Goal: Transaction & Acquisition: Book appointment/travel/reservation

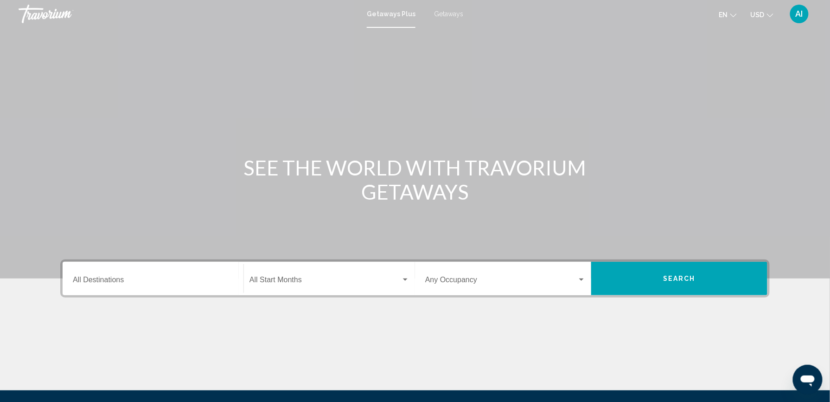
click at [451, 12] on span "Getaways" at bounding box center [448, 13] width 29 height 7
click at [107, 279] on input "Destination All Destinations" at bounding box center [153, 281] width 160 height 8
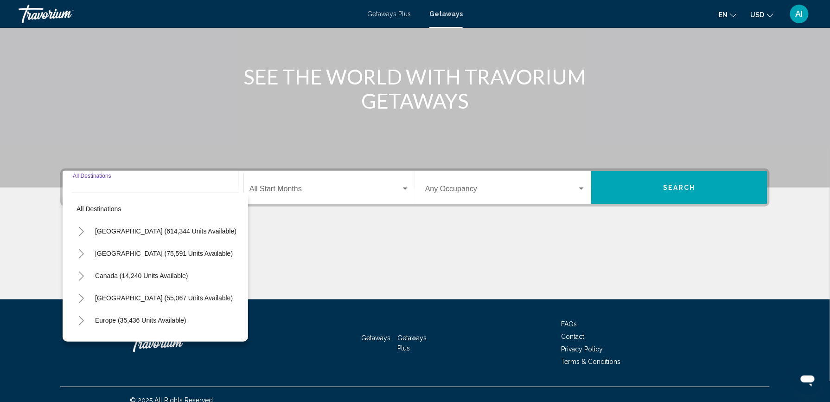
scroll to position [101, 0]
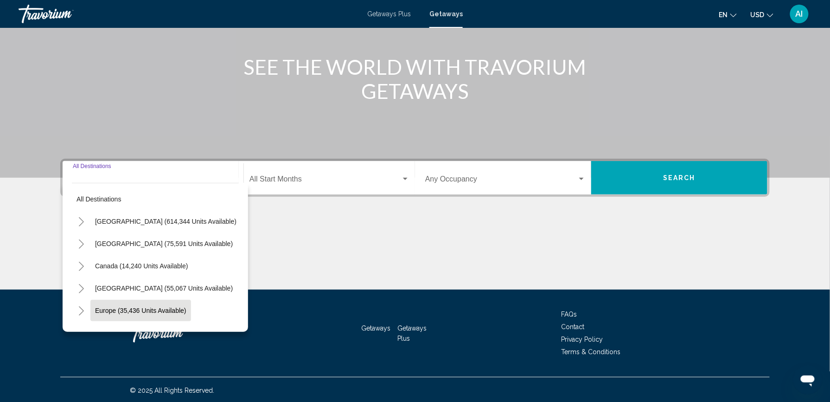
click at [122, 307] on span "Europe (35,436 units available)" at bounding box center [140, 310] width 91 height 7
type input "**********"
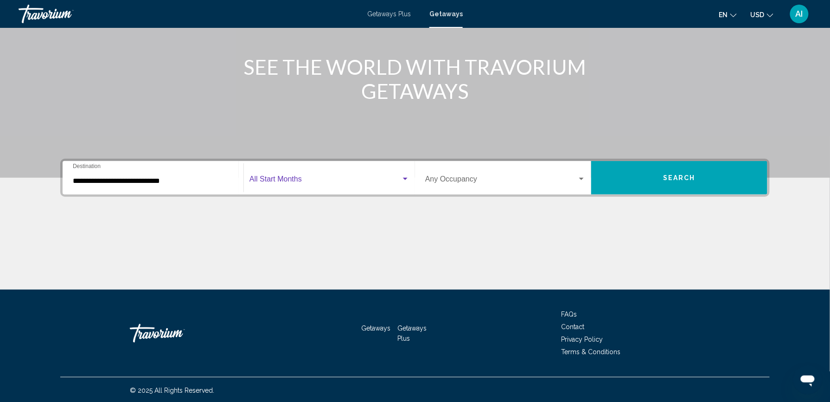
click at [292, 177] on span "Search widget" at bounding box center [325, 181] width 152 height 8
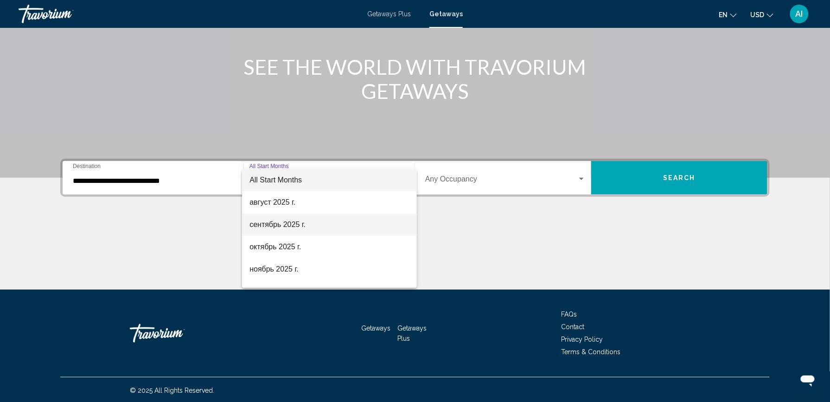
click at [284, 224] on span "сентябрь 2025 г." at bounding box center [329, 224] width 160 height 22
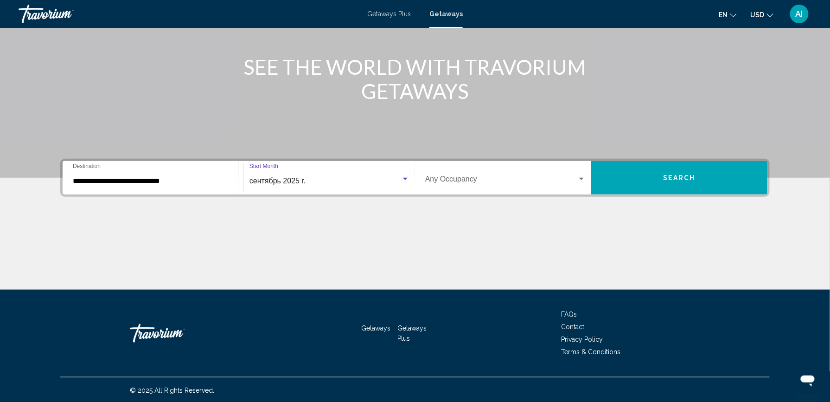
click at [630, 175] on button "Search" at bounding box center [679, 177] width 176 height 33
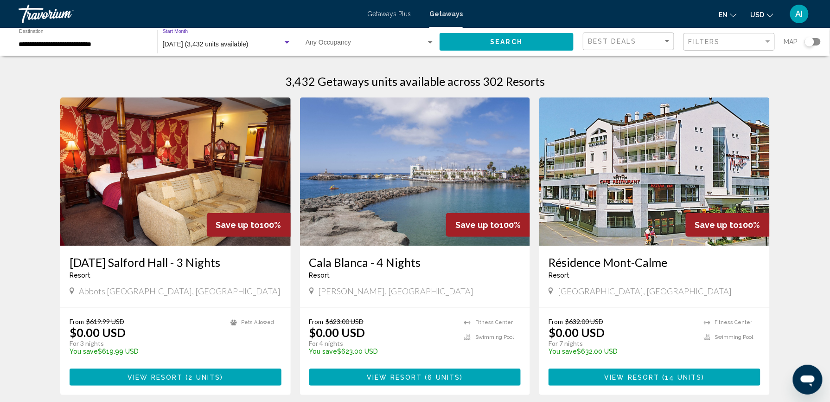
click at [235, 43] on span "[DATE] (3,432 units available)" at bounding box center [206, 43] width 86 height 7
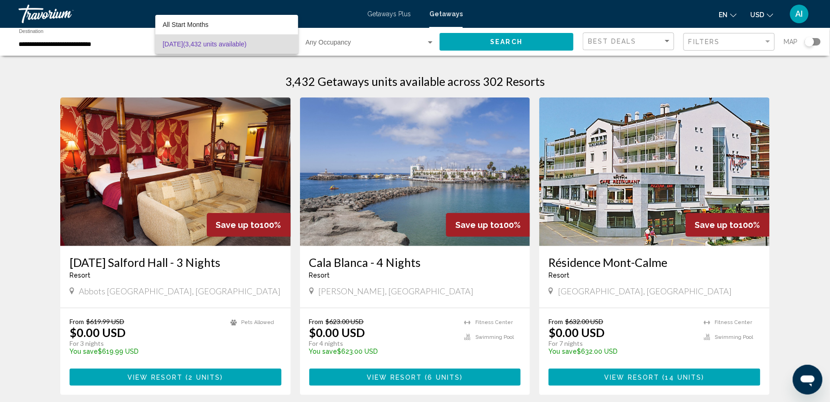
click at [651, 46] on div at bounding box center [415, 201] width 830 height 402
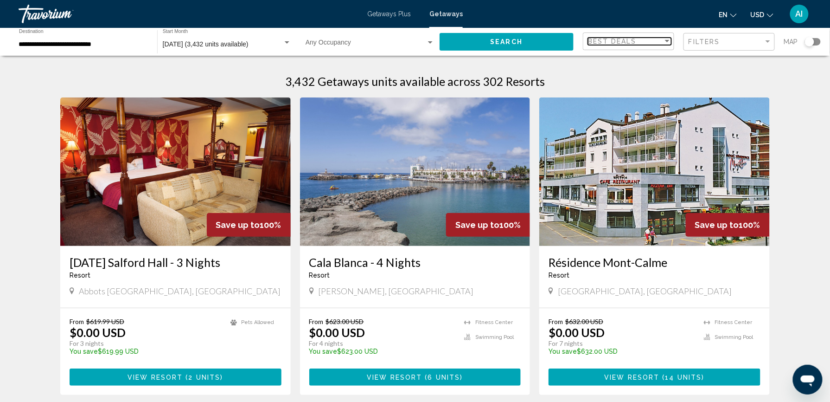
click at [660, 44] on div "Best Deals" at bounding box center [625, 41] width 75 height 7
click at [707, 38] on div at bounding box center [415, 201] width 830 height 402
click at [707, 38] on span "Filters" at bounding box center [705, 41] width 32 height 7
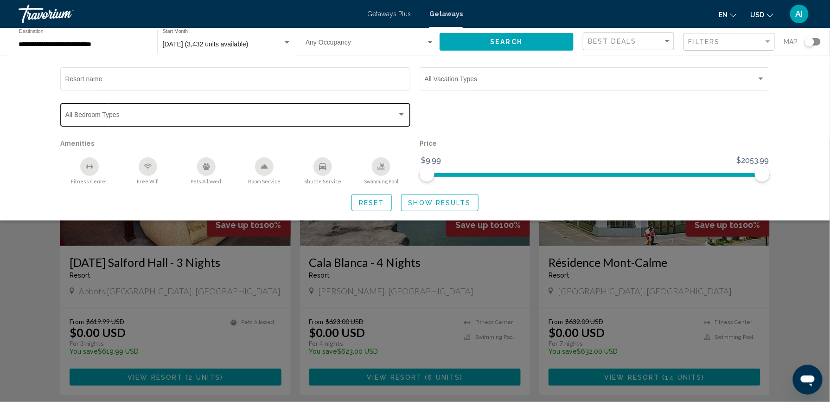
click at [399, 117] on div "Search widget" at bounding box center [401, 114] width 8 height 7
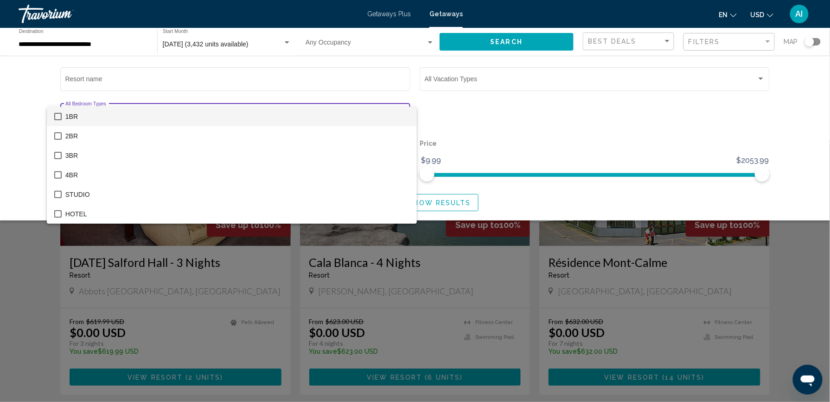
click at [446, 102] on div at bounding box center [415, 201] width 830 height 402
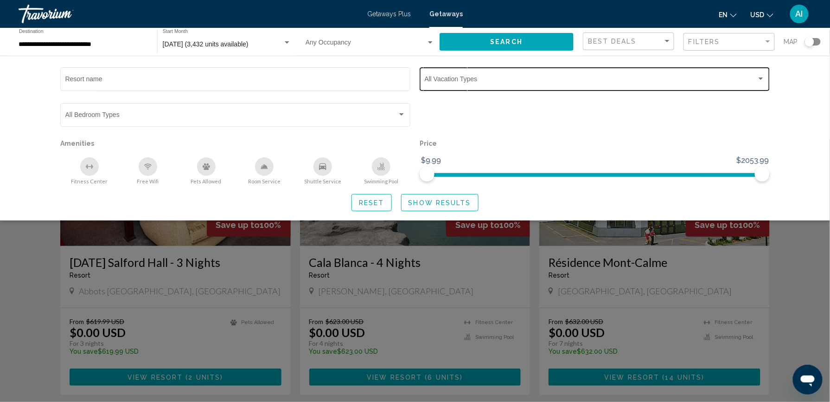
click at [464, 82] on span "Search widget" at bounding box center [591, 80] width 332 height 7
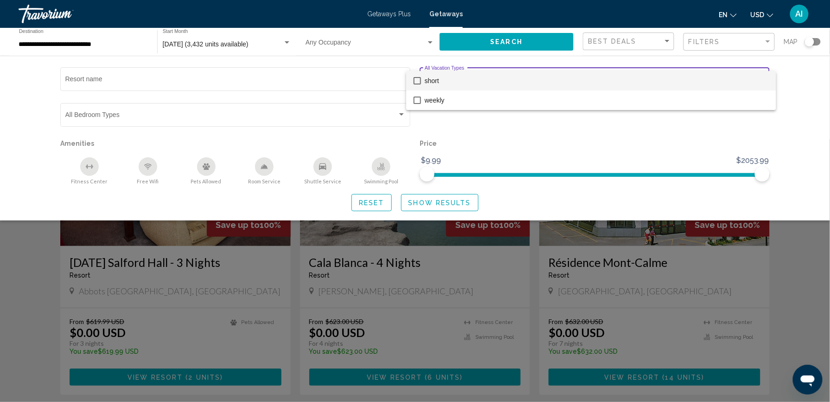
click at [473, 130] on div at bounding box center [415, 201] width 830 height 402
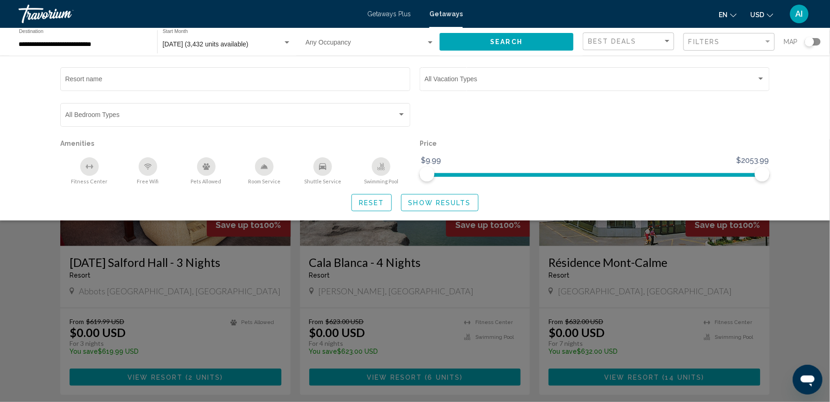
click at [817, 41] on div "Search widget" at bounding box center [813, 41] width 16 height 7
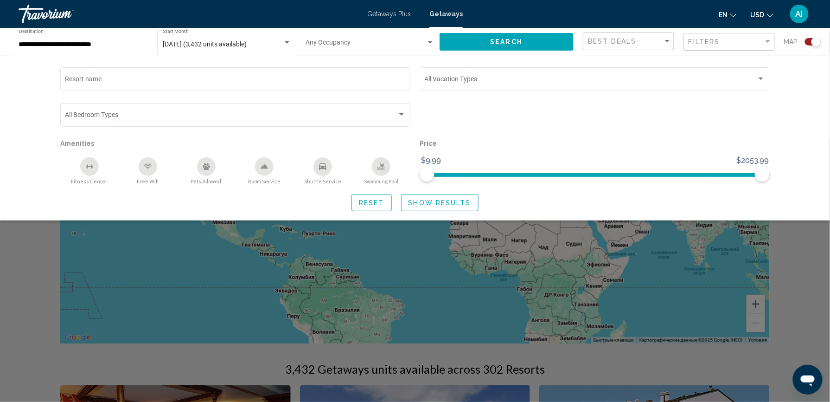
click at [775, 99] on div "Resort name Vacation Types All Vacation Types Bedroom Types All Bedroom Types A…" at bounding box center [415, 138] width 747 height 146
click at [781, 258] on div "Search widget" at bounding box center [415, 270] width 830 height 262
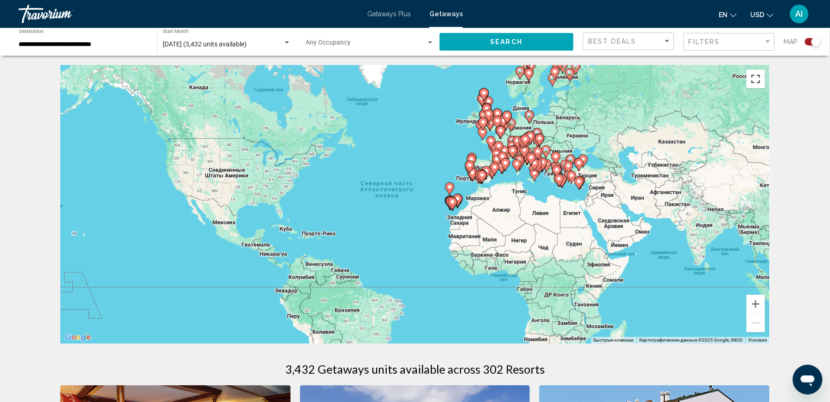
click at [757, 80] on button "Включить полноэкранный режим" at bounding box center [756, 79] width 19 height 19
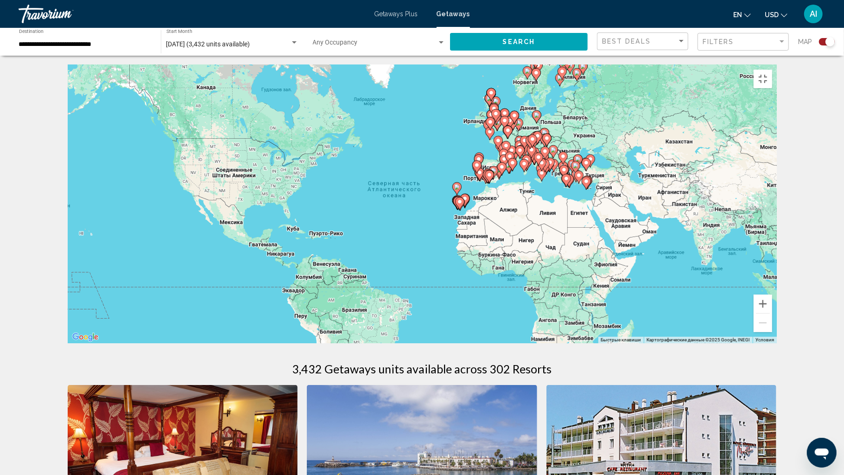
click at [767, 223] on div "Чтобы активировать перетаскивание с помощью клавиатуры, нажмите Alt + Ввод. Пос…" at bounding box center [422, 204] width 709 height 278
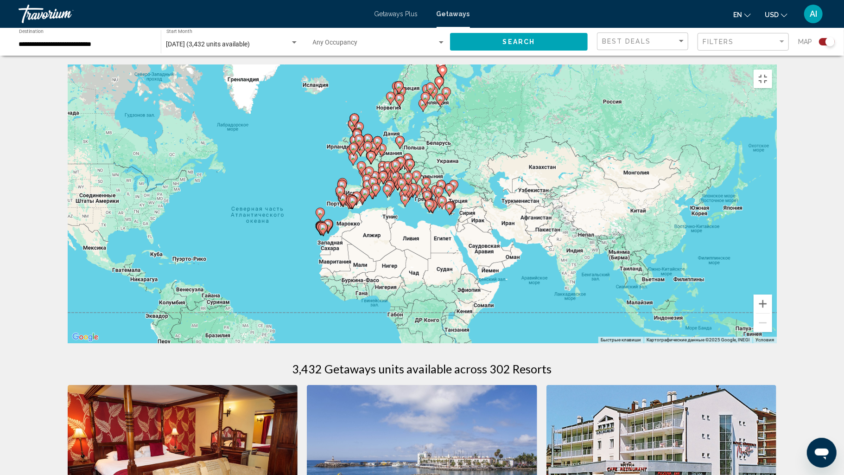
drag, startPoint x: 767, startPoint y: 223, endPoint x: 628, endPoint y: 249, distance: 141.4
click at [628, 249] on div "Чтобы активировать перетаскивание с помощью клавиатуры, нажмите Alt + Ввод. Пос…" at bounding box center [422, 204] width 709 height 278
click at [773, 313] on button "Увеличить" at bounding box center [763, 303] width 19 height 19
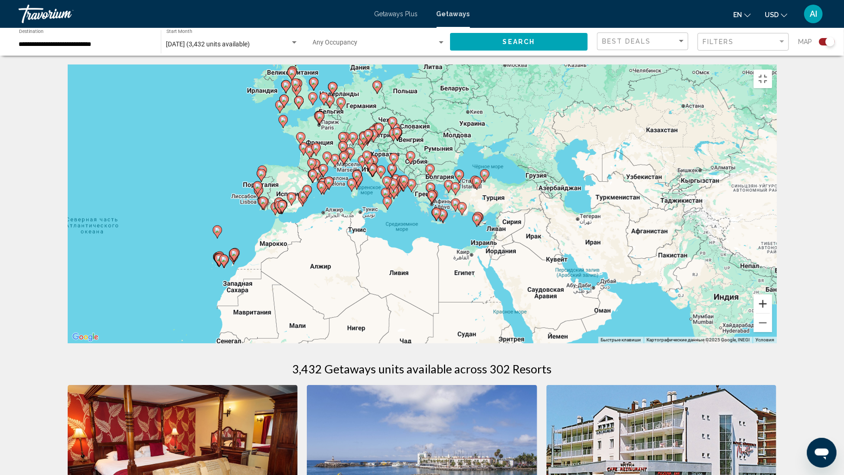
click at [773, 313] on button "Увеличить" at bounding box center [763, 303] width 19 height 19
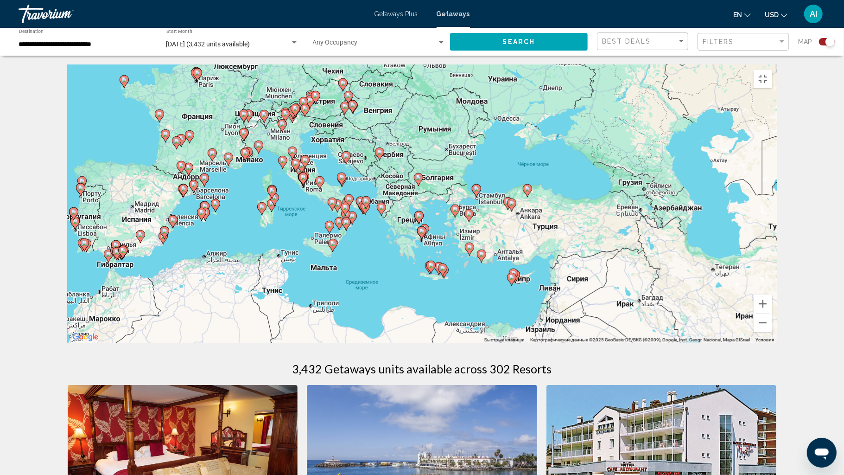
drag, startPoint x: 677, startPoint y: 324, endPoint x: 656, endPoint y: 358, distance: 41.0
click at [656, 343] on div "Чтобы активировать перетаскивание с помощью клавиатуры, нажмите Alt + Ввод. Пос…" at bounding box center [422, 204] width 709 height 278
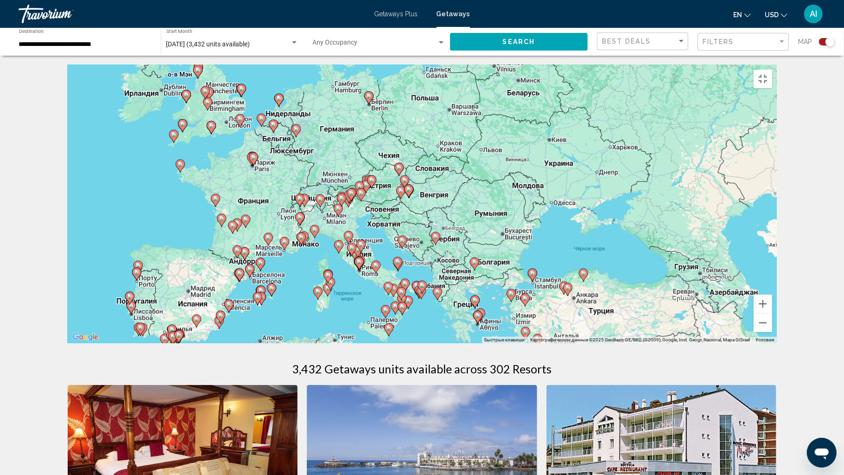
drag, startPoint x: 611, startPoint y: 248, endPoint x: 664, endPoint y: 326, distance: 95.2
click at [664, 326] on div "Чтобы активировать перетаскивание с помощью клавиатуры, нажмите Alt + Ввод. Пос…" at bounding box center [422, 204] width 709 height 278
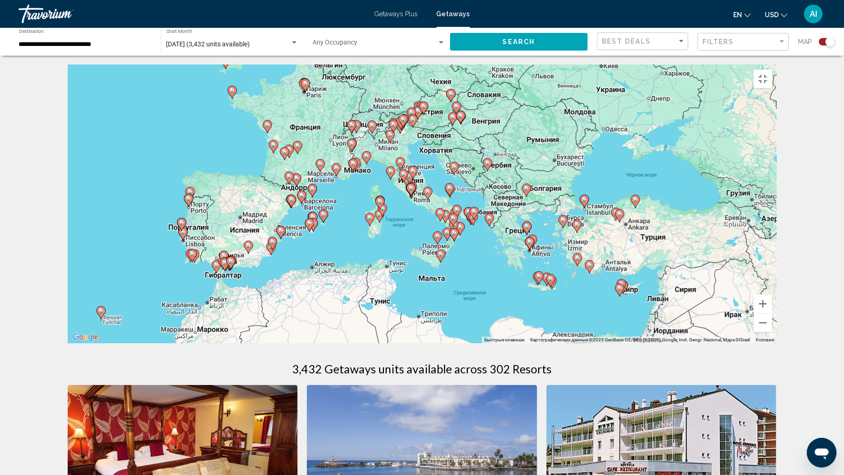
drag, startPoint x: 207, startPoint y: 305, endPoint x: 262, endPoint y: 214, distance: 106.2
click at [264, 215] on div "Чтобы активировать перетаскивание с помощью клавиатуры, нажмите Alt + Ввод. Пос…" at bounding box center [422, 204] width 709 height 278
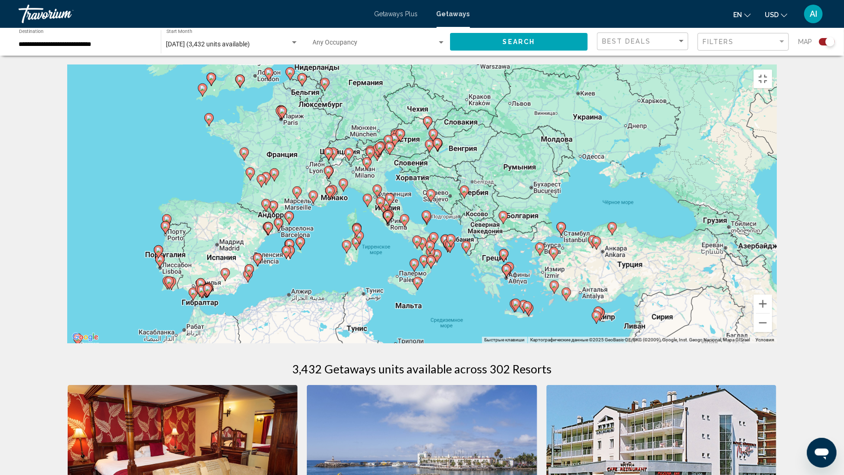
drag, startPoint x: 347, startPoint y: 194, endPoint x: 320, endPoint y: 240, distance: 53.6
click at [320, 240] on div "Чтобы активировать перетаскивание с помощью клавиатуры, нажмите Alt + Ввод. Пос…" at bounding box center [422, 204] width 709 height 278
click at [773, 313] on button "Увеличить" at bounding box center [763, 303] width 19 height 19
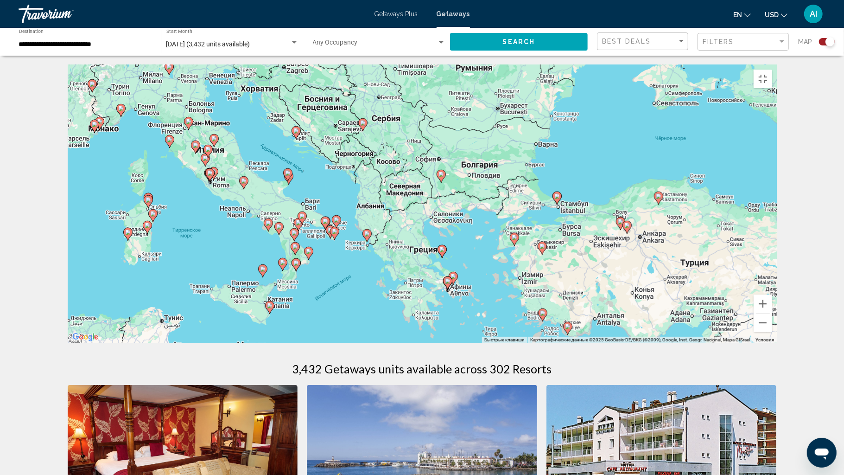
drag, startPoint x: 772, startPoint y: 399, endPoint x: 615, endPoint y: 323, distance: 174.2
click at [615, 323] on div "Чтобы активировать перетаскивание с помощью клавиатуры, нажмите Alt + Ввод. Пос…" at bounding box center [422, 204] width 709 height 278
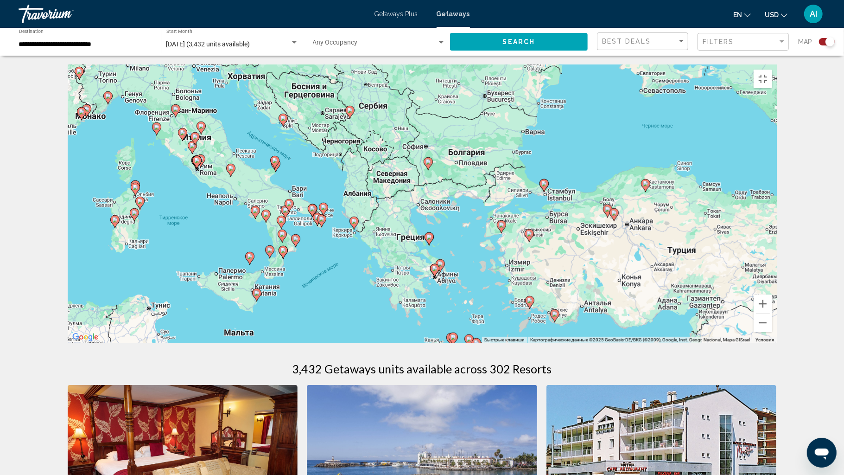
click at [355, 224] on image "Main content" at bounding box center [354, 221] width 6 height 6
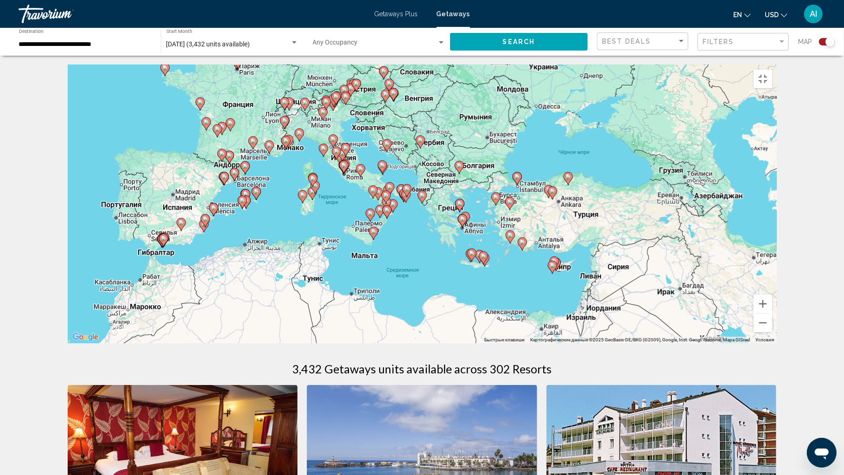
click at [424, 198] on image "Main content" at bounding box center [423, 195] width 6 height 6
type input "**********"
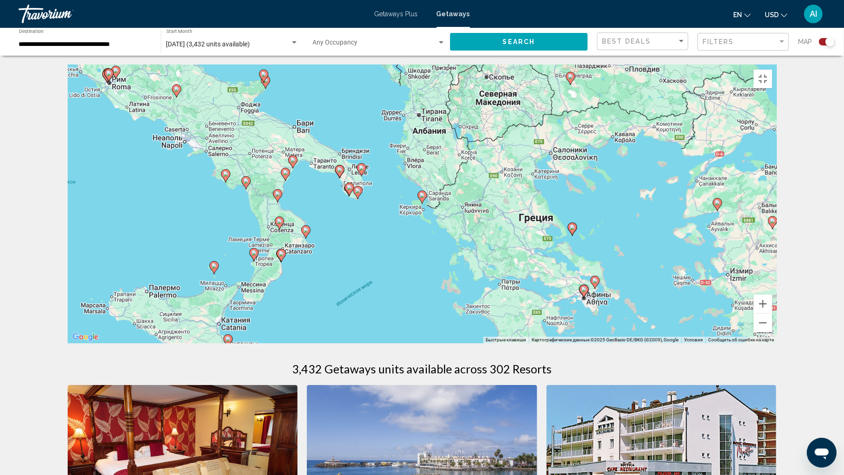
click at [424, 198] on image "Main content" at bounding box center [423, 195] width 6 height 6
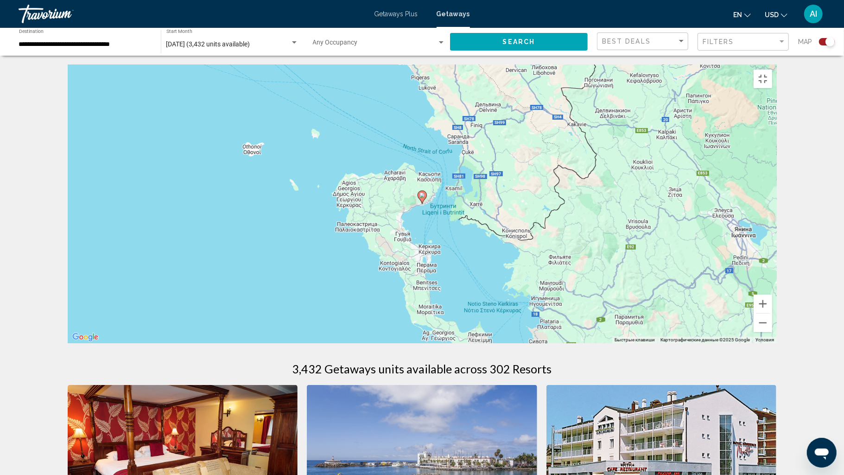
click at [422, 198] on image "Main content" at bounding box center [423, 195] width 6 height 6
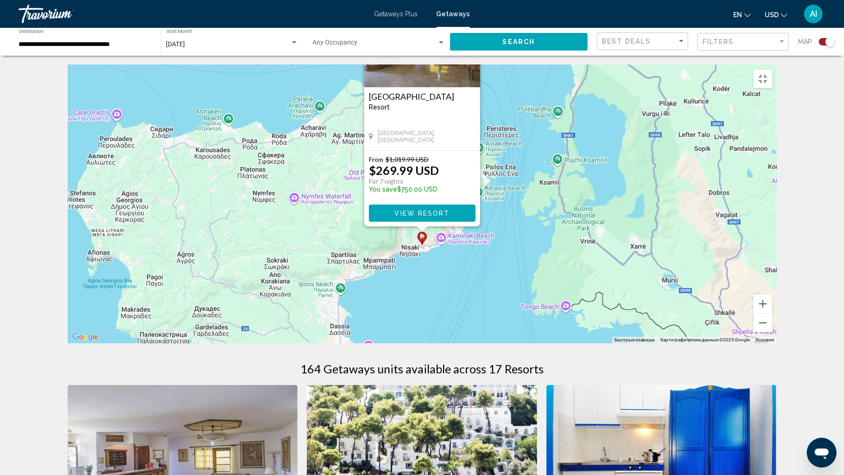
click at [492, 282] on div "Чтобы активировать перетаскивание с помощью клавиатуры, нажмите Alt + Ввод. Пос…" at bounding box center [422, 204] width 709 height 278
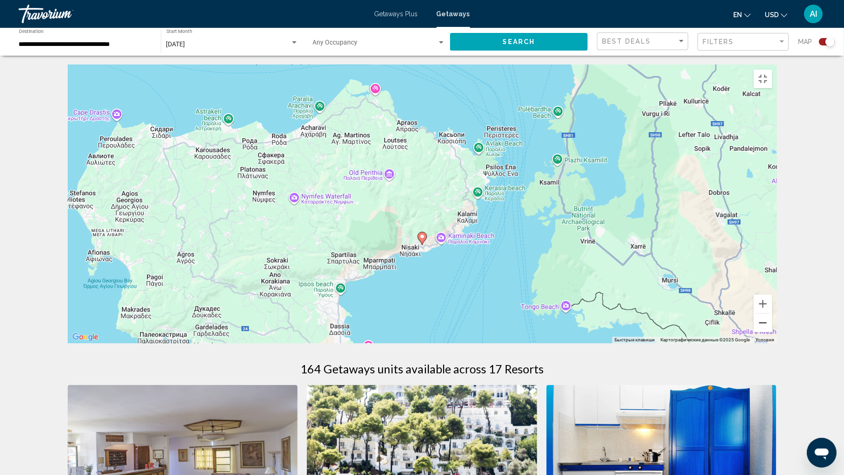
click at [773, 332] on button "Уменьшить" at bounding box center [763, 322] width 19 height 19
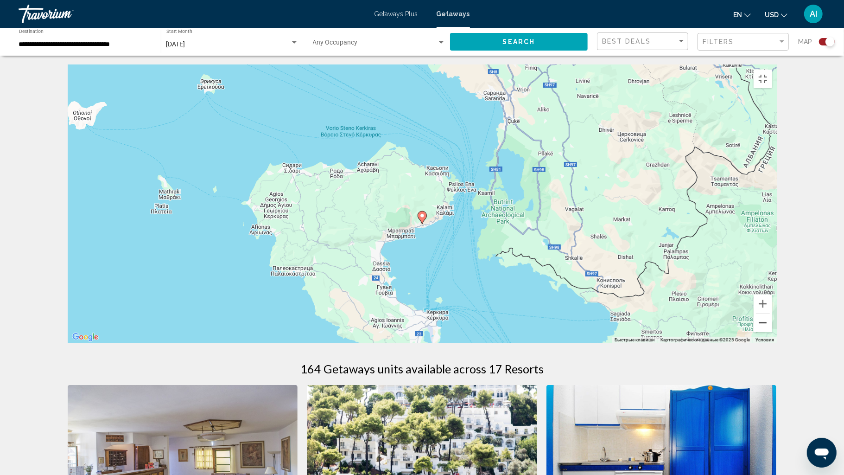
click at [773, 332] on button "Уменьшить" at bounding box center [763, 322] width 19 height 19
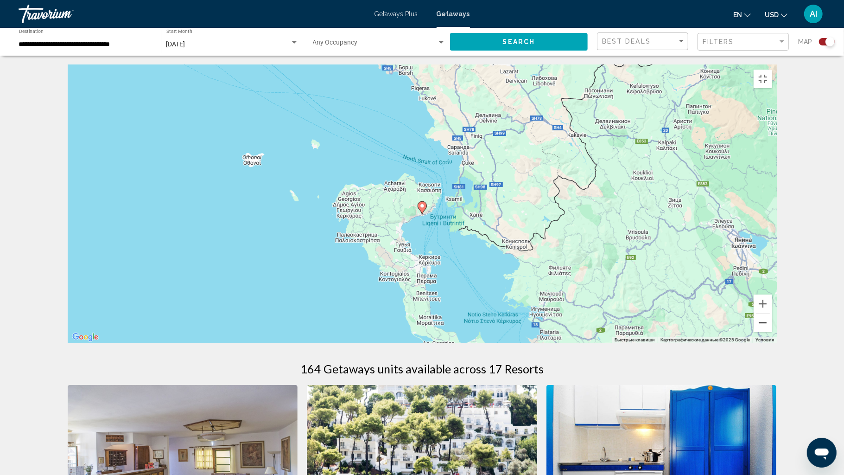
click at [773, 332] on button "Уменьшить" at bounding box center [763, 322] width 19 height 19
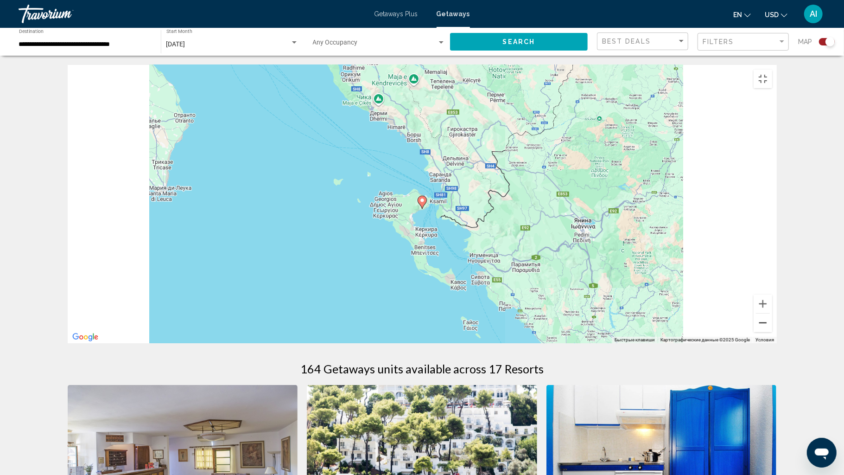
click at [773, 332] on button "Уменьшить" at bounding box center [763, 322] width 19 height 19
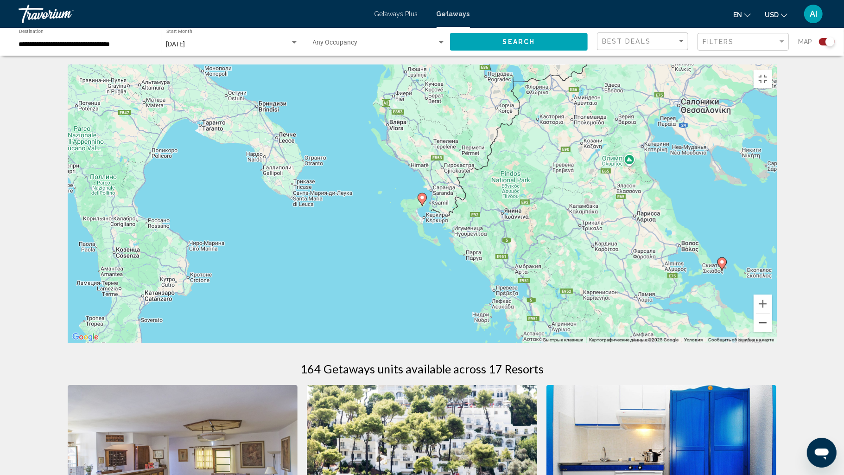
click at [773, 332] on button "Уменьшить" at bounding box center [763, 322] width 19 height 19
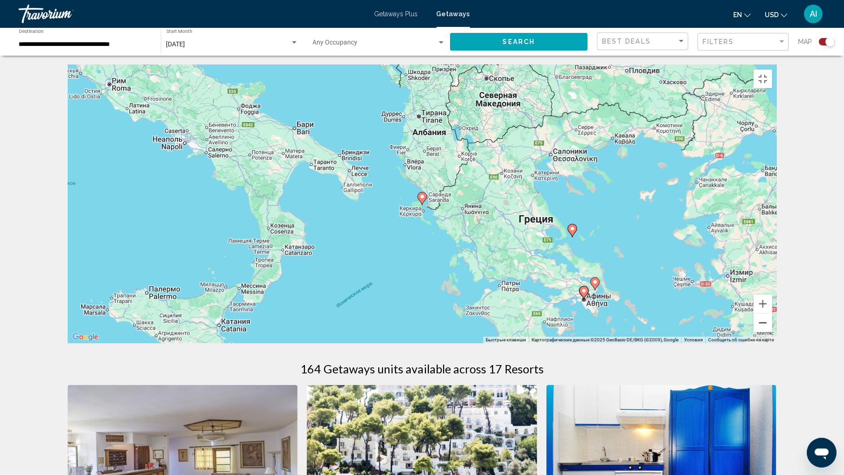
click at [773, 332] on button "Уменьшить" at bounding box center [763, 322] width 19 height 19
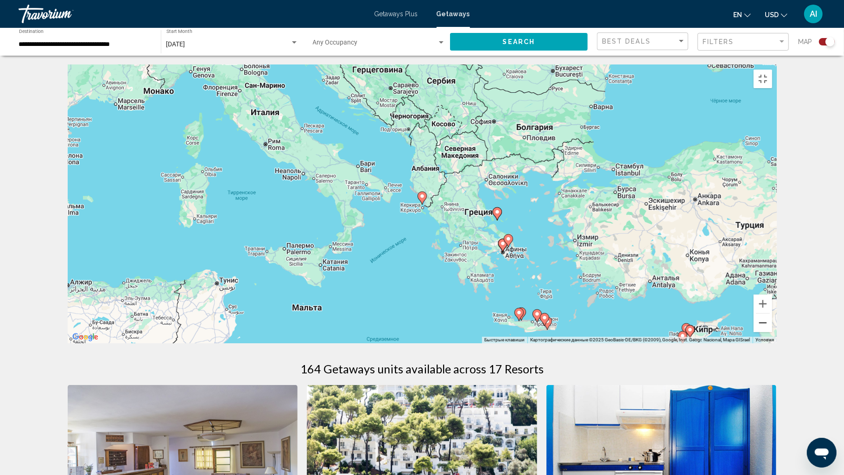
click at [773, 332] on button "Уменьшить" at bounding box center [763, 322] width 19 height 19
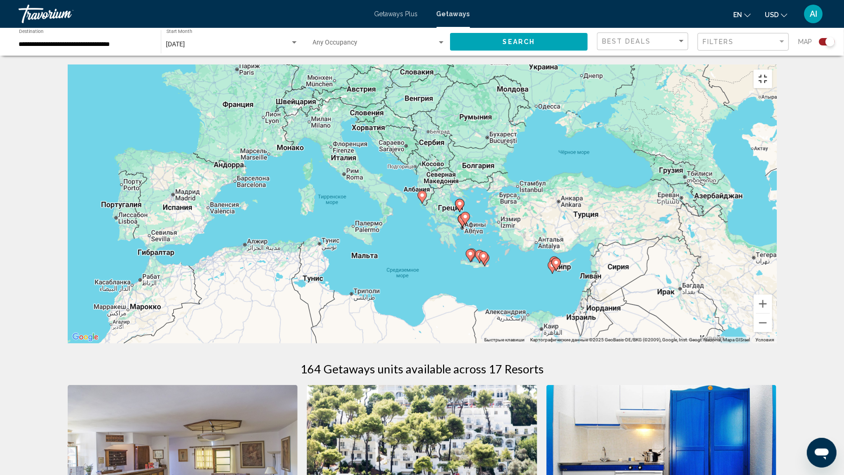
click at [773, 70] on button "Включить полноэкранный режим" at bounding box center [763, 79] width 19 height 19
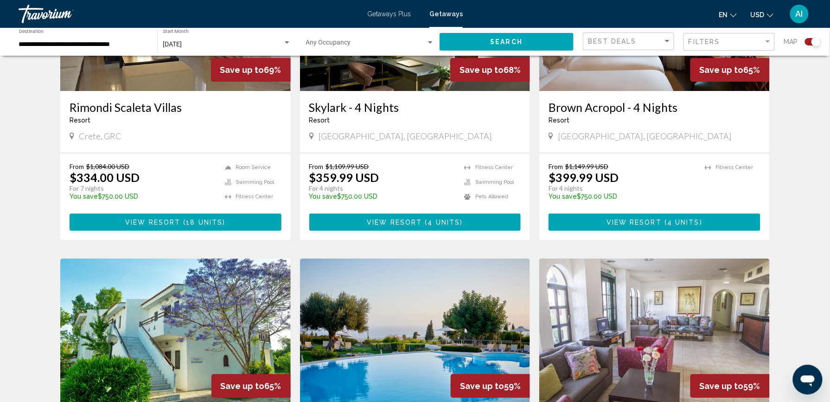
scroll to position [1076, 0]
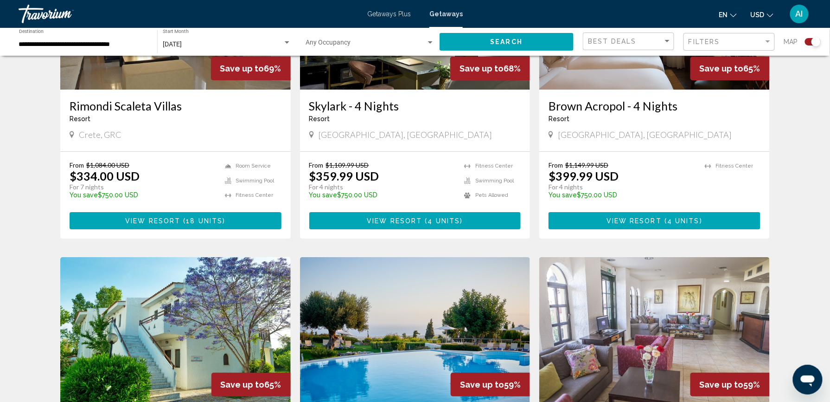
drag, startPoint x: 692, startPoint y: 266, endPoint x: 808, endPoint y: 178, distance: 145.2
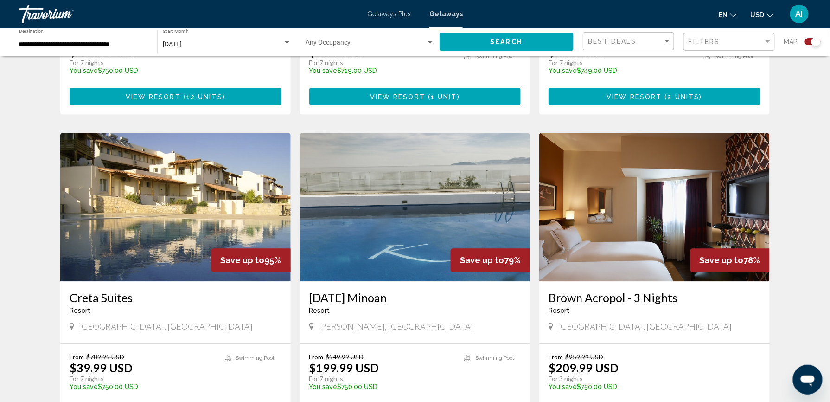
scroll to position [596, 0]
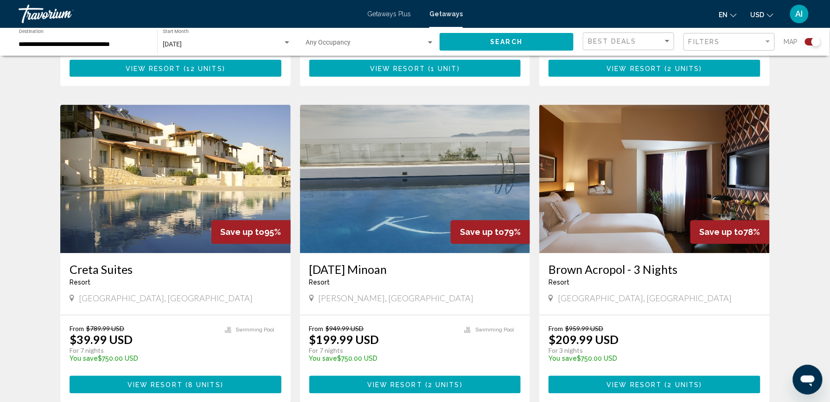
click at [155, 224] on img "Main content" at bounding box center [175, 179] width 230 height 148
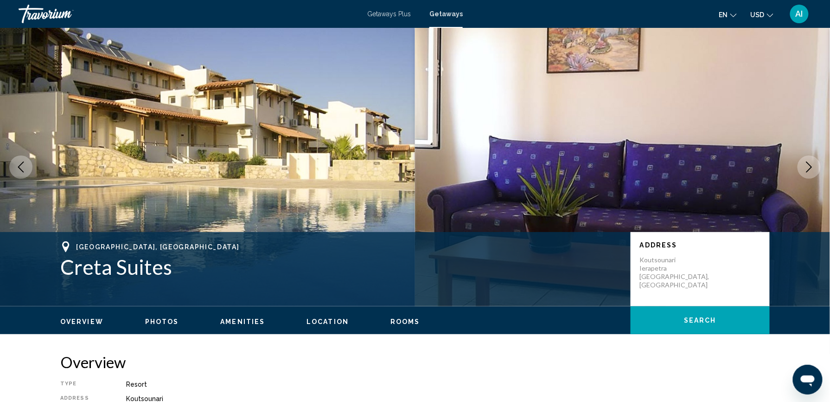
click at [325, 319] on span "Location" at bounding box center [328, 321] width 42 height 7
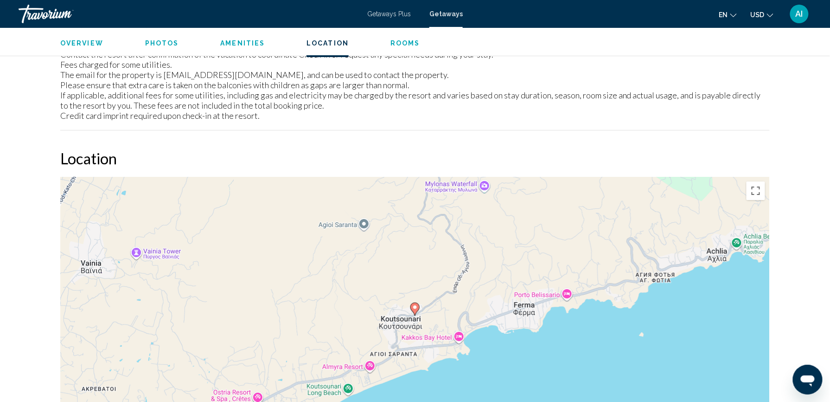
scroll to position [1253, 0]
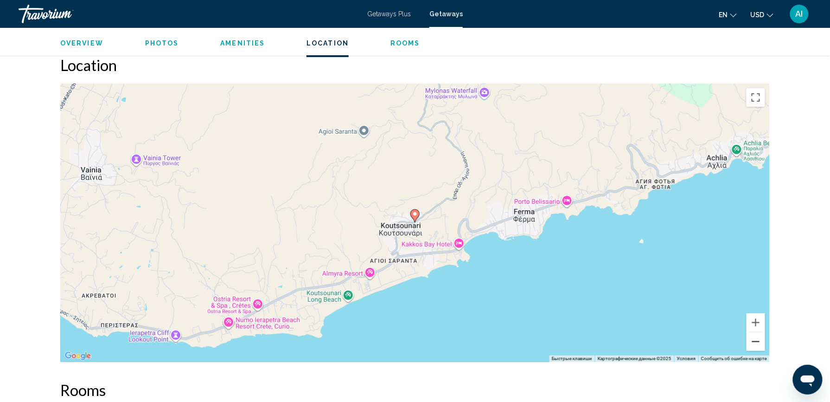
click at [753, 340] on button "Уменьшить" at bounding box center [756, 341] width 19 height 19
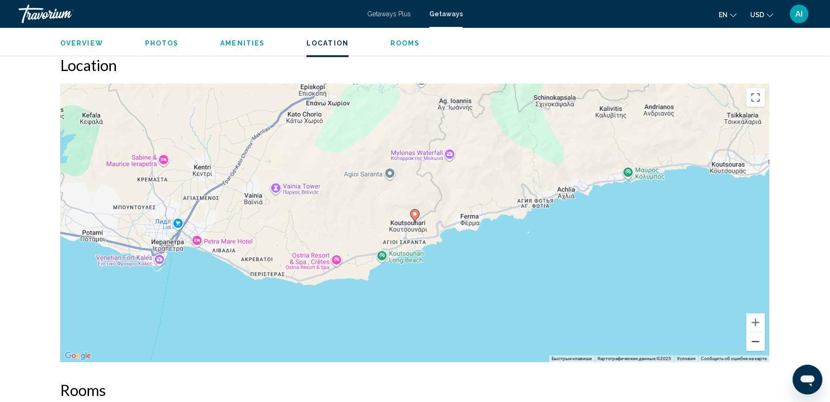
click at [753, 340] on button "Уменьшить" at bounding box center [756, 341] width 19 height 19
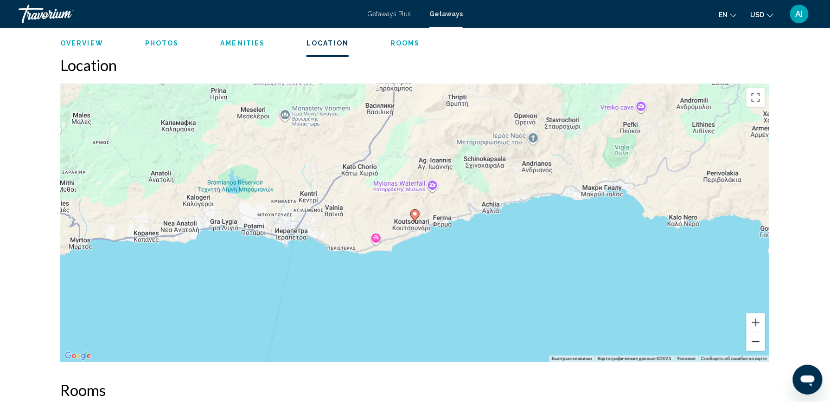
click at [753, 340] on button "Уменьшить" at bounding box center [756, 341] width 19 height 19
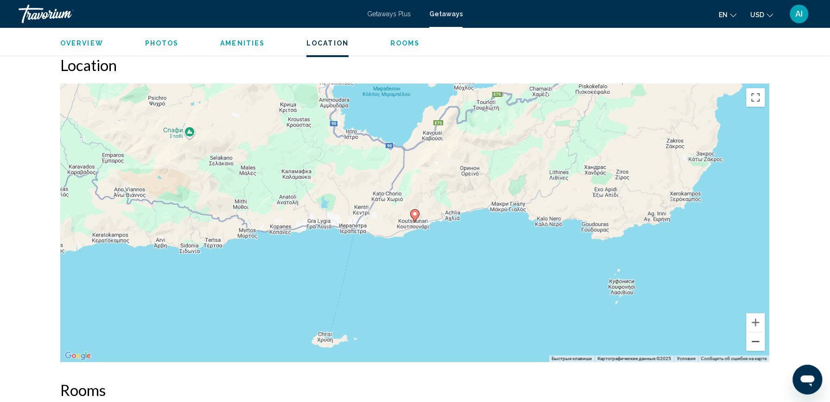
click at [753, 340] on button "Уменьшить" at bounding box center [756, 341] width 19 height 19
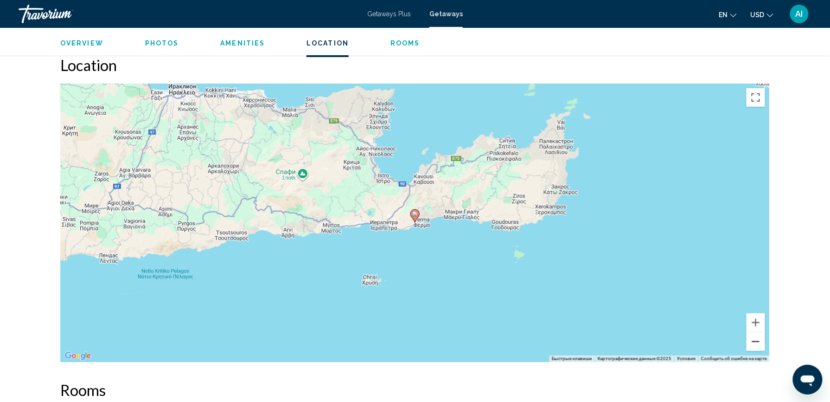
click at [753, 340] on button "Уменьшить" at bounding box center [756, 341] width 19 height 19
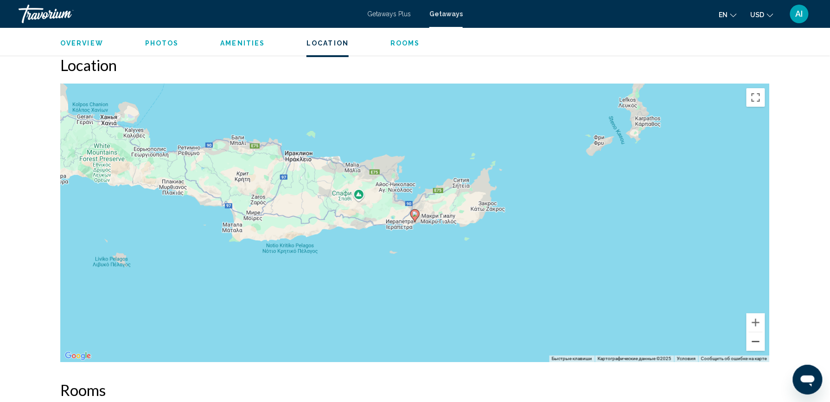
click at [753, 340] on button "Уменьшить" at bounding box center [756, 341] width 19 height 19
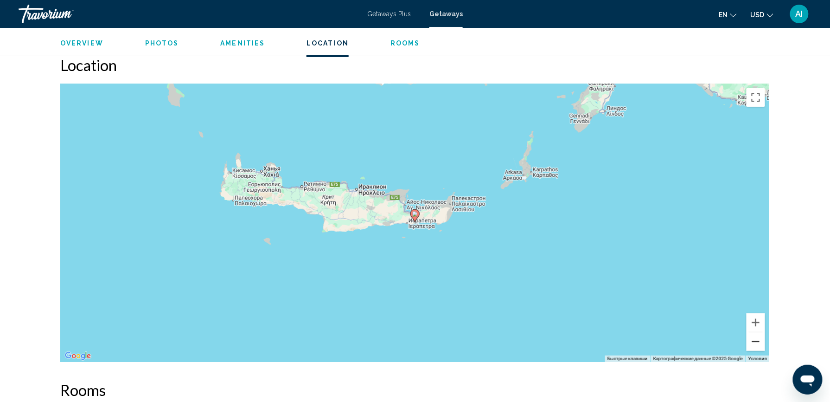
click at [753, 340] on button "Уменьшить" at bounding box center [756, 341] width 19 height 19
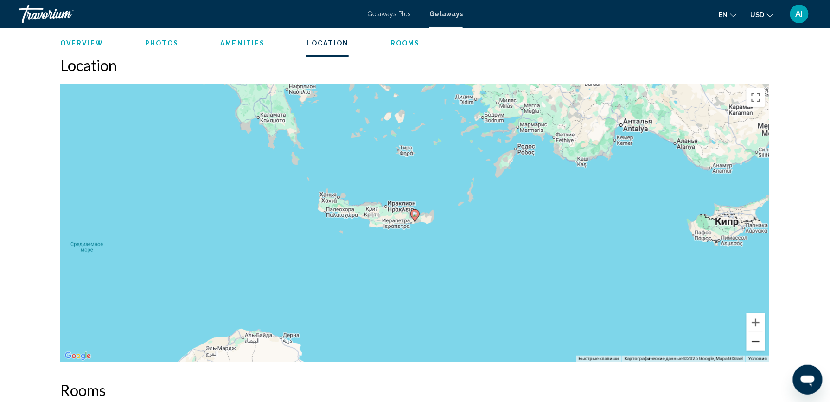
click at [753, 340] on button "Уменьшить" at bounding box center [756, 341] width 19 height 19
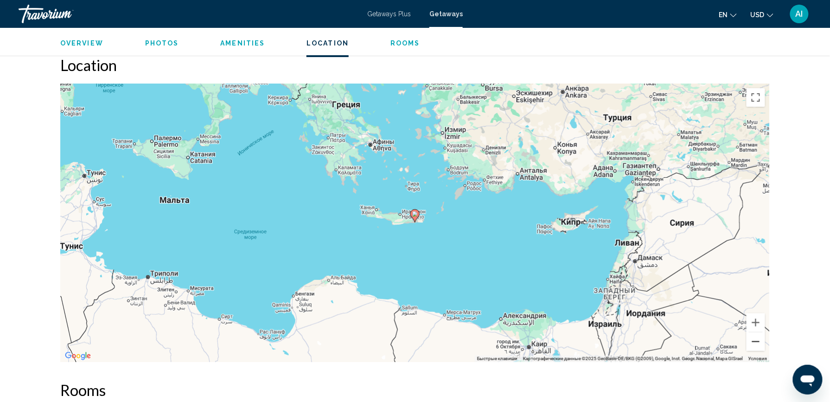
click at [753, 340] on button "Уменьшить" at bounding box center [756, 341] width 19 height 19
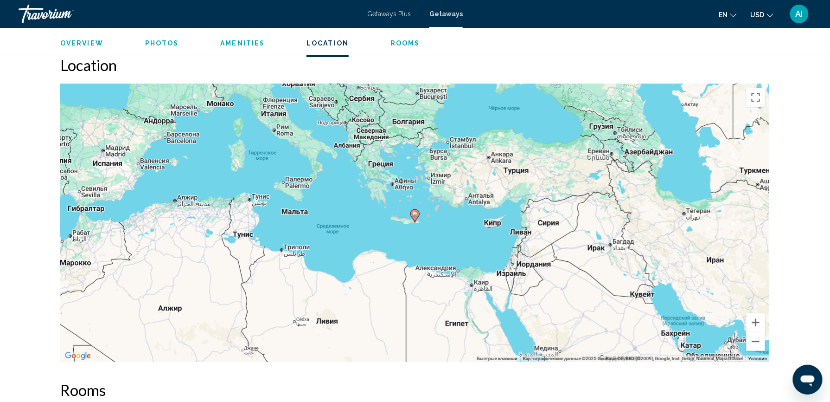
click at [415, 215] on image "Main content" at bounding box center [415, 214] width 6 height 6
click at [415, 216] on image "Main content" at bounding box center [415, 214] width 6 height 6
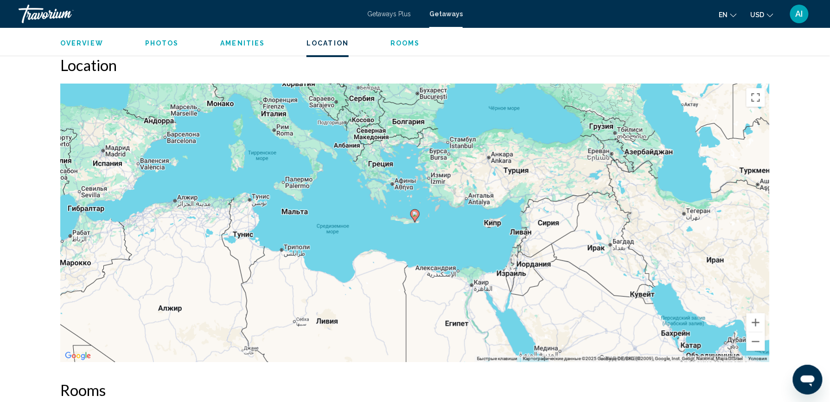
click at [415, 216] on image "Main content" at bounding box center [415, 214] width 6 height 6
click at [396, 43] on span "Rooms" at bounding box center [405, 42] width 30 height 7
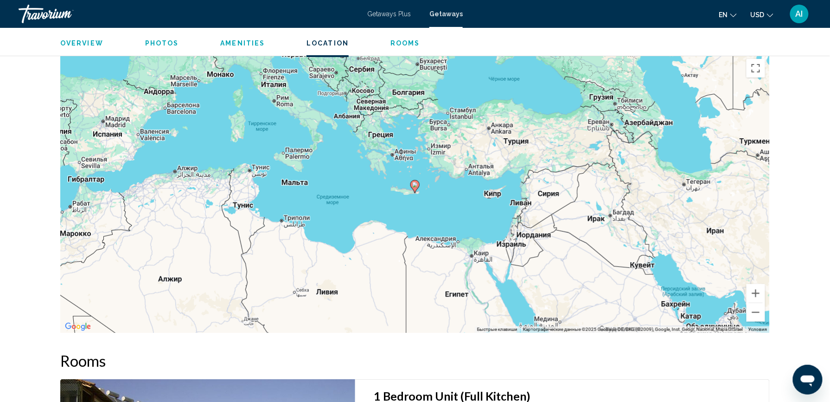
scroll to position [1280, 0]
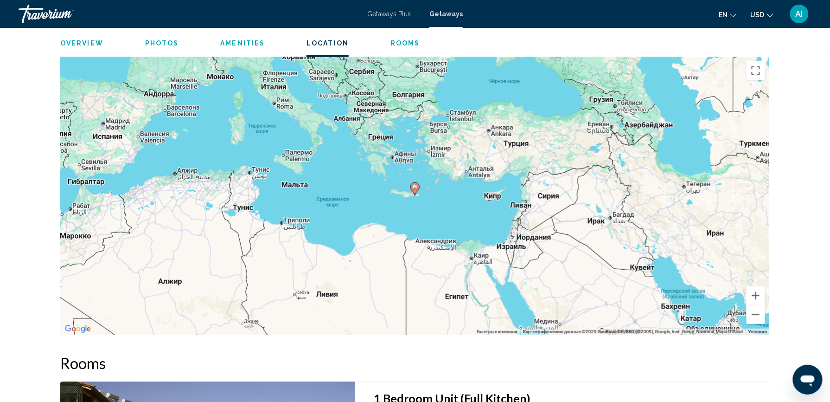
click at [154, 41] on span "Photos" at bounding box center [162, 42] width 34 height 7
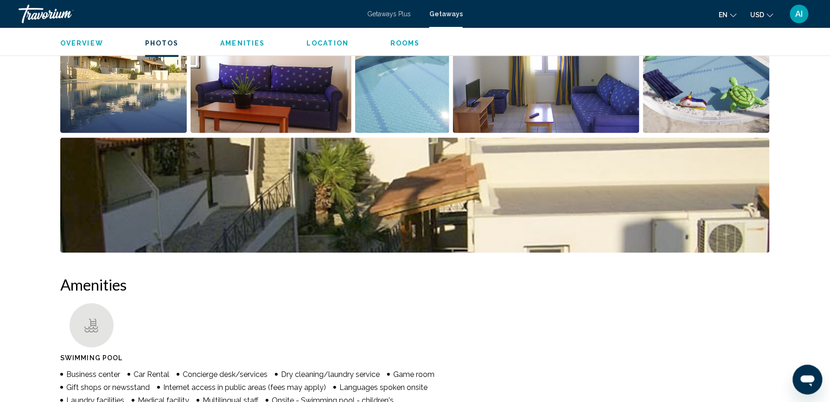
scroll to position [421, 0]
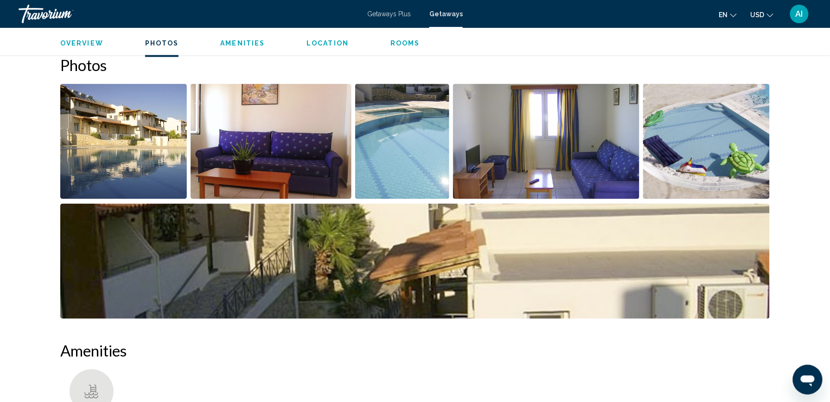
click at [76, 43] on span "Overview" at bounding box center [81, 42] width 43 height 7
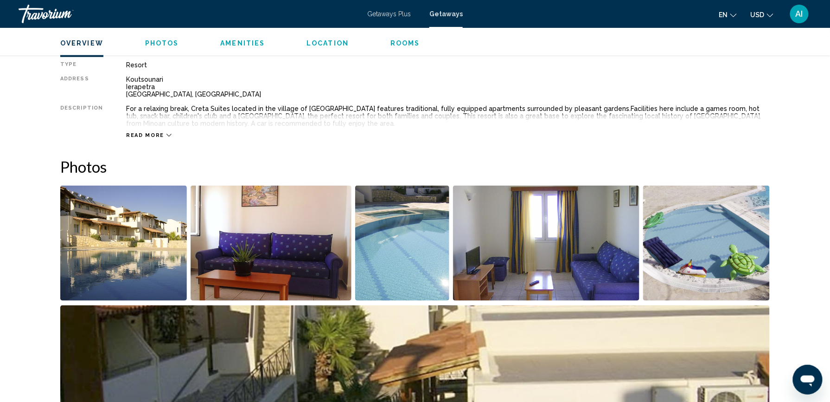
scroll to position [297, 0]
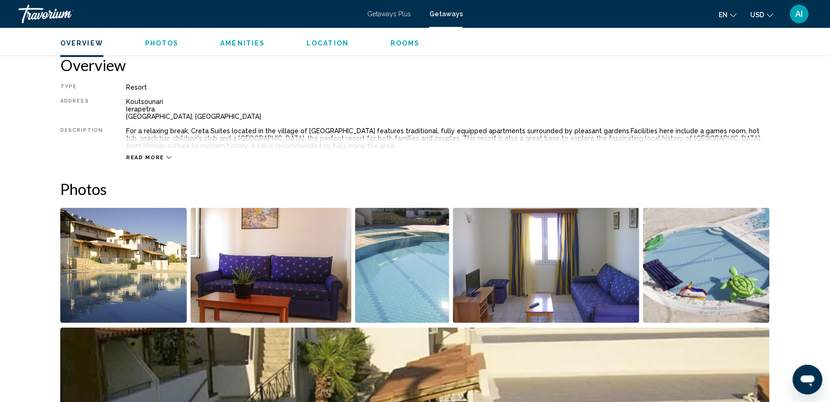
click at [160, 154] on div "Read more" at bounding box center [148, 157] width 45 height 6
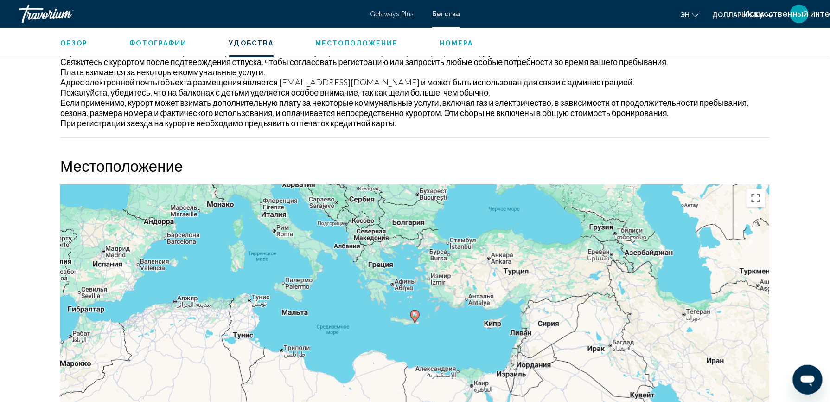
scroll to position [1238, 0]
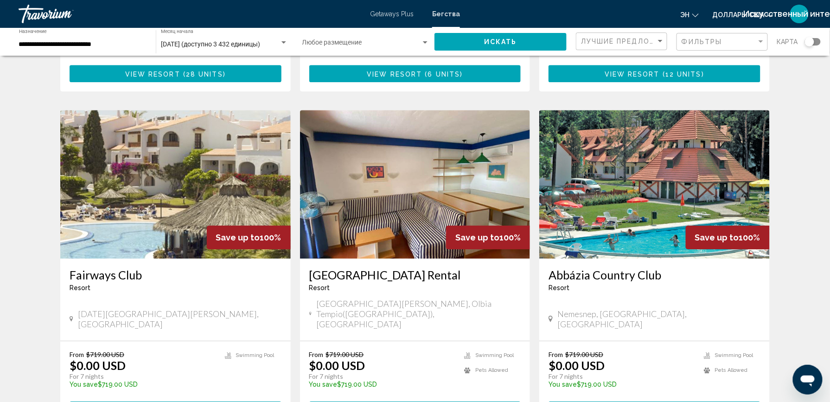
scroll to position [976, 0]
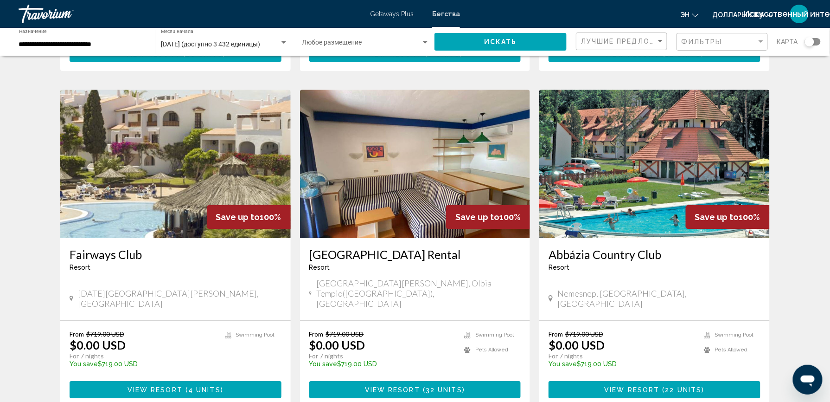
click at [240, 166] on img "Основное содержание" at bounding box center [175, 163] width 230 height 148
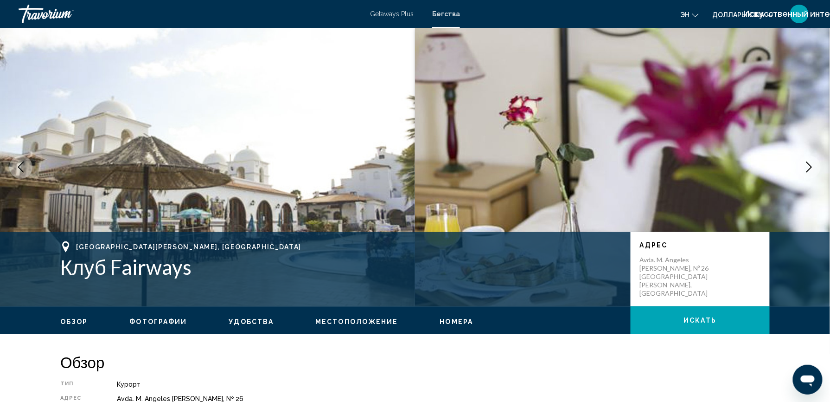
click at [364, 323] on span "Местоположение" at bounding box center [356, 321] width 83 height 7
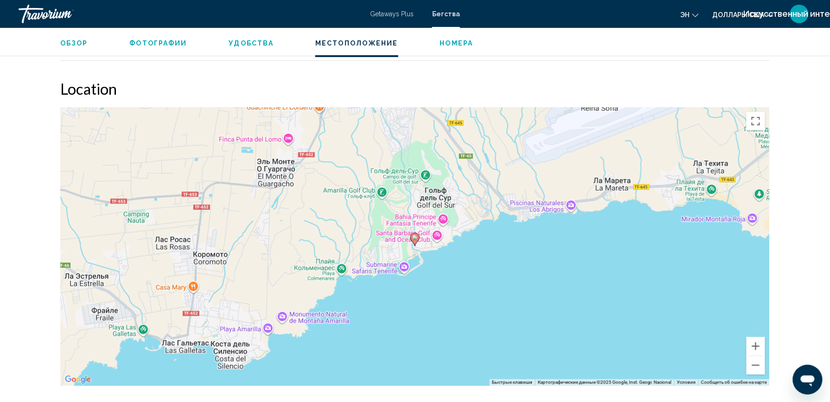
scroll to position [1336, 0]
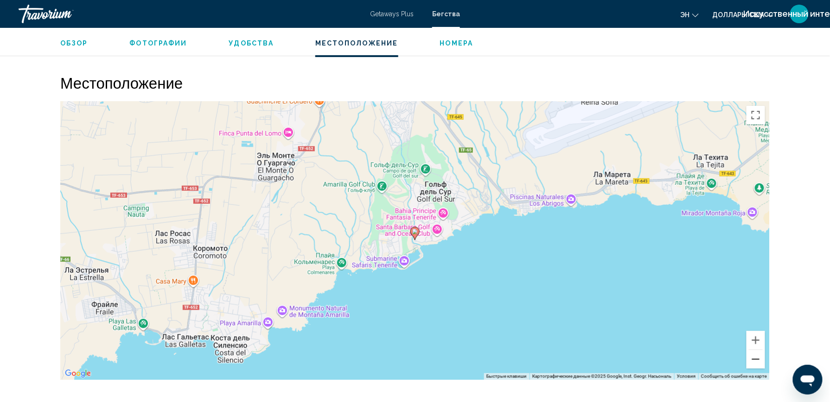
click at [757, 353] on button "Уменьшить" at bounding box center [756, 359] width 19 height 19
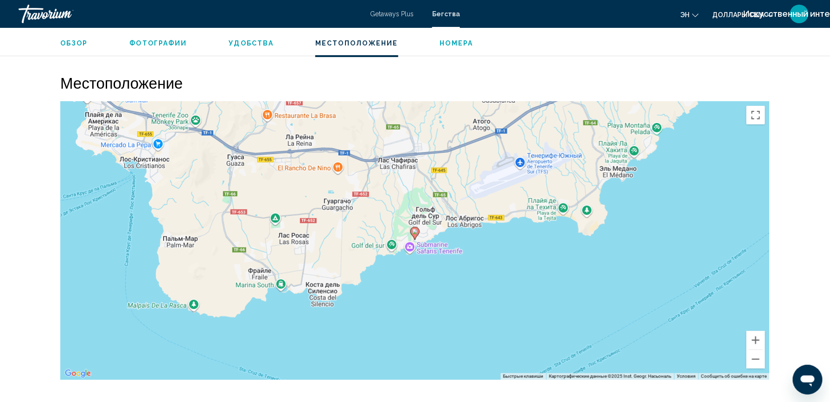
click at [416, 229] on image "Основное содержание" at bounding box center [415, 232] width 6 height 6
click at [414, 229] on image "Основное содержание" at bounding box center [415, 232] width 6 height 6
click at [444, 42] on span "Номера" at bounding box center [456, 42] width 33 height 7
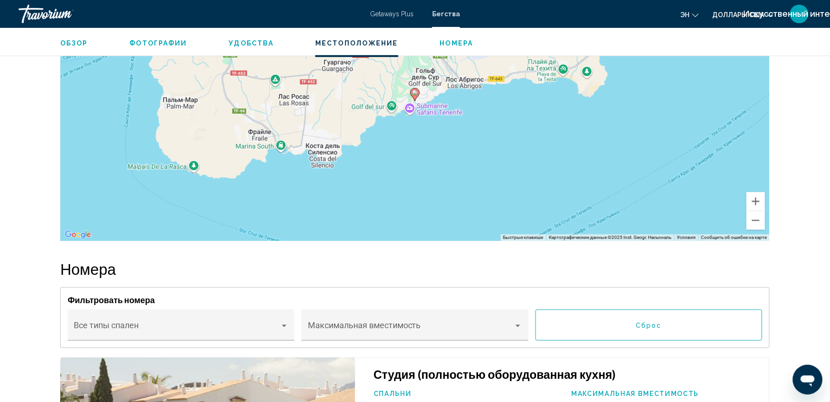
scroll to position [1469, 0]
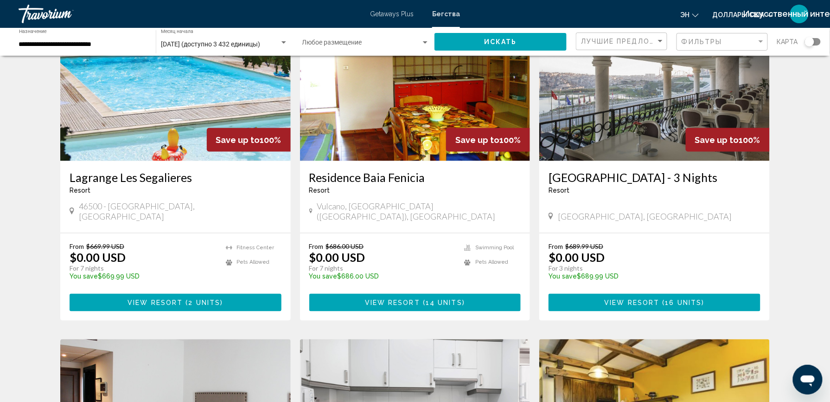
scroll to position [409, 0]
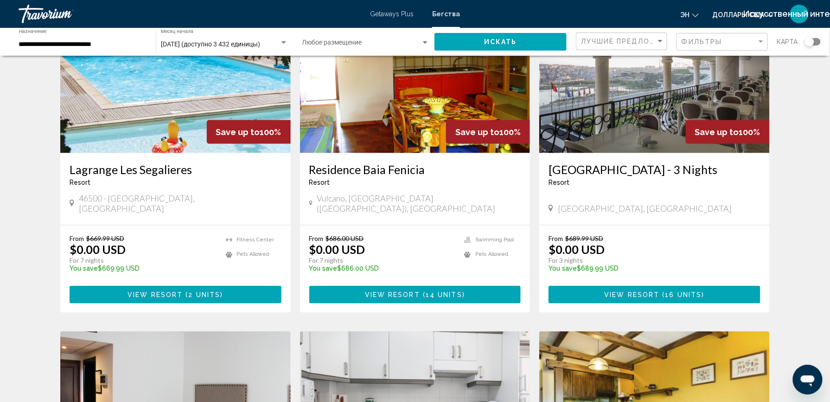
click at [347, 127] on img "Основное содержание" at bounding box center [415, 79] width 230 height 148
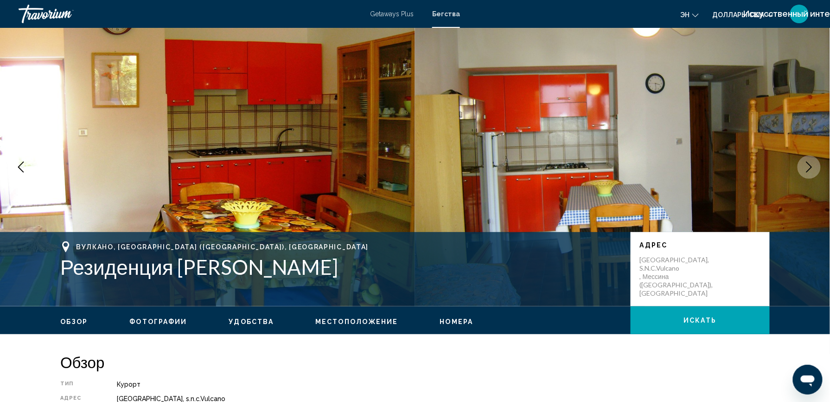
click at [370, 323] on span "Местоположение" at bounding box center [356, 321] width 83 height 7
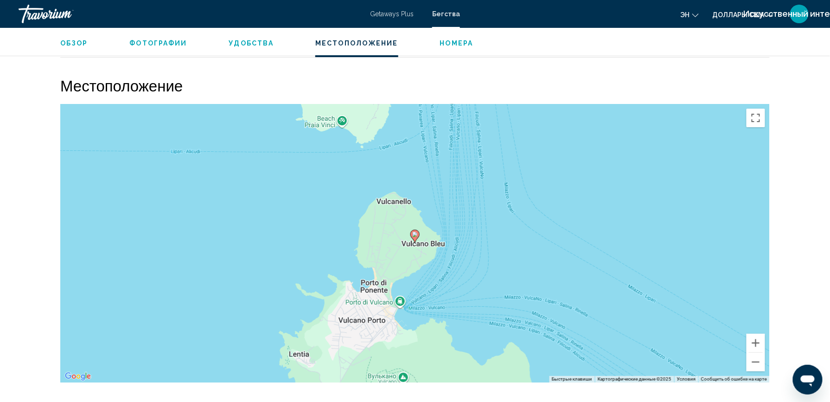
scroll to position [1169, 0]
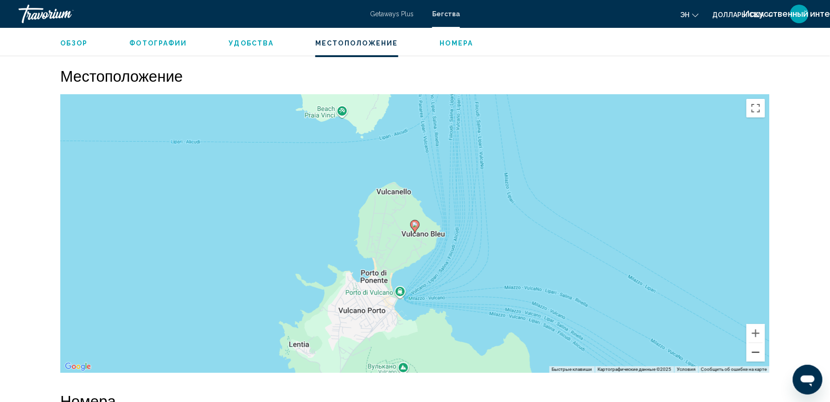
click at [751, 353] on button "Уменьшить" at bounding box center [756, 352] width 19 height 19
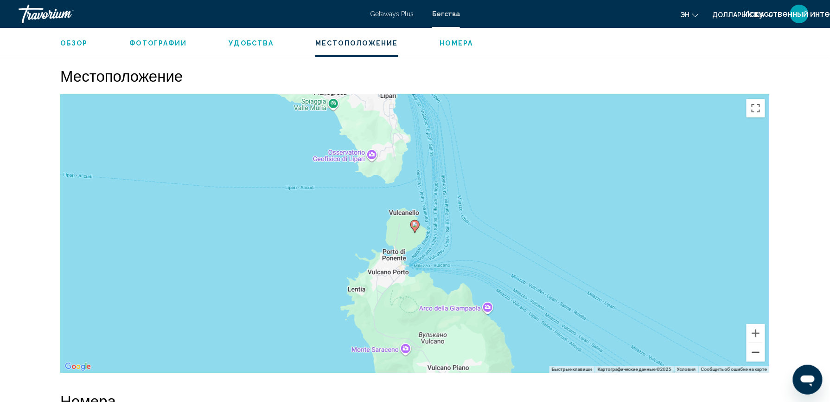
click at [751, 353] on button "Уменьшить" at bounding box center [756, 352] width 19 height 19
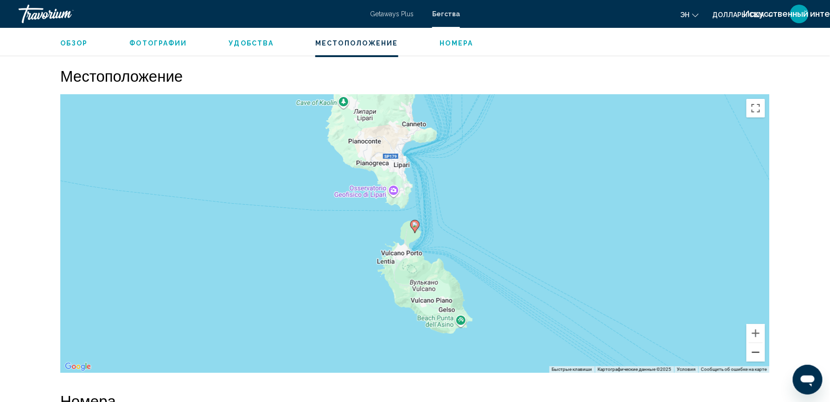
click at [751, 353] on button "Уменьшить" at bounding box center [756, 352] width 19 height 19
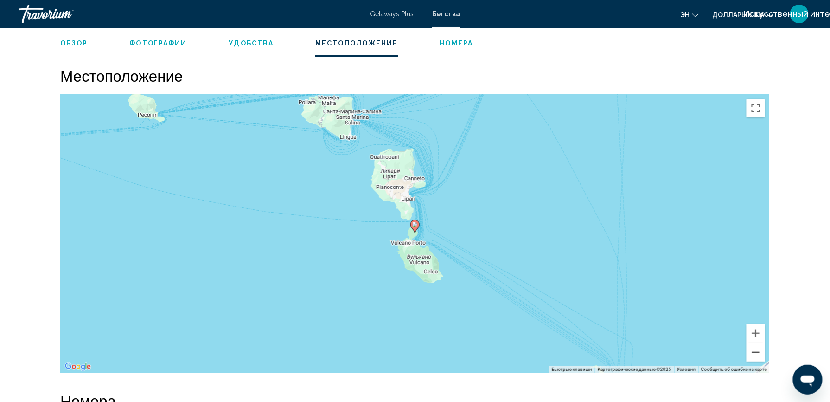
click at [751, 353] on button "Уменьшить" at bounding box center [756, 352] width 19 height 19
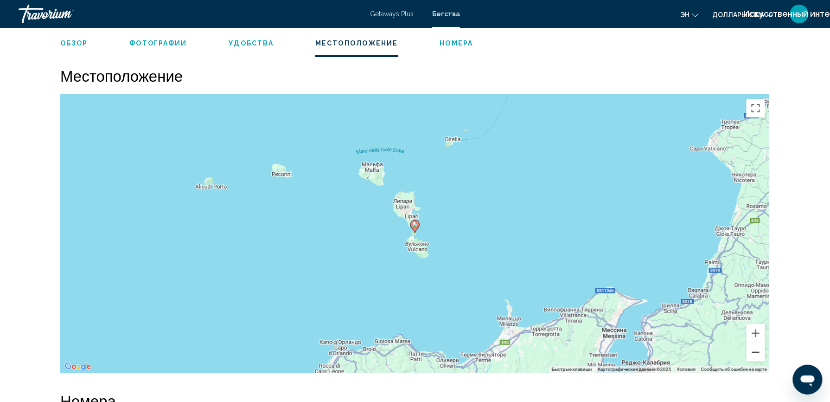
click at [751, 353] on button "Уменьшить" at bounding box center [756, 352] width 19 height 19
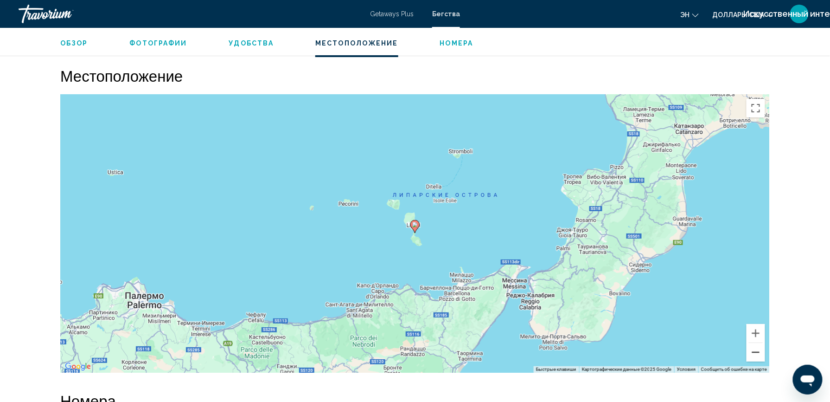
click at [751, 353] on button "Уменьшить" at bounding box center [756, 352] width 19 height 19
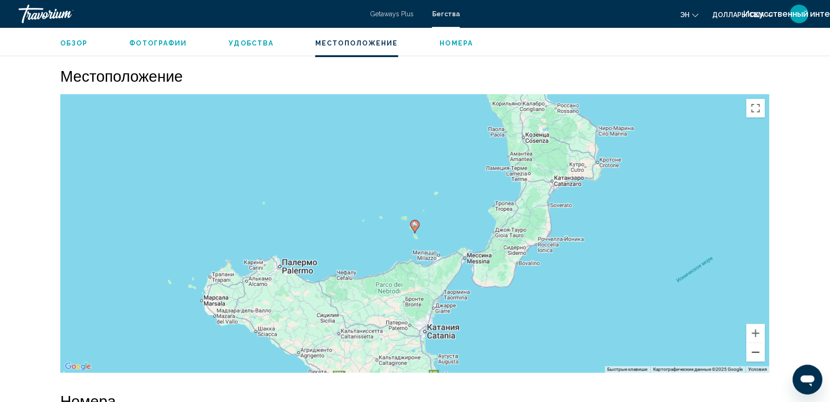
click at [751, 353] on button "Уменьшить" at bounding box center [756, 352] width 19 height 19
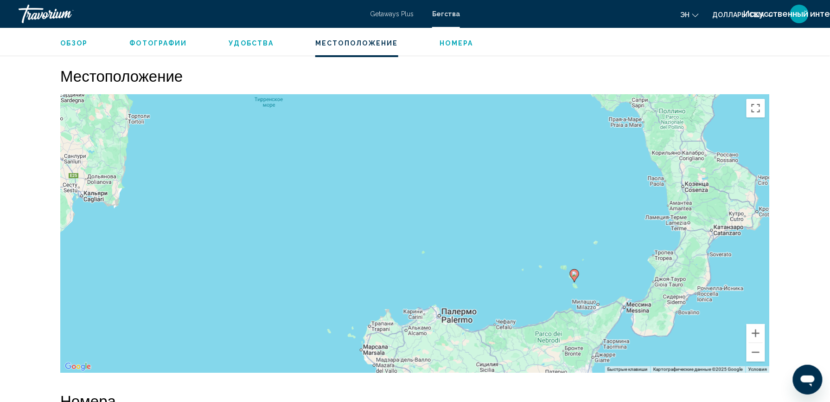
drag, startPoint x: 459, startPoint y: 192, endPoint x: 647, endPoint y: 198, distance: 188.8
click at [647, 198] on div "Чтобы активировать перетаскивание с помощью клавиатуры, нажмите Alt + Ввод. Пос…" at bounding box center [414, 233] width 709 height 278
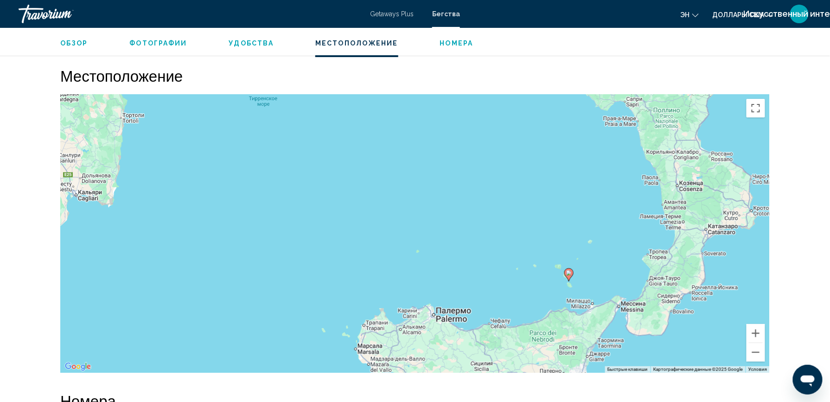
click at [691, 208] on div "Чтобы активировать перетаскивание с помощью клавиатуры, нажмите Alt + Ввод. Пос…" at bounding box center [414, 233] width 709 height 278
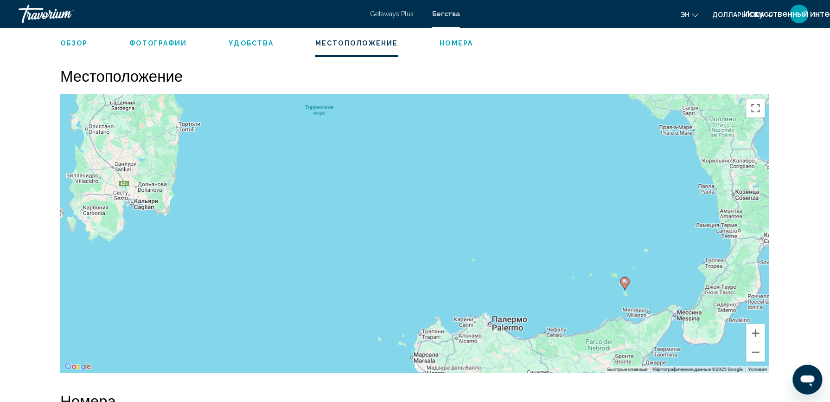
drag, startPoint x: 654, startPoint y: 193, endPoint x: 689, endPoint y: 200, distance: 36.0
click at [689, 200] on div "Чтобы активировать перетаскивание с помощью клавиатуры, нажмите Alt + Ввод. Пос…" at bounding box center [414, 233] width 709 height 278
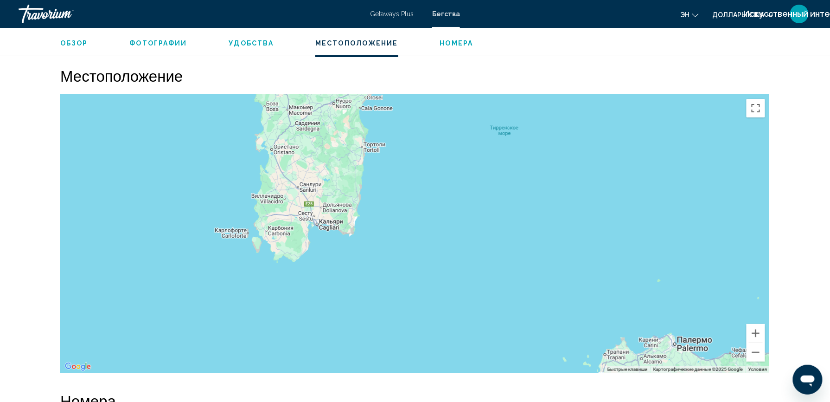
drag, startPoint x: 301, startPoint y: 217, endPoint x: 495, endPoint y: 238, distance: 195.4
click at [495, 238] on div "Чтобы активировать перетаскивание с помощью клавиатуры, нажмите Alt + Ввод. Пос…" at bounding box center [414, 233] width 709 height 278
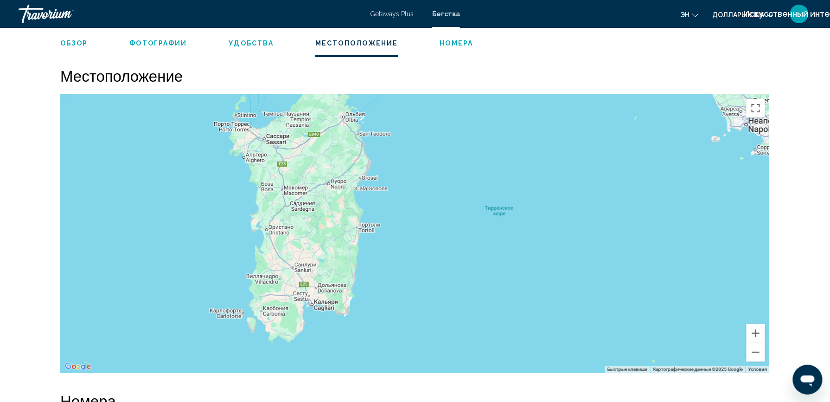
drag, startPoint x: 456, startPoint y: 219, endPoint x: 453, endPoint y: 275, distance: 56.6
click at [453, 275] on div "Чтобы активировать перетаскивание с помощью клавиатуры, нажмите Alt + Ввод. Пос…" at bounding box center [414, 233] width 709 height 278
click at [752, 333] on button "Увеличить" at bounding box center [756, 333] width 19 height 19
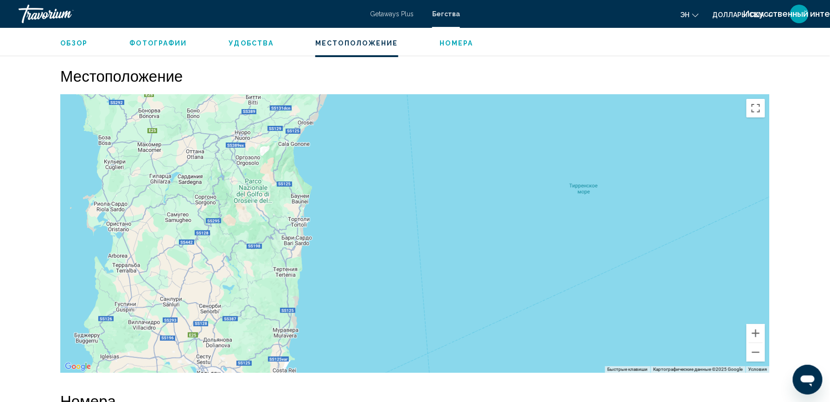
click at [374, 226] on div "Основное содержание" at bounding box center [414, 233] width 709 height 278
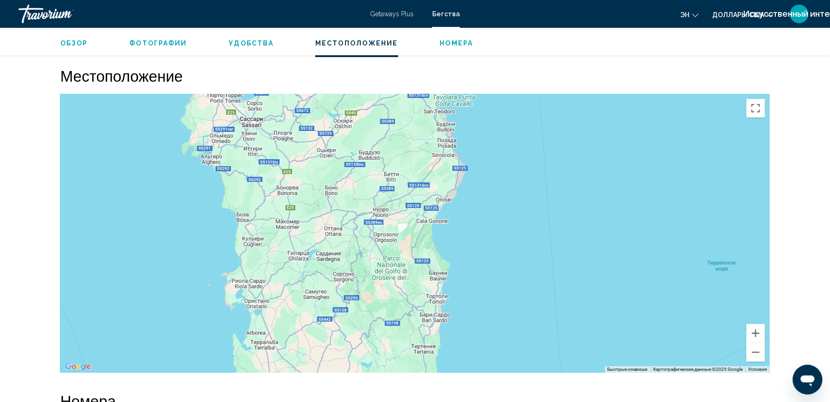
drag, startPoint x: 317, startPoint y: 234, endPoint x: 456, endPoint y: 312, distance: 159.2
click at [456, 312] on div "Основное содержание" at bounding box center [414, 233] width 709 height 278
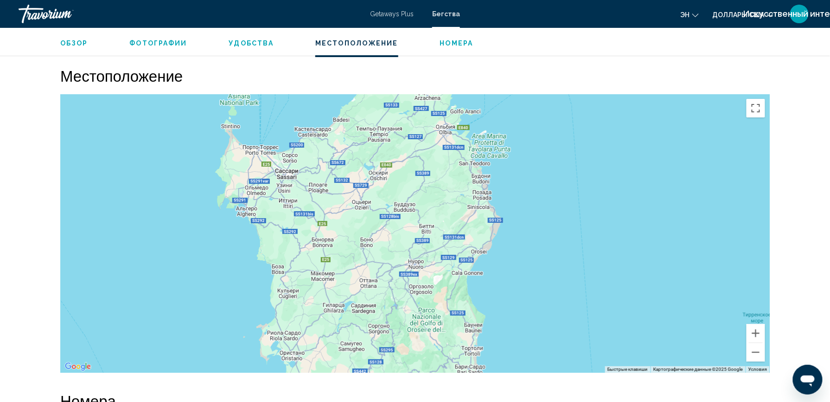
drag, startPoint x: 451, startPoint y: 262, endPoint x: 483, endPoint y: 308, distance: 56.0
click at [483, 308] on div "Основное содержание" at bounding box center [414, 233] width 709 height 278
click at [750, 331] on button "Увеличить" at bounding box center [756, 333] width 19 height 19
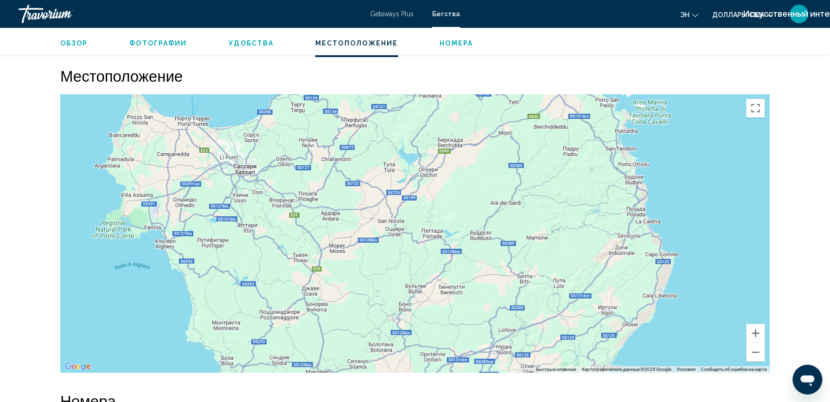
drag, startPoint x: 338, startPoint y: 244, endPoint x: 418, endPoint y: 296, distance: 95.2
click at [418, 296] on div "Основное содержание" at bounding box center [414, 233] width 709 height 278
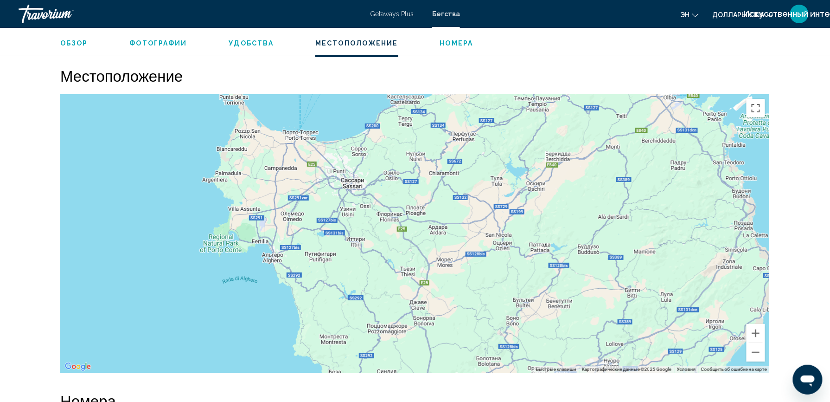
drag, startPoint x: 359, startPoint y: 271, endPoint x: 468, endPoint y: 285, distance: 110.3
click at [468, 285] on div "Основное содержание" at bounding box center [414, 233] width 709 height 278
click at [754, 330] on button "Увеличить" at bounding box center [756, 333] width 19 height 19
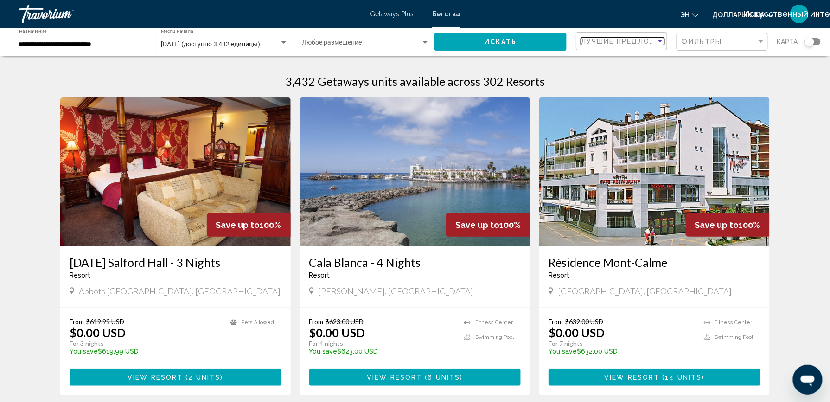
click at [662, 40] on div "Сортировать по" at bounding box center [660, 41] width 5 height 2
click at [662, 40] on span "Лучшие предложения" at bounding box center [622, 41] width 83 height 19
click at [754, 40] on div "Фильтры" at bounding box center [719, 41] width 75 height 7
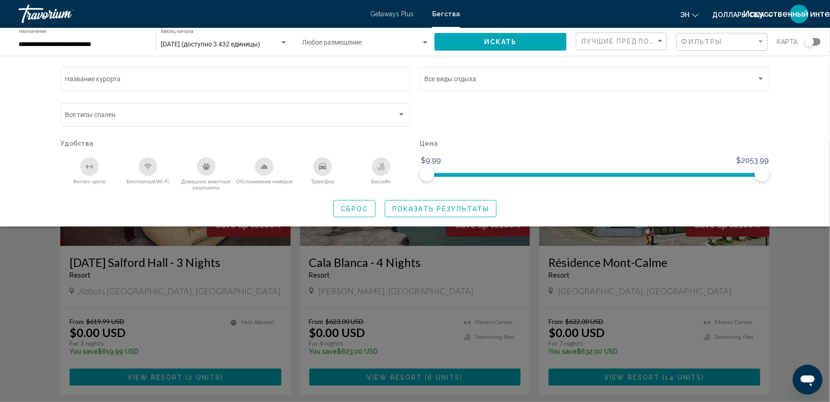
click at [819, 41] on div "Виджет поиска" at bounding box center [813, 41] width 16 height 7
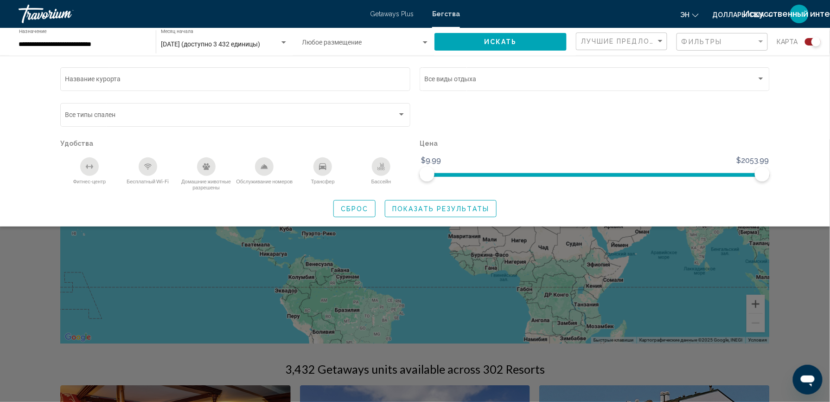
click at [798, 277] on div "Виджет поиска" at bounding box center [415, 270] width 830 height 262
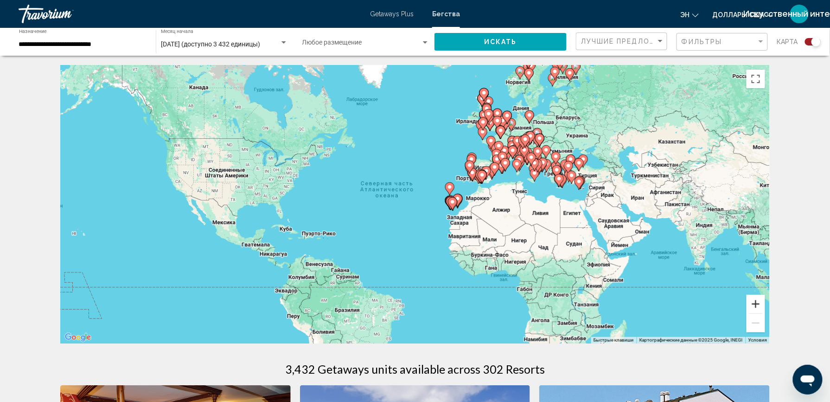
click at [755, 299] on button "Увеличить" at bounding box center [756, 303] width 19 height 19
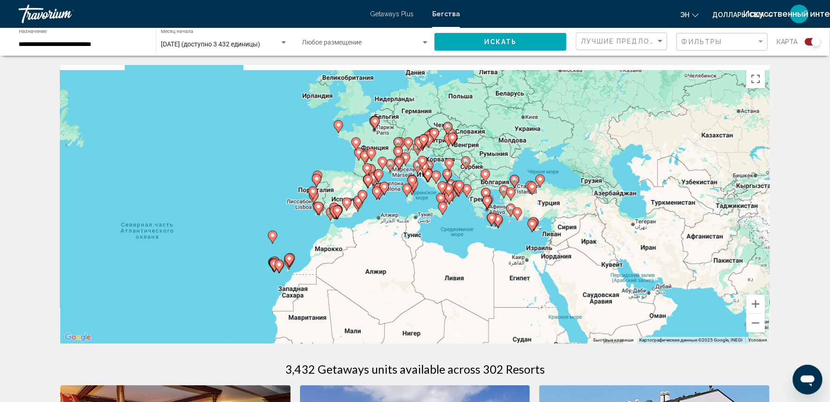
drag, startPoint x: 554, startPoint y: 240, endPoint x: 340, endPoint y: 296, distance: 221.0
click at [340, 296] on div "Чтобы активировать перетаскивание с помощью клавиатуры, нажмите Alt + Ввод. Пос…" at bounding box center [414, 204] width 709 height 278
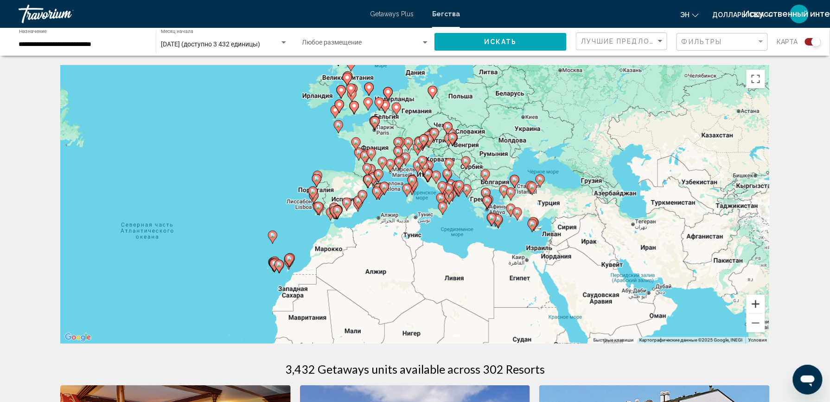
click at [754, 301] on button "Увеличить" at bounding box center [756, 303] width 19 height 19
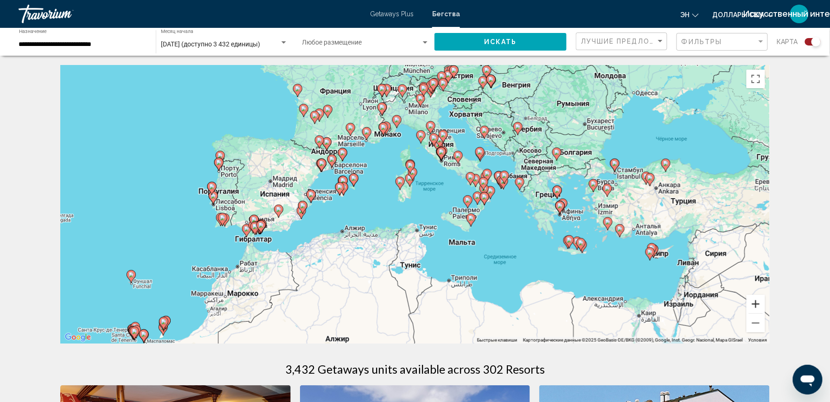
click at [754, 301] on button "Увеличить" at bounding box center [756, 303] width 19 height 19
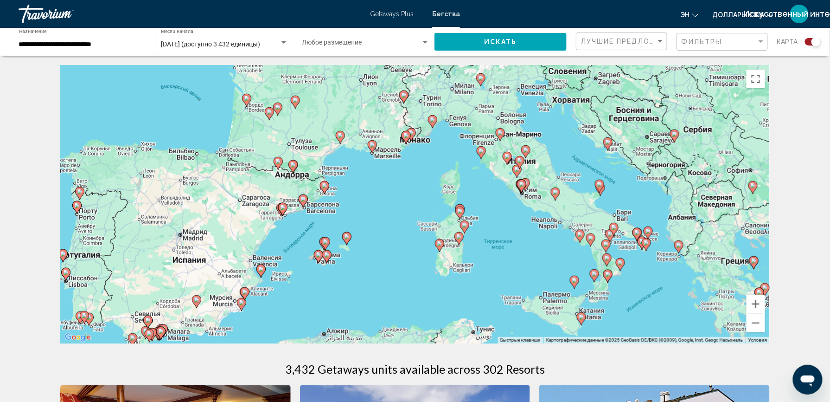
drag, startPoint x: 536, startPoint y: 221, endPoint x: 592, endPoint y: 297, distance: 94.2
click at [592, 297] on div "Чтобы активировать перетаскивание с помощью клавиатуры, нажмите Alt + Ввод. Пос…" at bounding box center [414, 204] width 709 height 278
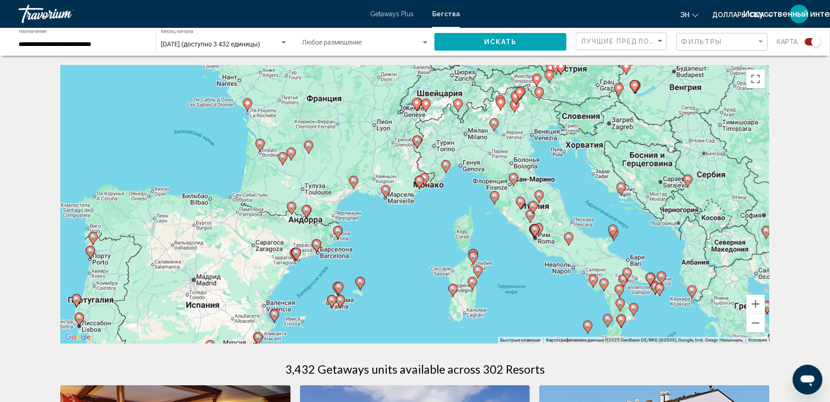
drag, startPoint x: 549, startPoint y: 251, endPoint x: 559, endPoint y: 288, distance: 38.0
click at [559, 288] on div "Чтобы активировать перетаскивание с помощью клавиатуры, нажмите Alt + Ввод. Пос…" at bounding box center [414, 204] width 709 height 278
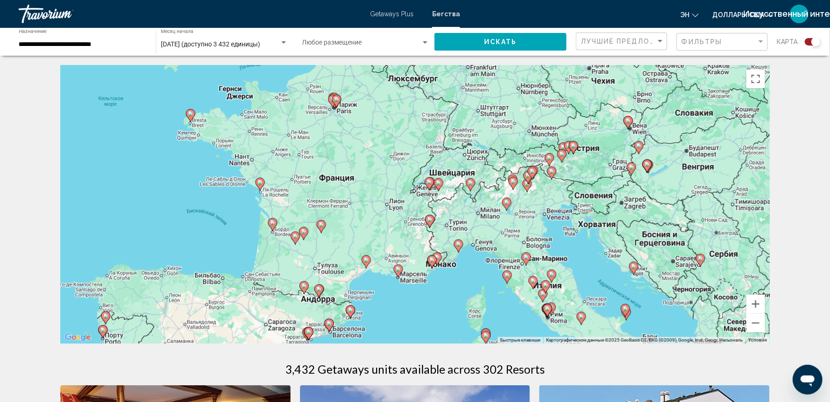
drag, startPoint x: 519, startPoint y: 221, endPoint x: 529, endPoint y: 299, distance: 78.0
click at [529, 299] on div "Чтобы активировать перетаскивание с помощью клавиатуры, нажмите Alt + Ввод. Пос…" at bounding box center [414, 204] width 709 height 278
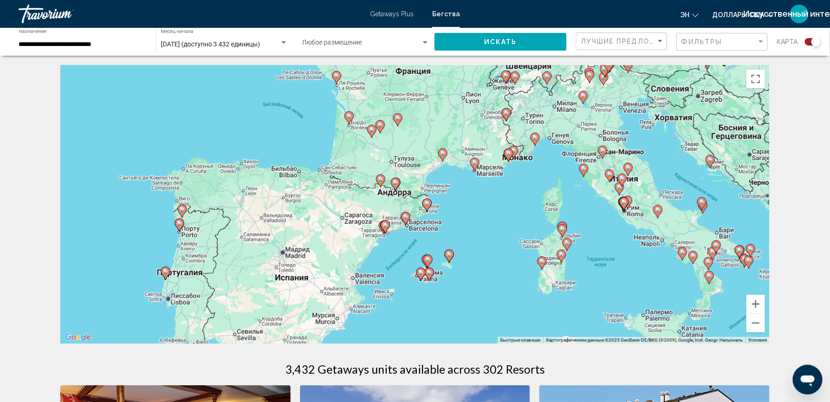
drag, startPoint x: 484, startPoint y: 247, endPoint x: 562, endPoint y: 140, distance: 132.1
click at [562, 140] on div "Чтобы активировать перетаскивание с помощью клавиатуры, нажмите Alt + Ввод. Пос…" at bounding box center [414, 204] width 709 height 278
click at [755, 305] on button "Увеличить" at bounding box center [756, 303] width 19 height 19
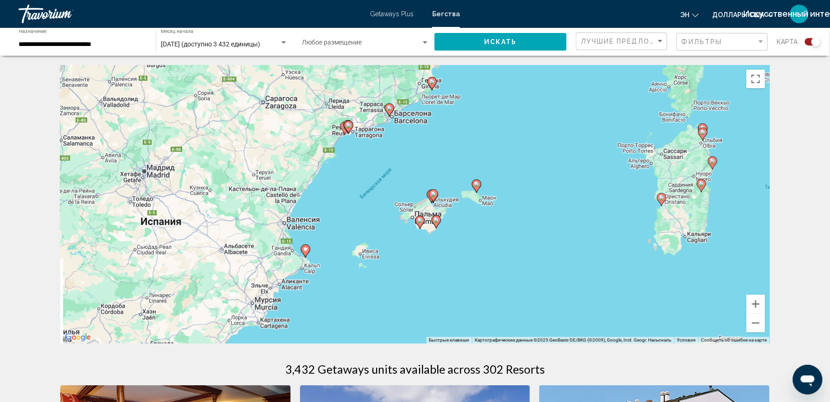
drag, startPoint x: 609, startPoint y: 257, endPoint x: 601, endPoint y: 123, distance: 133.8
click at [601, 123] on div "Чтобы активировать перетаскивание с помощью клавиатуры, нажмите Alt + Ввод. Пос…" at bounding box center [414, 204] width 709 height 278
click at [473, 184] on icon "Основное содержание" at bounding box center [477, 186] width 8 height 12
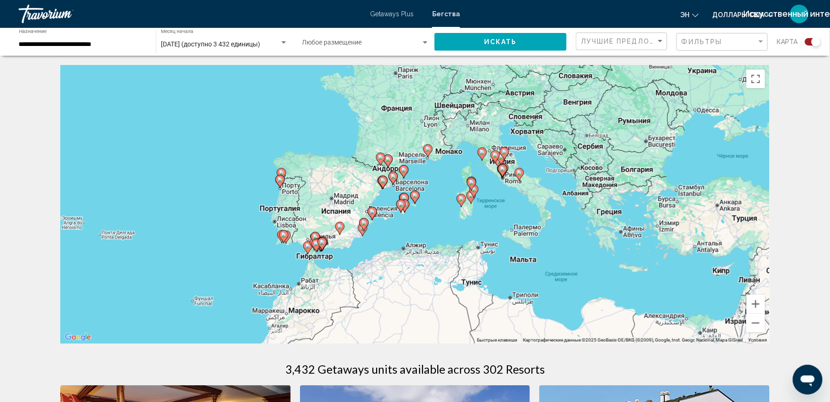
click at [418, 199] on gmp-advanced-marker "Основное содержание" at bounding box center [414, 197] width 9 height 14
type input "**********"
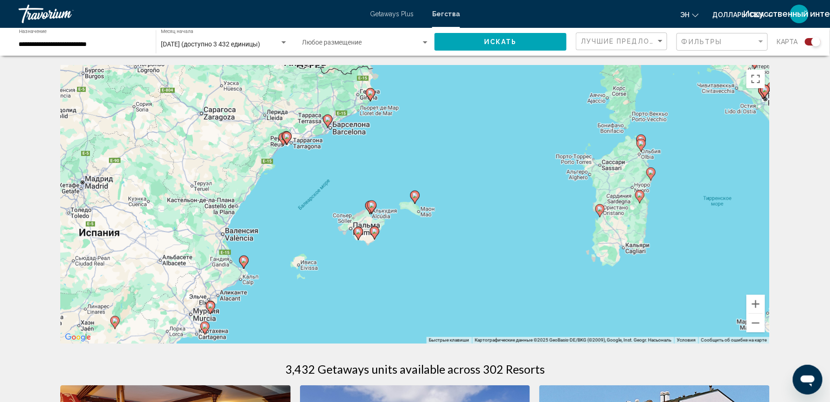
click at [418, 199] on gmp-advanced-marker "Основное содержание" at bounding box center [414, 197] width 9 height 14
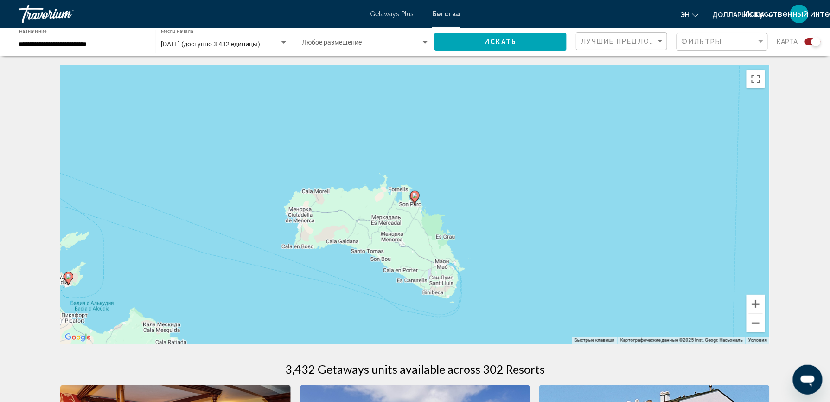
click at [414, 195] on image "Основное содержание" at bounding box center [415, 195] width 6 height 6
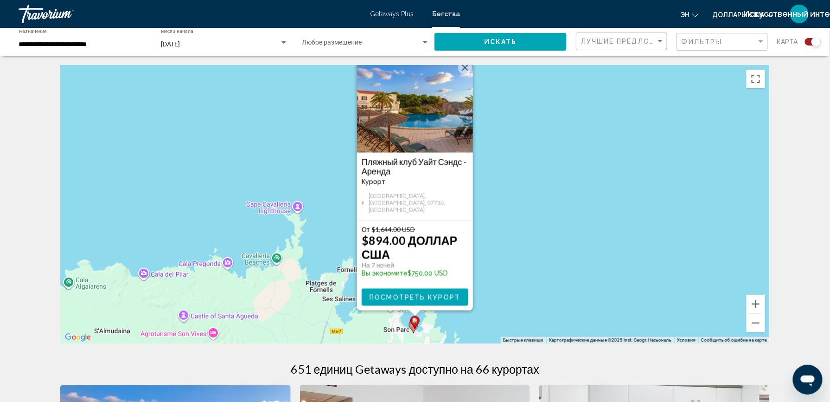
click at [577, 275] on div "Чтобы активировать перетаскивание с помощью клавиатуры, нажмите Alt + Ввод. Пос…" at bounding box center [414, 204] width 709 height 278
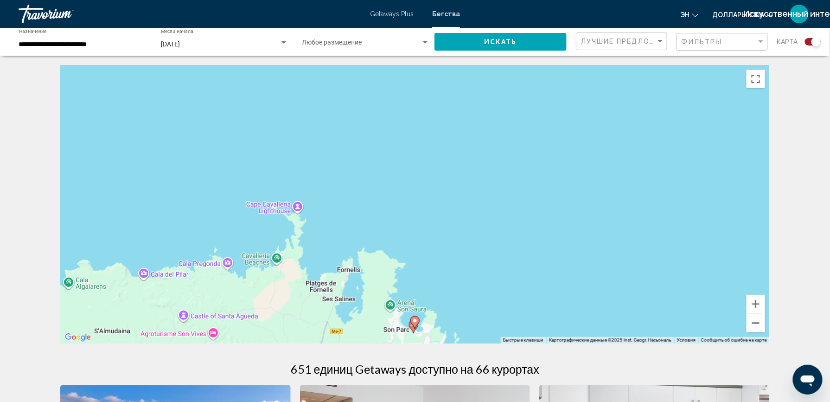
click at [754, 319] on button "Уменьшить" at bounding box center [756, 322] width 19 height 19
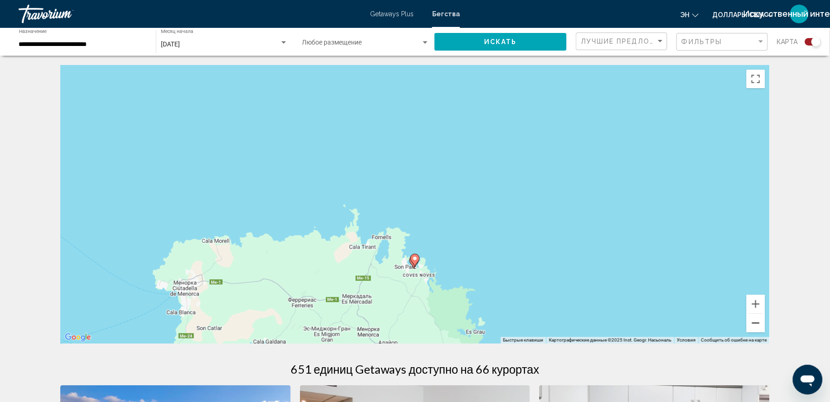
click at [754, 319] on button "Уменьшить" at bounding box center [756, 322] width 19 height 19
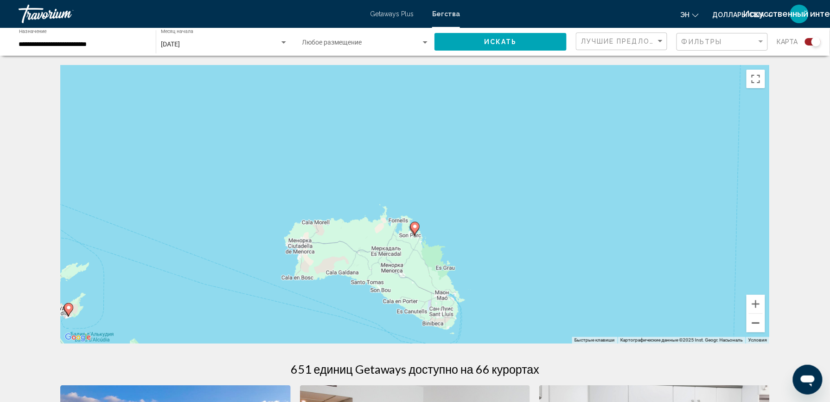
click at [754, 319] on button "Уменьшить" at bounding box center [756, 322] width 19 height 19
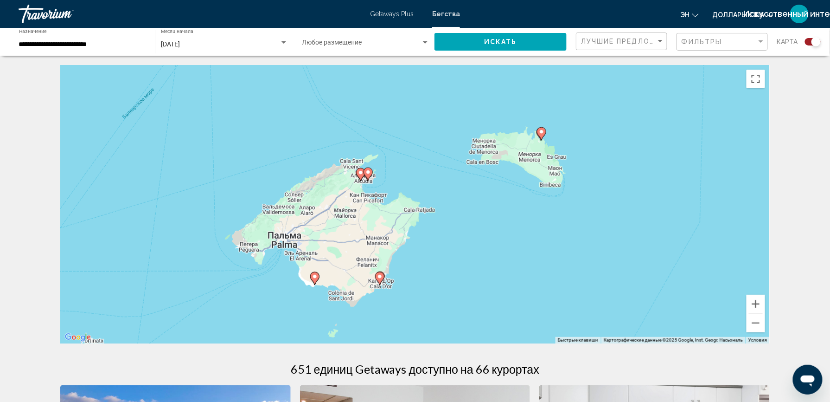
drag, startPoint x: 499, startPoint y: 279, endPoint x: 630, endPoint y: 198, distance: 153.4
click at [630, 198] on div "Чтобы активировать перетаскивание с помощью клавиатуры, нажмите Alt + Ввод. Пос…" at bounding box center [414, 204] width 709 height 278
click at [379, 273] on image "Основное содержание" at bounding box center [380, 276] width 6 height 6
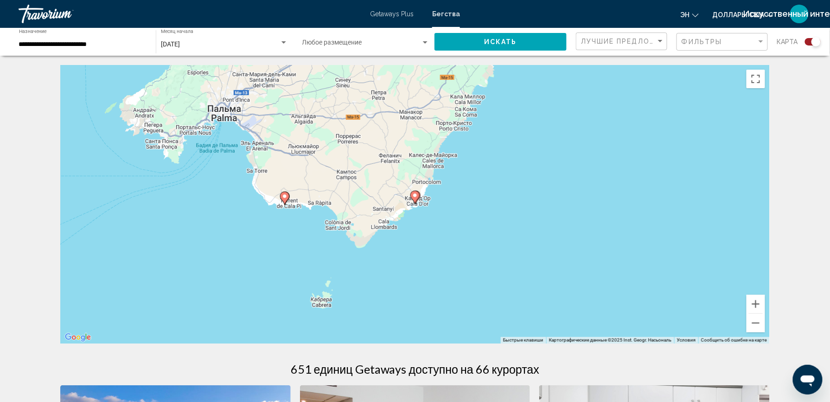
click at [414, 197] on image "Основное содержание" at bounding box center [415, 195] width 6 height 6
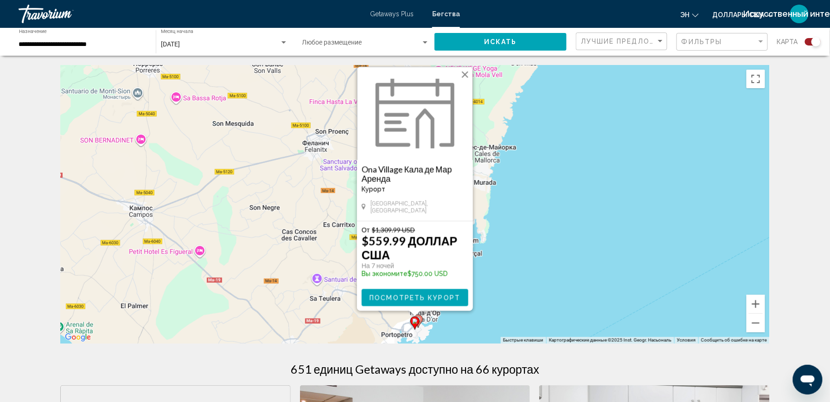
click at [324, 232] on div "Чтобы активировать перетаскивание с помощью клавиатуры, нажмите Alt + Ввод. Пос…" at bounding box center [414, 204] width 709 height 278
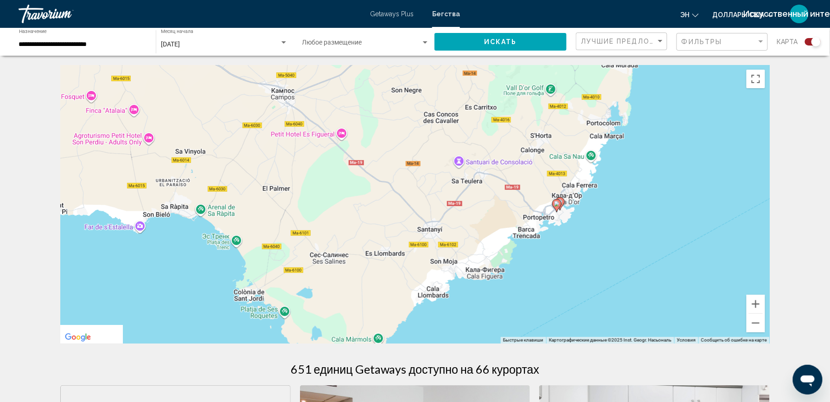
drag, startPoint x: 324, startPoint y: 232, endPoint x: 477, endPoint y: 104, distance: 199.8
click at [477, 104] on div "Чтобы активировать перетаскивание с помощью клавиатуры, нажмите Alt + Ввод. Пос…" at bounding box center [414, 204] width 709 height 278
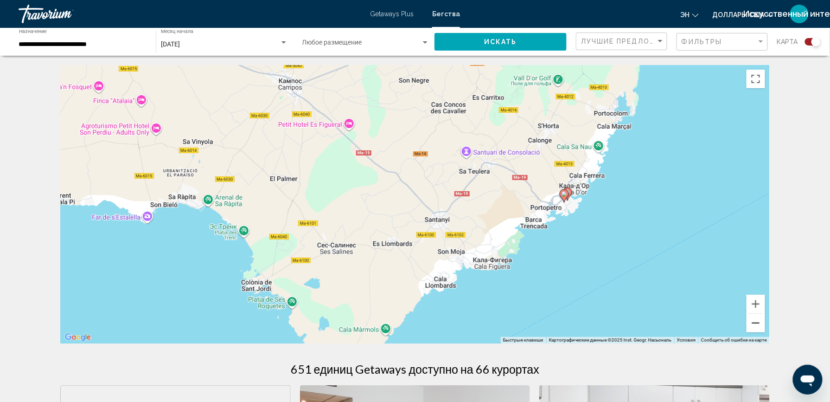
click at [752, 323] on button "Уменьшить" at bounding box center [756, 322] width 19 height 19
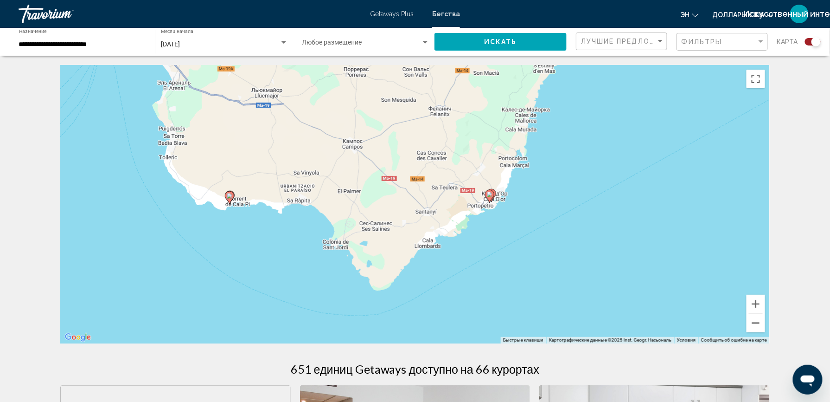
click at [752, 323] on button "Уменьшить" at bounding box center [756, 322] width 19 height 19
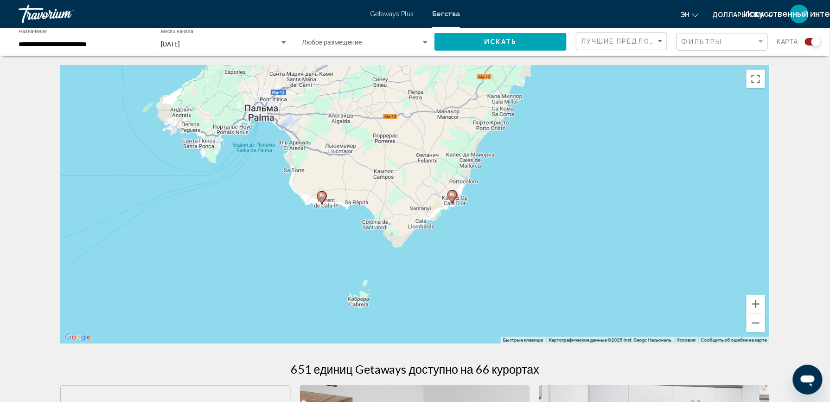
click at [320, 194] on image "Основное содержание" at bounding box center [322, 196] width 6 height 6
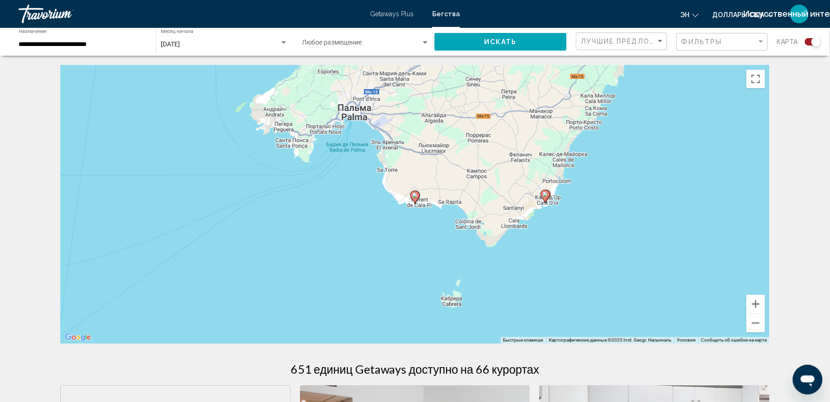
click at [412, 196] on icon "Основное содержание" at bounding box center [415, 197] width 8 height 12
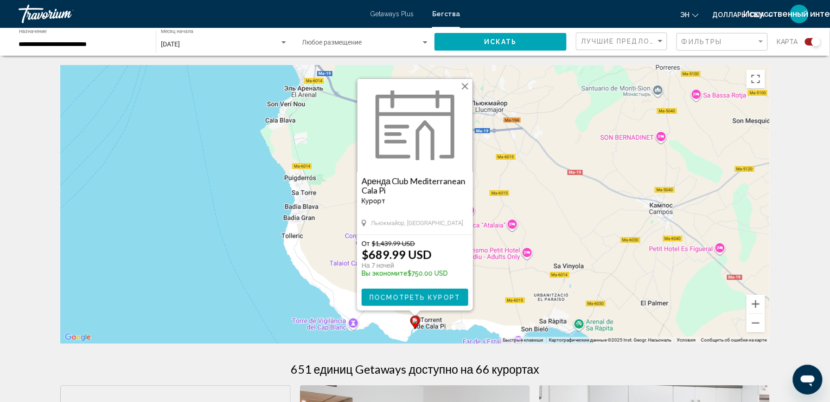
click at [653, 310] on div "Чтобы активировать перетаскивание с помощью клавиатуры, нажмите Alt + Ввод. Пос…" at bounding box center [414, 204] width 709 height 278
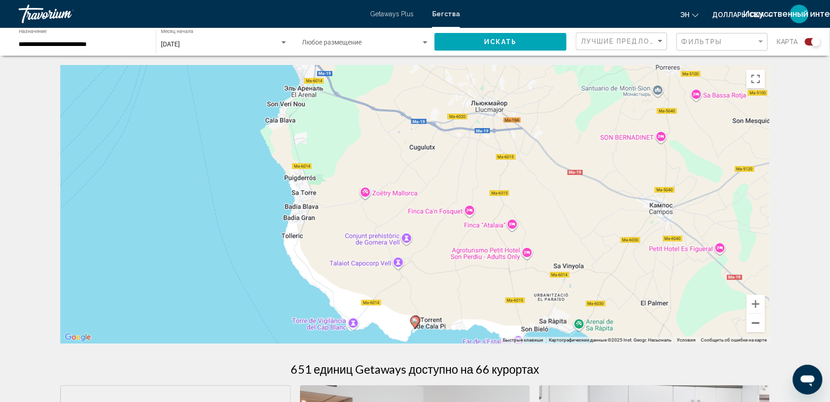
click at [755, 325] on button "Уменьшить" at bounding box center [756, 322] width 19 height 19
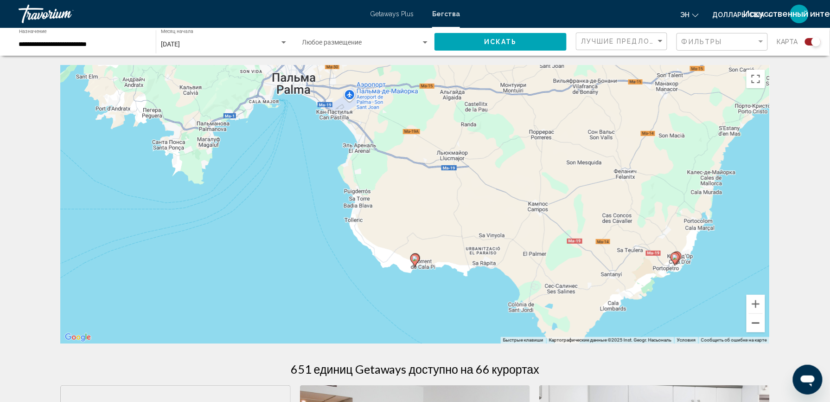
click at [755, 325] on button "Уменьшить" at bounding box center [756, 322] width 19 height 19
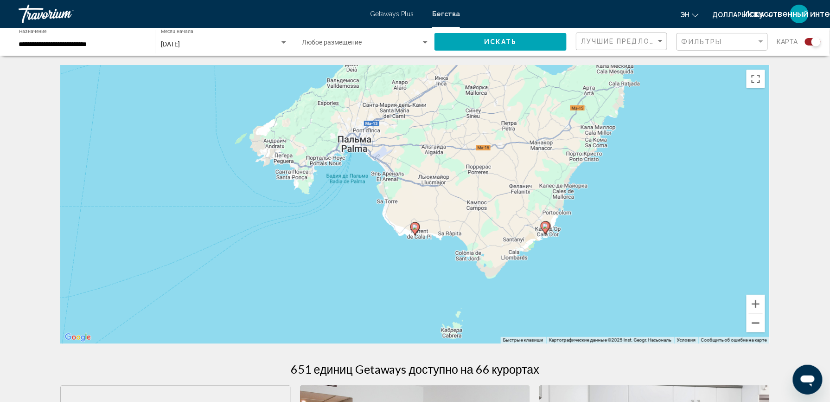
click at [755, 325] on button "Уменьшить" at bounding box center [756, 322] width 19 height 19
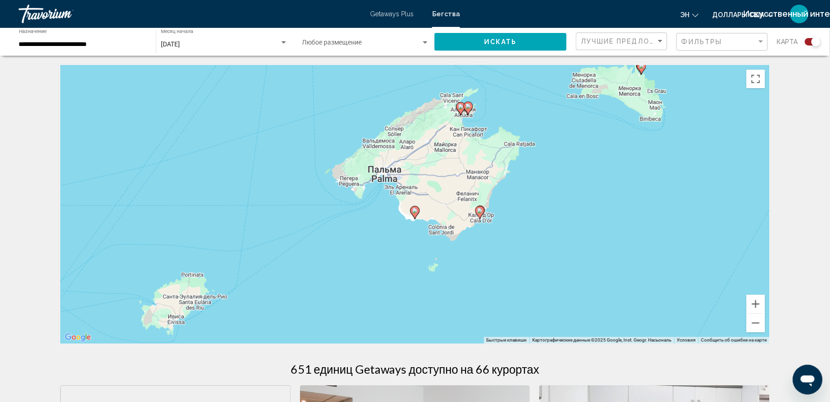
click at [471, 105] on image "Основное содержание" at bounding box center [469, 106] width 6 height 6
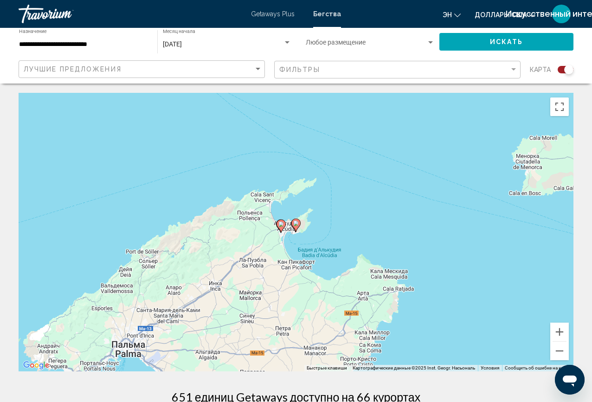
click at [297, 229] on icon "Основное содержание" at bounding box center [295, 224] width 9 height 13
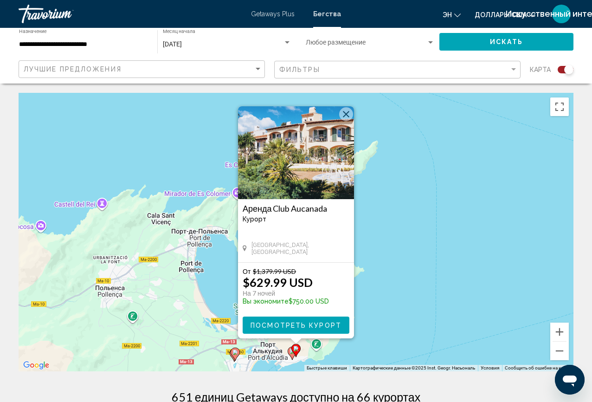
click at [236, 352] on image "Основное содержание" at bounding box center [235, 352] width 6 height 6
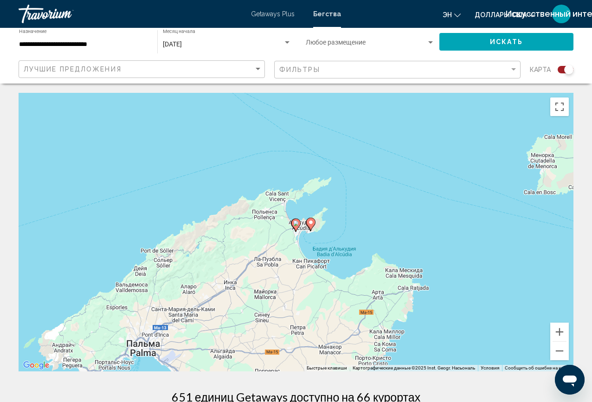
click at [295, 219] on icon "Основное содержание" at bounding box center [296, 225] width 8 height 12
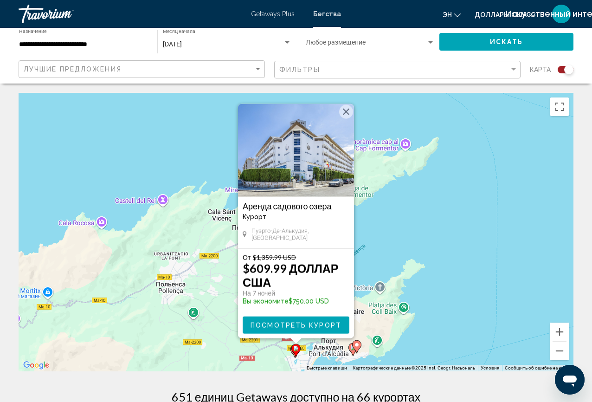
click at [355, 342] on icon "Основное содержание" at bounding box center [356, 346] width 8 height 12
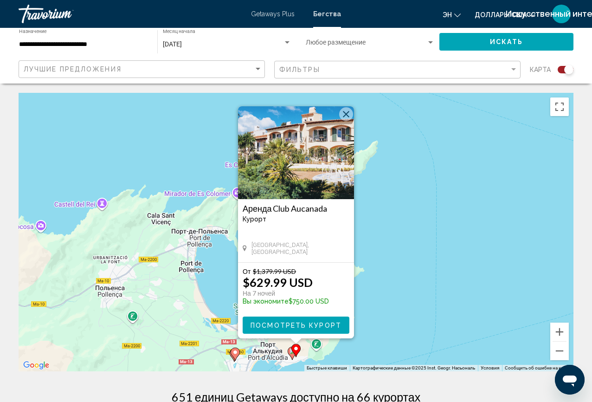
click at [294, 360] on div "Чтобы активировать перетаскивание с помощью клавиатуры, нажмите Alt + Ввод. Пос…" at bounding box center [296, 232] width 555 height 278
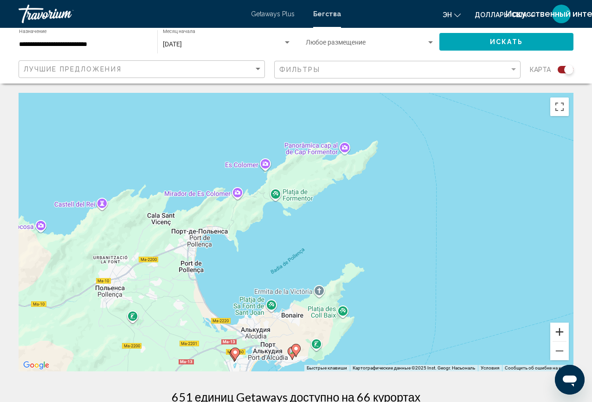
click at [556, 332] on button "Увеличить" at bounding box center [559, 331] width 19 height 19
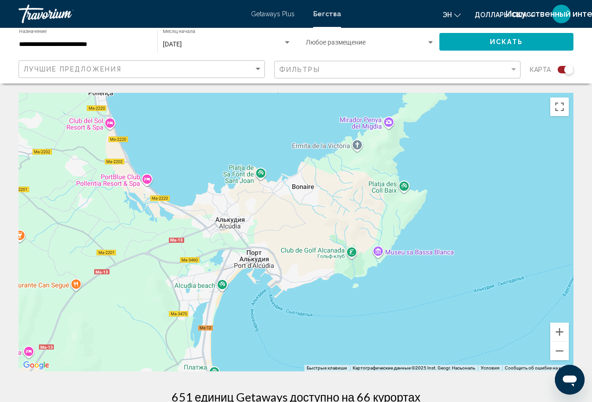
drag, startPoint x: 438, startPoint y: 309, endPoint x: 451, endPoint y: 95, distance: 214.1
click at [451, 95] on div "Основное содержание" at bounding box center [296, 232] width 555 height 278
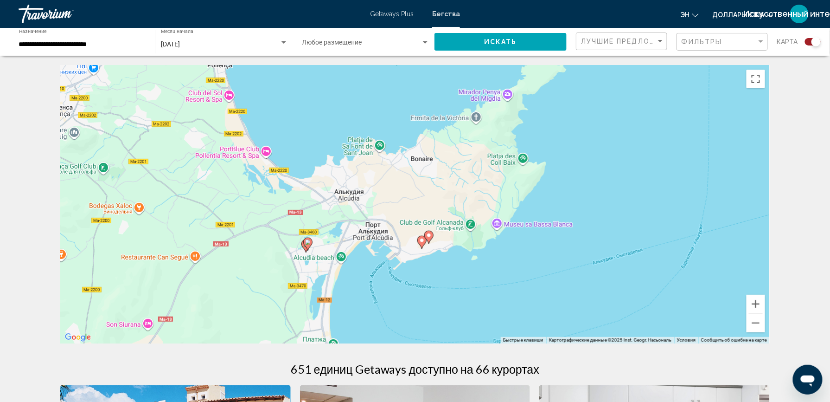
click at [449, 15] on span "Бегства" at bounding box center [446, 13] width 28 height 7
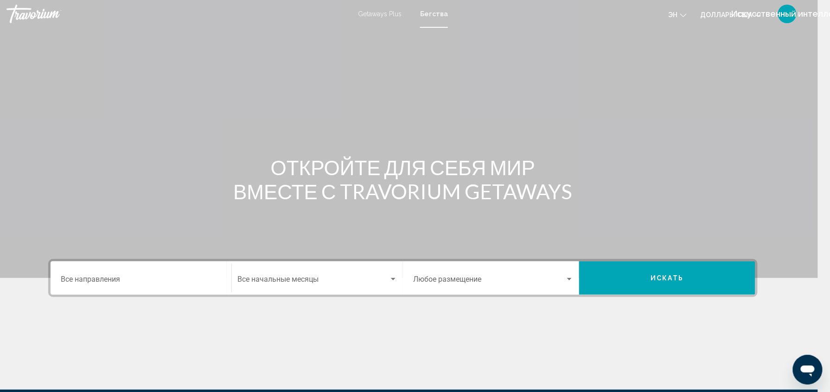
scroll to position [0, 23]
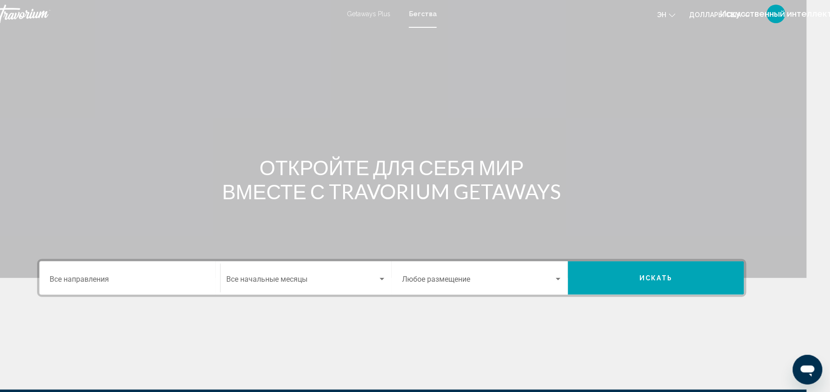
click at [95, 278] on input "Destination Все направления" at bounding box center [130, 281] width 160 height 8
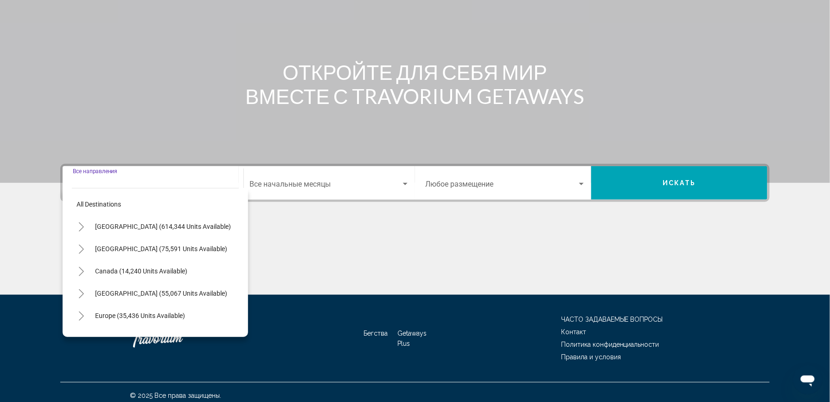
scroll to position [101, 0]
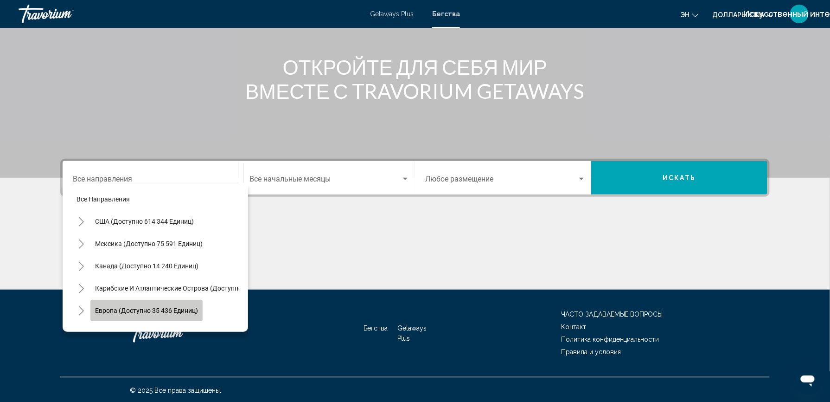
click at [133, 304] on button "Европа (доступно 35 436 единиц)" at bounding box center [146, 310] width 112 height 21
type input "**********"
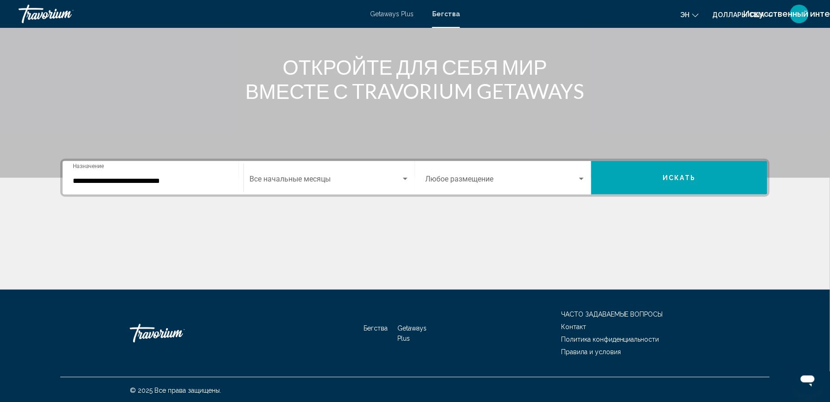
click at [305, 173] on div "Start Month Все начальные месяцы" at bounding box center [329, 177] width 160 height 29
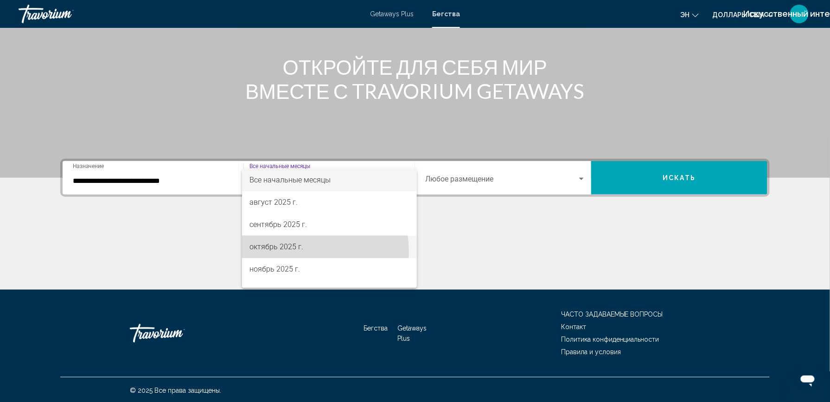
click at [298, 252] on span "октябрь 2025 г." at bounding box center [329, 247] width 160 height 22
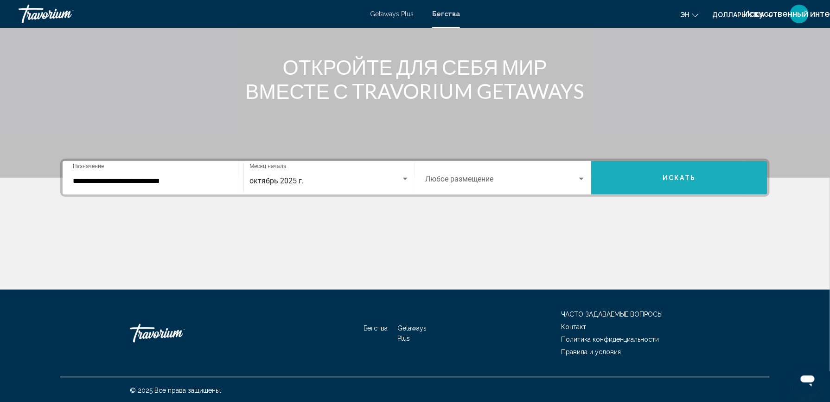
click at [639, 183] on button "Искать" at bounding box center [679, 177] width 176 height 33
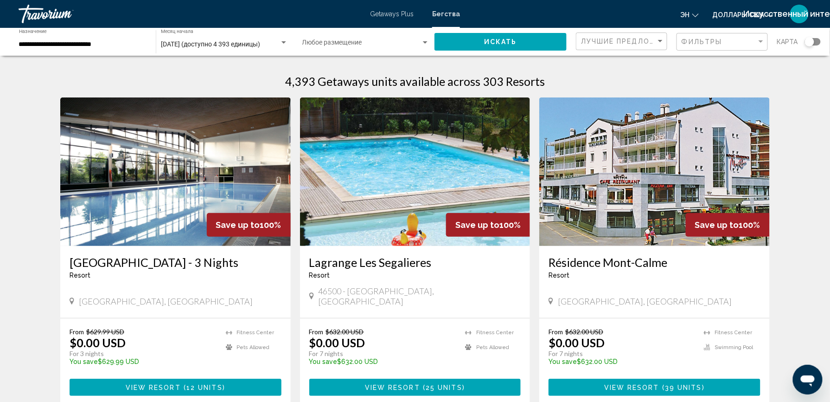
click at [815, 40] on div "Виджет поиска" at bounding box center [813, 41] width 16 height 7
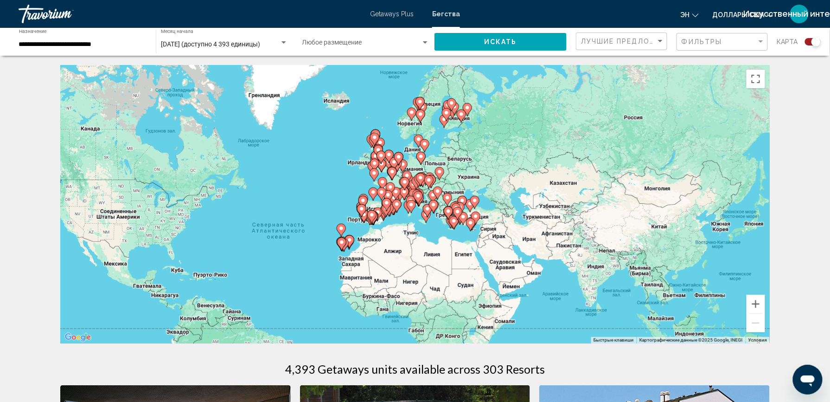
drag, startPoint x: 661, startPoint y: 160, endPoint x: 544, endPoint y: 201, distance: 123.9
click at [544, 201] on div "Чтобы активировать перетаскивание с помощью клавиатуры, нажмите Alt + Ввод. Пос…" at bounding box center [414, 204] width 709 height 278
click at [756, 303] on button "Увеличить" at bounding box center [756, 303] width 19 height 19
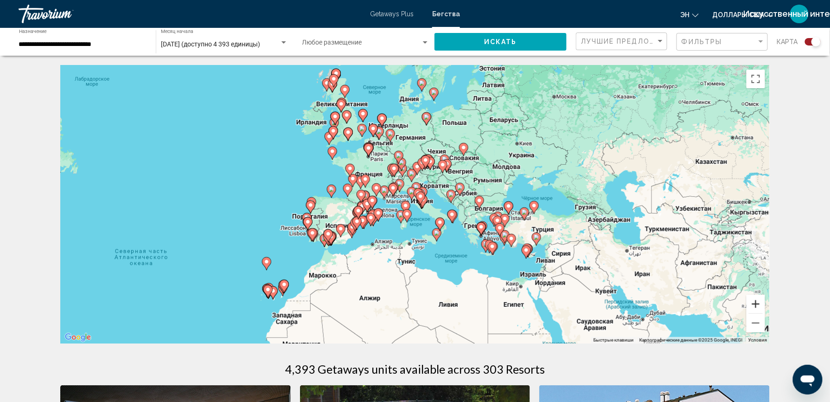
click at [756, 303] on button "Увеличить" at bounding box center [756, 303] width 19 height 19
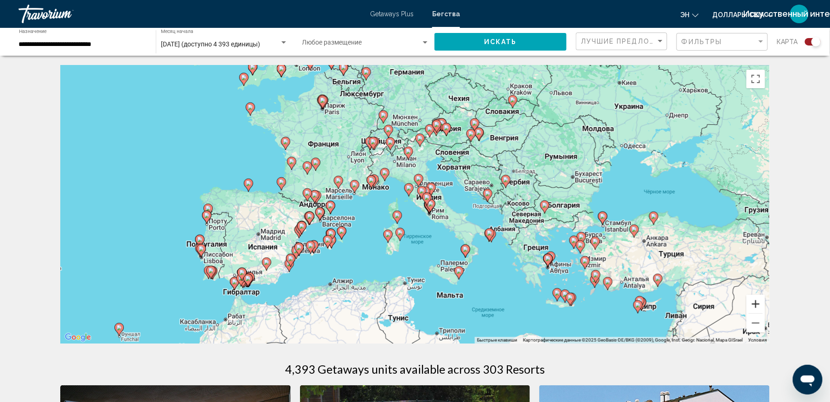
click at [756, 303] on button "Увеличить" at bounding box center [756, 303] width 19 height 19
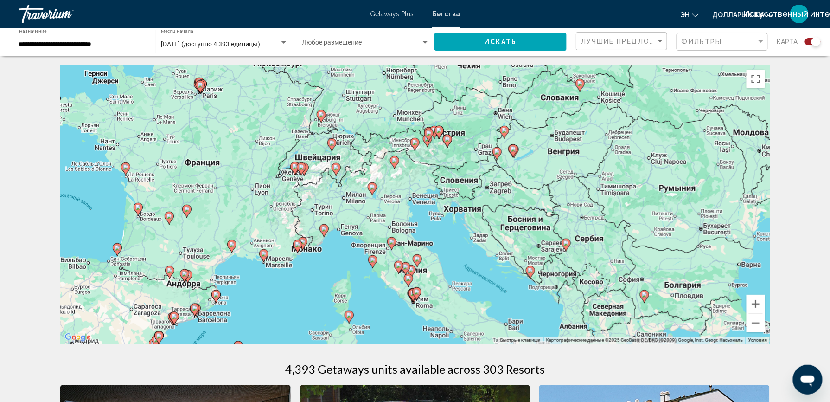
drag, startPoint x: 635, startPoint y: 179, endPoint x: 606, endPoint y: 260, distance: 86.4
click at [606, 260] on div "Чтобы активировать перетаскивание с помощью клавиатуры, нажмите Alt + Ввод. Пос…" at bounding box center [414, 204] width 709 height 278
click at [757, 303] on button "Увеличить" at bounding box center [756, 303] width 19 height 19
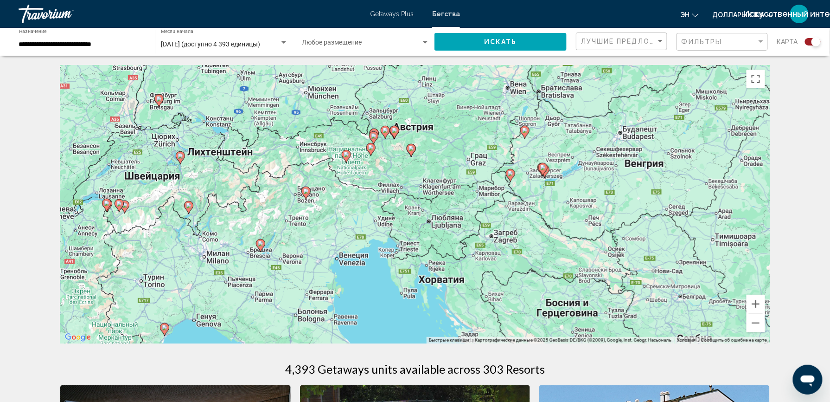
drag, startPoint x: 661, startPoint y: 234, endPoint x: 566, endPoint y: 319, distance: 128.0
click at [566, 319] on div "Чтобы активировать перетаскивание с помощью клавиатуры, нажмите Alt + Ввод. Пос…" at bounding box center [414, 204] width 709 height 278
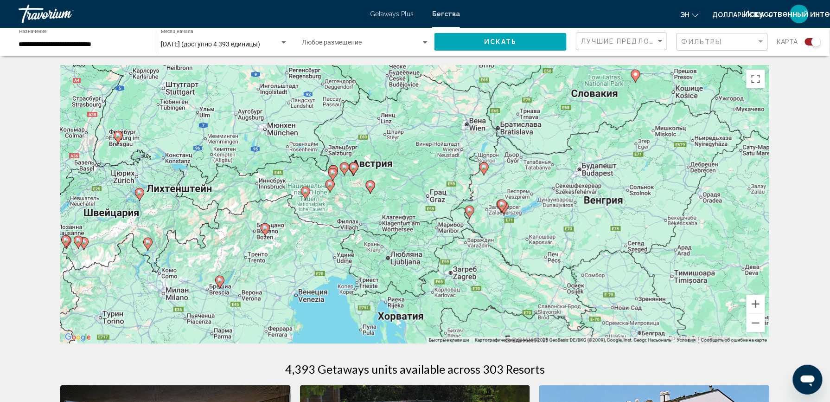
click at [565, 319] on div "Чтобы активировать перетаскивание с помощью клавиатуры, нажмите Alt + Ввод. Пос…" at bounding box center [414, 204] width 709 height 278
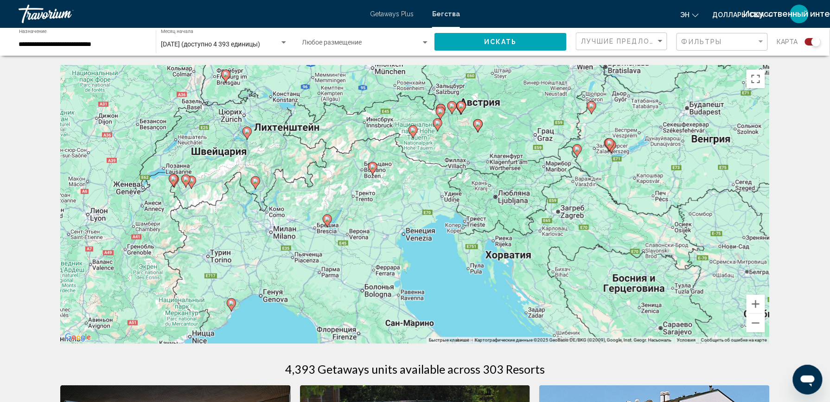
drag, startPoint x: 494, startPoint y: 280, endPoint x: 607, endPoint y: 232, distance: 122.4
click at [607, 232] on div "Чтобы активировать перетаскивание с помощью клавиатуры, нажмите Alt + Ввод. Пос…" at bounding box center [414, 204] width 709 height 278
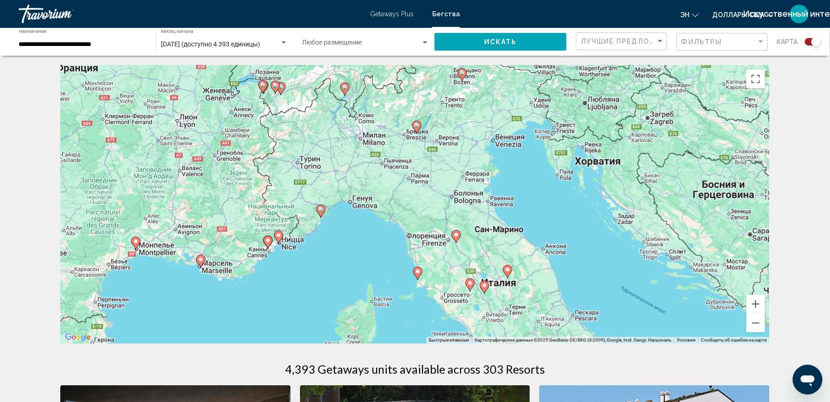
drag, startPoint x: 537, startPoint y: 253, endPoint x: 588, endPoint y: 154, distance: 110.7
click at [588, 154] on div "Чтобы активировать перетаскивание с помощью клавиатуры, нажмите Alt + Ввод. Пос…" at bounding box center [414, 204] width 709 height 278
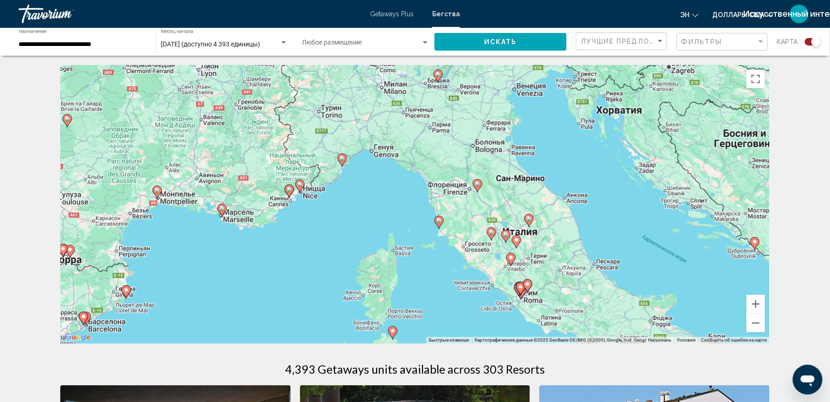
drag, startPoint x: 565, startPoint y: 173, endPoint x: 576, endPoint y: 143, distance: 32.6
click at [576, 143] on div "Чтобы активировать перетаскивание с помощью клавиатуры, нажмите Alt + Ввод. Пос…" at bounding box center [414, 204] width 709 height 278
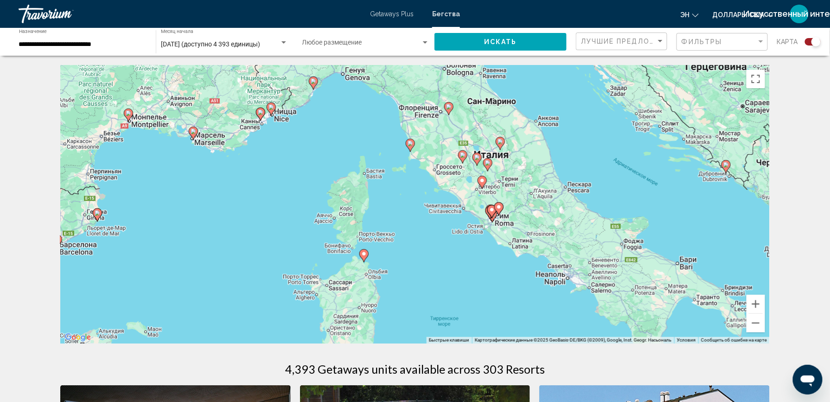
drag, startPoint x: 678, startPoint y: 301, endPoint x: 648, endPoint y: 221, distance: 85.5
click at [648, 221] on div "Чтобы активировать перетаскивание с помощью клавиатуры, нажмите Alt + Ввод. Пос…" at bounding box center [414, 204] width 709 height 278
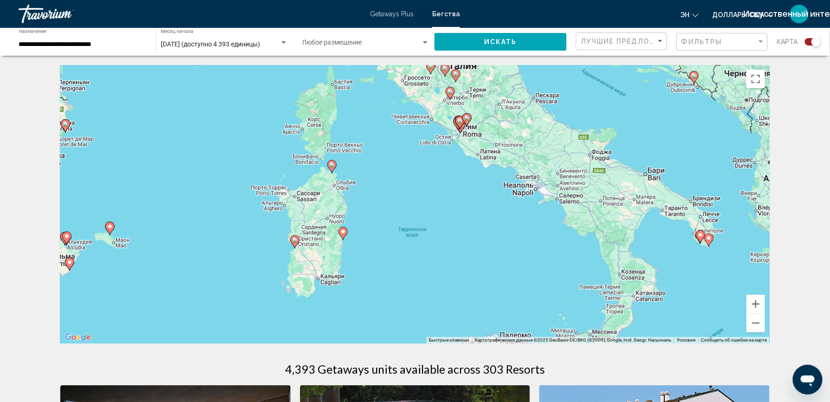
drag, startPoint x: 648, startPoint y: 221, endPoint x: 616, endPoint y: 128, distance: 98.3
click at [616, 128] on div "Чтобы активировать перетаскивание с помощью клавиатуры, нажмите Alt + Ввод. Пос…" at bounding box center [414, 204] width 709 height 278
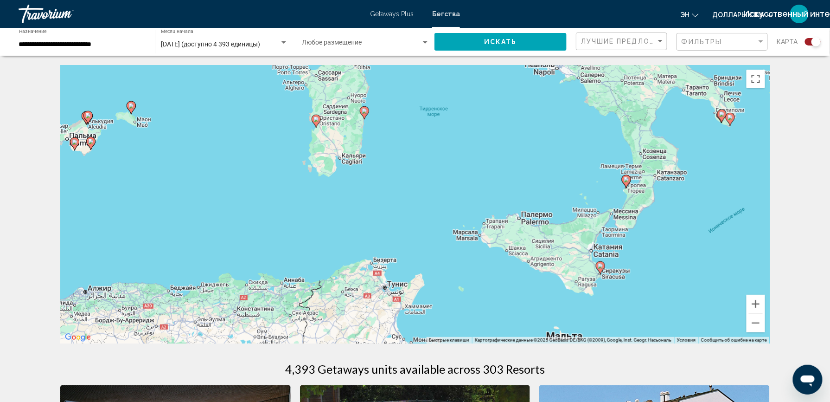
drag, startPoint x: 546, startPoint y: 258, endPoint x: 568, endPoint y: 135, distance: 124.3
click at [568, 135] on div "Чтобы активировать перетаскивание с помощью клавиатуры, нажмите Alt + Ввод. Пос…" at bounding box center [414, 204] width 709 height 278
click at [505, 158] on div "Чтобы активировать перетаскивание с помощью клавиатуры, нажмите Alt + Ввод. Пос…" at bounding box center [414, 204] width 709 height 278
click at [751, 320] on button "Уменьшить" at bounding box center [756, 322] width 19 height 19
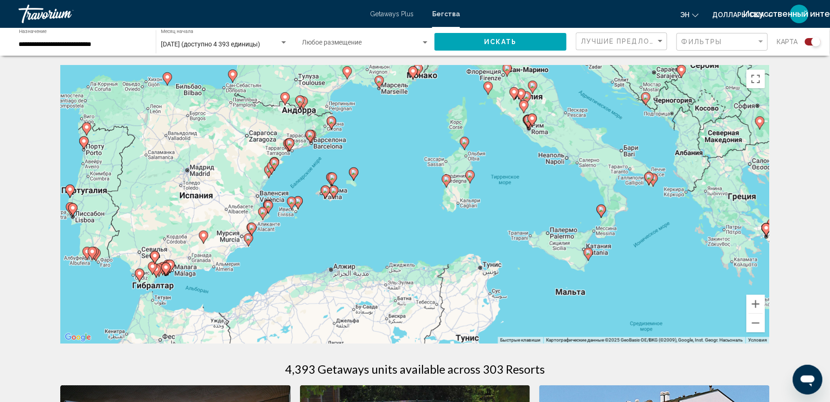
drag, startPoint x: 532, startPoint y: 257, endPoint x: 618, endPoint y: 279, distance: 88.1
click at [618, 279] on div "Чтобы активировать перетаскивание с помощью клавиатуры, нажмите Alt + Ввод. Пос…" at bounding box center [414, 204] width 709 height 278
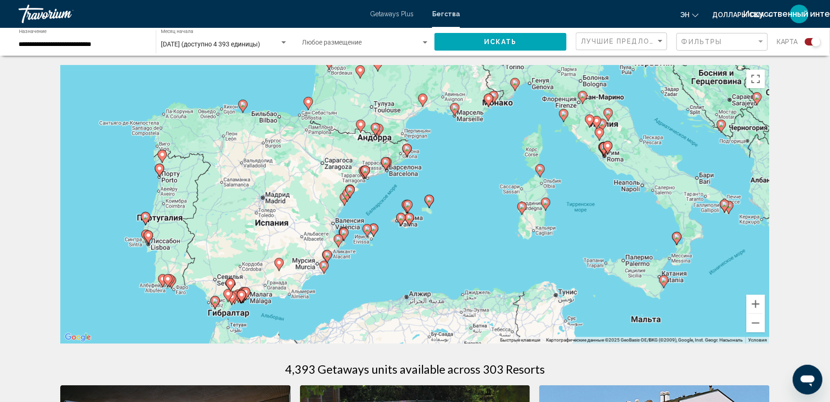
drag, startPoint x: 533, startPoint y: 246, endPoint x: 549, endPoint y: 242, distance: 16.6
click at [594, 268] on div "Чтобы активировать перетаскивание с помощью клавиатуры, нажмите Alt + Ввод. Пос…" at bounding box center [414, 204] width 709 height 278
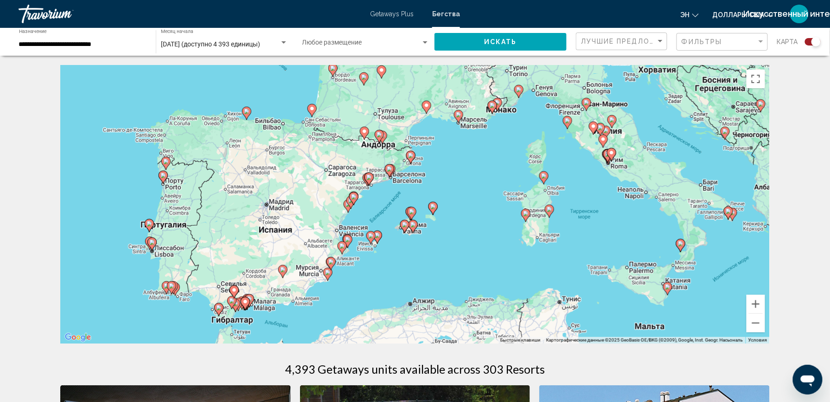
drag, startPoint x: 575, startPoint y: 253, endPoint x: 605, endPoint y: 270, distance: 34.7
click at [605, 270] on div "Чтобы активировать перетаскивание с помощью клавиатуры, нажмите Alt + Ввод. Пос…" at bounding box center [414, 204] width 709 height 278
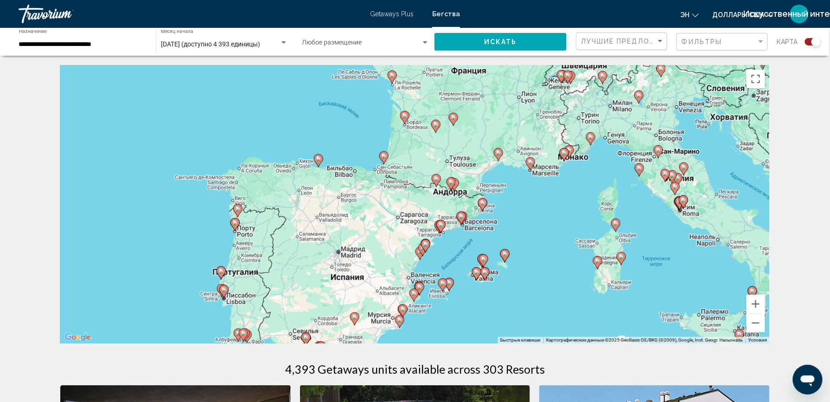
drag, startPoint x: 517, startPoint y: 226, endPoint x: 588, endPoint y: 274, distance: 86.0
click at [588, 274] on div "Чтобы активировать перетаскивание с помощью клавиатуры, нажмите Alt + Ввод. Пос…" at bounding box center [414, 204] width 709 height 278
click at [757, 305] on button "Увеличить" at bounding box center [756, 303] width 19 height 19
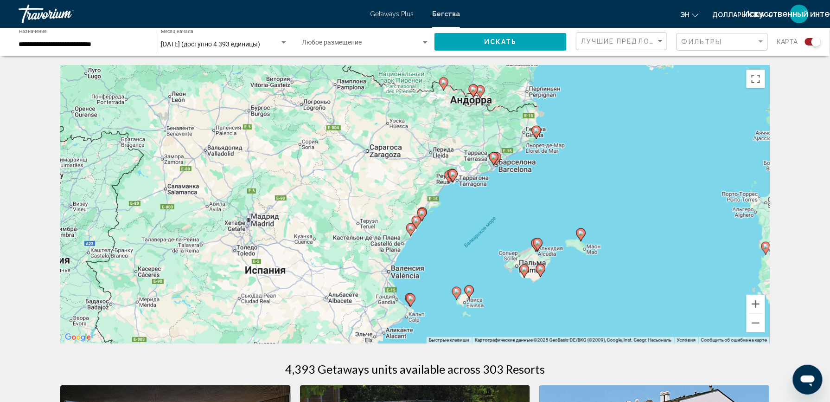
drag, startPoint x: 700, startPoint y: 262, endPoint x: 685, endPoint y: 177, distance: 86.7
click at [685, 177] on div "Чтобы активировать перетаскивание с помощью клавиатуры, нажмите Alt + Ввод. Пос…" at bounding box center [414, 204] width 709 height 278
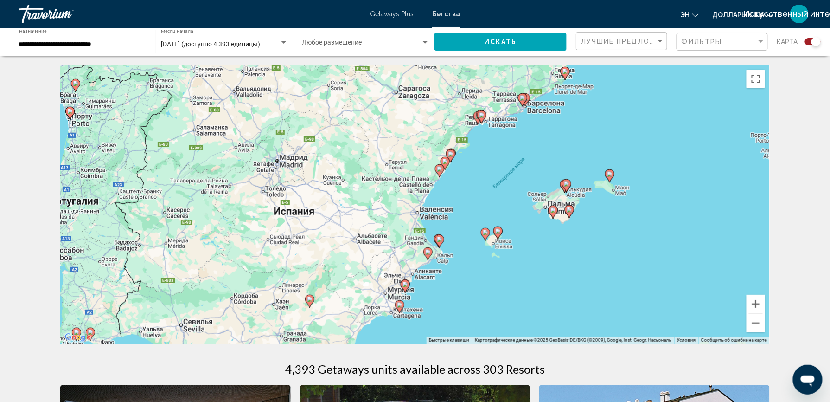
drag, startPoint x: 664, startPoint y: 210, endPoint x: 694, endPoint y: 153, distance: 63.7
click at [694, 153] on div "Чтобы активировать перетаскивание с помощью клавиатуры, нажмите Alt + Ввод. Пос…" at bounding box center [414, 204] width 709 height 278
drag, startPoint x: 639, startPoint y: 178, endPoint x: 668, endPoint y: 227, distance: 57.4
click at [650, 190] on div "Чтобы активировать перетаскивание с помощью клавиатуры, нажмите Alt + Ввод. Пос…" at bounding box center [414, 204] width 709 height 278
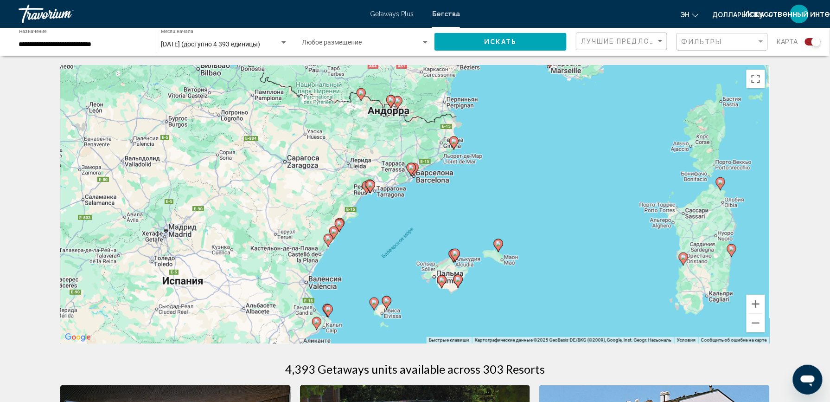
drag, startPoint x: 663, startPoint y: 238, endPoint x: 507, endPoint y: 263, distance: 158.3
click at [507, 263] on div "Чтобы активировать перетаскивание с помощью клавиатуры, нажмите Alt + Ввод. Пос…" at bounding box center [414, 204] width 709 height 278
click at [754, 327] on button "Уменьшить" at bounding box center [756, 322] width 19 height 19
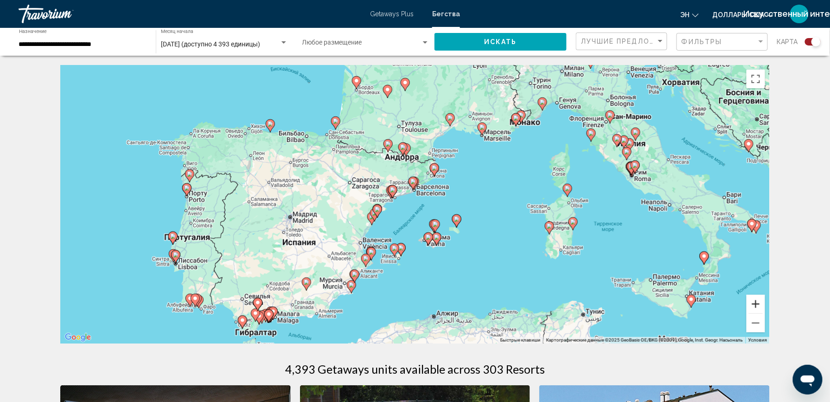
click at [751, 308] on button "Увеличить" at bounding box center [756, 303] width 19 height 19
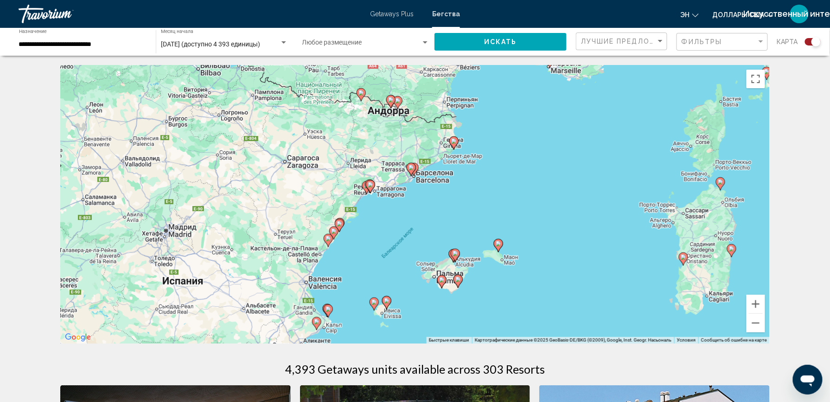
click at [371, 185] on image "Основное содержание" at bounding box center [371, 185] width 6 height 6
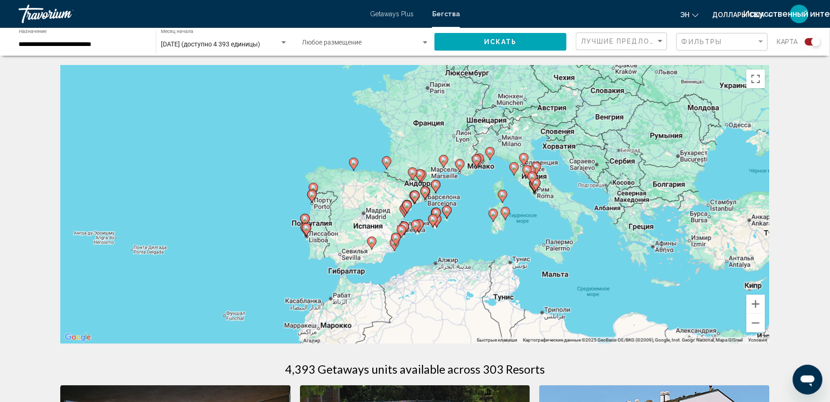
click at [414, 192] on icon "Основное содержание" at bounding box center [415, 197] width 8 height 12
type input "**********"
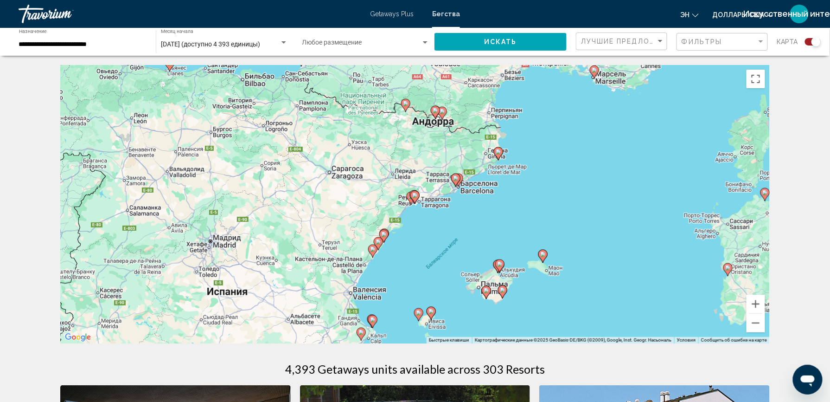
click at [414, 192] on icon "Основное содержание" at bounding box center [415, 197] width 8 height 12
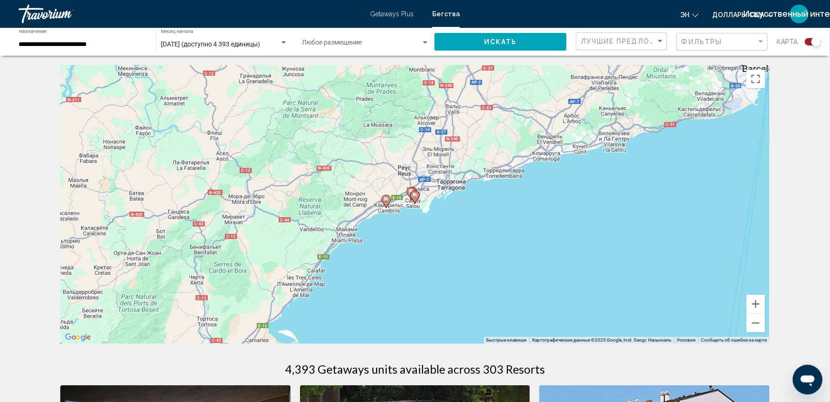
click at [385, 199] on image "Основное содержание" at bounding box center [386, 200] width 6 height 6
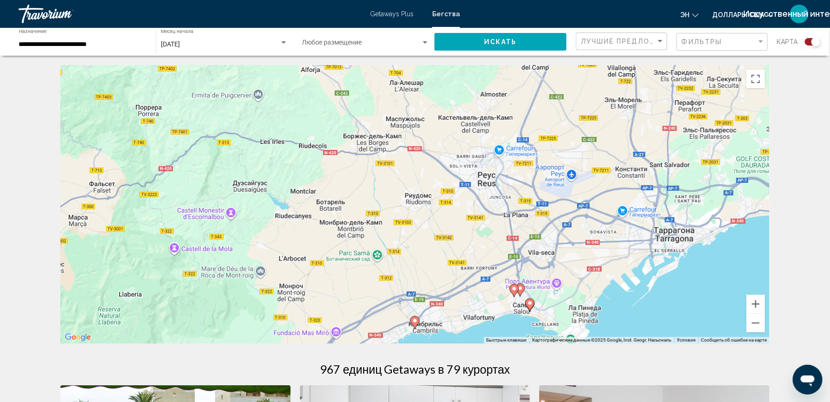
click at [463, 259] on div "Чтобы активировать перетаскивание с помощью клавиатуры, нажмите Alt + Ввод. Пос…" at bounding box center [414, 204] width 709 height 278
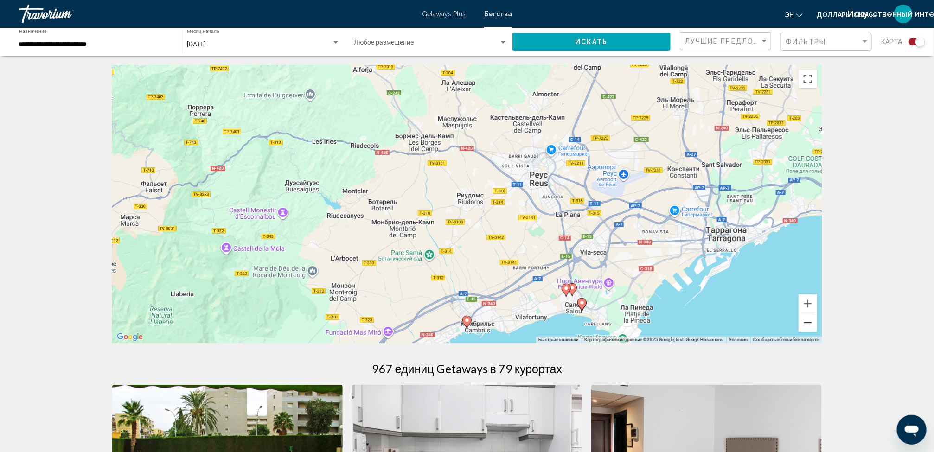
click at [801, 324] on button "Уменьшить" at bounding box center [807, 322] width 19 height 19
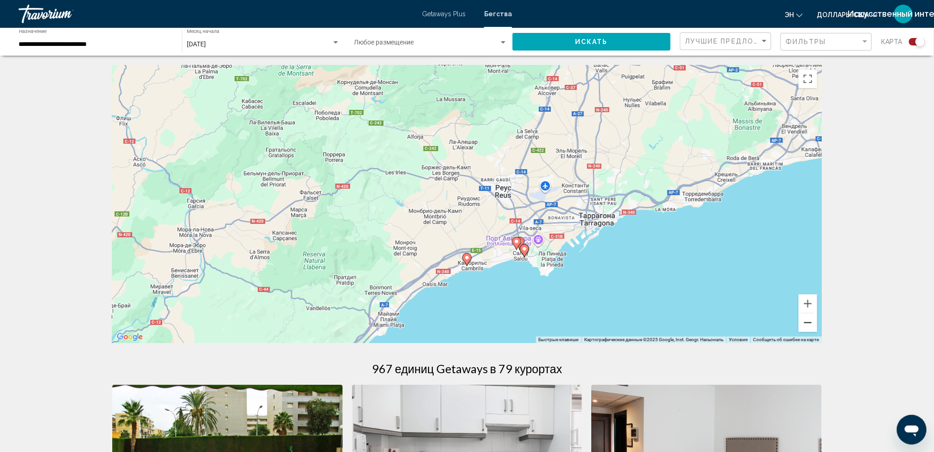
click at [801, 324] on button "Уменьшить" at bounding box center [807, 322] width 19 height 19
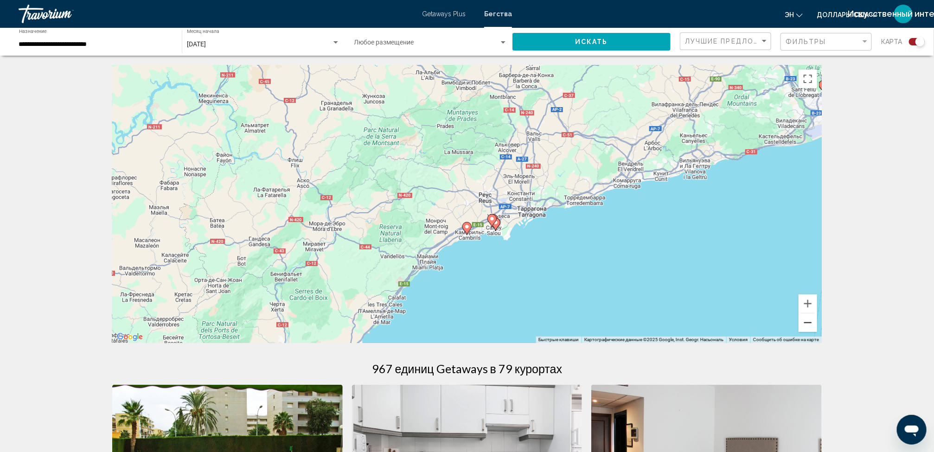
click at [801, 324] on button "Уменьшить" at bounding box center [807, 322] width 19 height 19
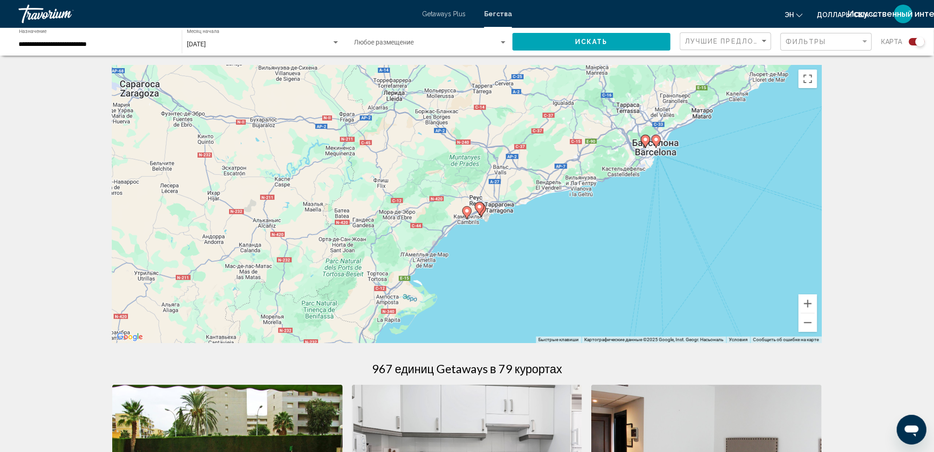
click at [469, 211] on icon "Основное содержание" at bounding box center [467, 213] width 8 height 12
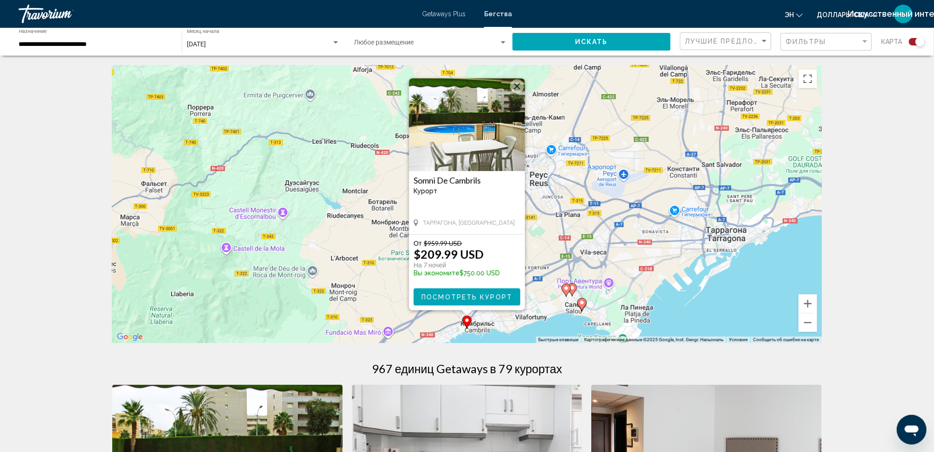
click at [581, 300] on icon "Основное содержание" at bounding box center [582, 305] width 8 height 12
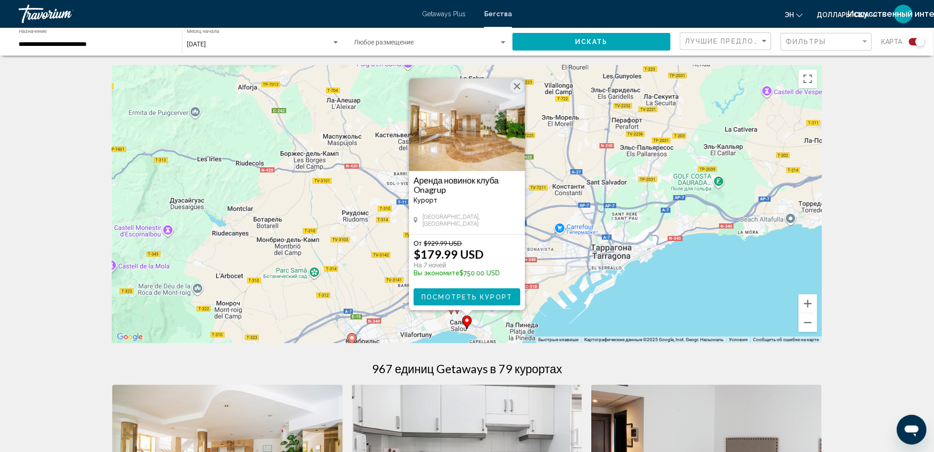
click at [558, 307] on div "Для навигации используйте клавиши со стрелками. Чтобы активировать перетаскиван…" at bounding box center [466, 204] width 709 height 278
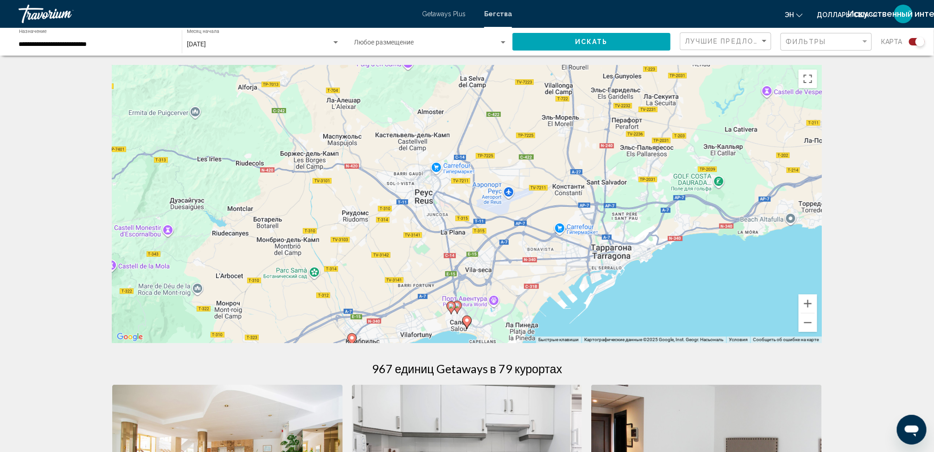
click at [458, 302] on icon "Основное содержание" at bounding box center [457, 307] width 8 height 12
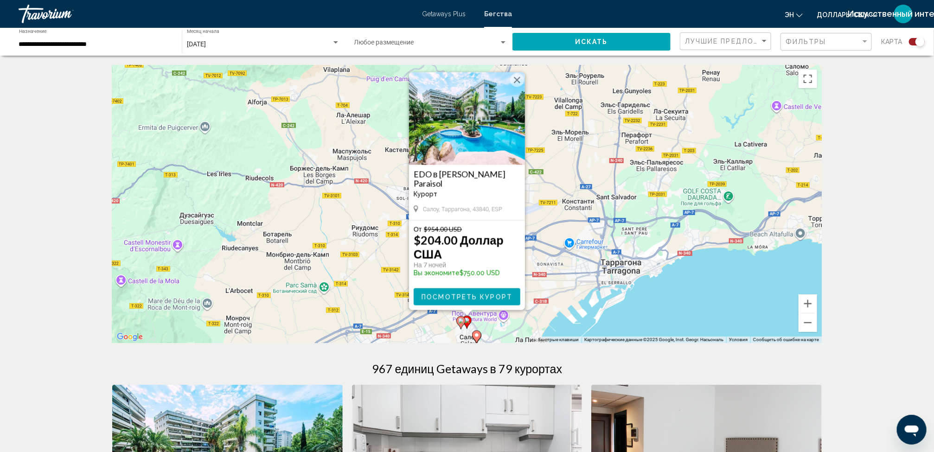
click at [460, 320] on image "Основное содержание" at bounding box center [461, 321] width 6 height 6
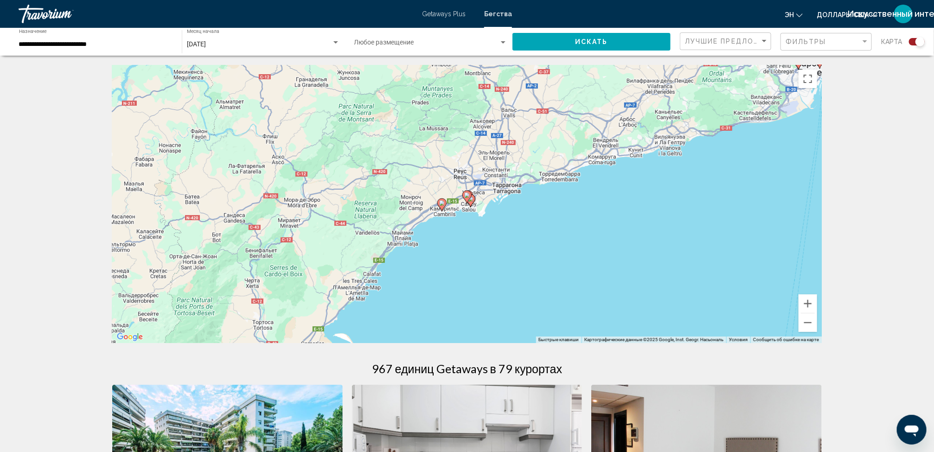
click at [465, 208] on div "Для навигации используйте клавиши со стрелками. Чтобы активировать перетаскиван…" at bounding box center [466, 204] width 709 height 278
click at [465, 197] on image "Основное содержание" at bounding box center [467, 195] width 6 height 6
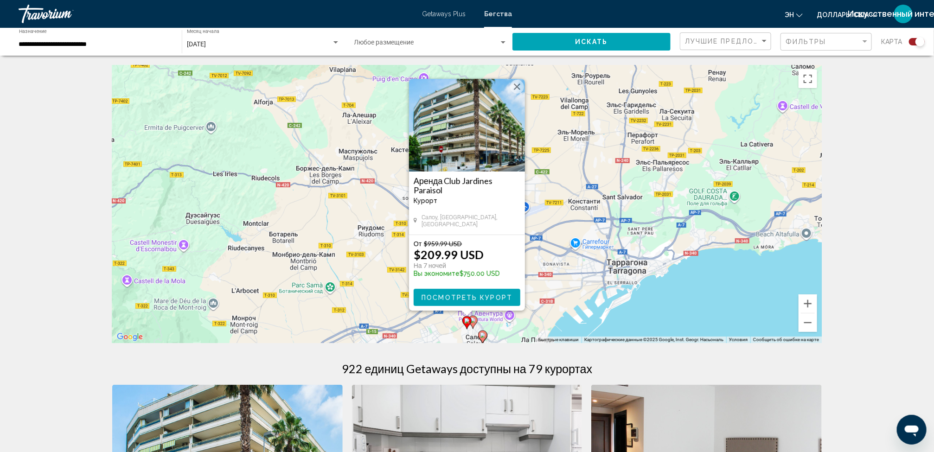
click at [647, 273] on div "Чтобы активировать перетаскивание с помощью клавиатуры, нажмите Alt + Ввод. Пос…" at bounding box center [466, 204] width 709 height 278
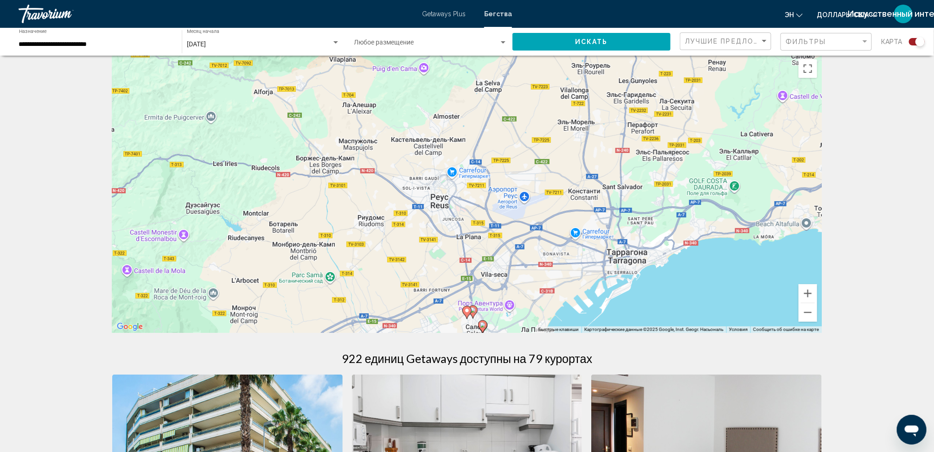
scroll to position [11, 0]
click at [803, 312] on button "Уменьшить" at bounding box center [807, 311] width 19 height 19
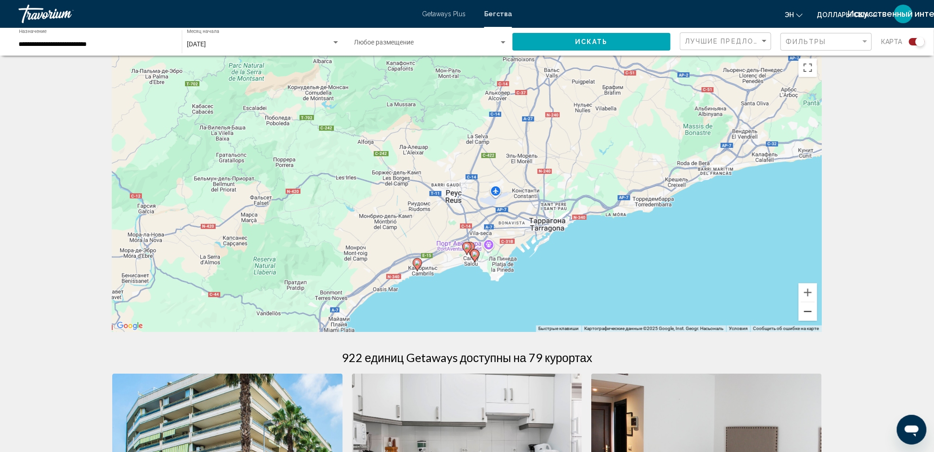
click at [803, 312] on button "Уменьшить" at bounding box center [807, 311] width 19 height 19
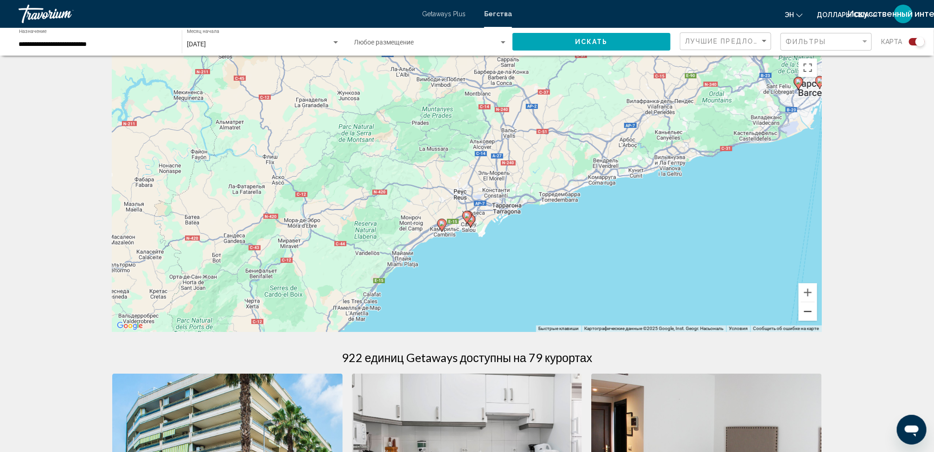
click at [803, 312] on button "Уменьшить" at bounding box center [807, 311] width 19 height 19
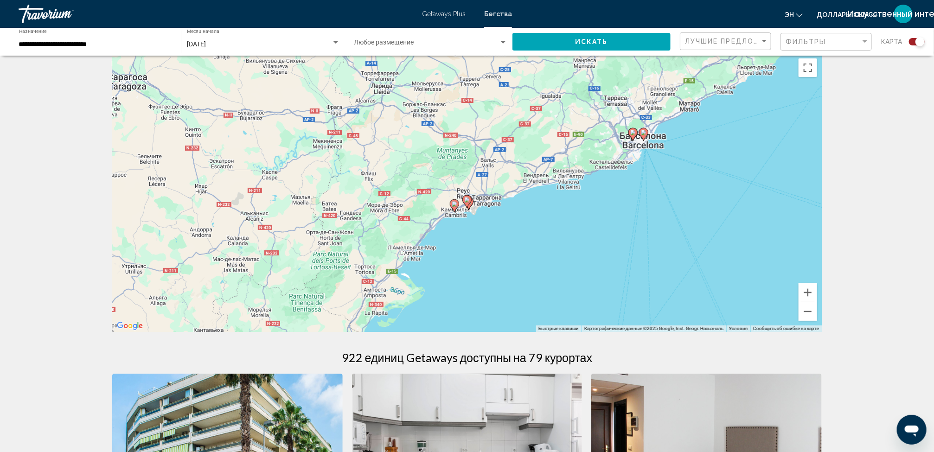
click at [630, 133] on image "Основное содержание" at bounding box center [633, 133] width 6 height 6
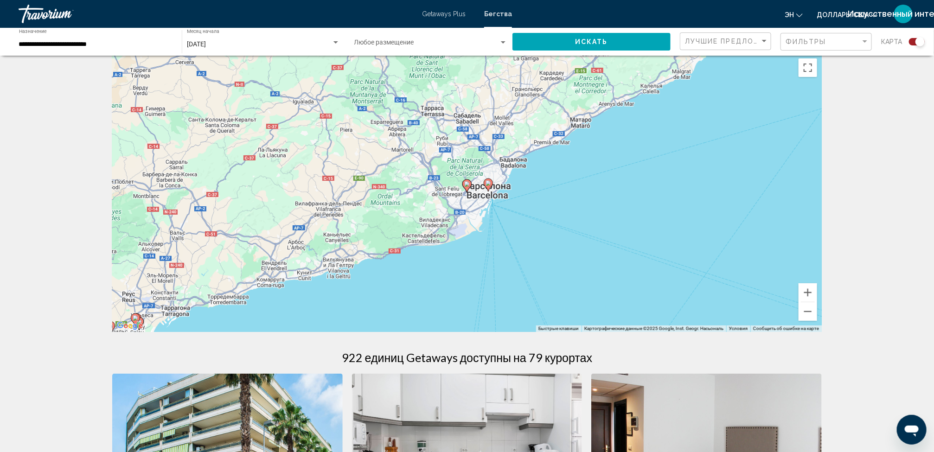
click at [490, 181] on image "Основное содержание" at bounding box center [488, 183] width 6 height 6
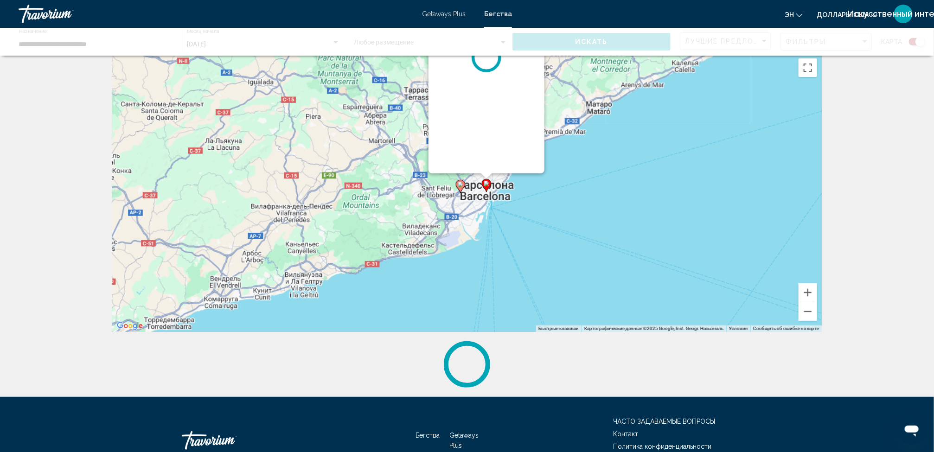
scroll to position [0, 0]
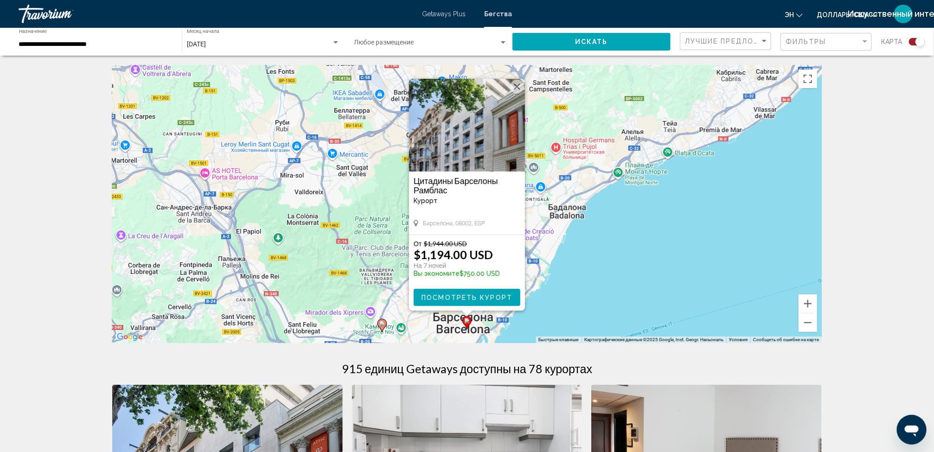
click at [382, 320] on icon "Основное содержание" at bounding box center [382, 325] width 8 height 12
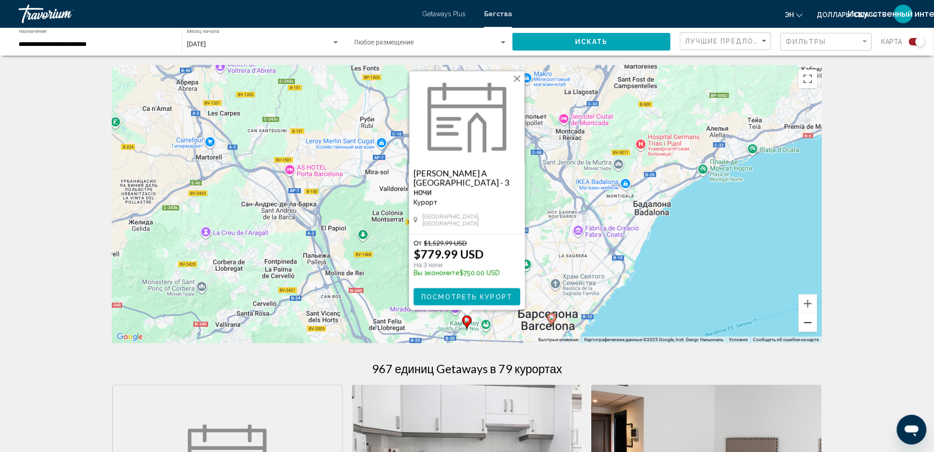
click at [805, 325] on button "Уменьшить" at bounding box center [807, 322] width 19 height 19
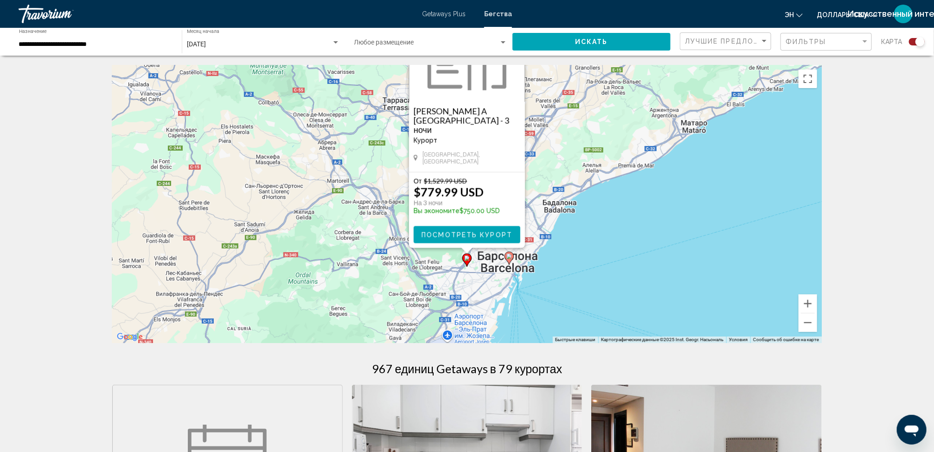
click at [764, 303] on div "Чтобы активировать перетаскивание с помощью клавиатуры, нажмите Alt + Ввод. Пос…" at bounding box center [466, 204] width 709 height 278
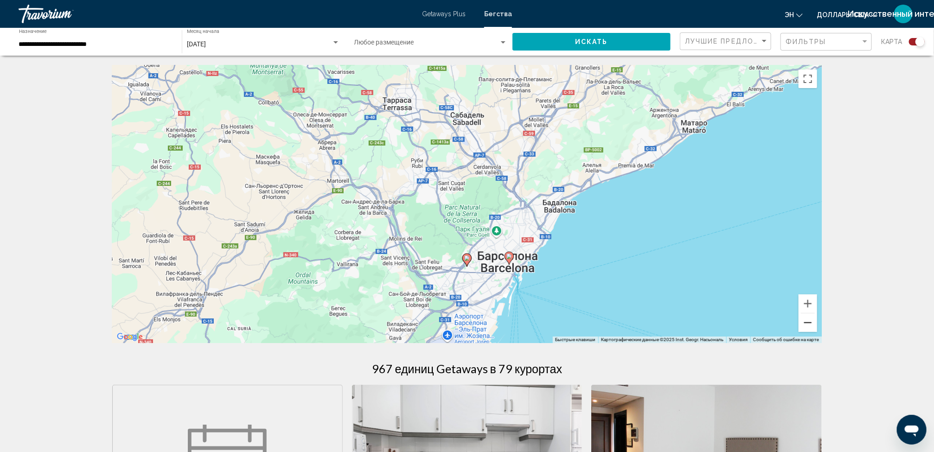
click at [804, 320] on button "Уменьшить" at bounding box center [807, 322] width 19 height 19
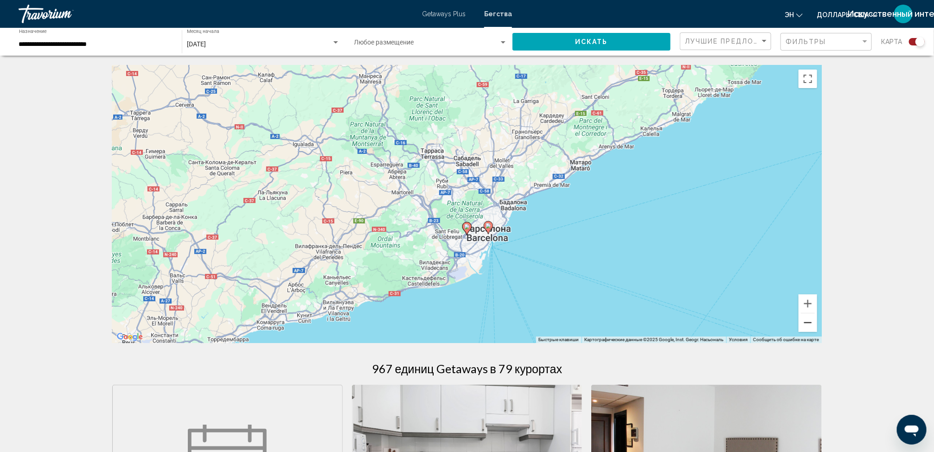
click at [804, 320] on button "Уменьшить" at bounding box center [807, 322] width 19 height 19
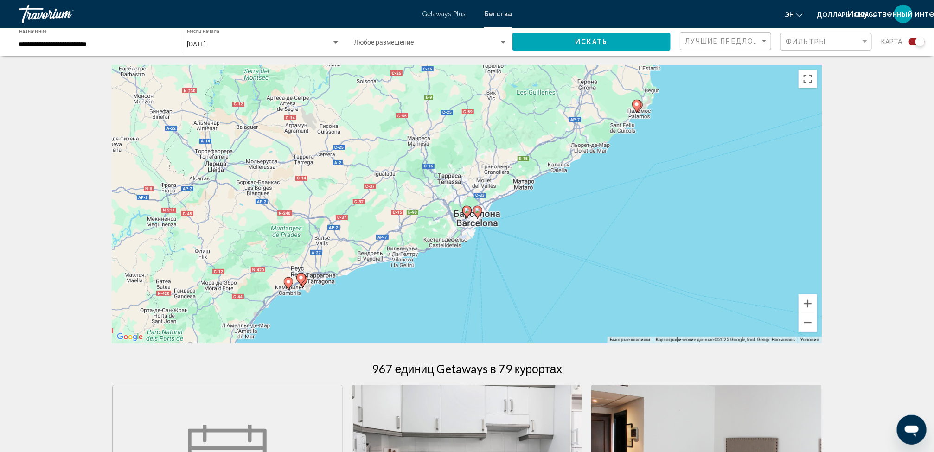
click at [637, 102] on image "Основное содержание" at bounding box center [637, 105] width 6 height 6
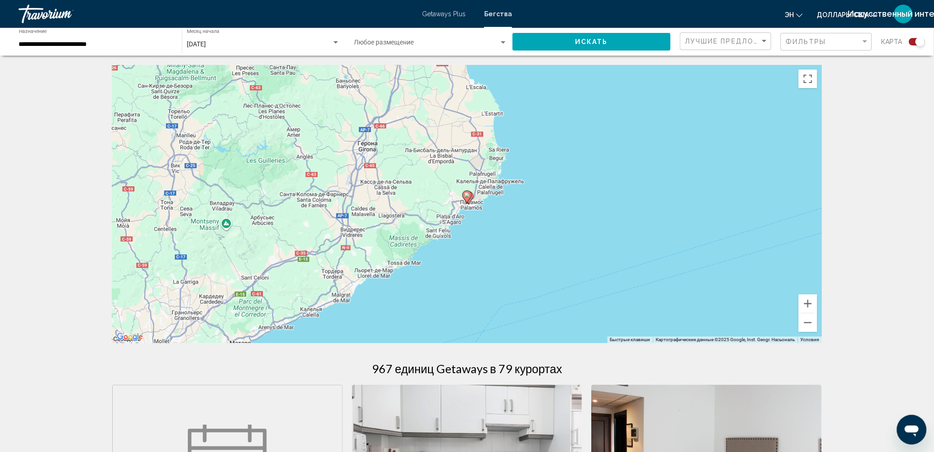
click at [468, 201] on gmp-advanced-marker "Основное содержание" at bounding box center [466, 197] width 9 height 14
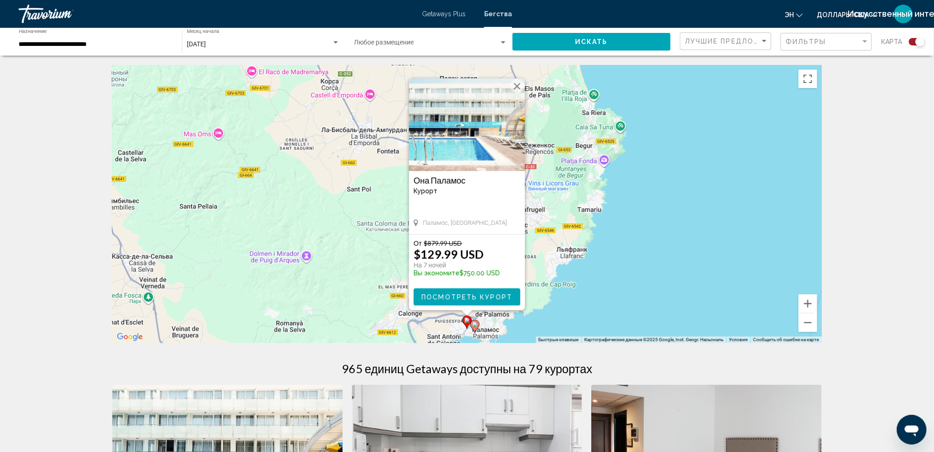
click at [473, 322] on image "Основное содержание" at bounding box center [475, 325] width 6 height 6
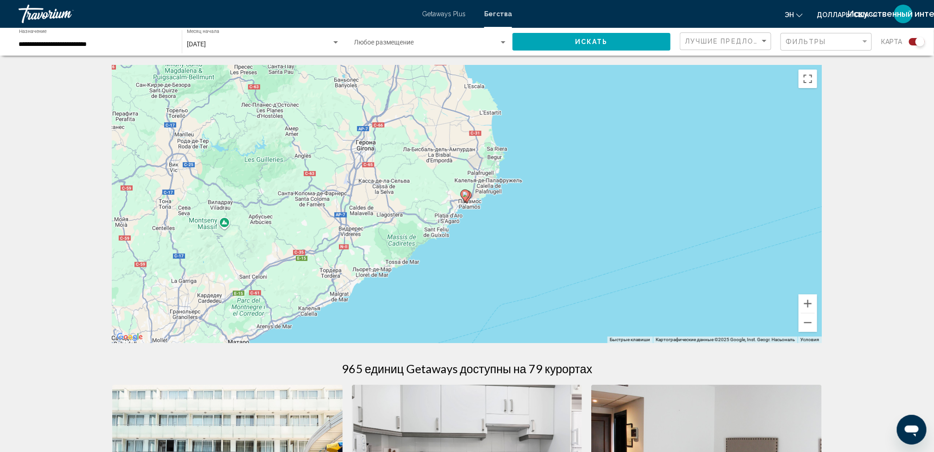
click at [467, 197] on icon "Основное содержание" at bounding box center [465, 196] width 8 height 12
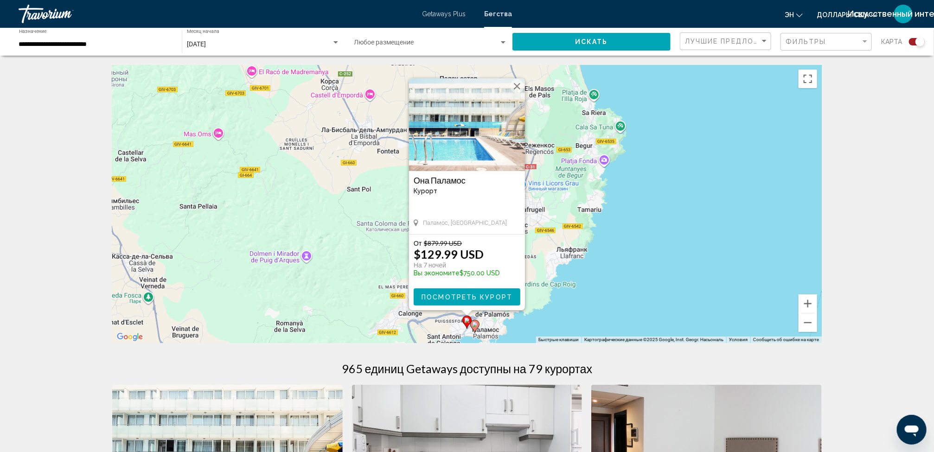
click at [466, 320] on image "Основное содержание" at bounding box center [467, 321] width 6 height 6
click at [472, 324] on icon "Основное содержание" at bounding box center [475, 326] width 8 height 12
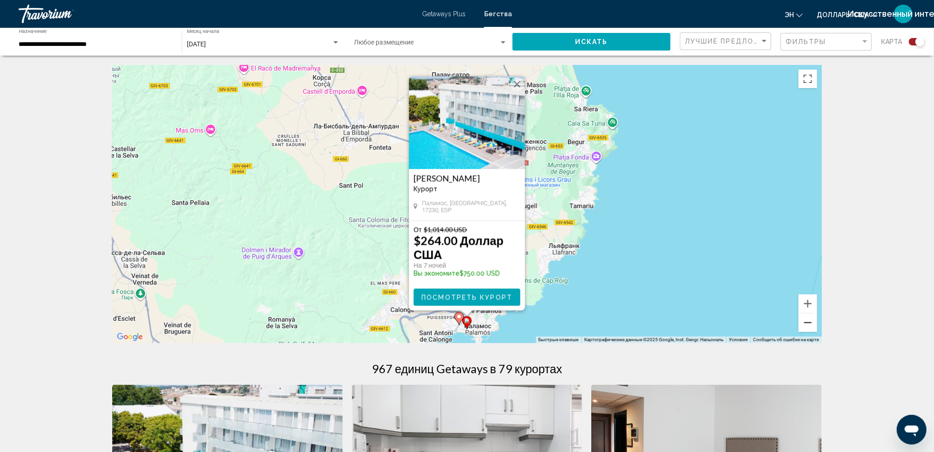
click at [807, 320] on button "Уменьшить" at bounding box center [807, 322] width 19 height 19
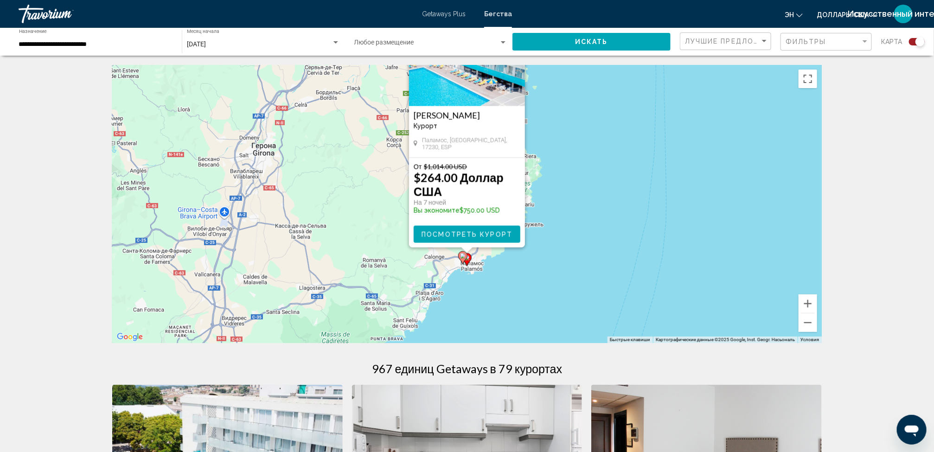
click at [697, 298] on div "Чтобы активировать перетаскивание с помощью клавиатуры, нажмите Alt + Ввод. Пос…" at bounding box center [466, 204] width 709 height 278
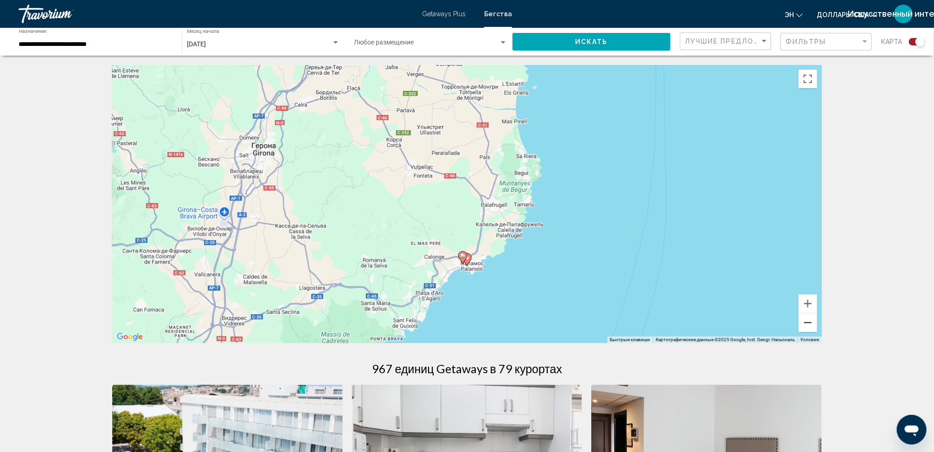
click at [805, 326] on button "Уменьшить" at bounding box center [807, 322] width 19 height 19
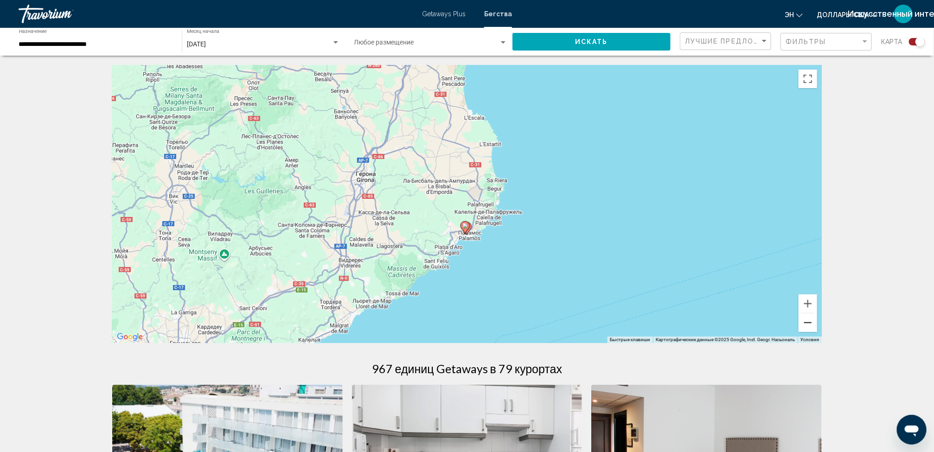
click at [805, 326] on button "Уменьшить" at bounding box center [807, 322] width 19 height 19
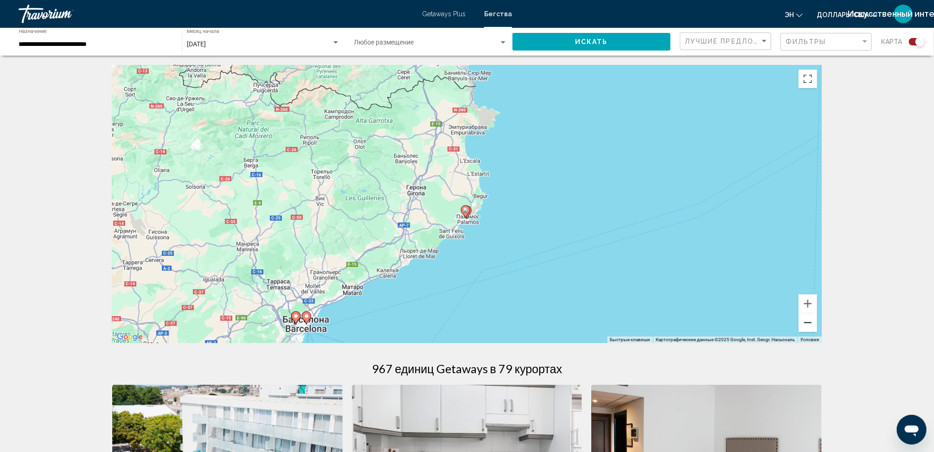
click at [805, 326] on button "Уменьшить" at bounding box center [807, 322] width 19 height 19
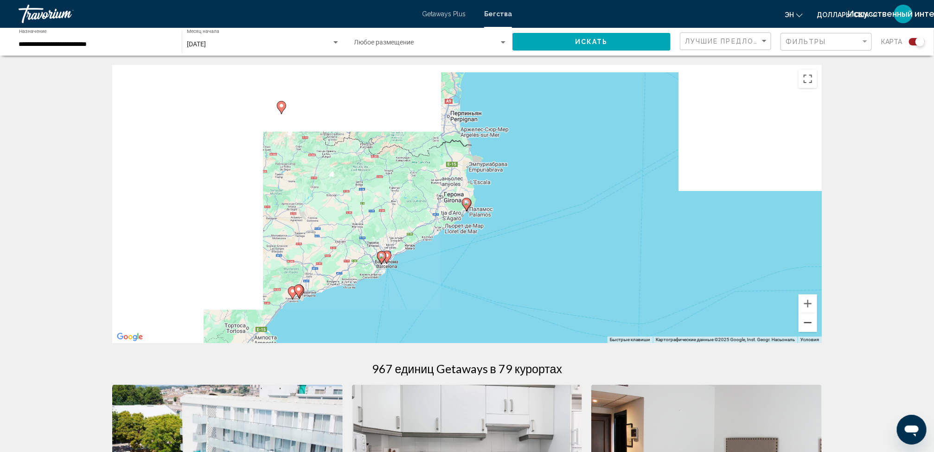
click at [805, 326] on button "Уменьшить" at bounding box center [807, 322] width 19 height 19
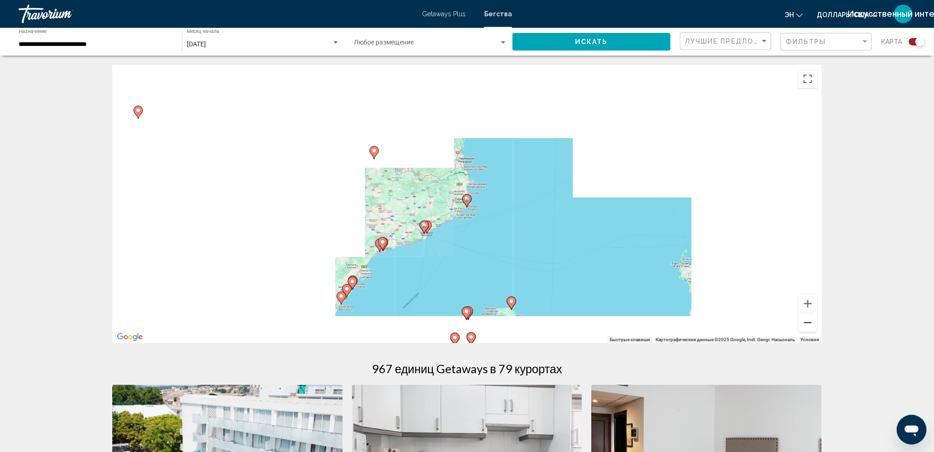
click at [805, 326] on button "Уменьшить" at bounding box center [807, 322] width 19 height 19
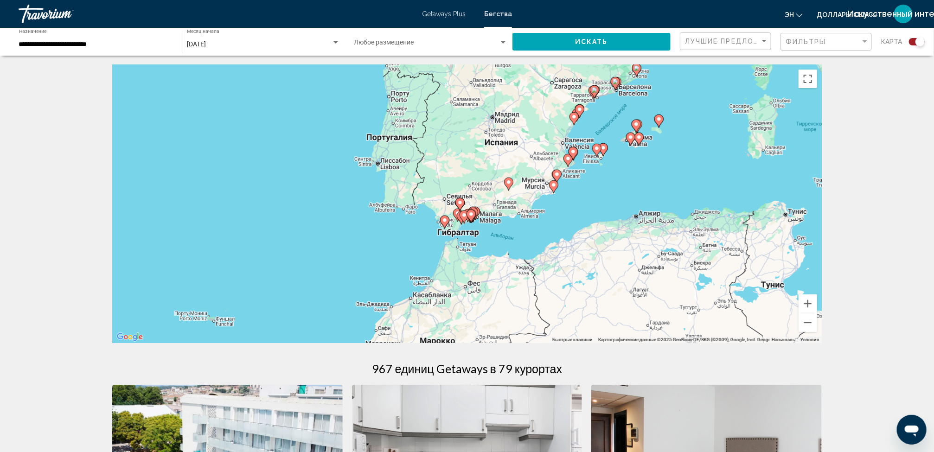
drag, startPoint x: 549, startPoint y: 261, endPoint x: 689, endPoint y: 138, distance: 186.3
click at [689, 138] on div "Чтобы активировать перетаскивание с помощью клавиатуры, нажмите Alt + Ввод. Пос…" at bounding box center [466, 204] width 709 height 278
click at [443, 223] on image "Основное содержание" at bounding box center [445, 220] width 6 height 6
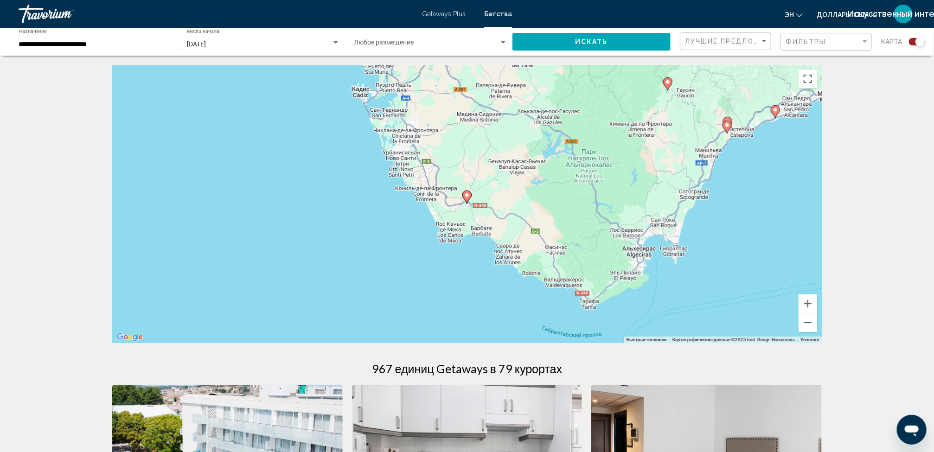
click at [466, 198] on image "Основное содержание" at bounding box center [467, 195] width 6 height 6
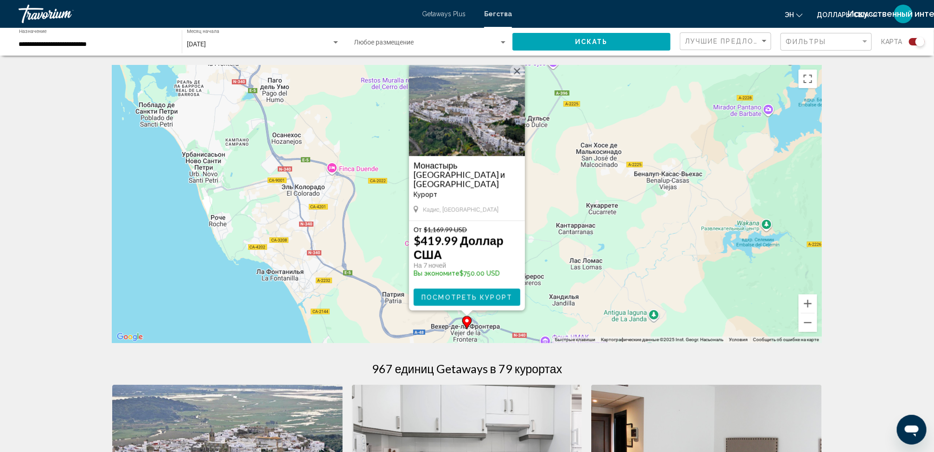
click at [615, 277] on div "Чтобы активировать перетаскивание с помощью клавиатуры, нажмите Alt + Ввод. Пос…" at bounding box center [466, 204] width 709 height 278
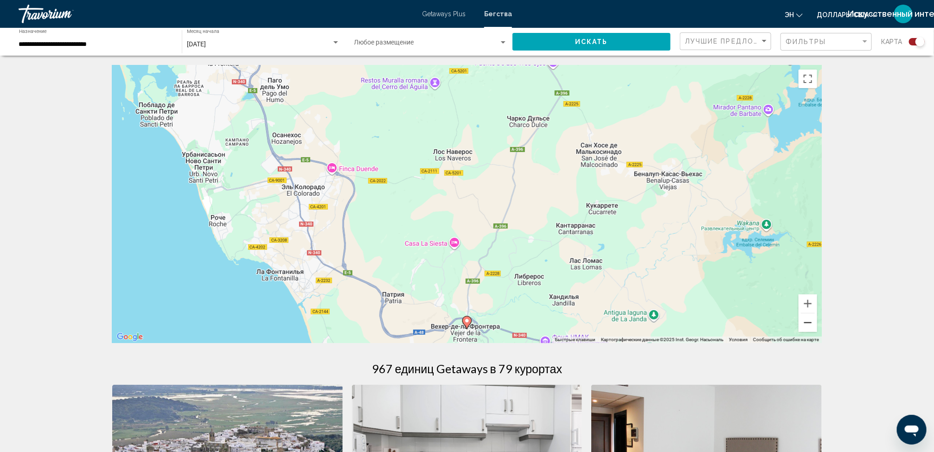
click at [805, 319] on button "Уменьшить" at bounding box center [807, 322] width 19 height 19
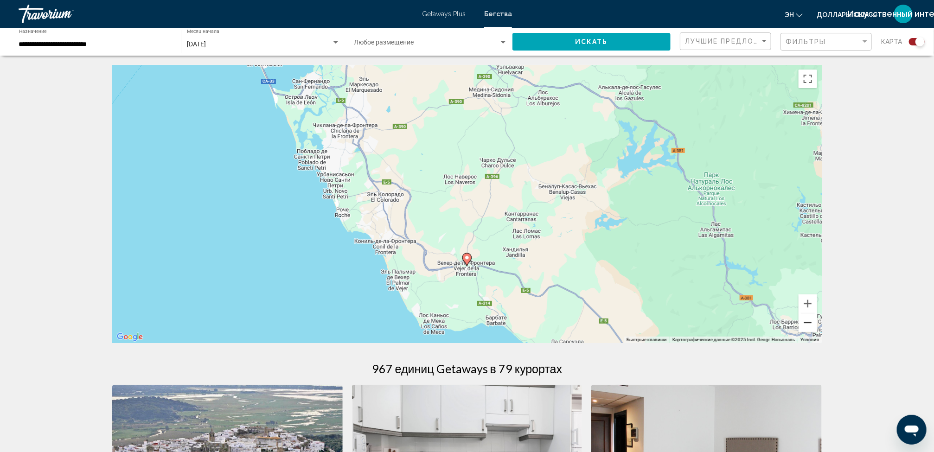
click at [810, 326] on button "Уменьшить" at bounding box center [807, 322] width 19 height 19
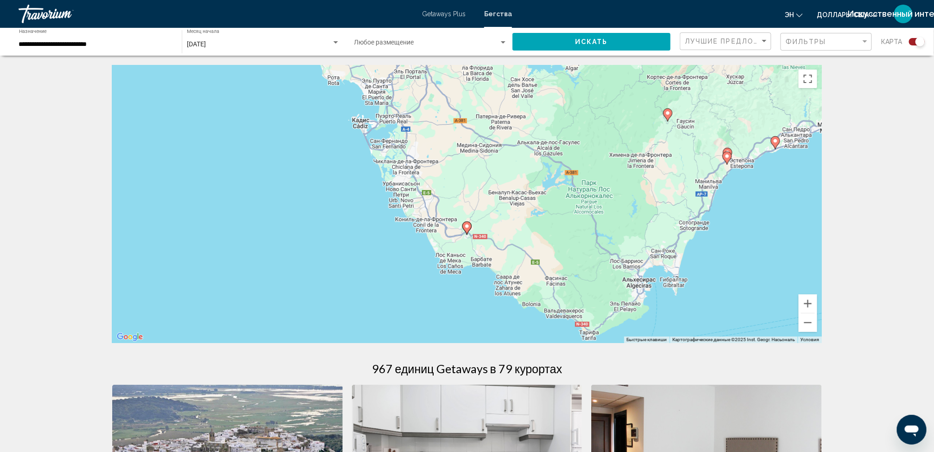
click at [775, 142] on image "Основное содержание" at bounding box center [776, 141] width 6 height 6
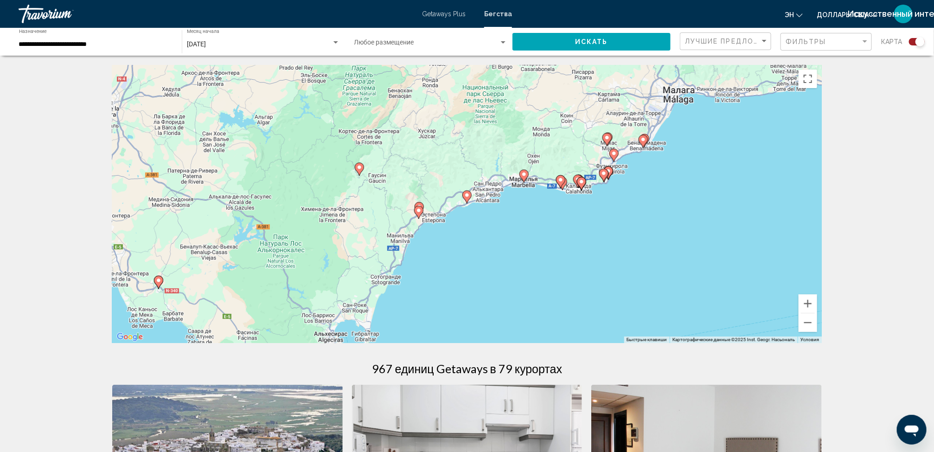
click at [359, 167] on image "Основное содержание" at bounding box center [360, 168] width 6 height 6
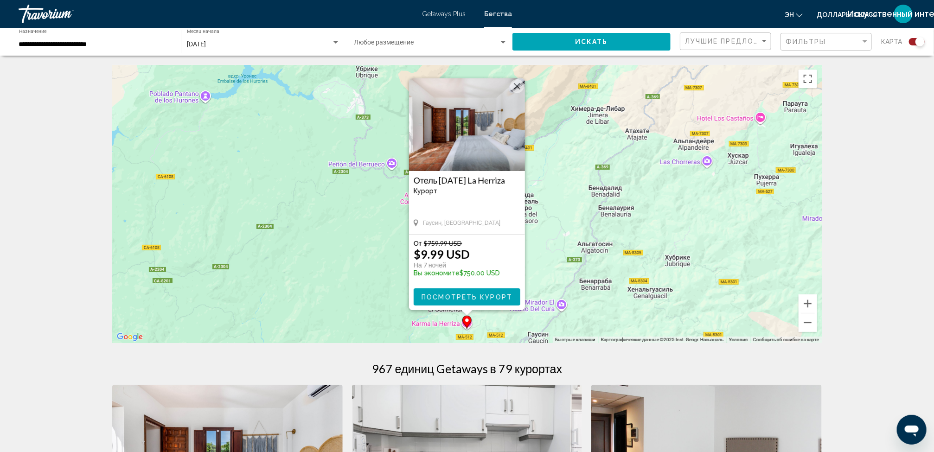
click at [445, 147] on img "Основное содержание" at bounding box center [467, 124] width 116 height 93
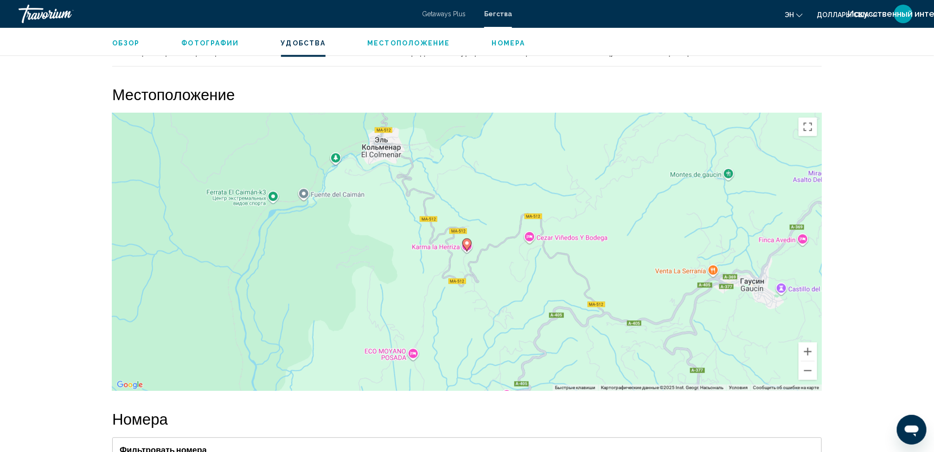
scroll to position [882, 0]
click at [803, 369] on button "Уменьшить" at bounding box center [807, 371] width 19 height 19
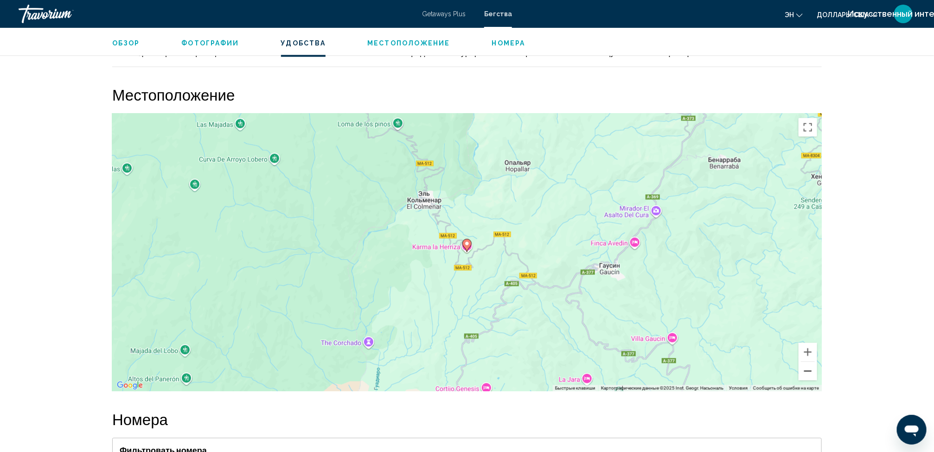
click at [803, 369] on button "Уменьшить" at bounding box center [807, 371] width 19 height 19
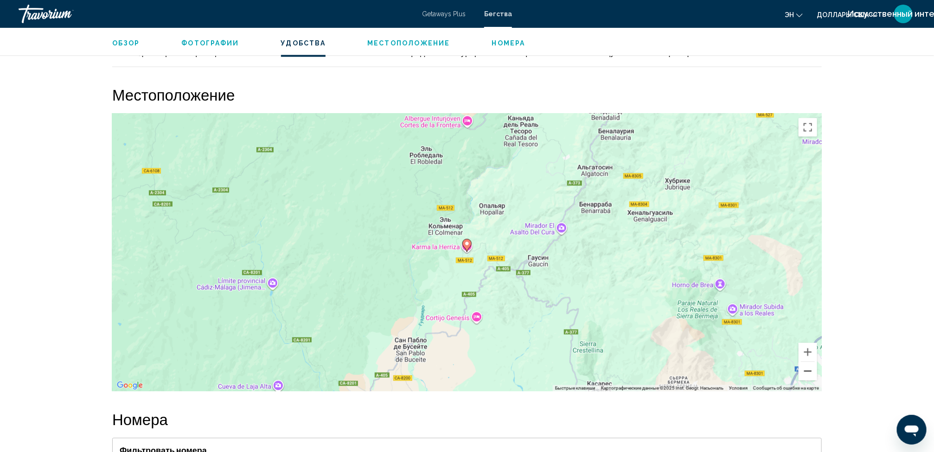
click at [803, 369] on button "Уменьшить" at bounding box center [807, 371] width 19 height 19
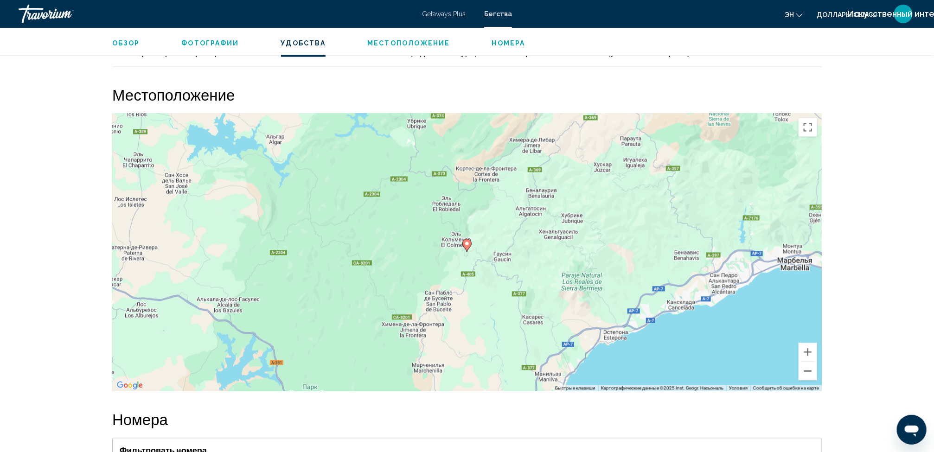
click at [803, 369] on button "Уменьшить" at bounding box center [807, 371] width 19 height 19
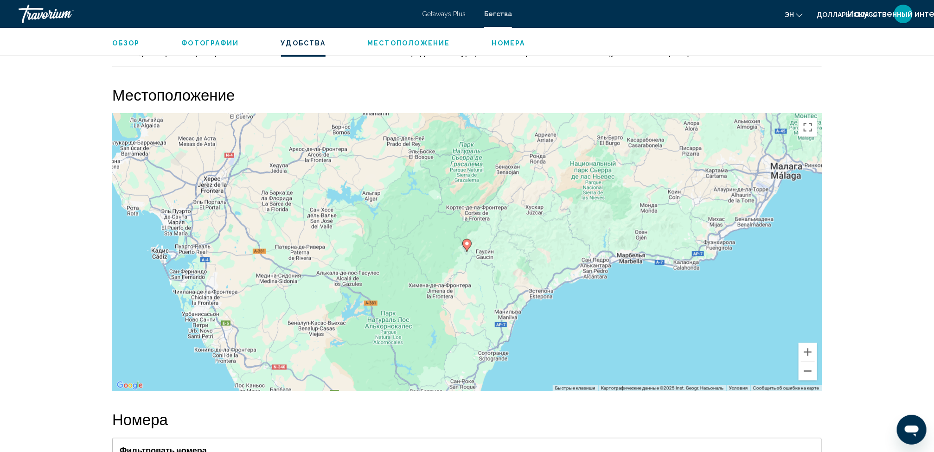
click at [803, 369] on button "Уменьшить" at bounding box center [807, 371] width 19 height 19
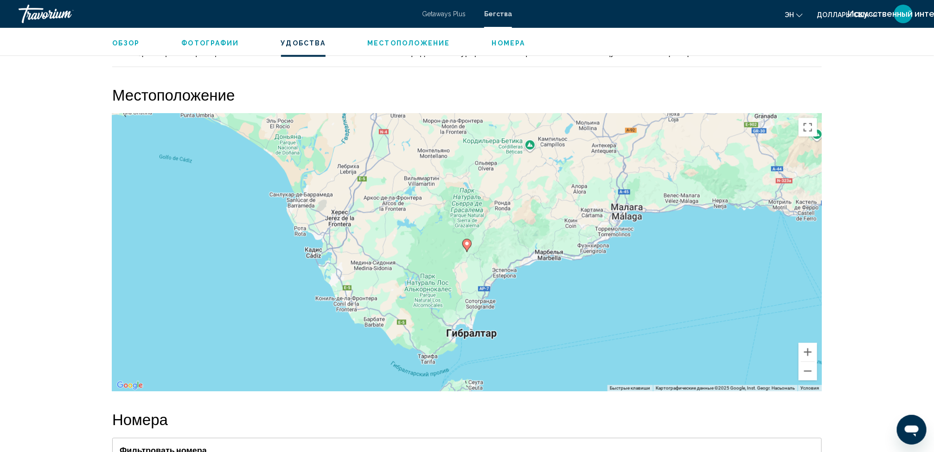
click at [491, 13] on span "Бегства" at bounding box center [498, 13] width 28 height 7
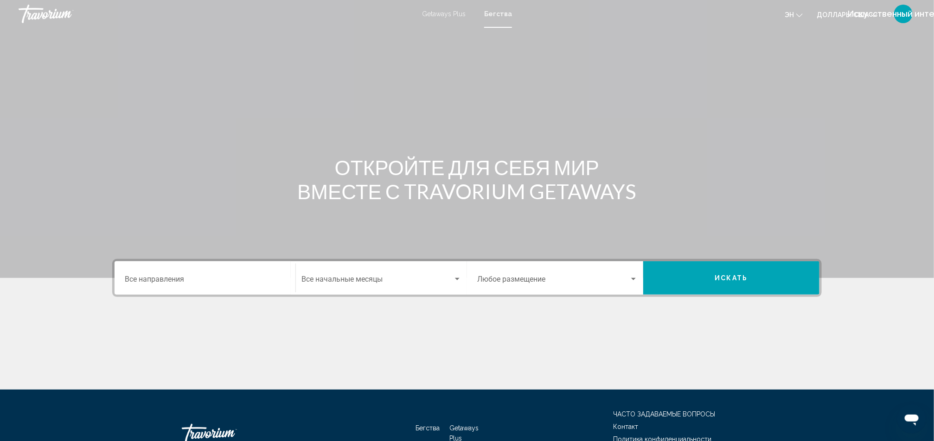
click at [176, 279] on input "Destination Все направления" at bounding box center [205, 281] width 160 height 8
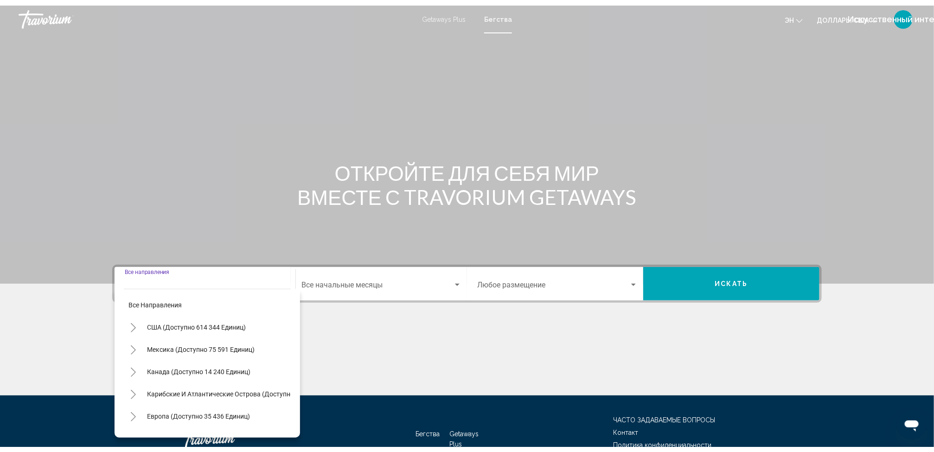
scroll to position [51, 0]
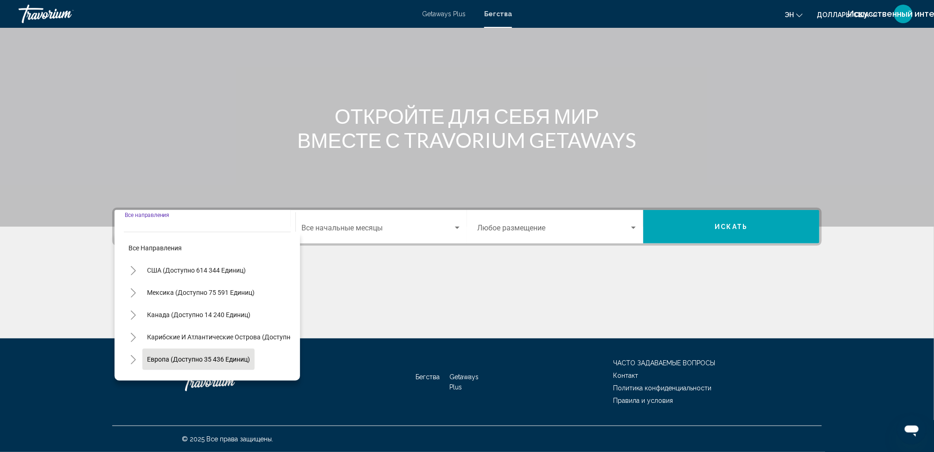
click at [220, 361] on span "Европа (доступно 35 436 единиц)" at bounding box center [198, 359] width 103 height 7
type input "**********"
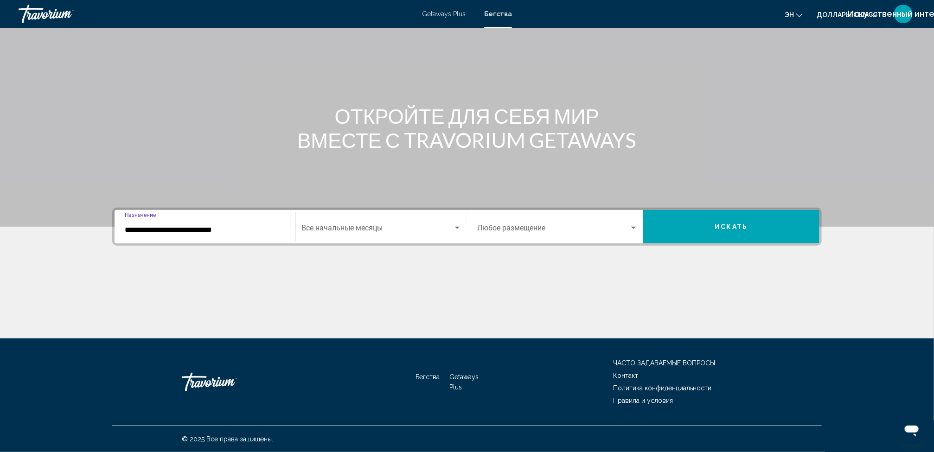
click at [348, 220] on div "Start Month Все начальные месяцы" at bounding box center [381, 226] width 160 height 29
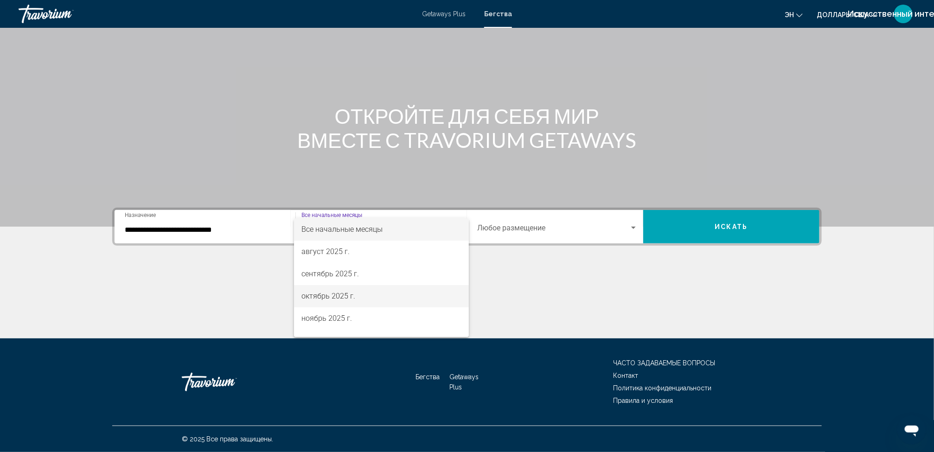
click at [338, 291] on span "октябрь 2025 г." at bounding box center [381, 296] width 160 height 22
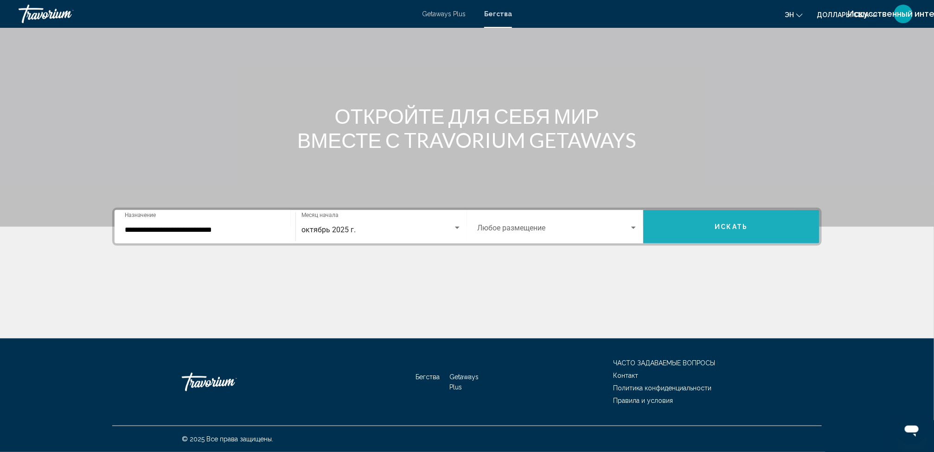
click at [691, 213] on button "Искать" at bounding box center [731, 226] width 176 height 33
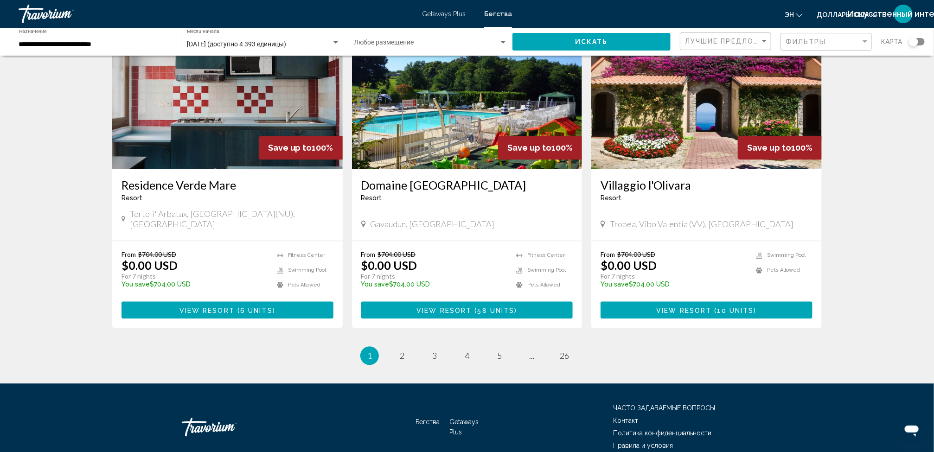
scroll to position [1060, 0]
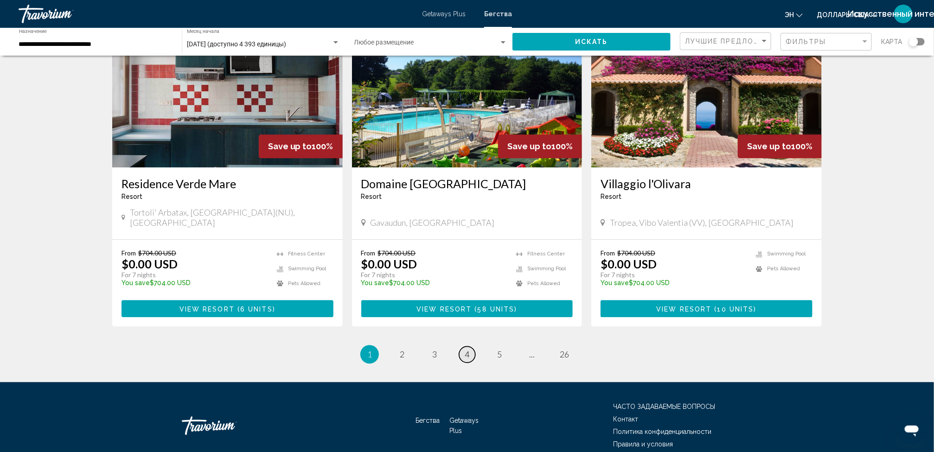
click at [469, 346] on link "page 4" at bounding box center [467, 354] width 16 height 16
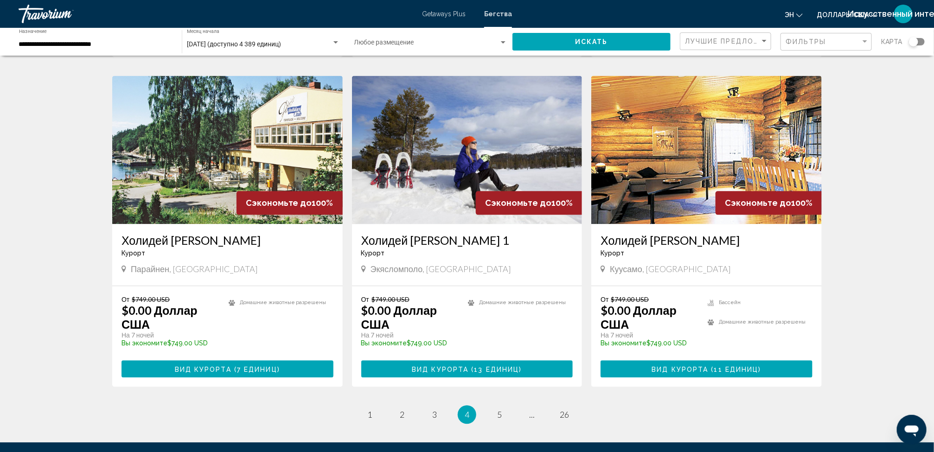
scroll to position [1029, 0]
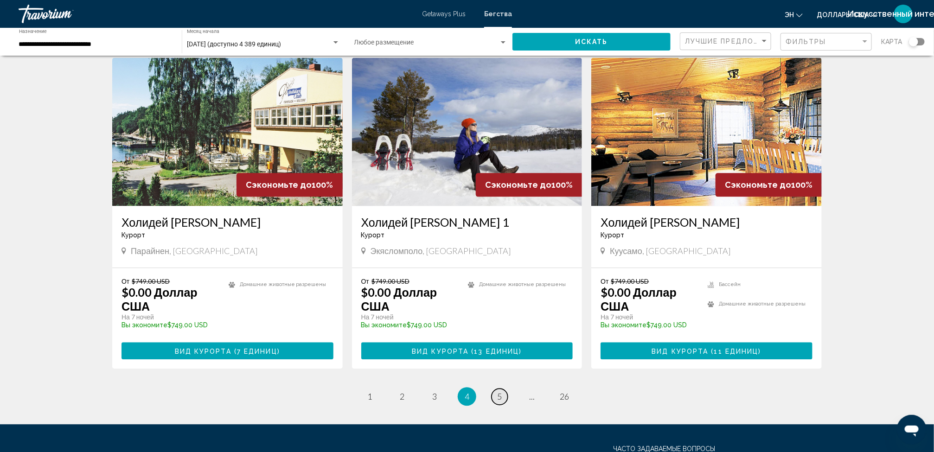
click at [496, 393] on link "страница 5" at bounding box center [500, 397] width 16 height 16
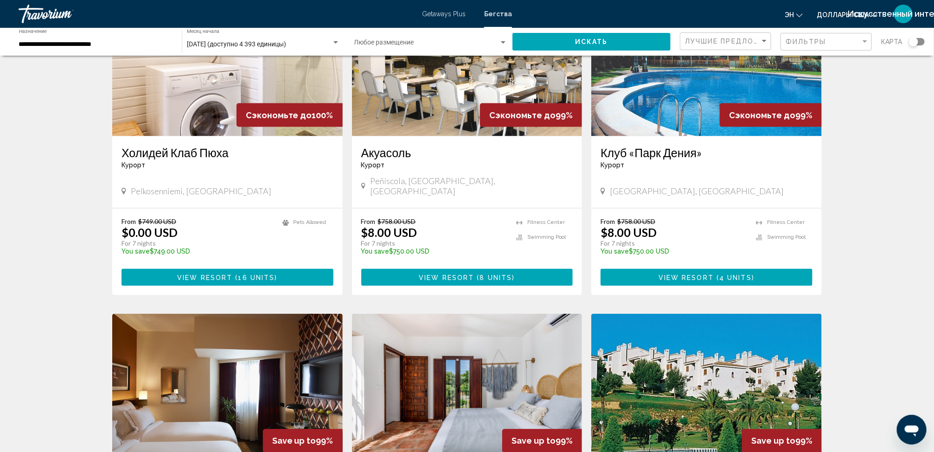
scroll to position [773, 0]
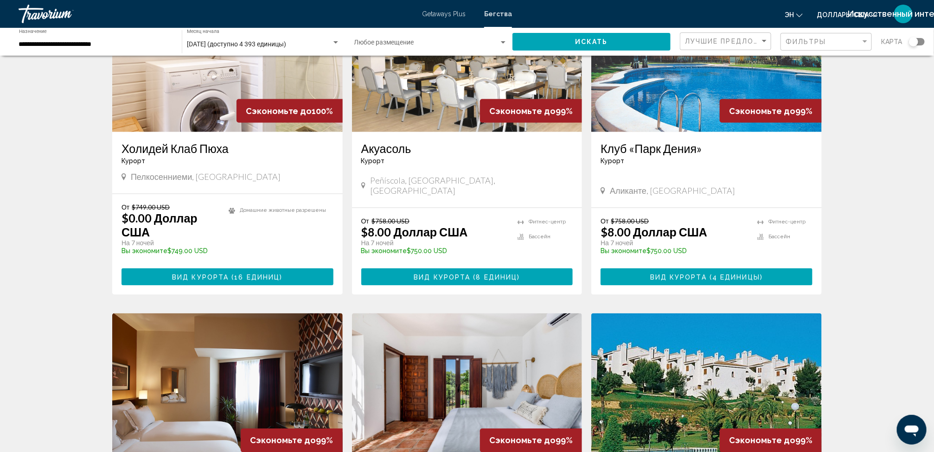
click at [682, 99] on img "Основное содержание" at bounding box center [706, 58] width 230 height 148
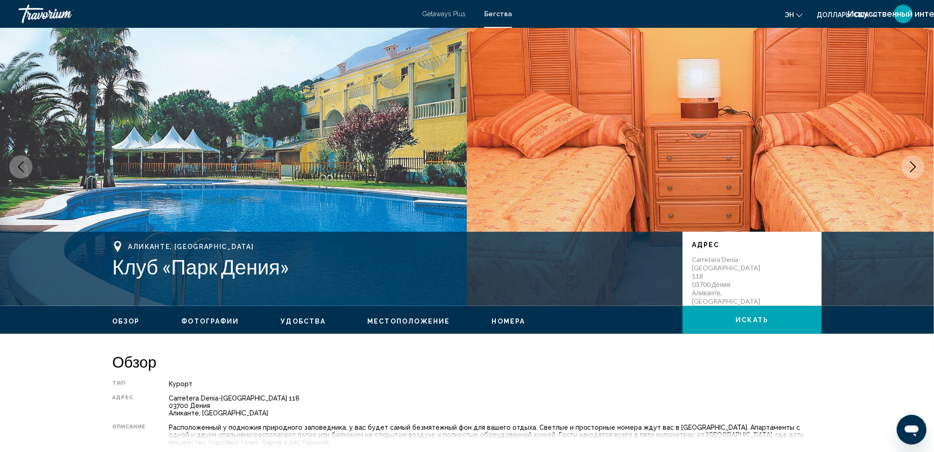
click at [501, 319] on span "Номера" at bounding box center [508, 321] width 33 height 7
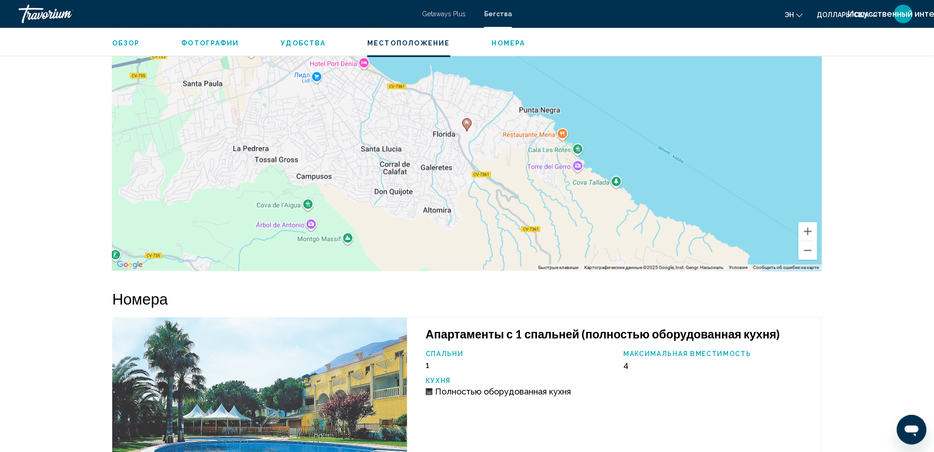
scroll to position [1251, 0]
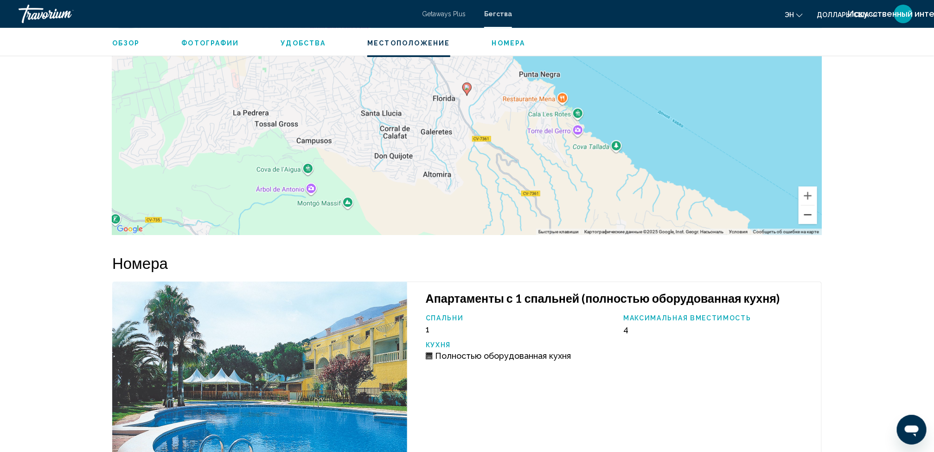
click at [803, 216] on button "Уменьшить" at bounding box center [807, 214] width 19 height 19
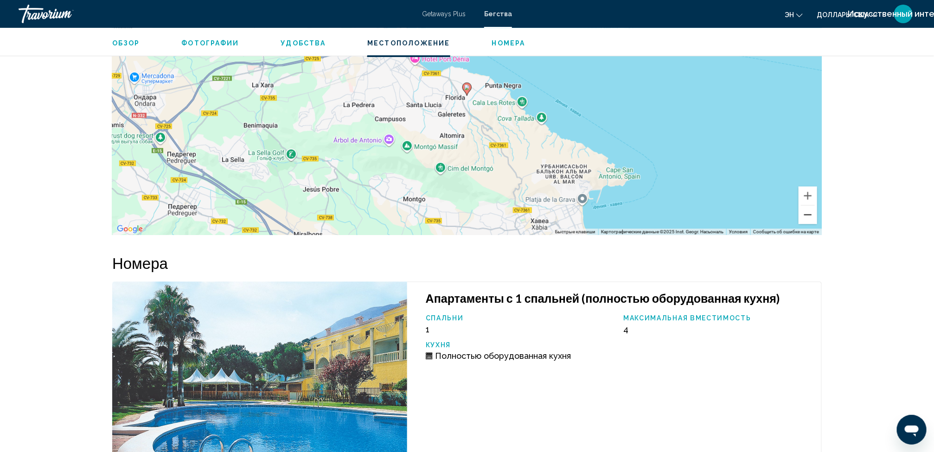
click at [803, 216] on button "Уменьшить" at bounding box center [807, 214] width 19 height 19
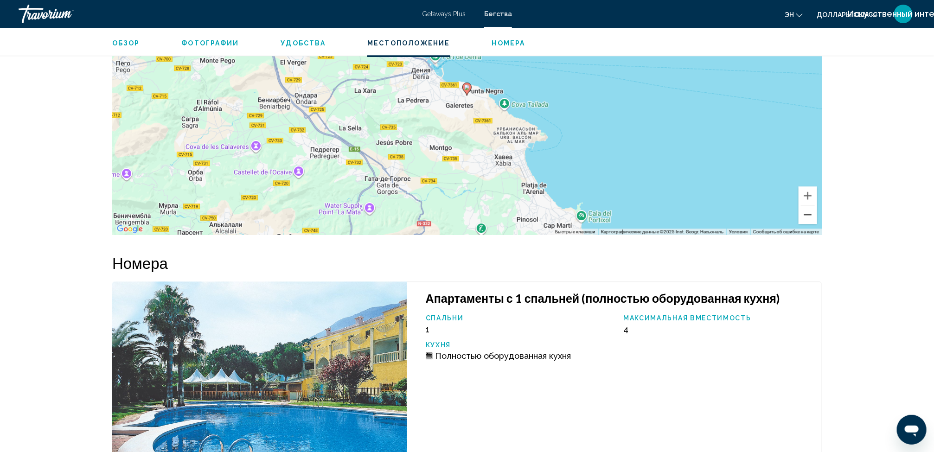
click at [803, 216] on button "Уменьшить" at bounding box center [807, 214] width 19 height 19
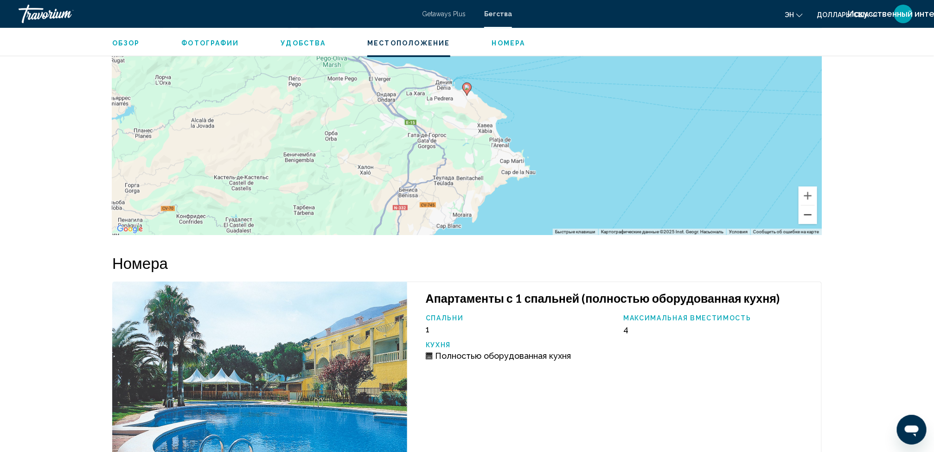
click at [803, 216] on button "Уменьшить" at bounding box center [807, 214] width 19 height 19
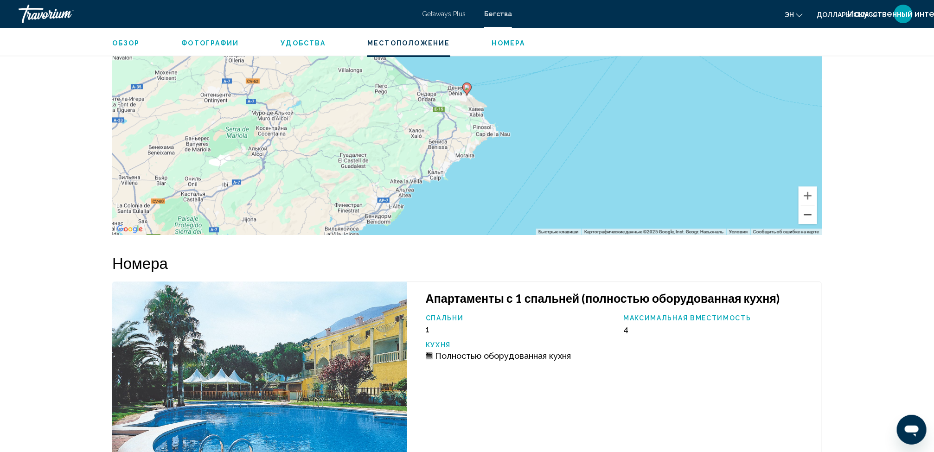
click at [803, 216] on button "Уменьшить" at bounding box center [807, 214] width 19 height 19
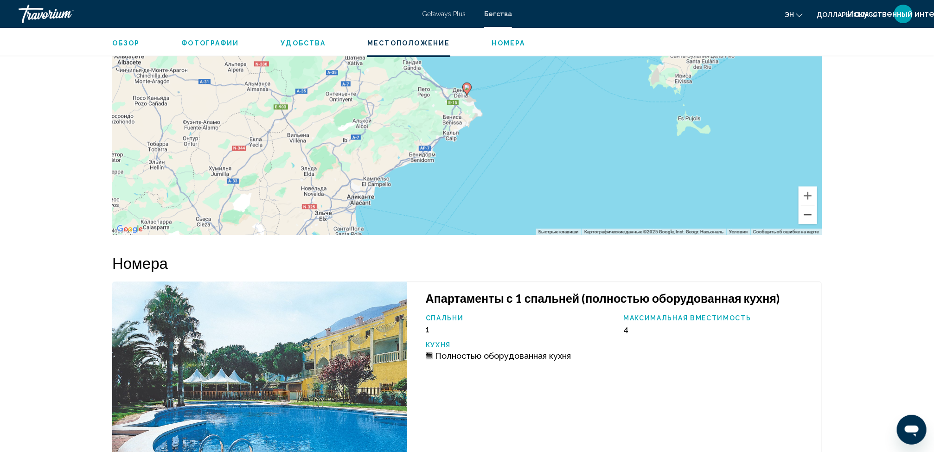
click at [803, 216] on button "Уменьшить" at bounding box center [807, 214] width 19 height 19
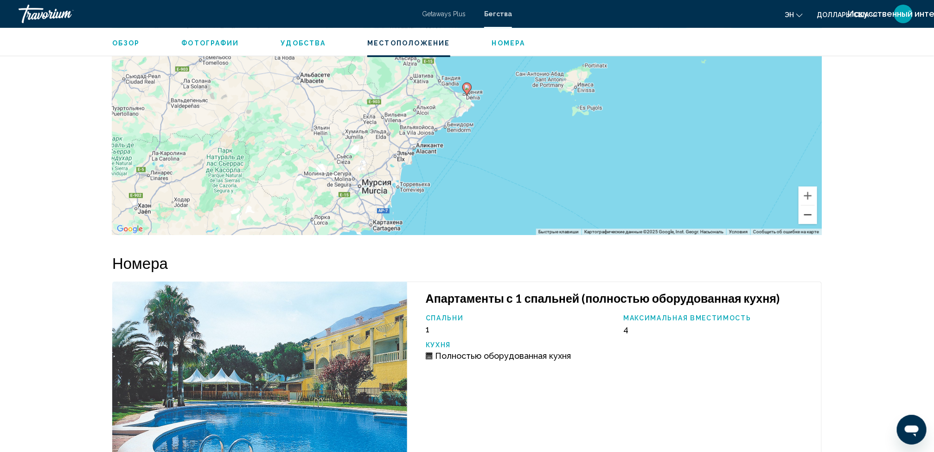
click at [803, 216] on button "Уменьшить" at bounding box center [807, 214] width 19 height 19
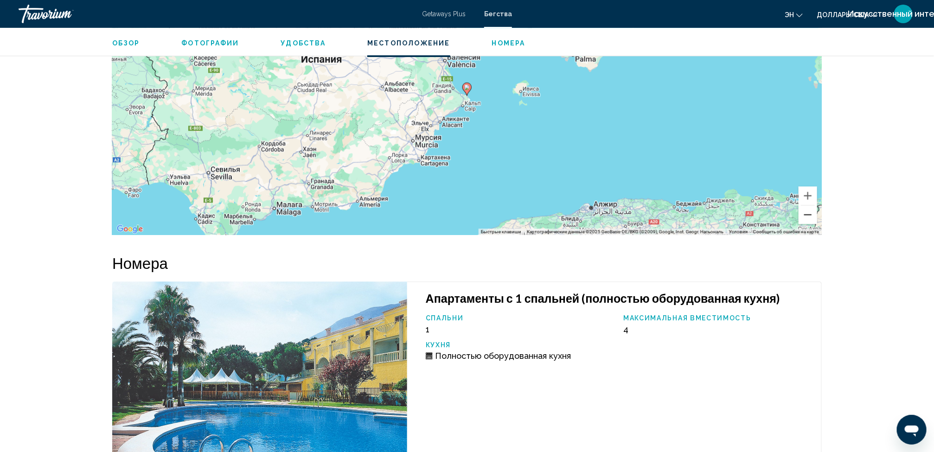
click at [803, 216] on button "Уменьшить" at bounding box center [807, 214] width 19 height 19
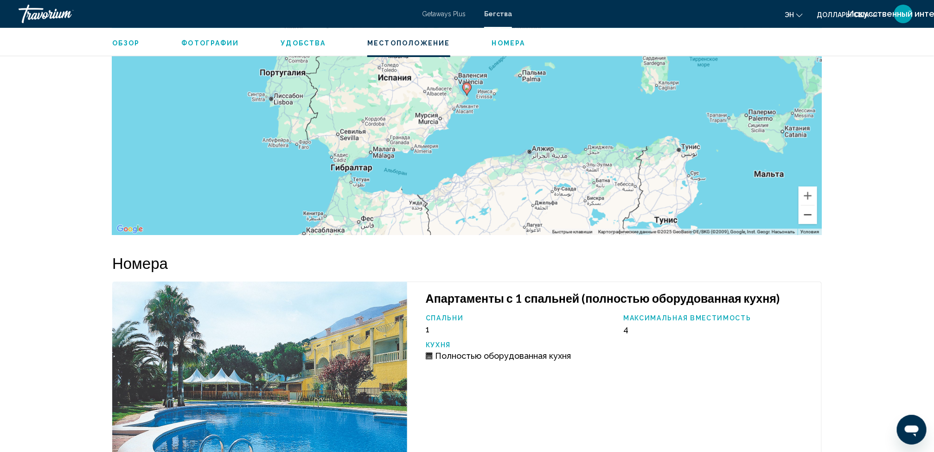
click at [803, 216] on button "Уменьшить" at bounding box center [807, 214] width 19 height 19
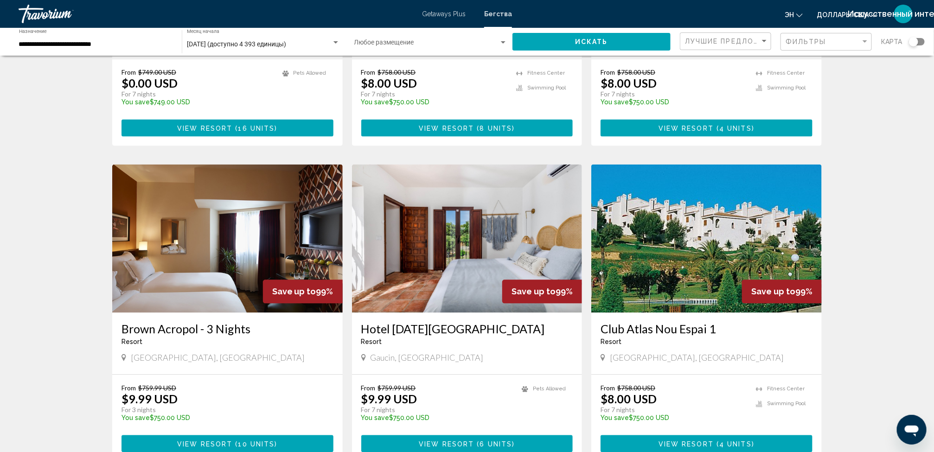
scroll to position [907, 0]
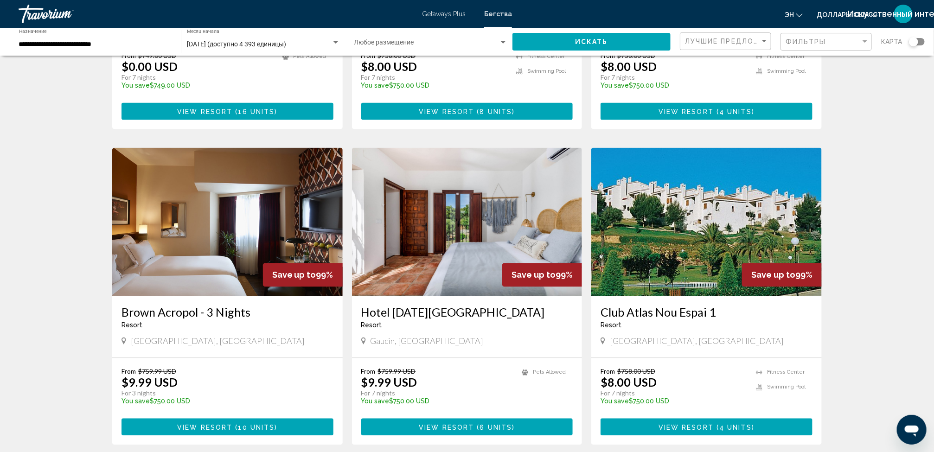
click at [627, 248] on img "Основное содержание" at bounding box center [706, 222] width 230 height 148
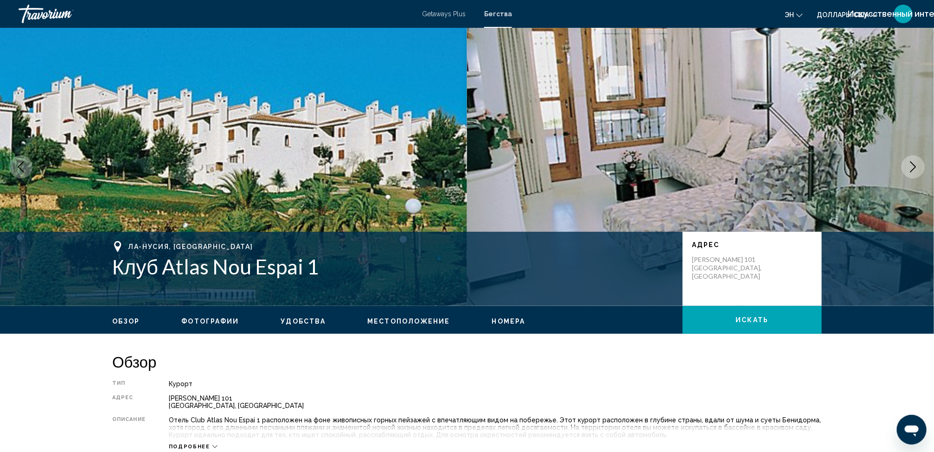
click at [508, 318] on span "Номера" at bounding box center [508, 321] width 33 height 7
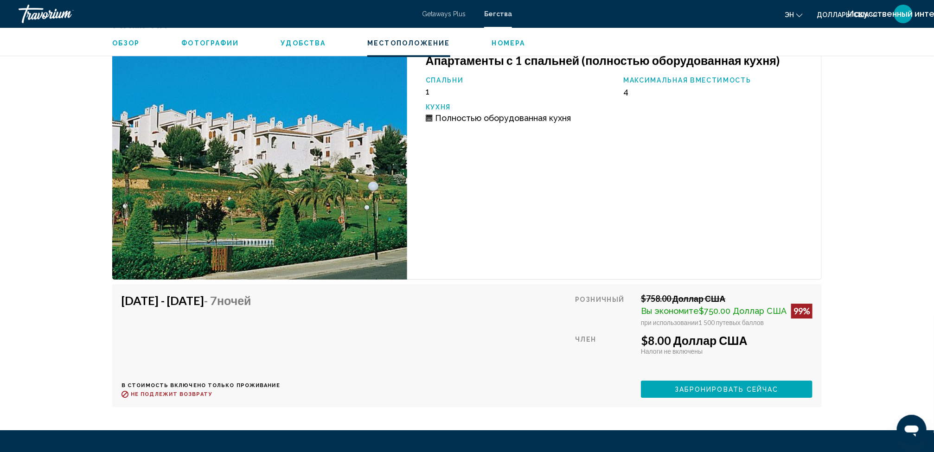
scroll to position [1372, 0]
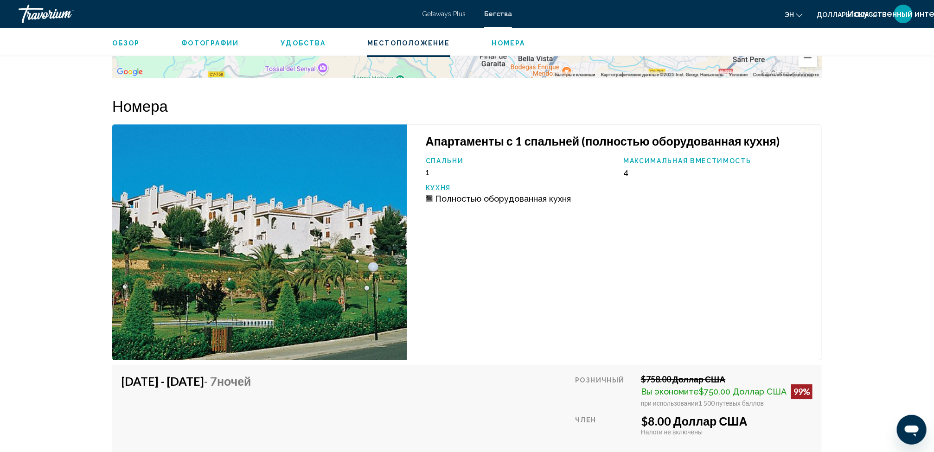
click at [508, 302] on div "Апартаменты с 1 спальней (полностью оборудованная кухня) Спальни 1 Максимальная…" at bounding box center [614, 242] width 415 height 236
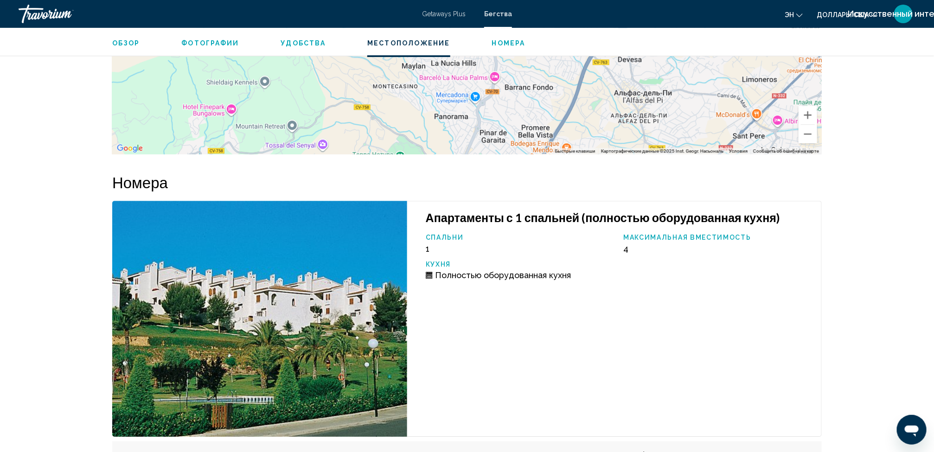
scroll to position [1106, 0]
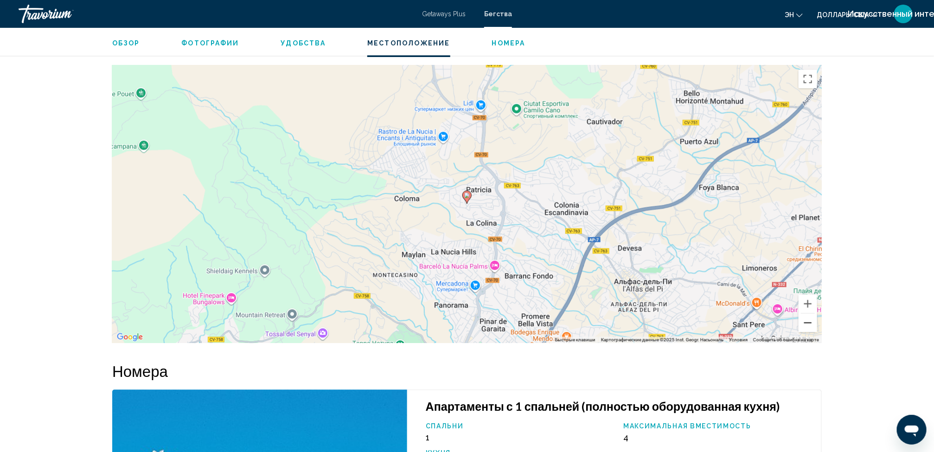
click at [804, 317] on button "Уменьшить" at bounding box center [807, 322] width 19 height 19
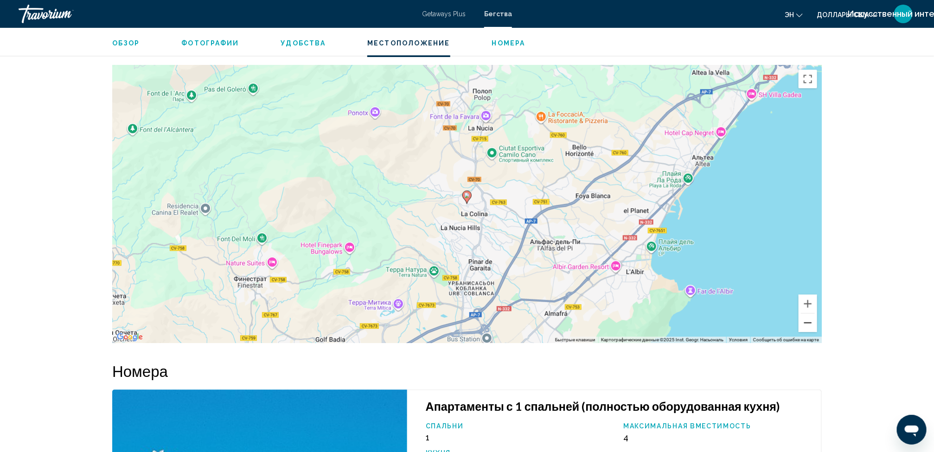
click at [804, 317] on button "Уменьшить" at bounding box center [807, 322] width 19 height 19
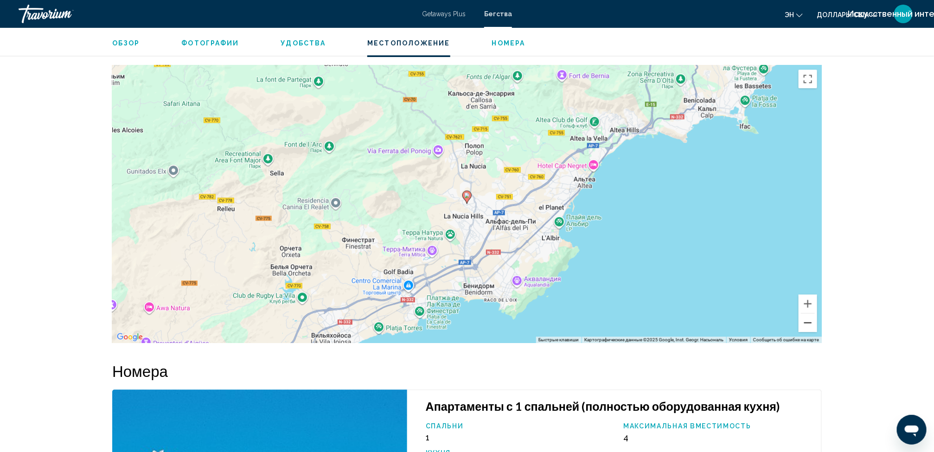
click at [804, 317] on button "Уменьшить" at bounding box center [807, 322] width 19 height 19
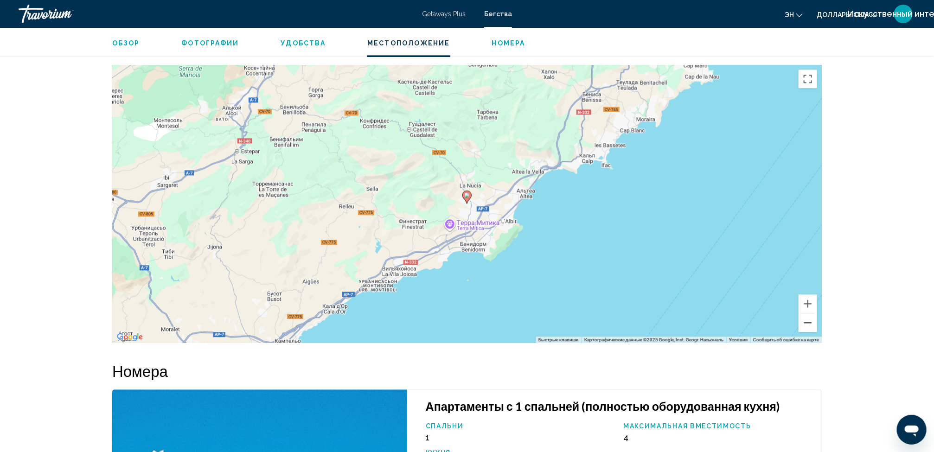
click at [804, 317] on button "Уменьшить" at bounding box center [807, 322] width 19 height 19
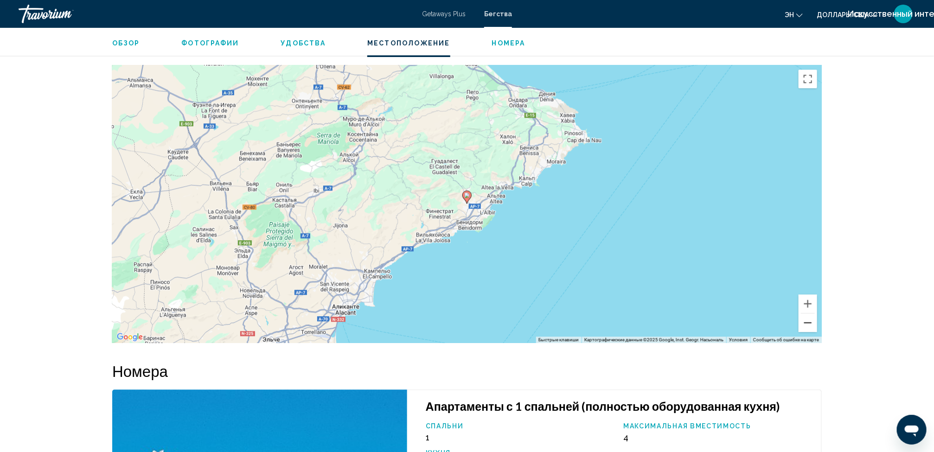
click at [804, 317] on button "Уменьшить" at bounding box center [807, 322] width 19 height 19
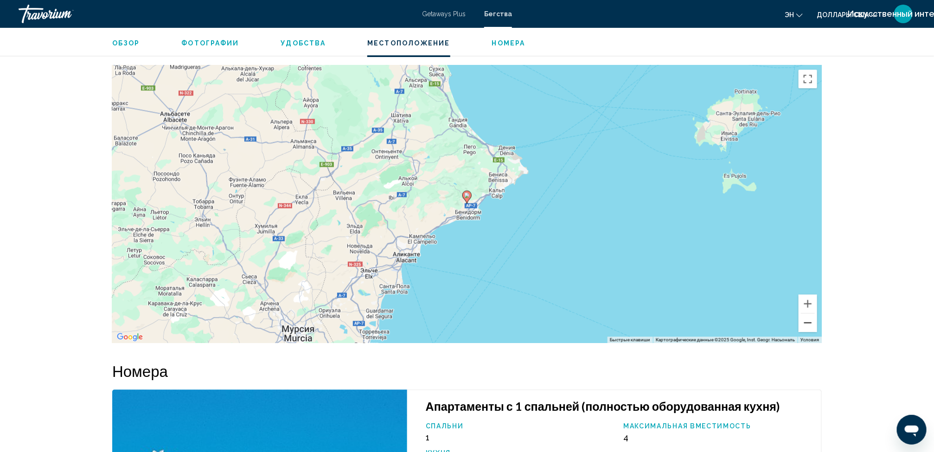
click at [804, 317] on button "Уменьшить" at bounding box center [807, 322] width 19 height 19
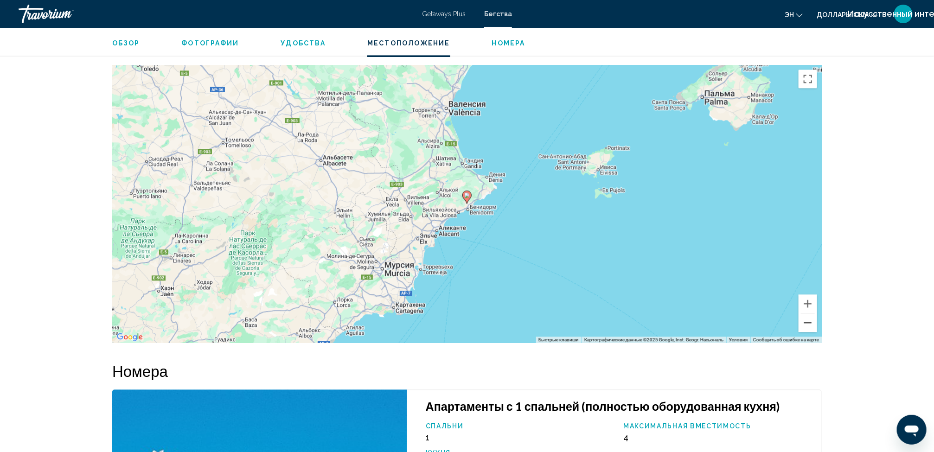
click at [804, 317] on button "Уменьшить" at bounding box center [807, 322] width 19 height 19
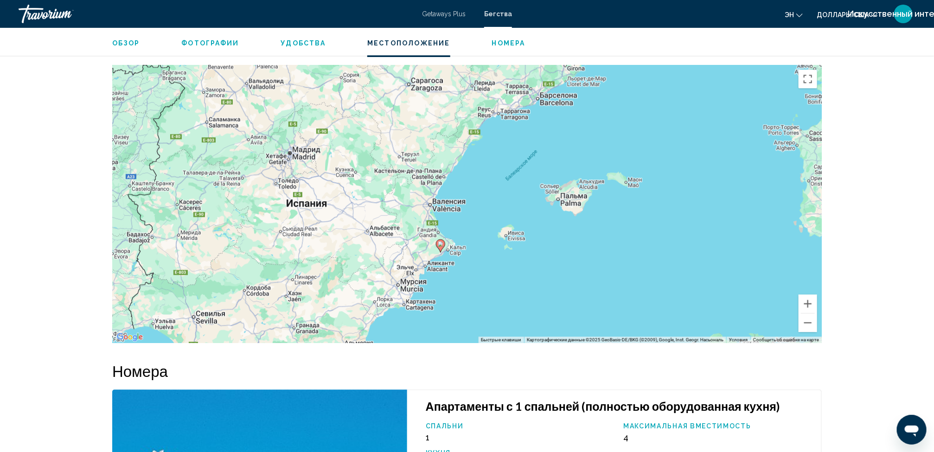
drag, startPoint x: 675, startPoint y: 253, endPoint x: 647, endPoint y: 302, distance: 56.7
click at [647, 302] on div "Чтобы активировать перетаскивание с помощью клавиатуры, нажмите Alt + Ввод. Пос…" at bounding box center [466, 204] width 709 height 278
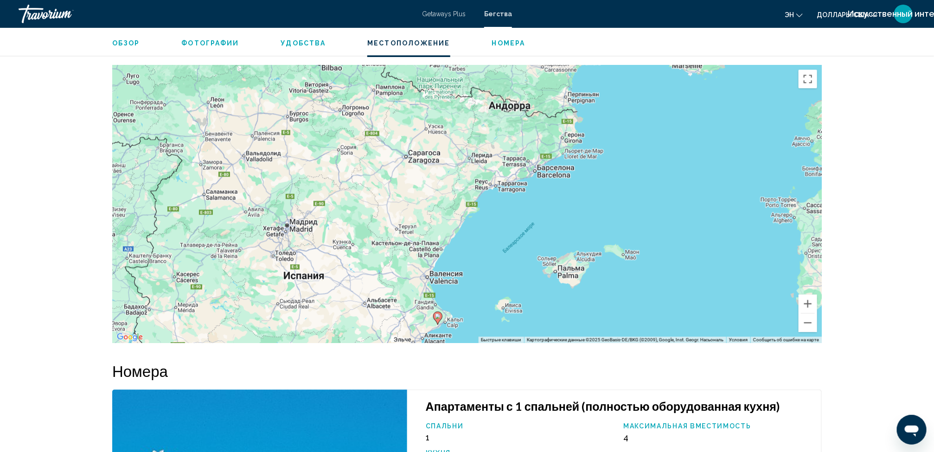
drag, startPoint x: 615, startPoint y: 211, endPoint x: 613, endPoint y: 286, distance: 74.2
click at [613, 286] on div "Чтобы активировать перетаскивание с помощью клавиатуры, нажмите Alt + Ввод. Пос…" at bounding box center [466, 204] width 709 height 278
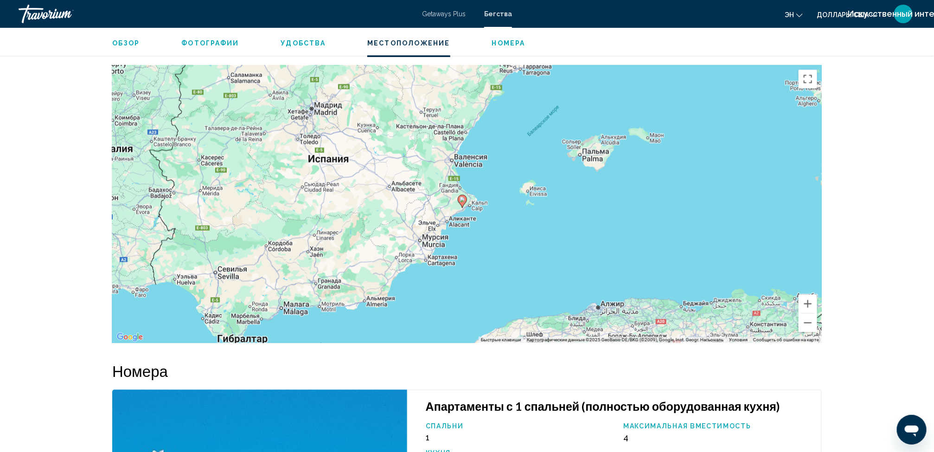
drag, startPoint x: 619, startPoint y: 251, endPoint x: 651, endPoint y: 129, distance: 125.6
click at [651, 129] on div "Чтобы активировать перетаскивание с помощью клавиатуры, нажмите Alt + Ввод. Пос…" at bounding box center [466, 204] width 709 height 278
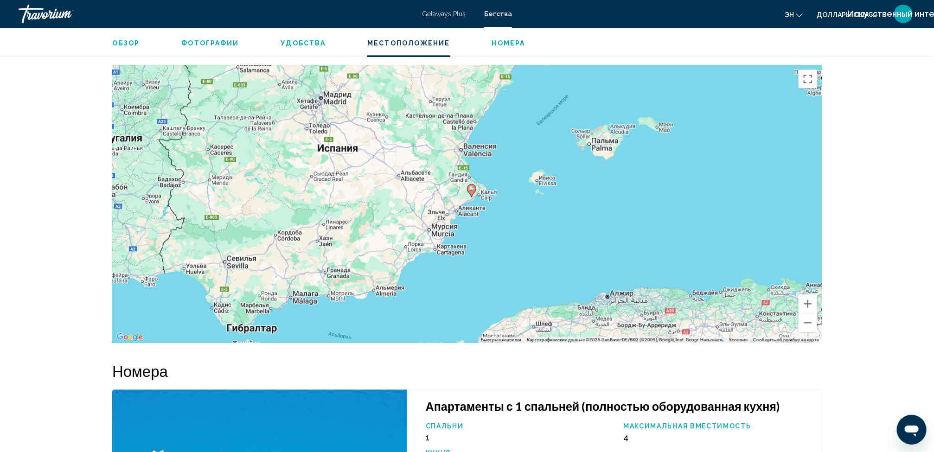
click at [130, 39] on span "Обзор" at bounding box center [126, 42] width 28 height 7
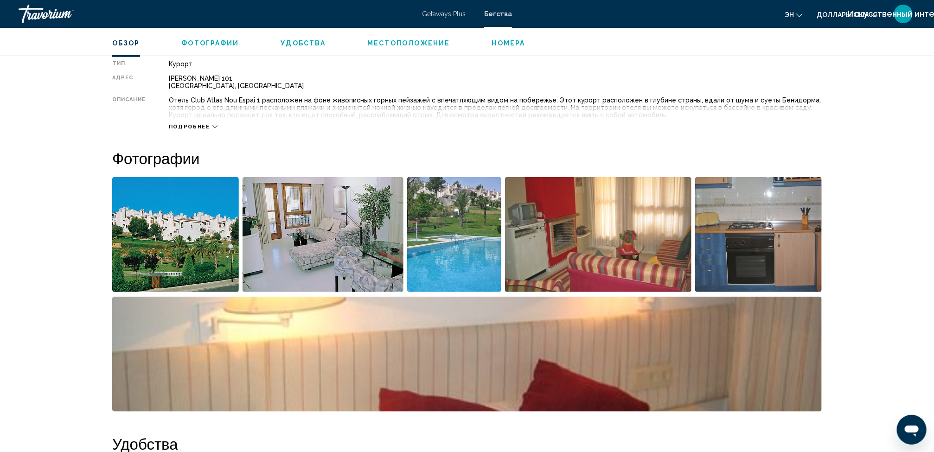
scroll to position [298, 0]
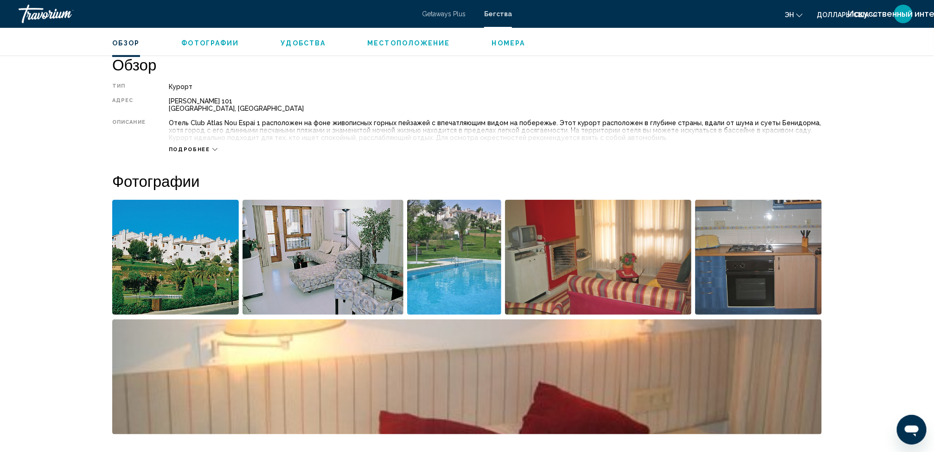
click at [193, 149] on span "Подробнее" at bounding box center [189, 150] width 41 height 6
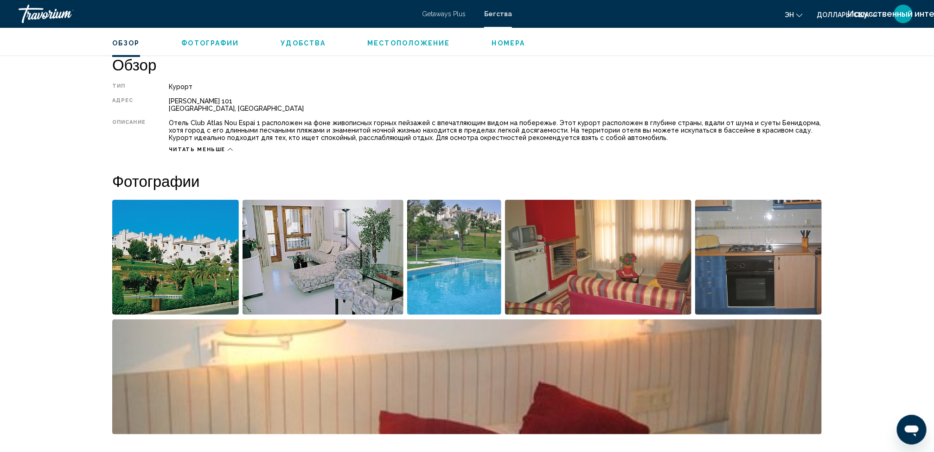
click at [197, 222] on img "Открыть полноэкранный слайдер изображений" at bounding box center [175, 257] width 127 height 115
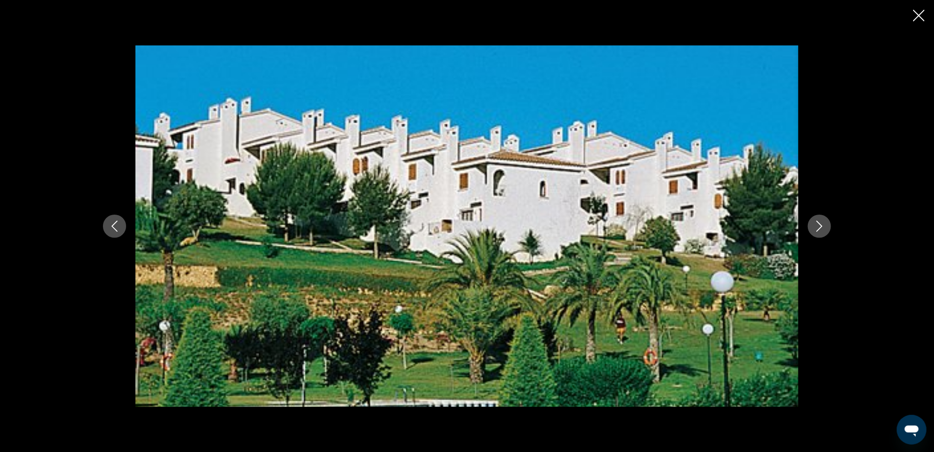
click at [812, 219] on button "Следующее изображение" at bounding box center [819, 226] width 23 height 23
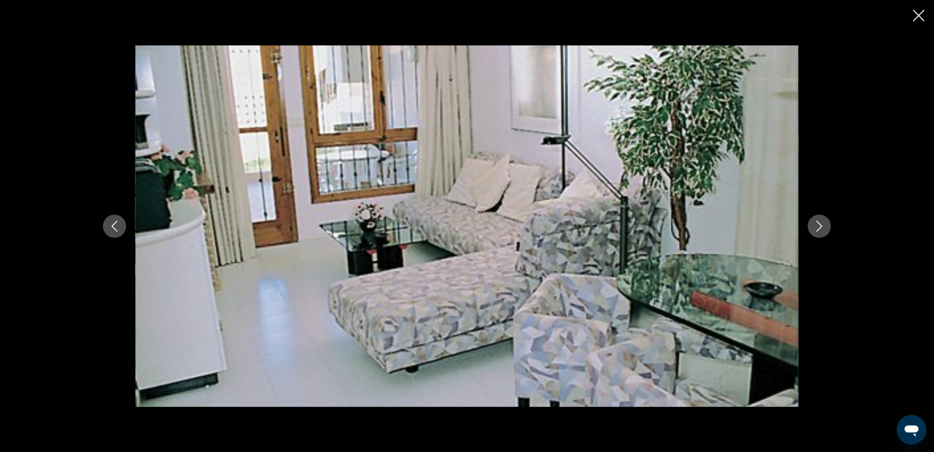
click at [816, 221] on icon "Следующее изображение" at bounding box center [819, 226] width 11 height 11
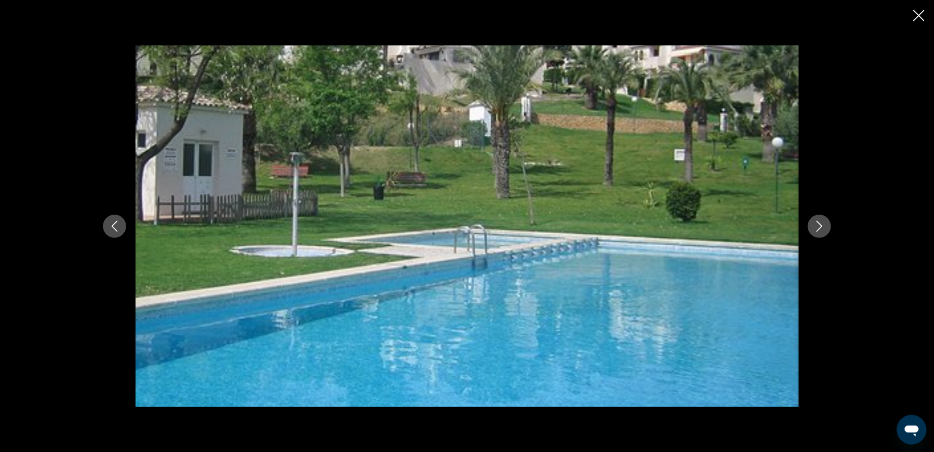
click at [816, 221] on icon "Следующее изображение" at bounding box center [819, 226] width 11 height 11
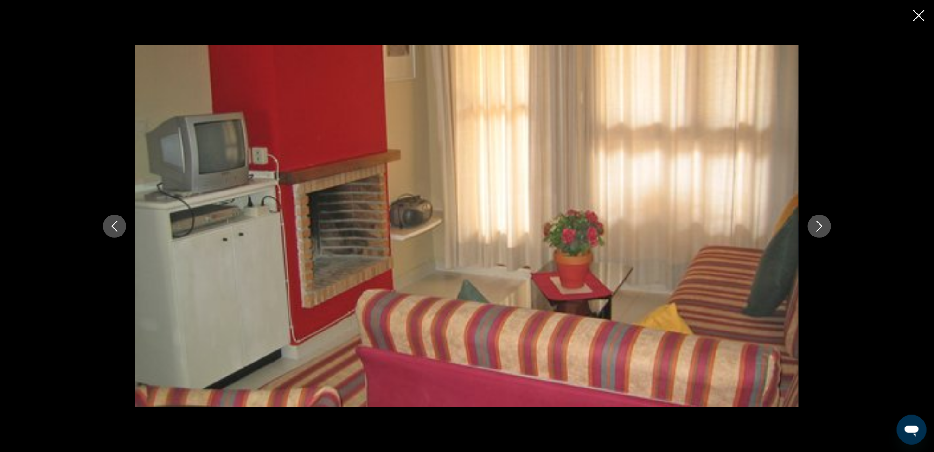
click at [816, 221] on icon "Следующее изображение" at bounding box center [819, 226] width 11 height 11
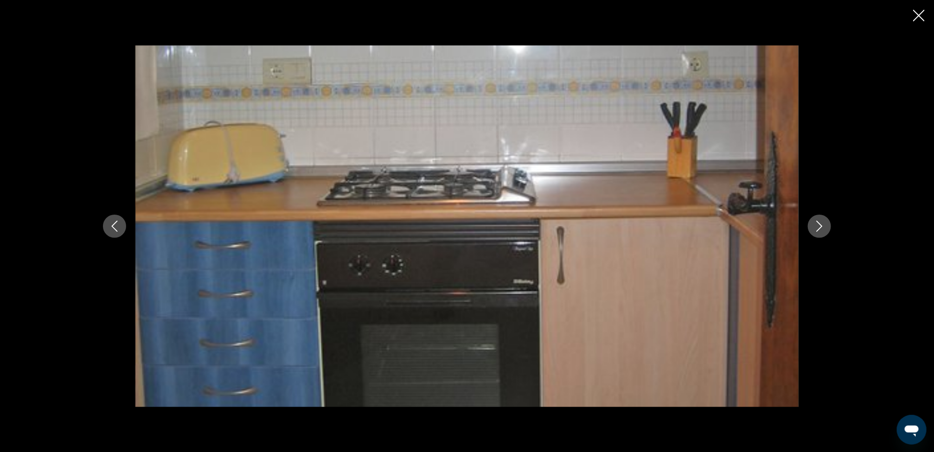
click at [816, 221] on icon "Следующее изображение" at bounding box center [819, 226] width 11 height 11
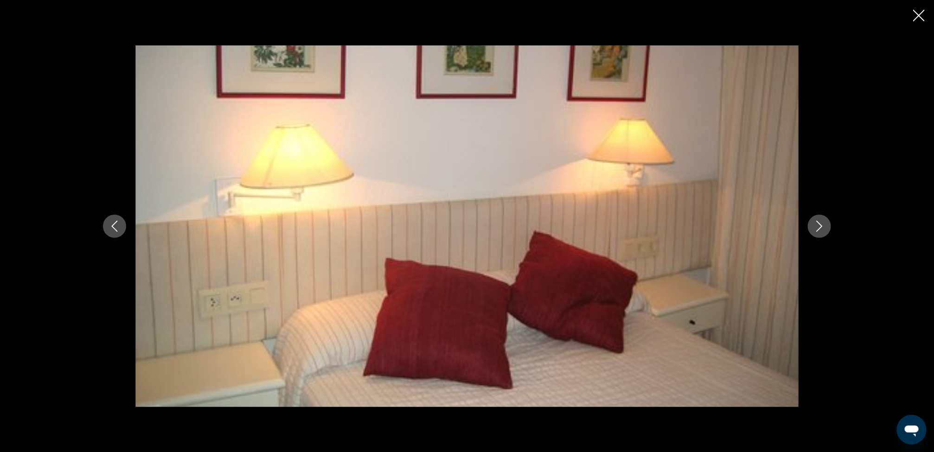
click at [816, 221] on icon "Следующее изображение" at bounding box center [819, 226] width 11 height 11
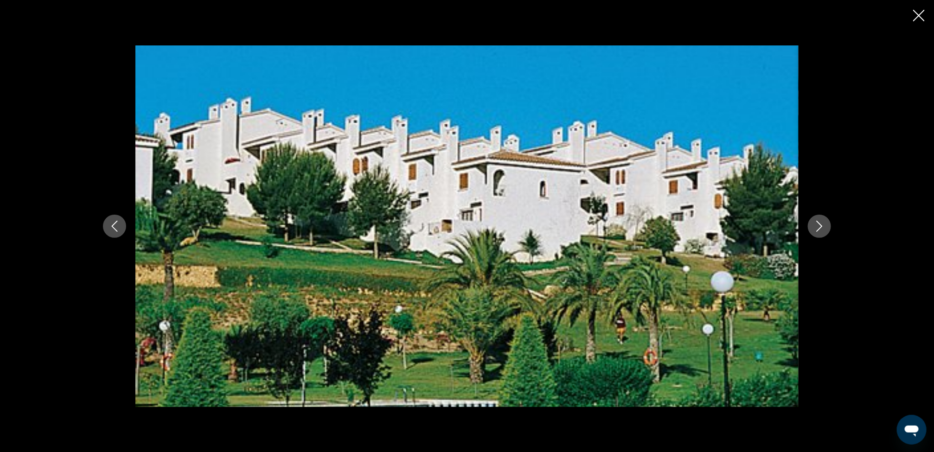
click at [839, 14] on icon "Закрыть слайд-шоу" at bounding box center [919, 16] width 12 height 12
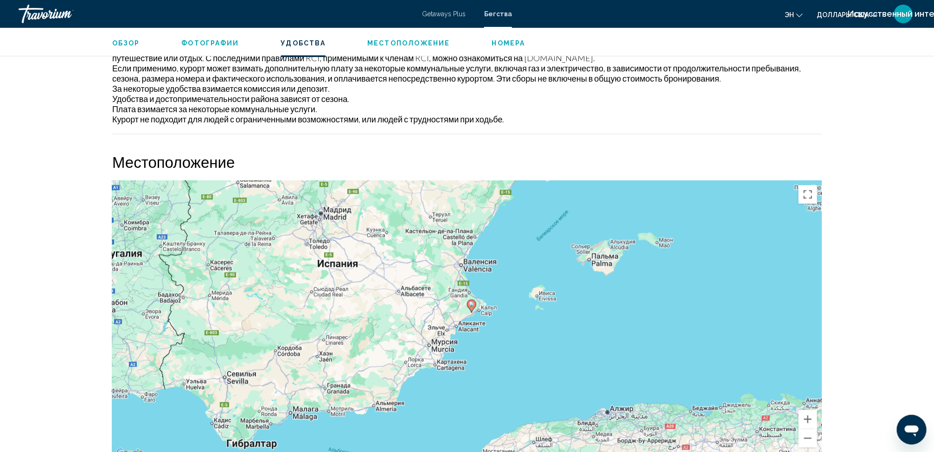
scroll to position [1049, 0]
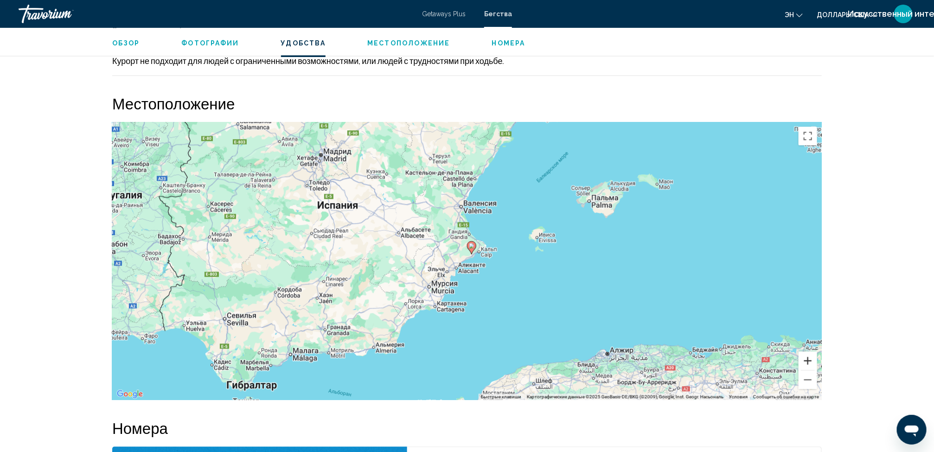
click at [805, 354] on button "Увеличить" at bounding box center [807, 360] width 19 height 19
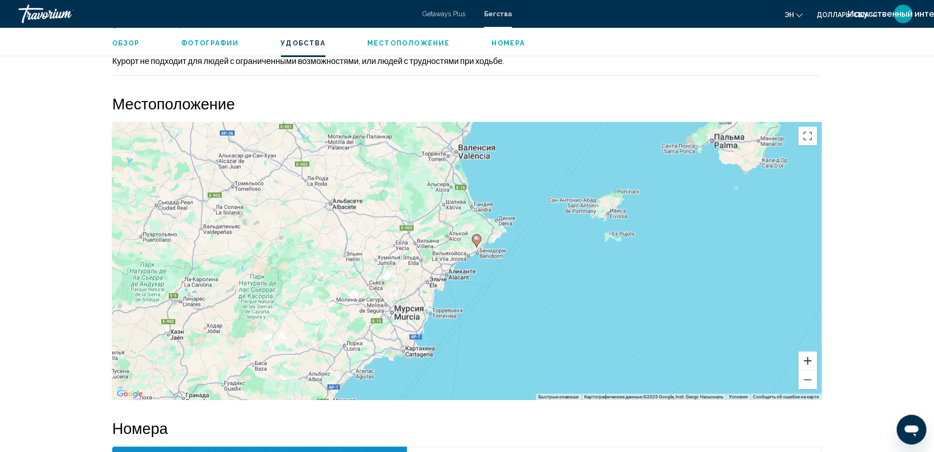
click at [807, 361] on button "Увеличить" at bounding box center [807, 360] width 19 height 19
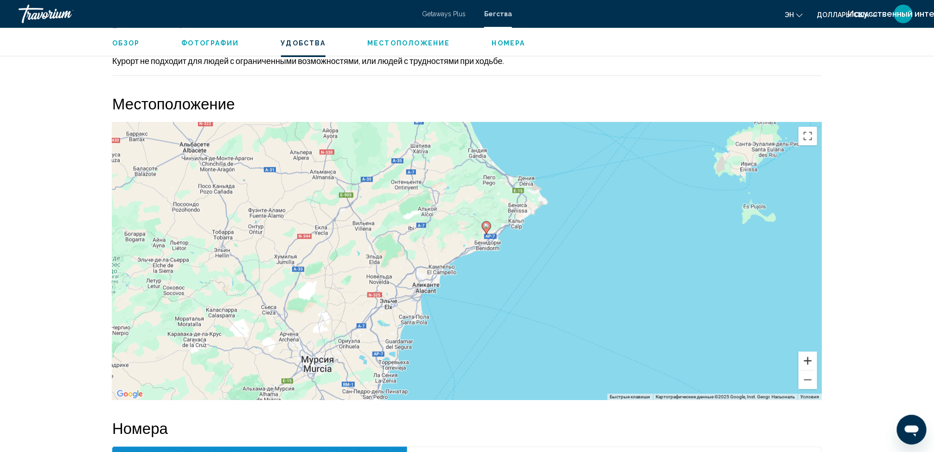
click at [807, 361] on button "Увеличить" at bounding box center [807, 360] width 19 height 19
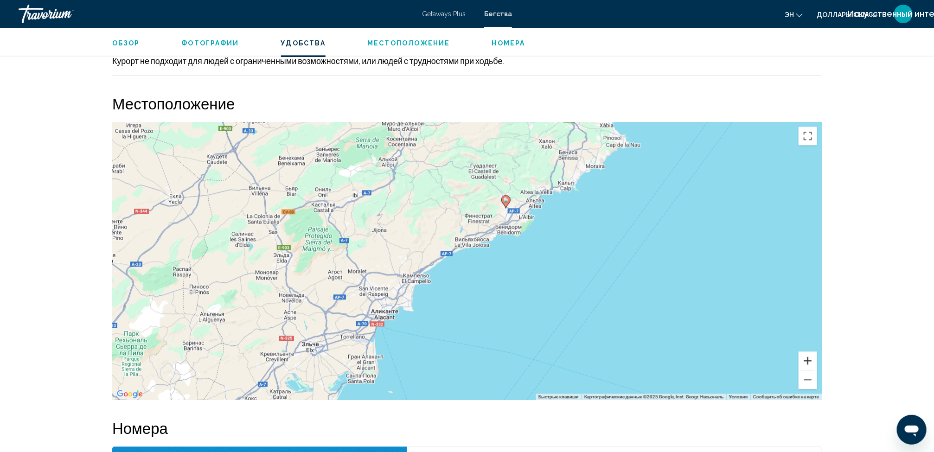
click at [807, 361] on button "Увеличить" at bounding box center [807, 360] width 19 height 19
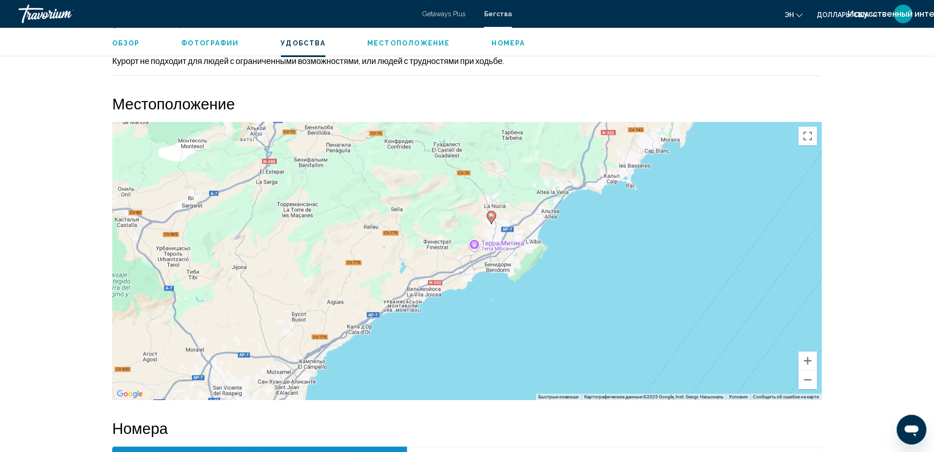
drag, startPoint x: 681, startPoint y: 264, endPoint x: 626, endPoint y: 335, distance: 89.3
click at [626, 335] on div "Чтобы активировать перетаскивание с помощью клавиатуры, нажмите Alt + Ввод. Пос…" at bounding box center [466, 261] width 709 height 278
click at [806, 358] on button "Увеличить" at bounding box center [807, 360] width 19 height 19
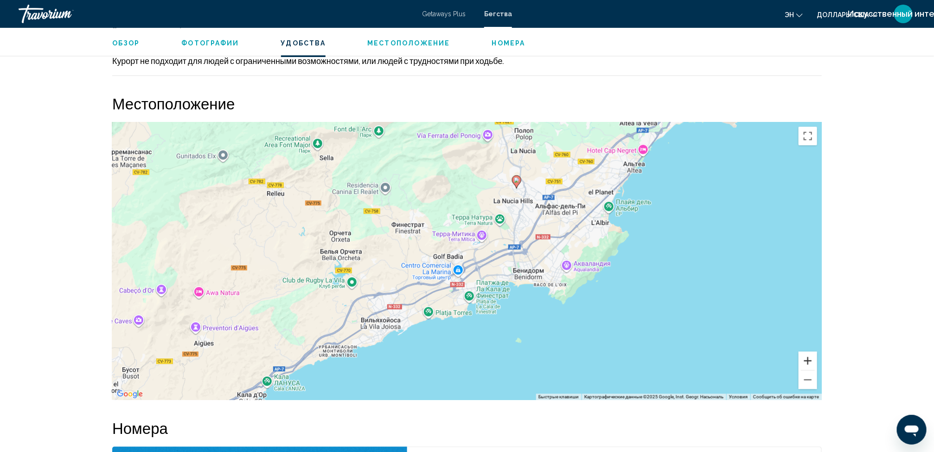
click at [806, 358] on button "Увеличить" at bounding box center [807, 360] width 19 height 19
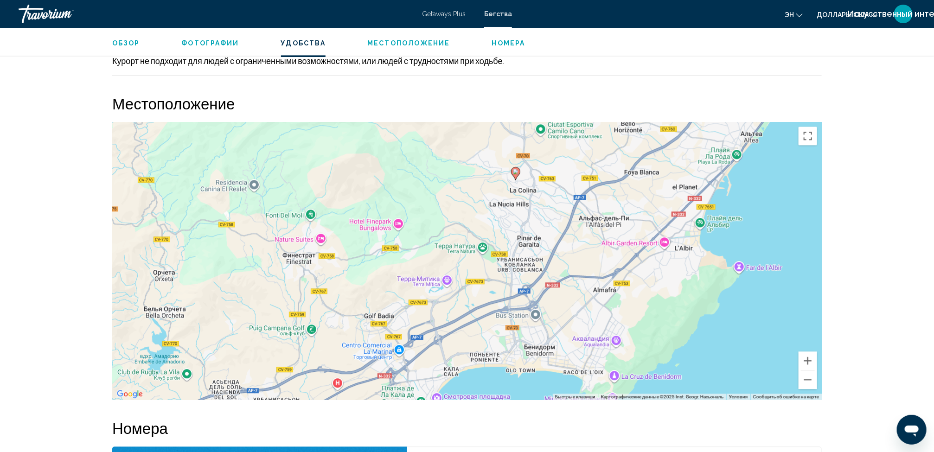
drag, startPoint x: 736, startPoint y: 295, endPoint x: 683, endPoint y: 359, distance: 83.7
click at [683, 359] on div "Чтобы активировать перетаскивание с помощью клавиатуры, нажмите Alt + Ввод. Пос…" at bounding box center [466, 261] width 709 height 278
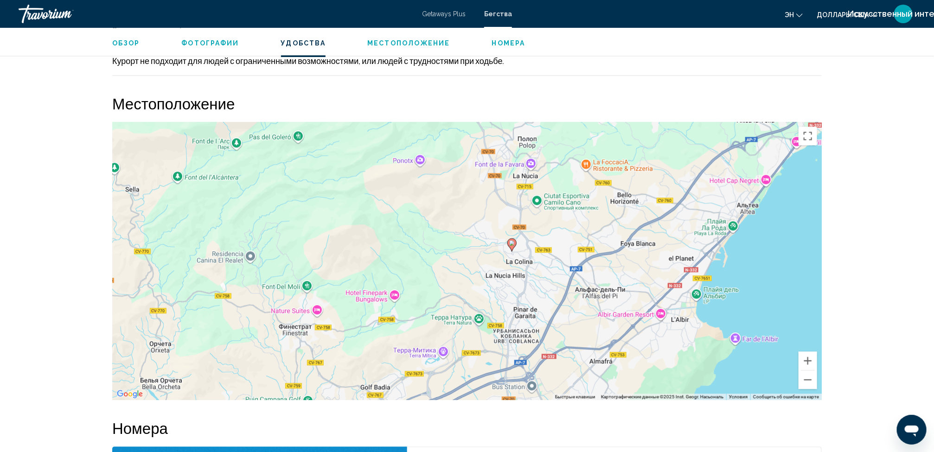
drag, startPoint x: 672, startPoint y: 279, endPoint x: 668, endPoint y: 352, distance: 73.8
click at [668, 352] on div "Чтобы активировать перетаскивание с помощью клавиатуры, нажмите Alt + Ввод. Пос…" at bounding box center [466, 261] width 709 height 278
click at [811, 378] on button "Уменьшить" at bounding box center [807, 379] width 19 height 19
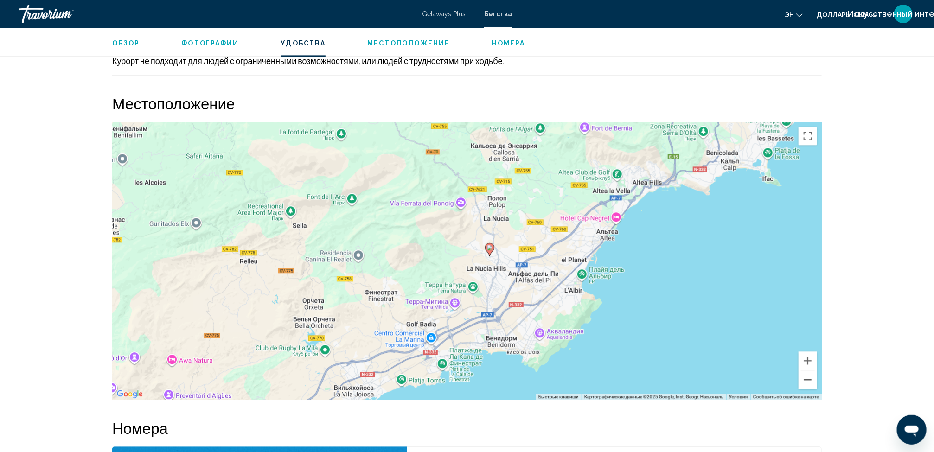
click at [811, 378] on button "Уменьшить" at bounding box center [807, 379] width 19 height 19
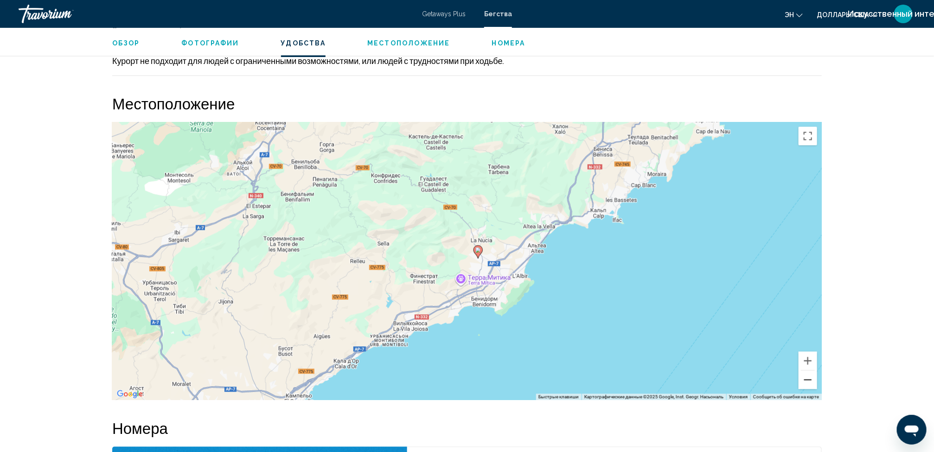
click at [811, 378] on button "Уменьшить" at bounding box center [807, 379] width 19 height 19
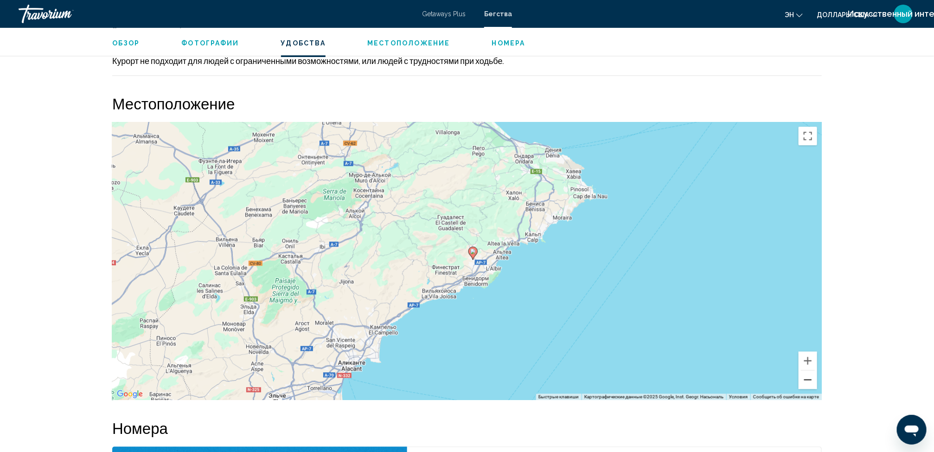
click at [811, 378] on button "Уменьшить" at bounding box center [807, 379] width 19 height 19
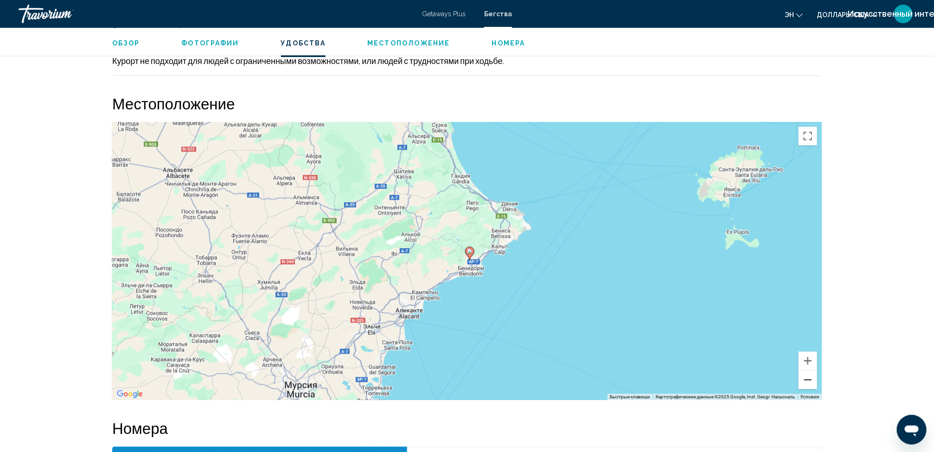
click at [811, 378] on button "Уменьшить" at bounding box center [807, 379] width 19 height 19
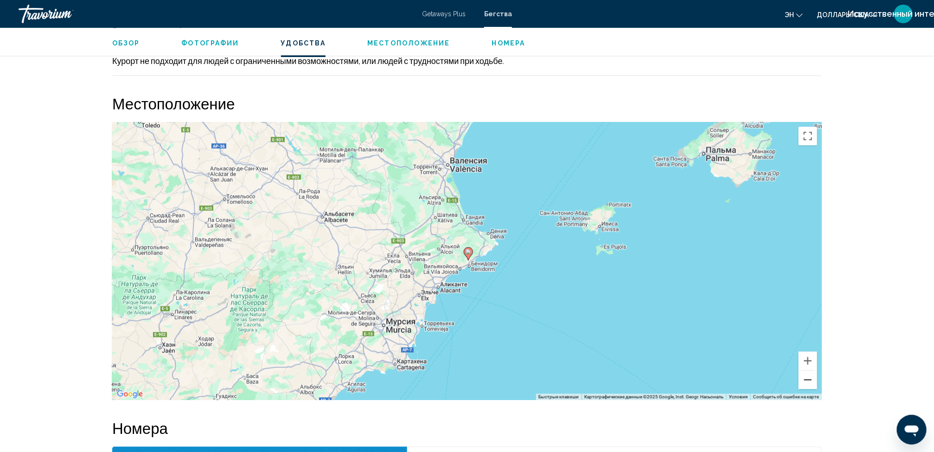
click at [811, 378] on button "Уменьшить" at bounding box center [807, 379] width 19 height 19
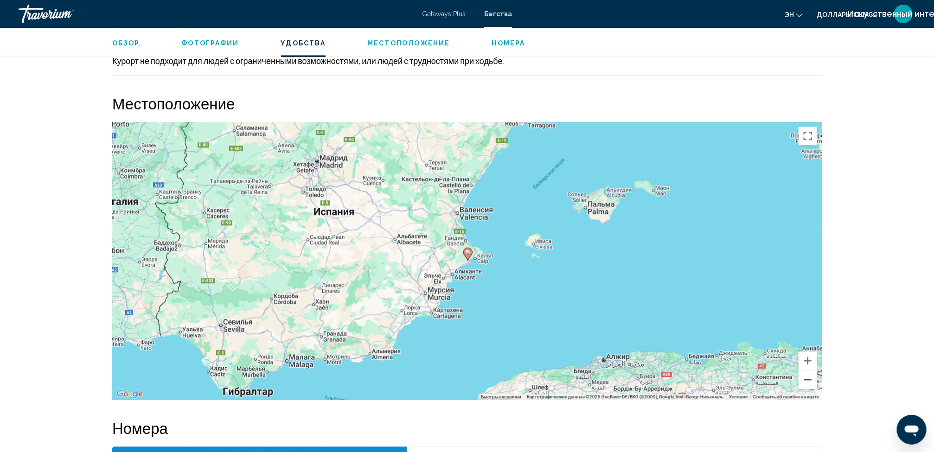
click at [811, 378] on button "Уменьшить" at bounding box center [807, 379] width 19 height 19
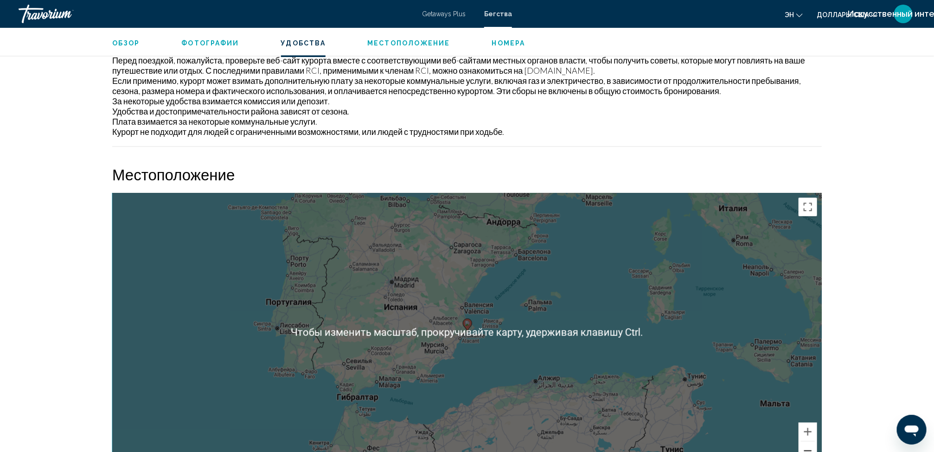
scroll to position [977, 0]
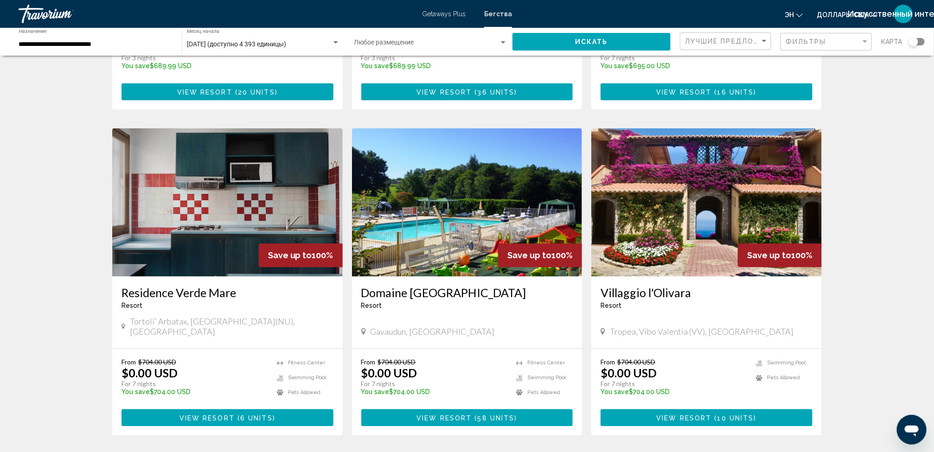
scroll to position [952, 0]
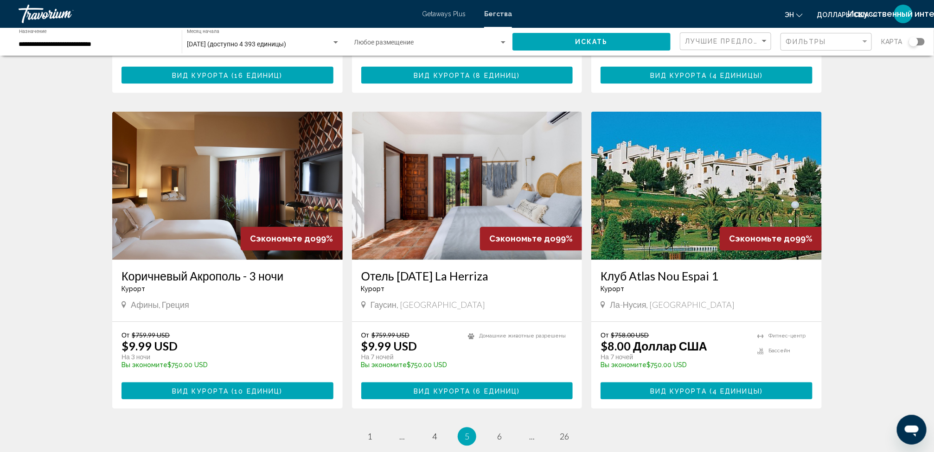
scroll to position [1092, 0]
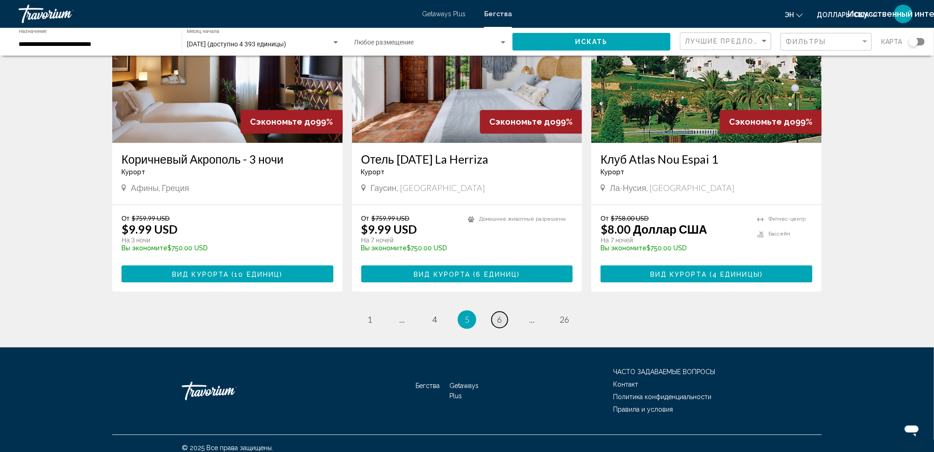
click at [497, 323] on span "6" at bounding box center [499, 319] width 5 height 10
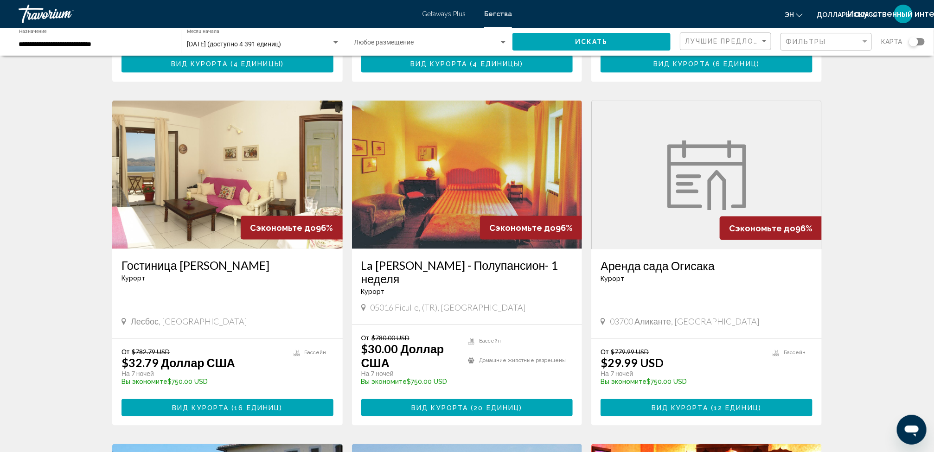
scroll to position [656, 0]
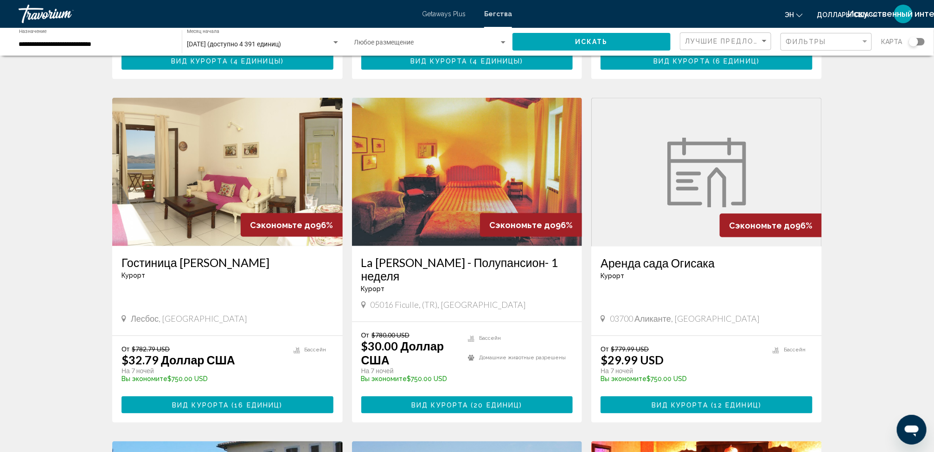
click at [461, 214] on img "Основное содержание" at bounding box center [467, 172] width 230 height 148
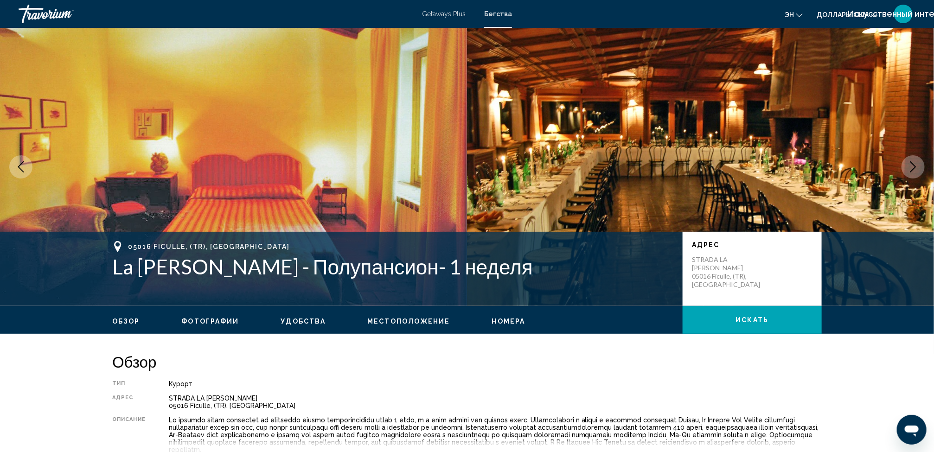
click at [416, 319] on span "Местоположение" at bounding box center [408, 321] width 83 height 7
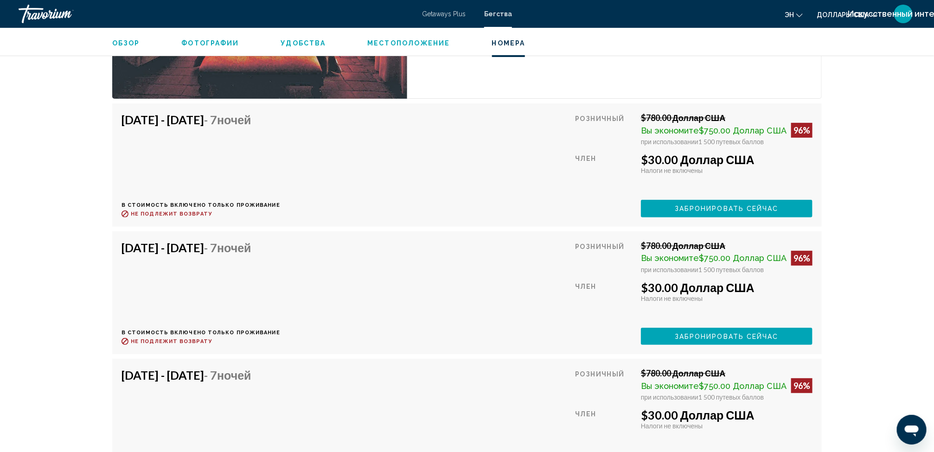
scroll to position [1921, 0]
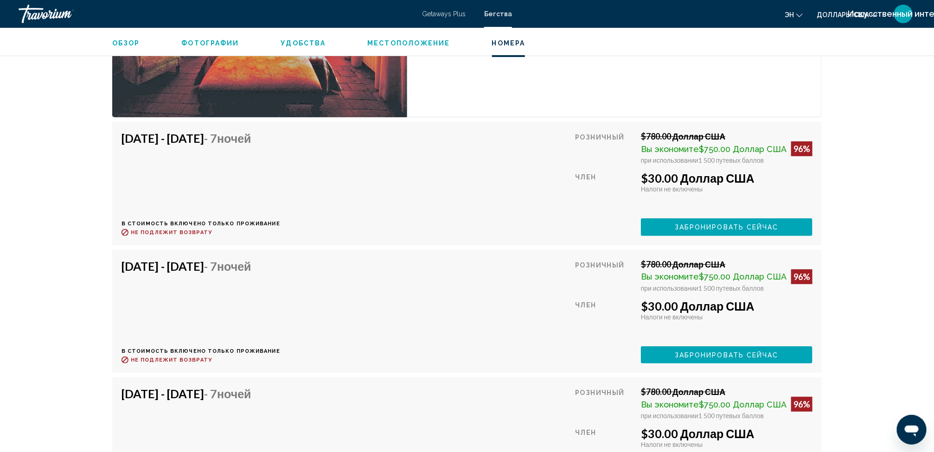
click at [128, 41] on span "Обзор" at bounding box center [126, 42] width 28 height 7
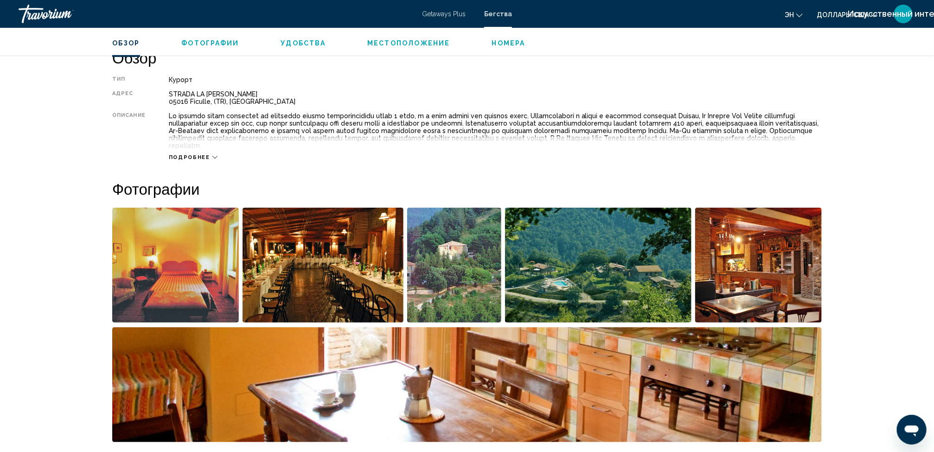
scroll to position [298, 0]
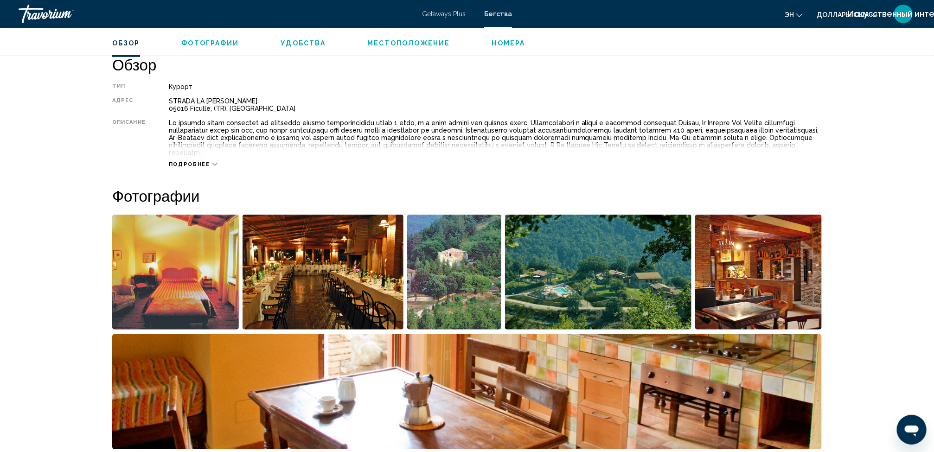
click at [195, 162] on span "Подробнее" at bounding box center [189, 164] width 41 height 6
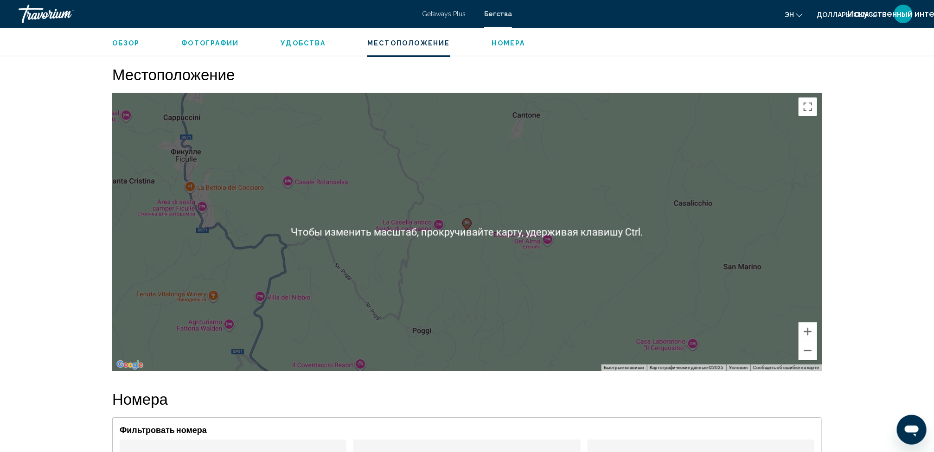
scroll to position [1310, 0]
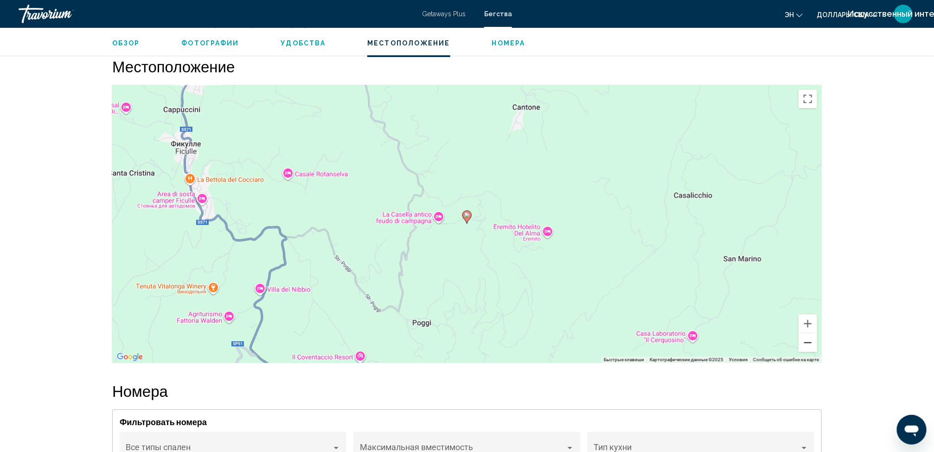
click at [807, 343] on button "Уменьшить" at bounding box center [807, 342] width 19 height 19
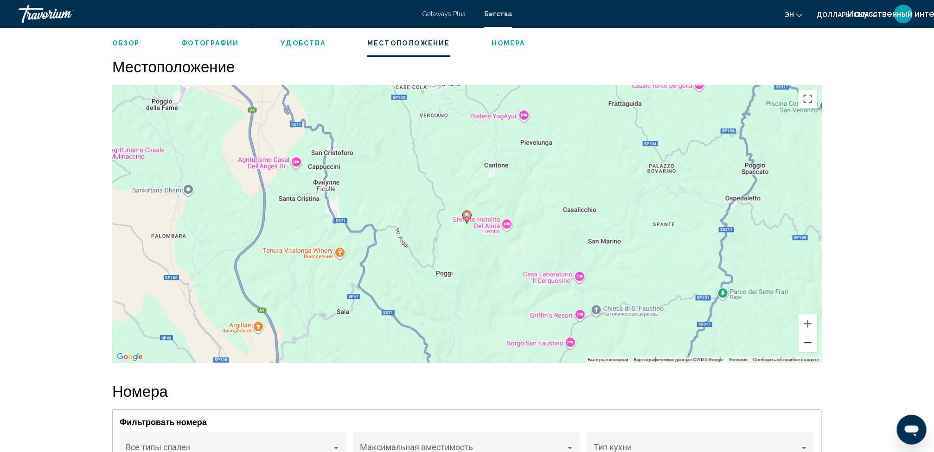
click at [807, 343] on button "Уменьшить" at bounding box center [807, 342] width 19 height 19
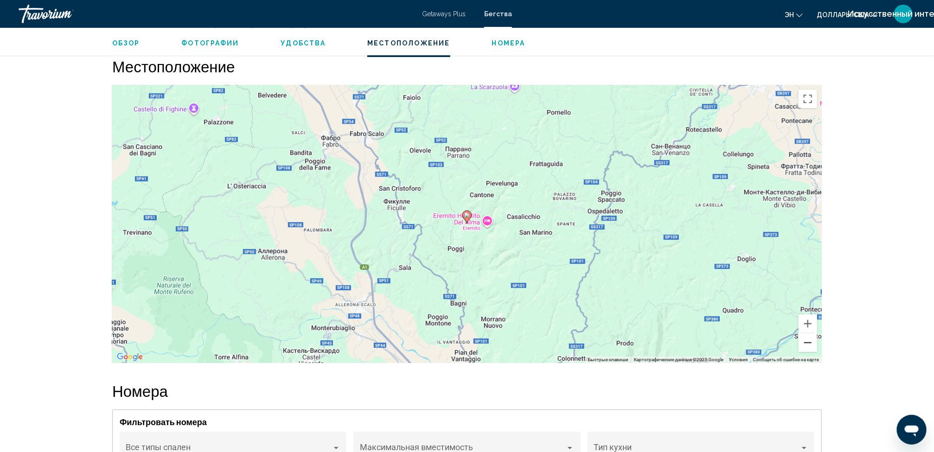
click at [807, 343] on button "Уменьшить" at bounding box center [807, 342] width 19 height 19
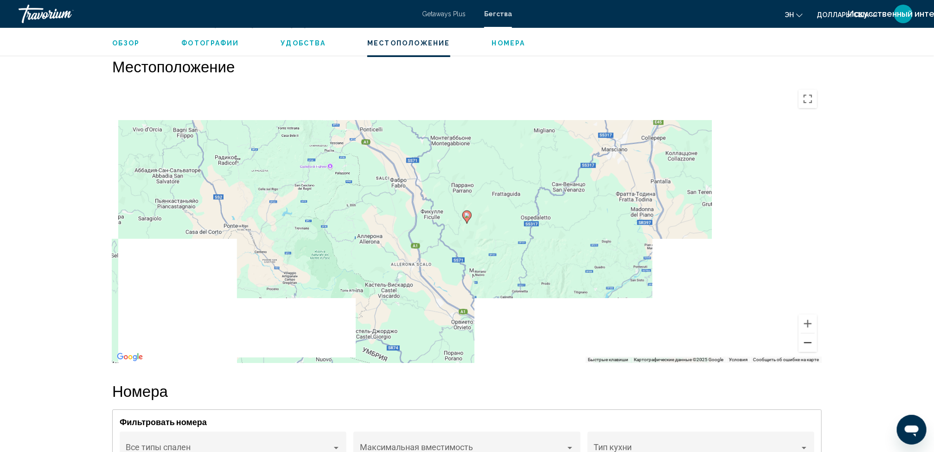
click at [807, 343] on button "Уменьшить" at bounding box center [807, 342] width 19 height 19
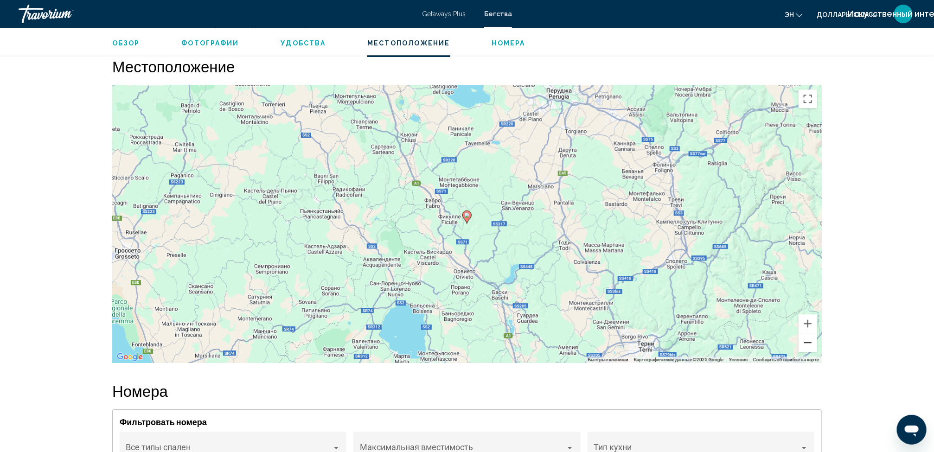
click at [807, 343] on button "Уменьшить" at bounding box center [807, 342] width 19 height 19
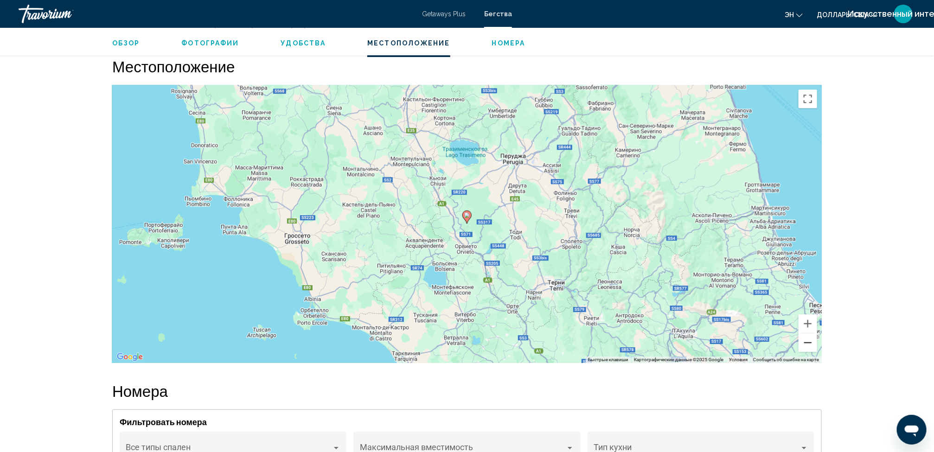
click at [807, 343] on button "Уменьшить" at bounding box center [807, 342] width 19 height 19
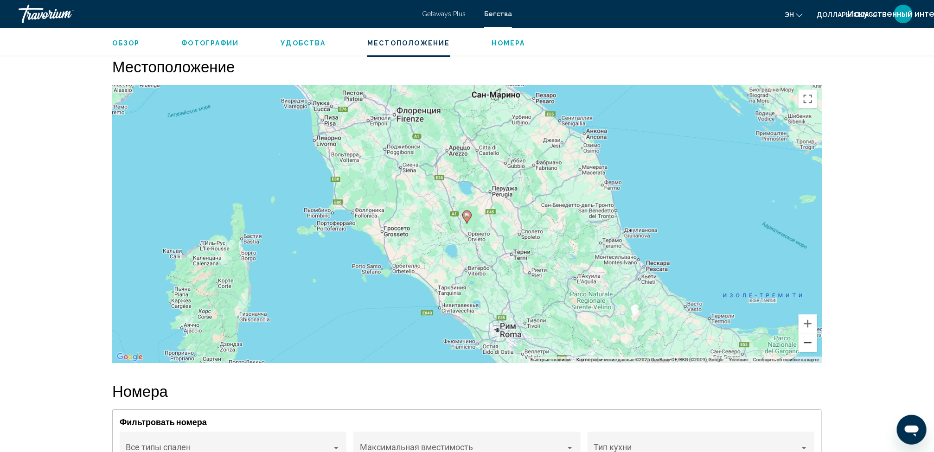
click at [807, 343] on button "Уменьшить" at bounding box center [807, 342] width 19 height 19
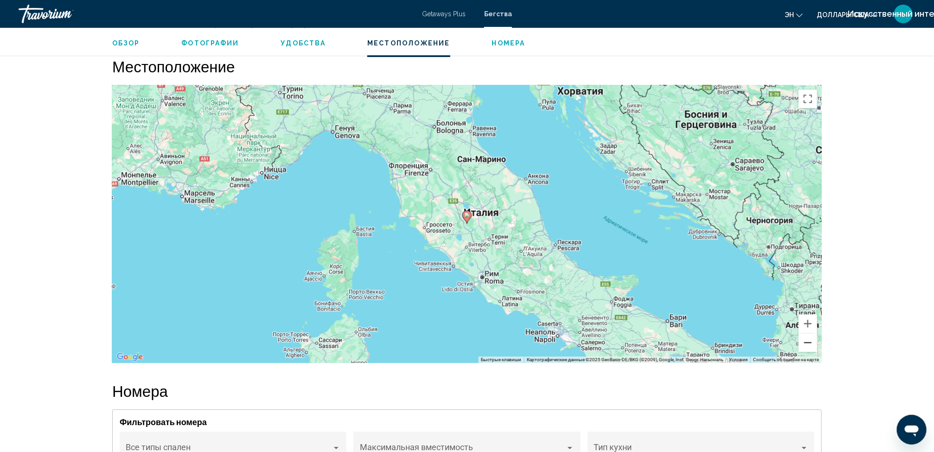
click at [807, 343] on button "Уменьшить" at bounding box center [807, 342] width 19 height 19
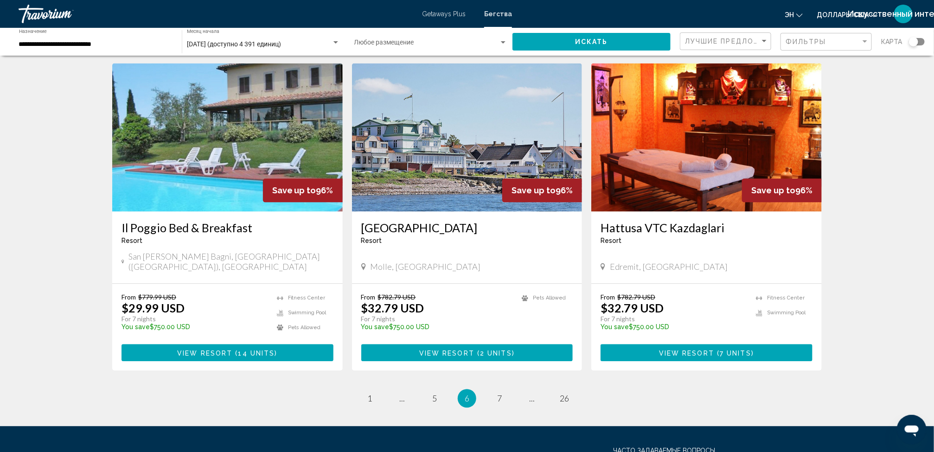
scroll to position [1060, 0]
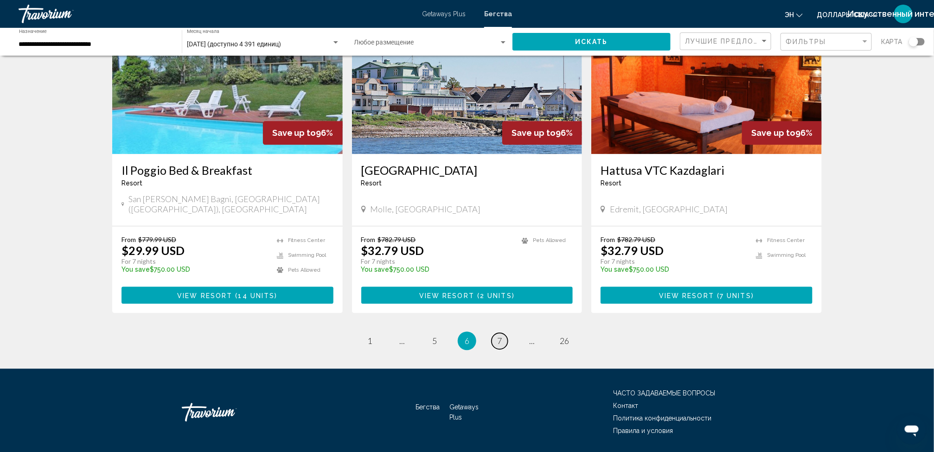
click at [503, 333] on link "page 7" at bounding box center [500, 341] width 16 height 16
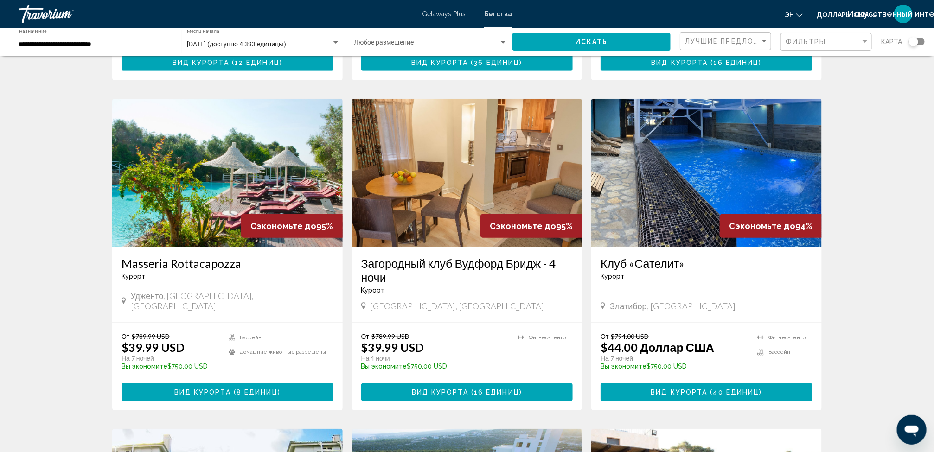
scroll to position [325, 0]
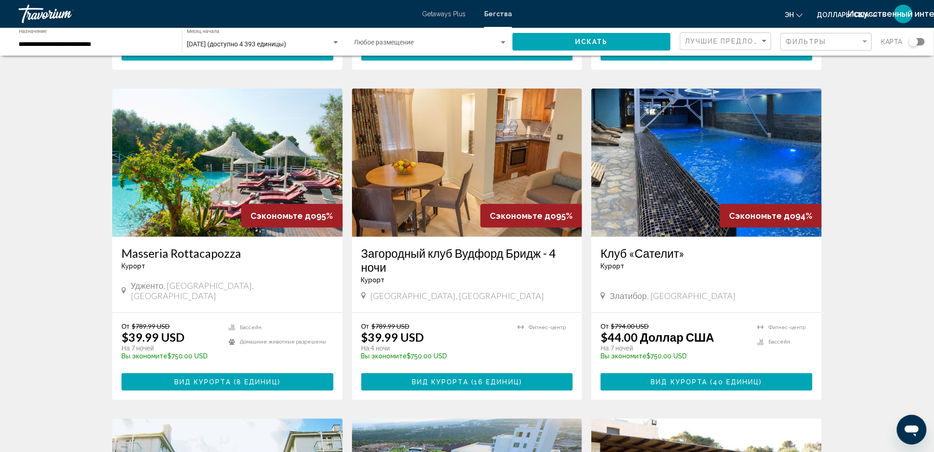
click at [237, 210] on img "Основное содержание" at bounding box center [227, 163] width 230 height 148
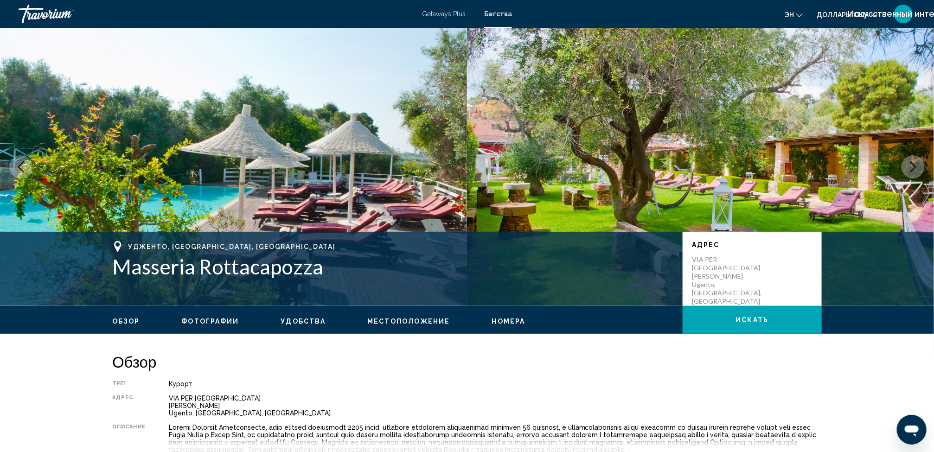
click at [496, 320] on span "Номера" at bounding box center [508, 321] width 33 height 7
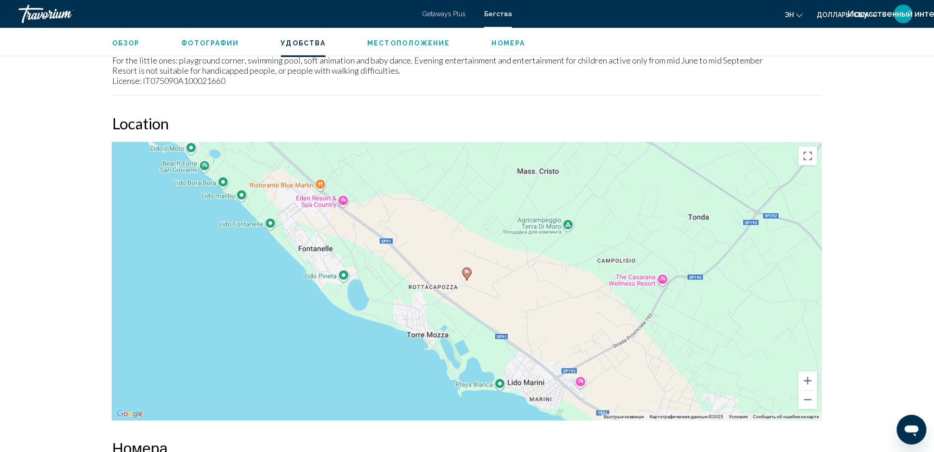
scroll to position [1104, 0]
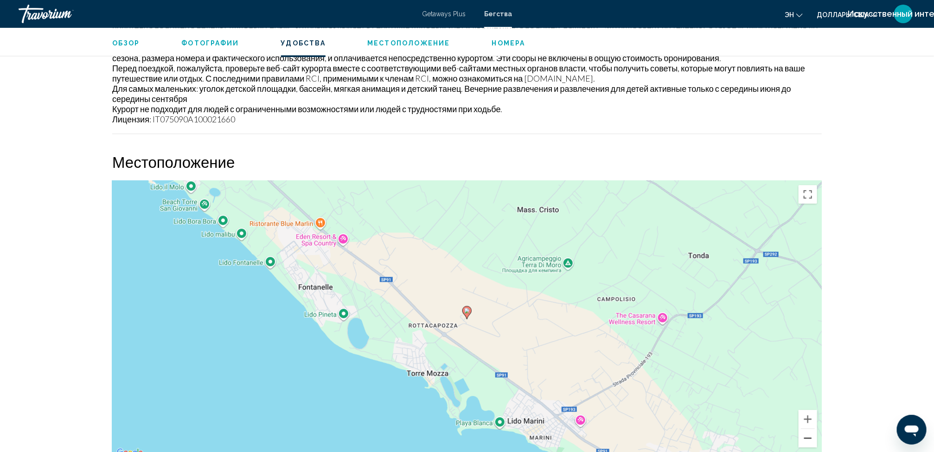
click at [805, 401] on button "Уменьшить" at bounding box center [807, 438] width 19 height 19
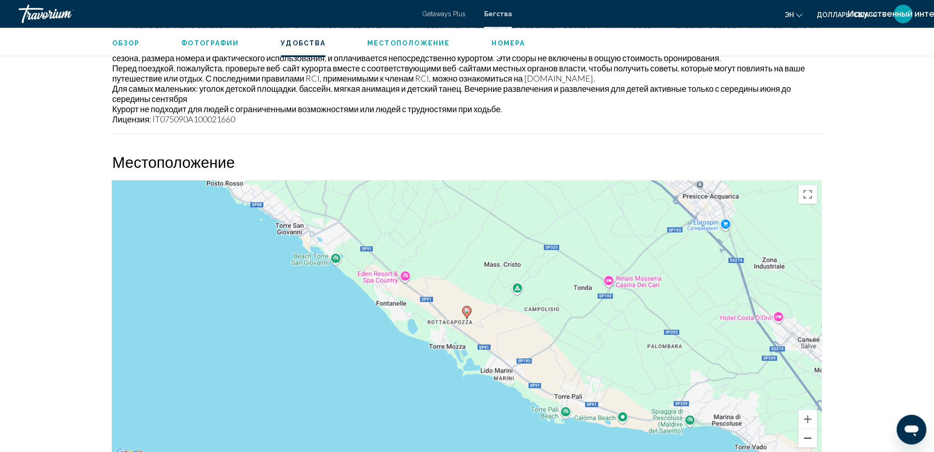
click at [805, 401] on button "Уменьшить" at bounding box center [807, 438] width 19 height 19
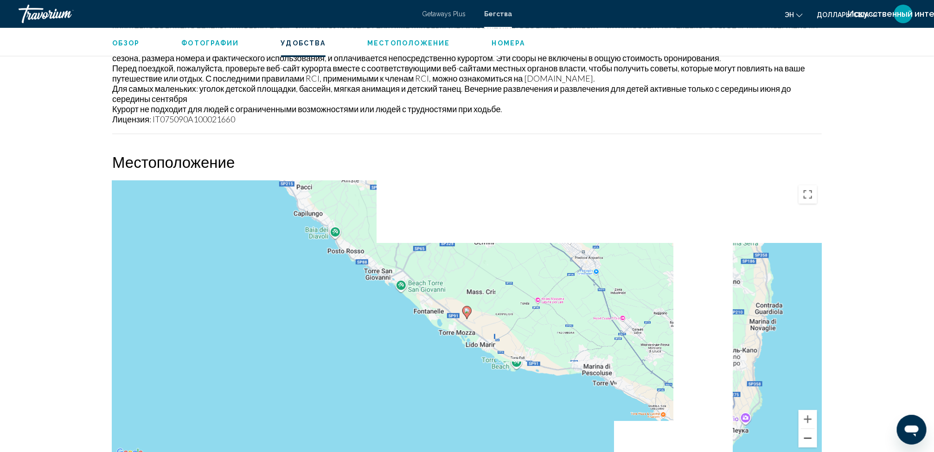
click at [805, 401] on button "Уменьшить" at bounding box center [807, 438] width 19 height 19
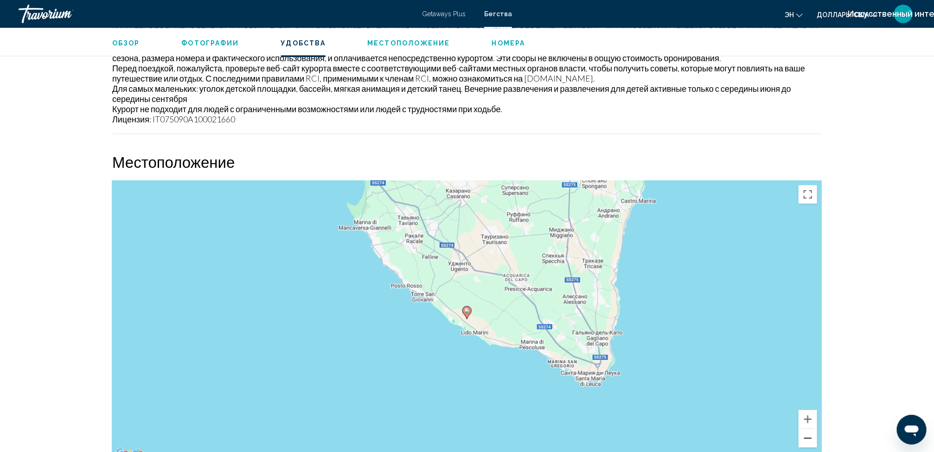
click at [805, 401] on button "Уменьшить" at bounding box center [807, 438] width 19 height 19
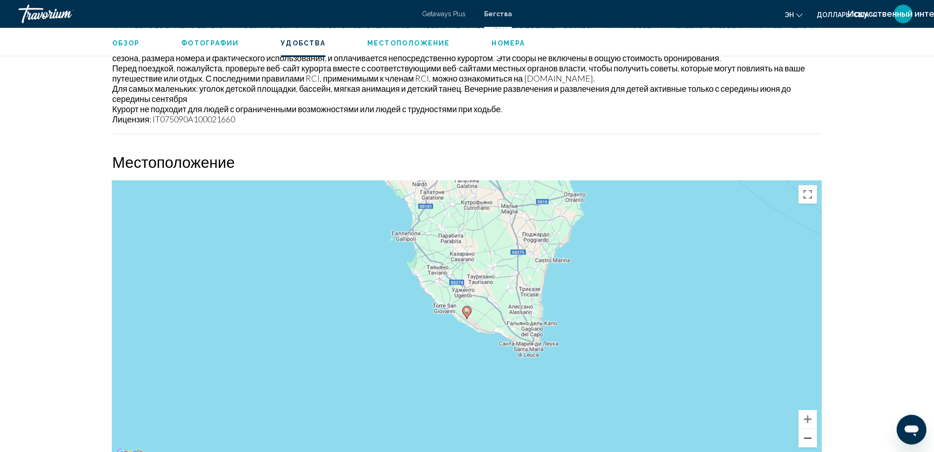
click at [805, 401] on button "Уменьшить" at bounding box center [807, 438] width 19 height 19
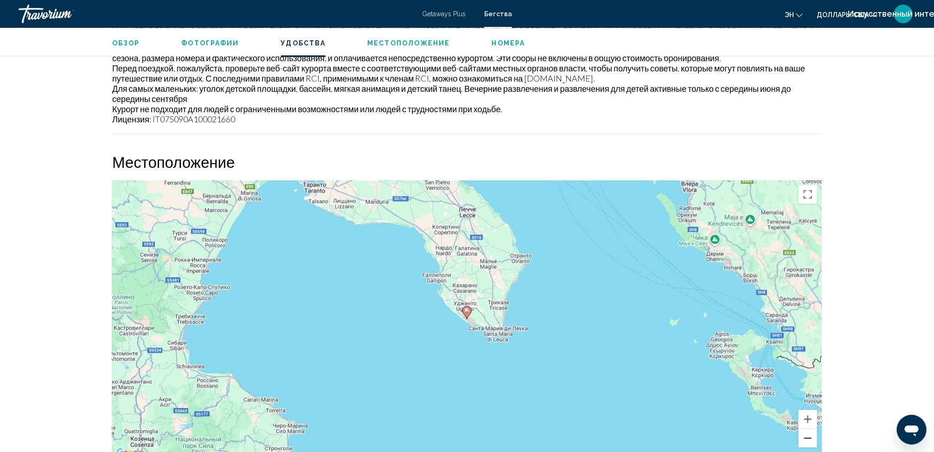
click at [805, 401] on button "Уменьшить" at bounding box center [807, 438] width 19 height 19
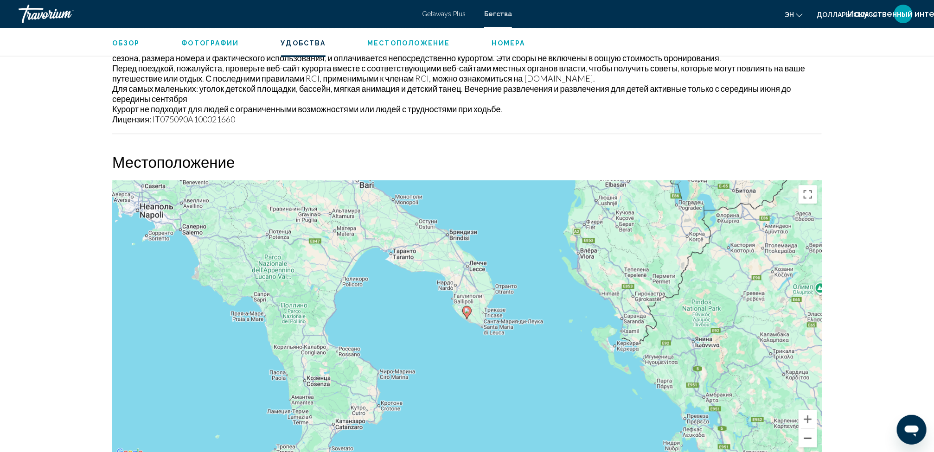
click at [805, 401] on button "Уменьшить" at bounding box center [807, 438] width 19 height 19
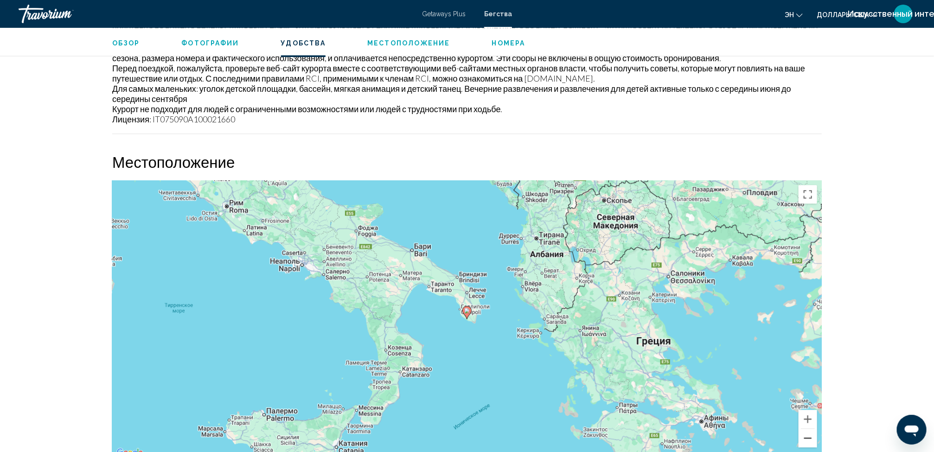
click at [805, 401] on button "Уменьшить" at bounding box center [807, 438] width 19 height 19
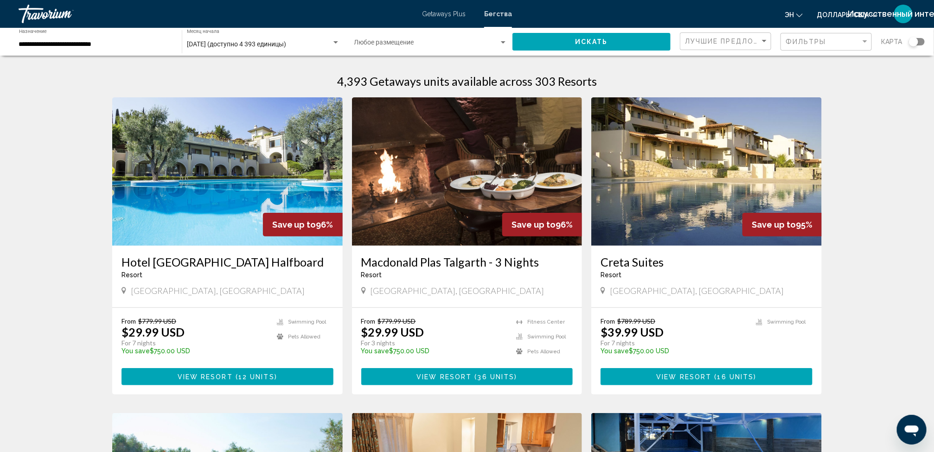
click at [839, 40] on div "Виджет поиска" at bounding box center [917, 41] width 16 height 7
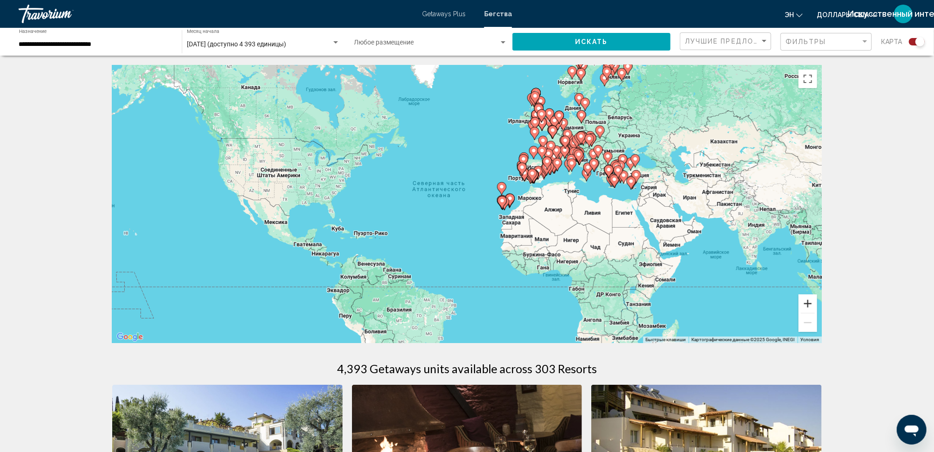
click at [806, 299] on button "Увеличить" at bounding box center [807, 303] width 19 height 19
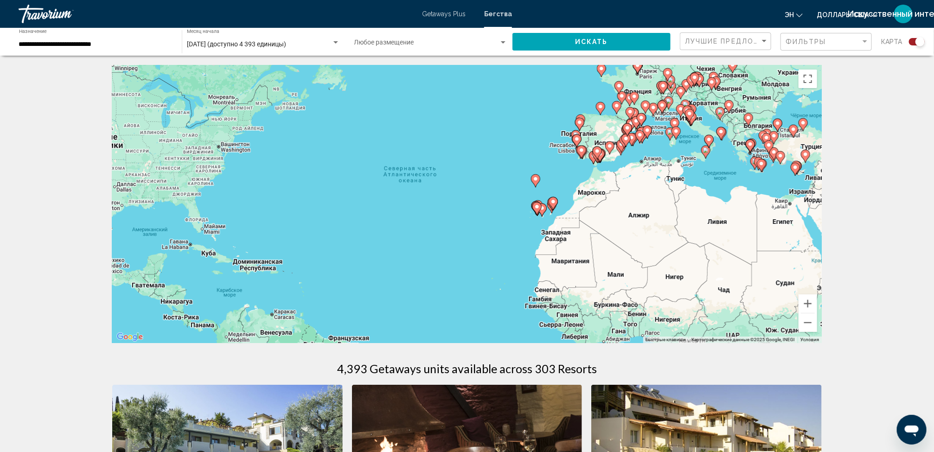
click at [690, 122] on gmp-advanced-marker "Основное содержание" at bounding box center [691, 119] width 9 height 14
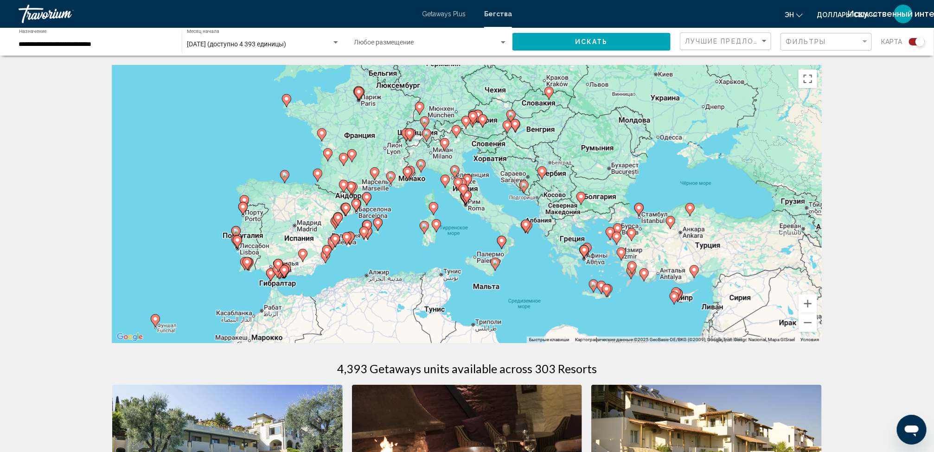
click at [466, 198] on image "Основное содержание" at bounding box center [467, 195] width 6 height 6
type input "**********"
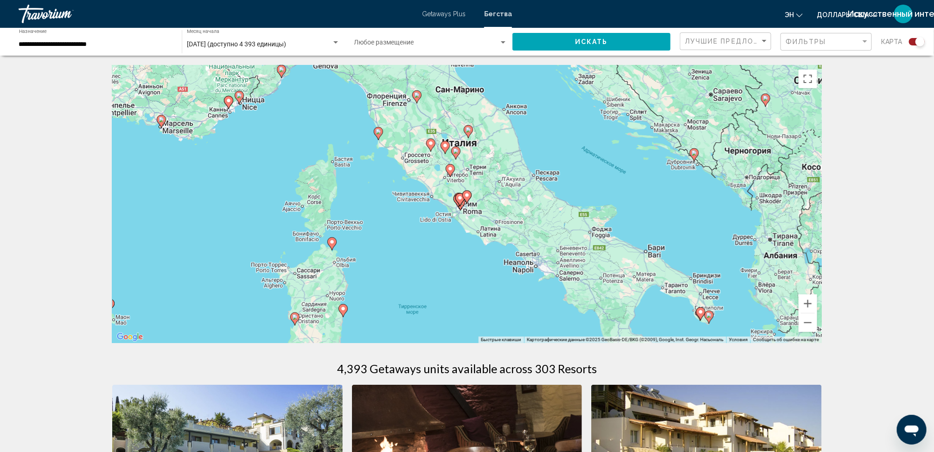
click at [377, 131] on image "Основное содержание" at bounding box center [379, 132] width 6 height 6
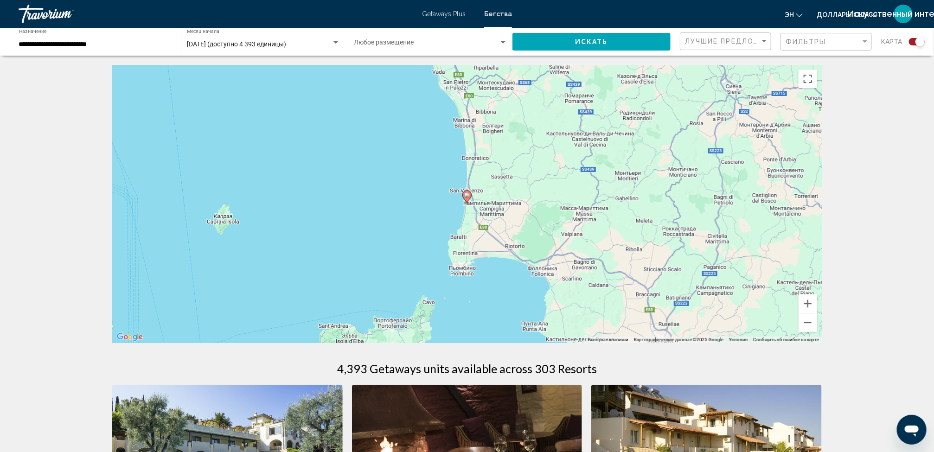
click at [466, 198] on icon "Основное содержание" at bounding box center [467, 197] width 8 height 12
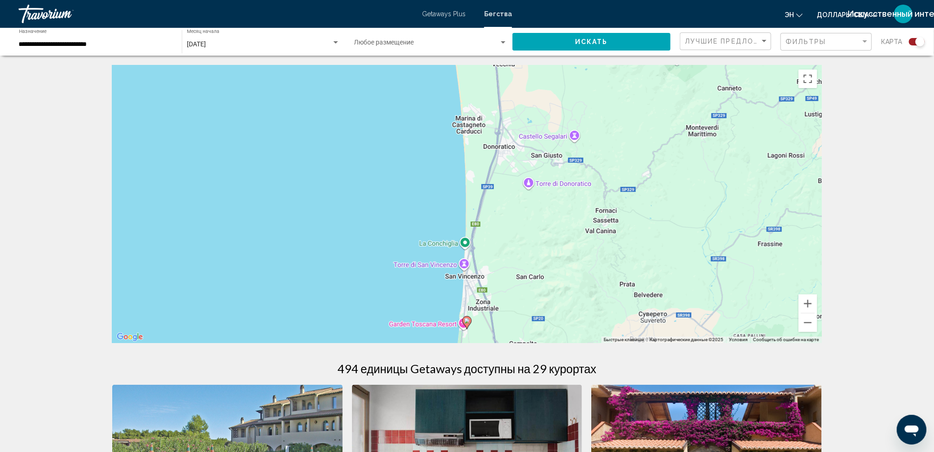
click at [468, 326] on icon "Основное содержание" at bounding box center [466, 322] width 9 height 13
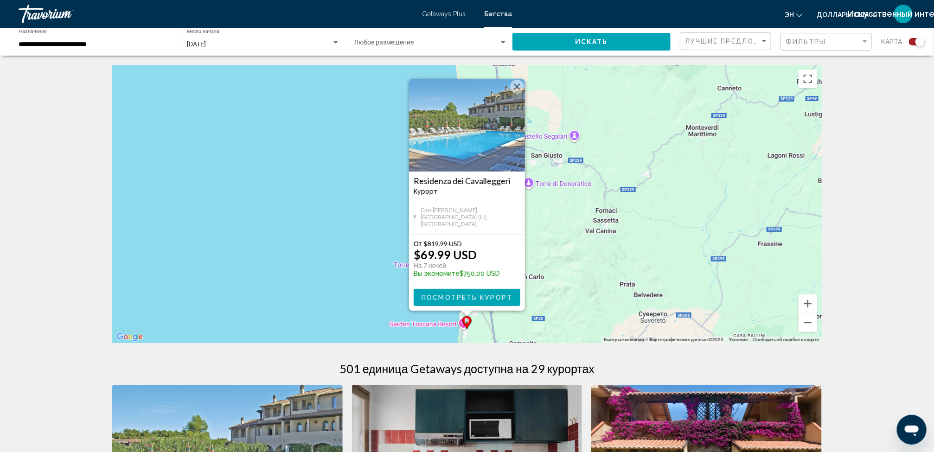
click at [458, 152] on img "Основное содержание" at bounding box center [467, 125] width 116 height 93
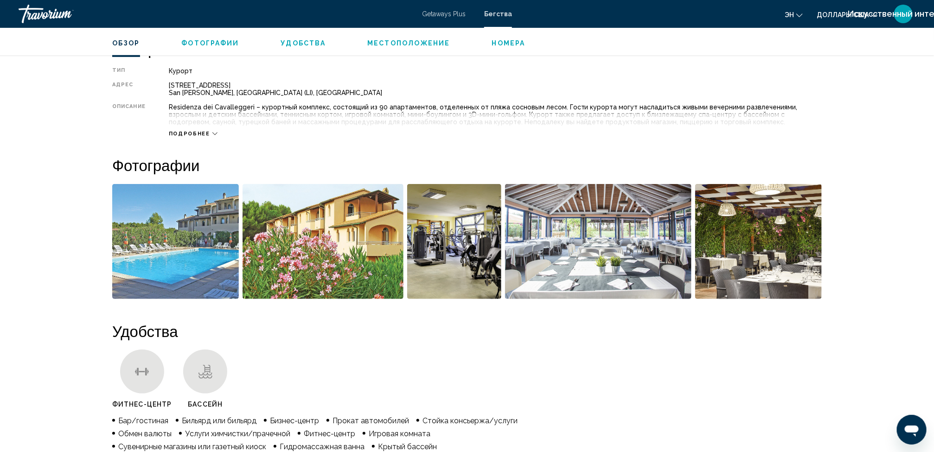
scroll to position [315, 0]
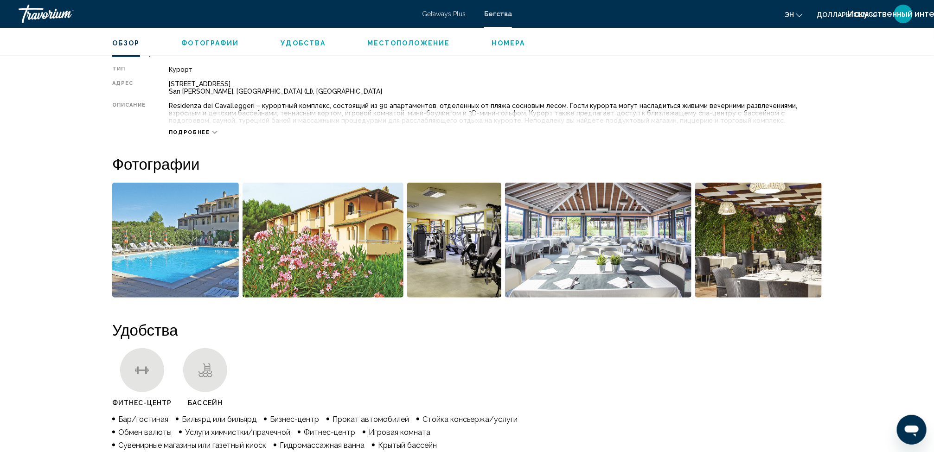
click at [507, 40] on span "Номера" at bounding box center [508, 42] width 33 height 7
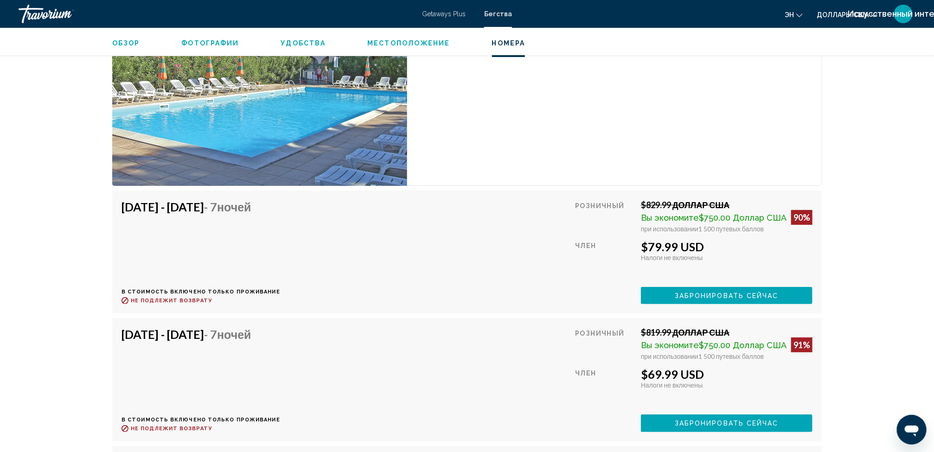
scroll to position [1807, 0]
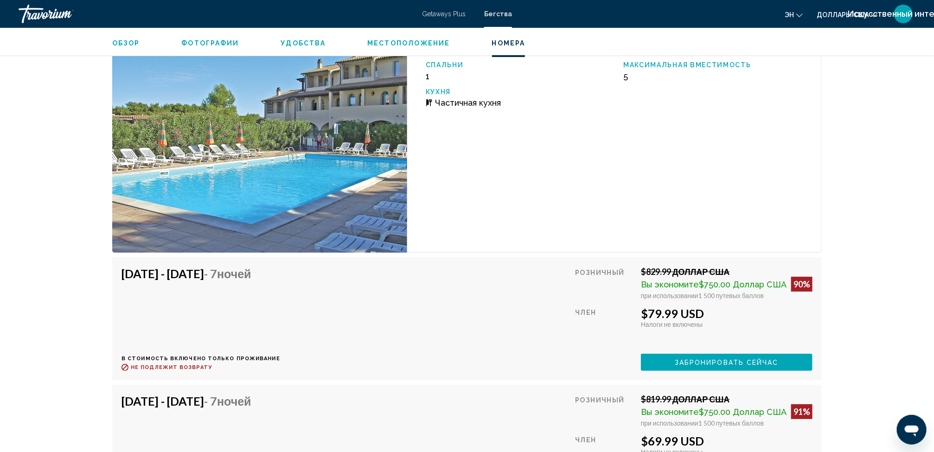
click at [305, 38] on ul "Обзор Фотографии Удобства Местоположение Номера Искать" at bounding box center [466, 42] width 709 height 10
click at [305, 42] on span "Удобства" at bounding box center [303, 42] width 45 height 7
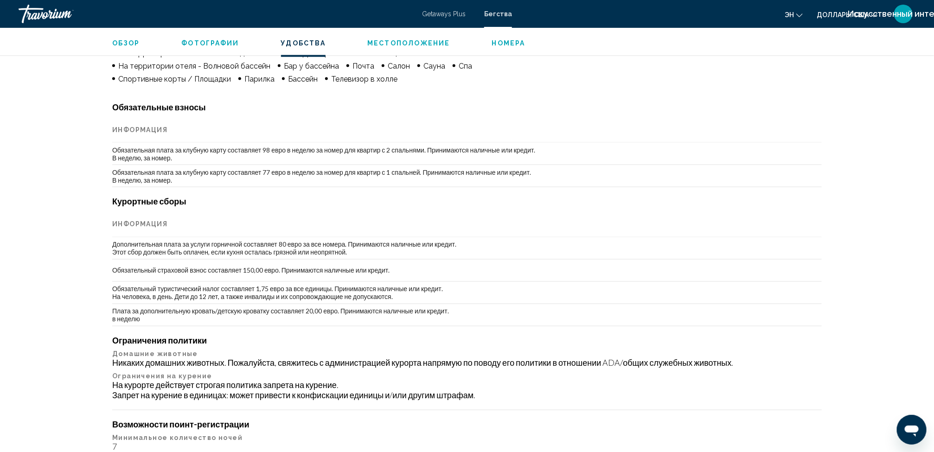
scroll to position [742, 0]
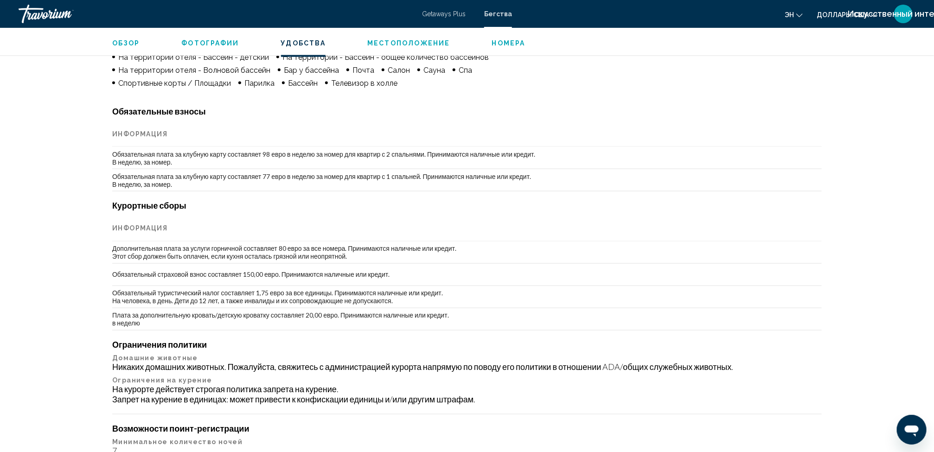
click at [127, 40] on span "Обзор" at bounding box center [126, 42] width 28 height 7
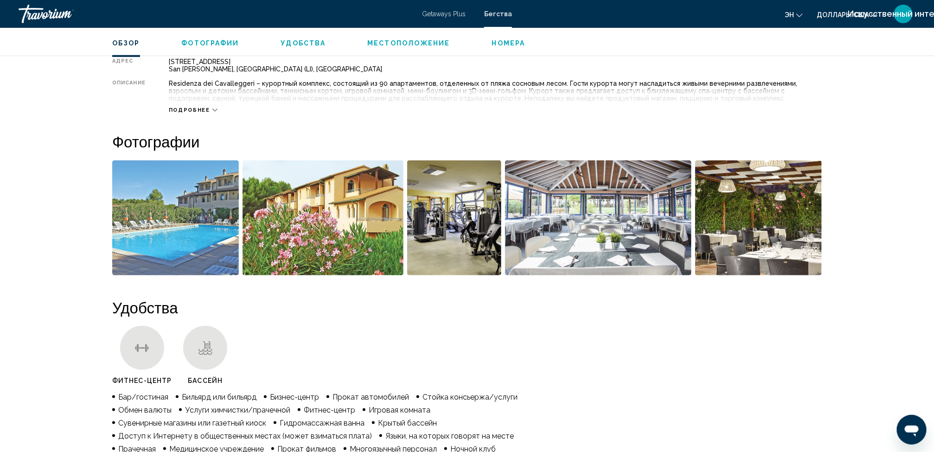
scroll to position [298, 0]
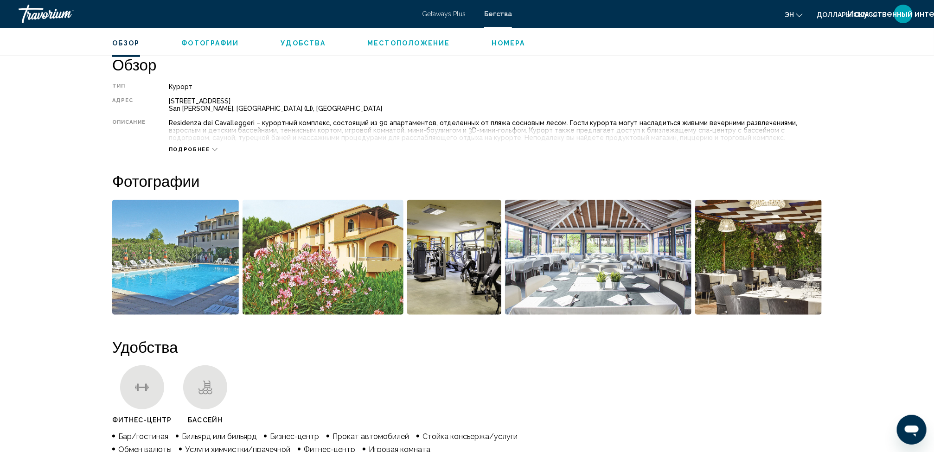
click at [188, 149] on span "Подробнее" at bounding box center [189, 150] width 41 height 6
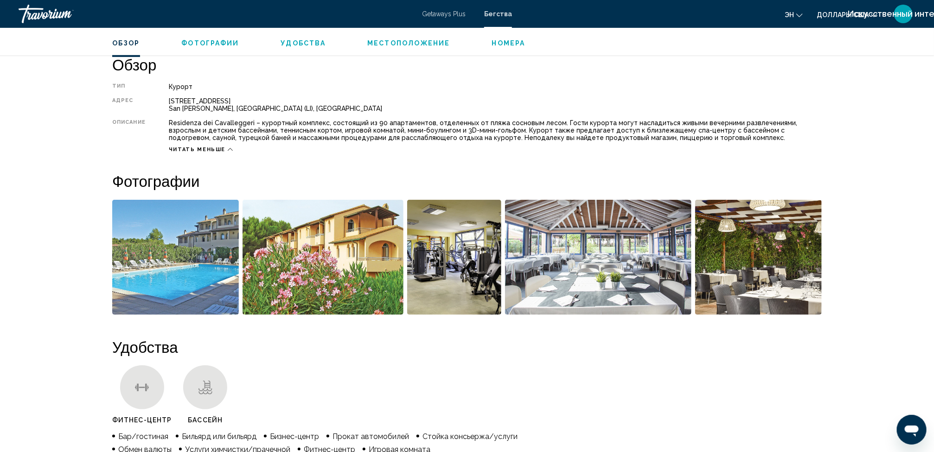
click at [187, 256] on img "Открыть полноэкранный слайдер изображений" at bounding box center [175, 257] width 127 height 115
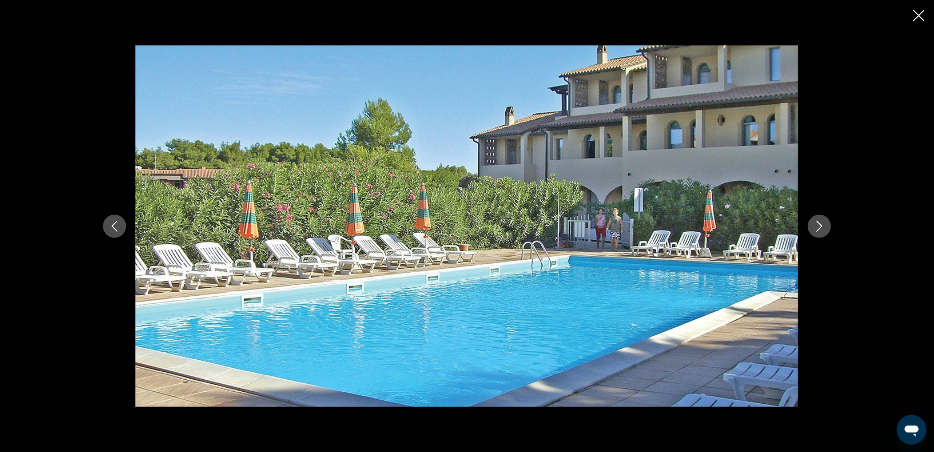
click at [114, 216] on button "Предыдущее изображение" at bounding box center [114, 226] width 23 height 23
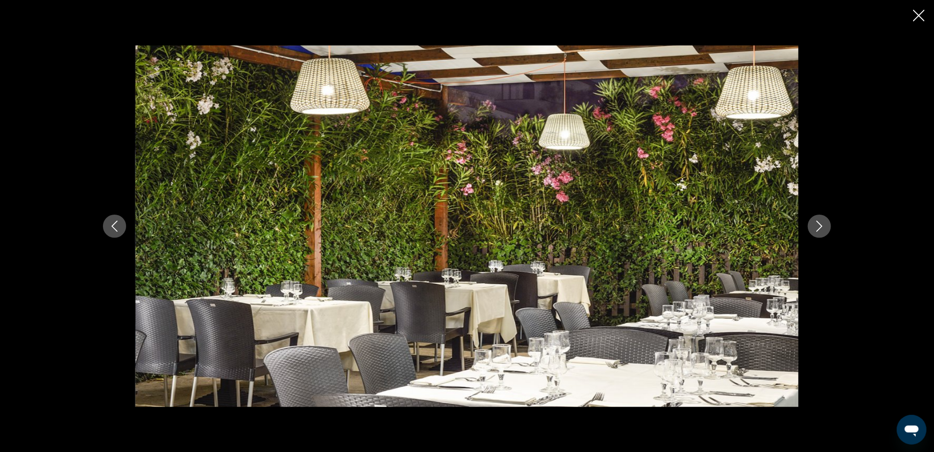
click at [114, 216] on button "Предыдущее изображение" at bounding box center [114, 226] width 23 height 23
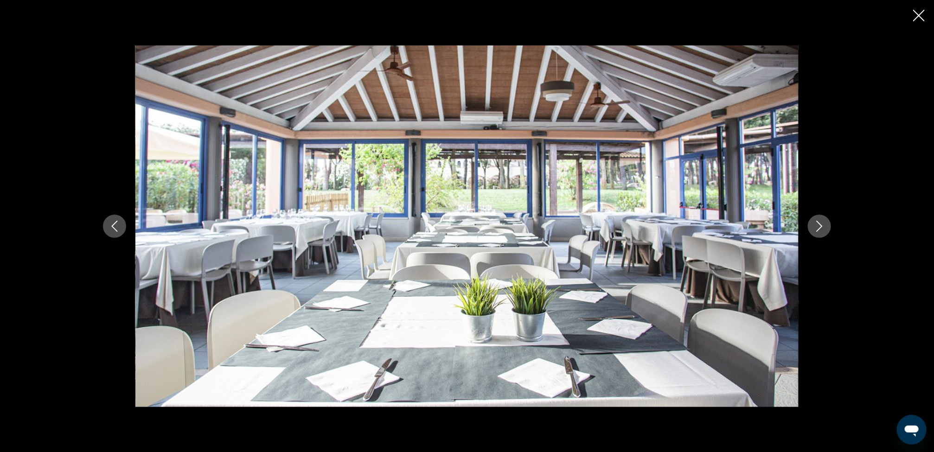
click at [114, 216] on button "Предыдущее изображение" at bounding box center [114, 226] width 23 height 23
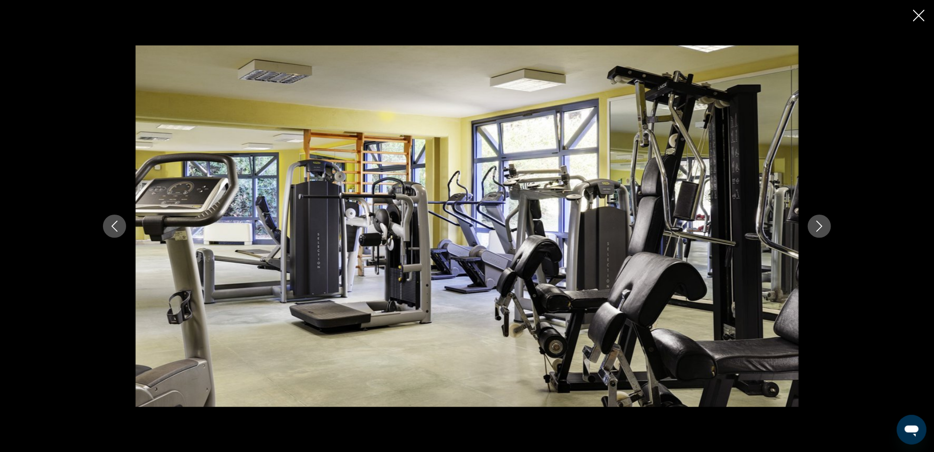
click at [114, 216] on button "Предыдущее изображение" at bounding box center [114, 226] width 23 height 23
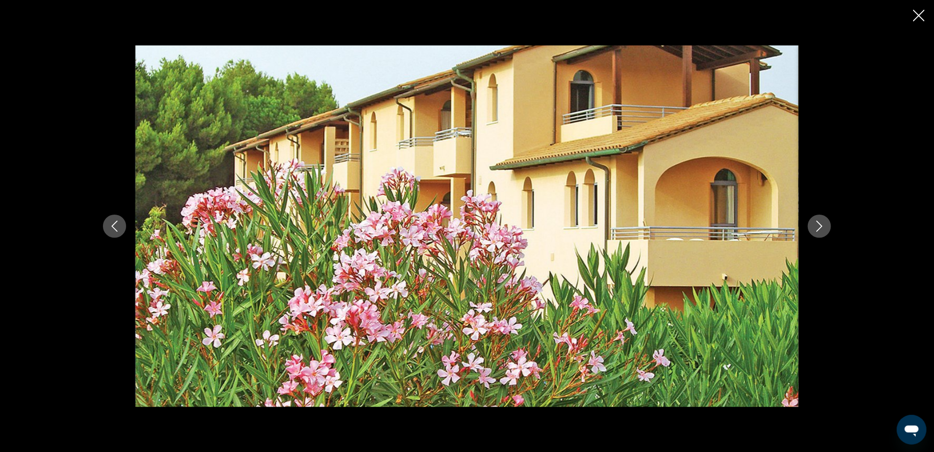
click at [114, 216] on button "Предыдущее изображение" at bounding box center [114, 226] width 23 height 23
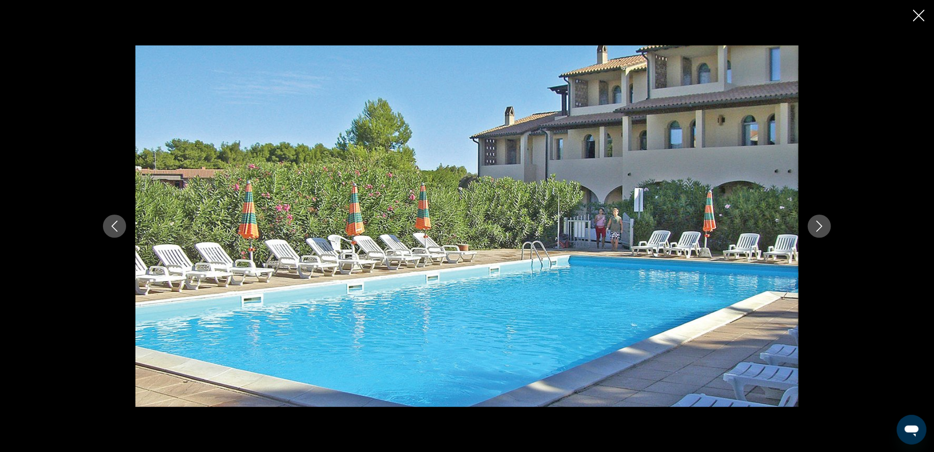
click at [114, 216] on button "Предыдущее изображение" at bounding box center [114, 226] width 23 height 23
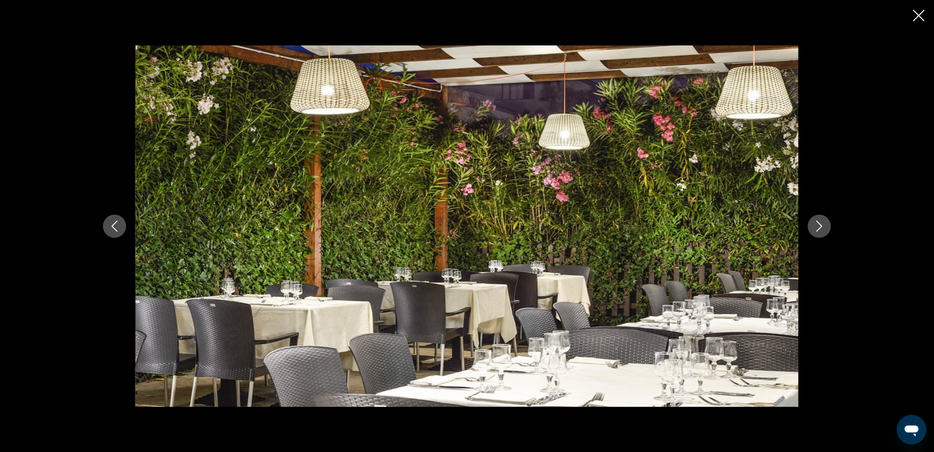
scroll to position [0, 0]
click at [915, 10] on icon "Закрыть слайд-шоу" at bounding box center [919, 16] width 12 height 12
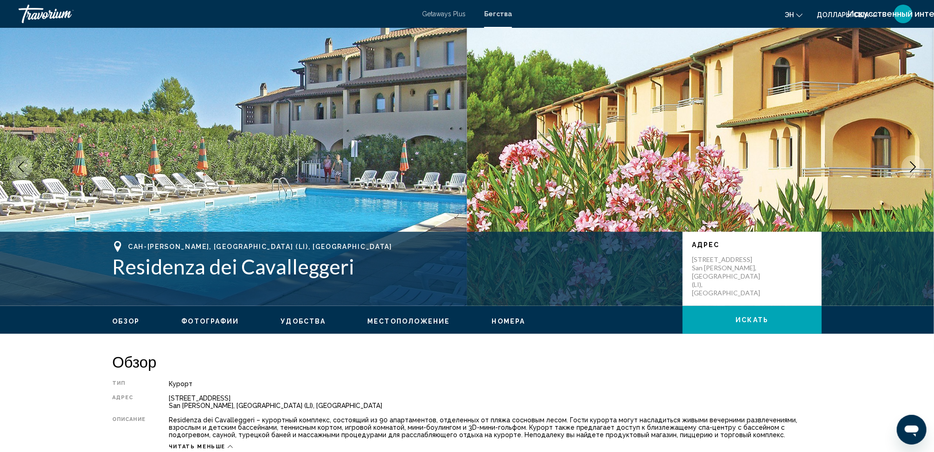
click at [401, 323] on span "Местоположение" at bounding box center [408, 321] width 83 height 7
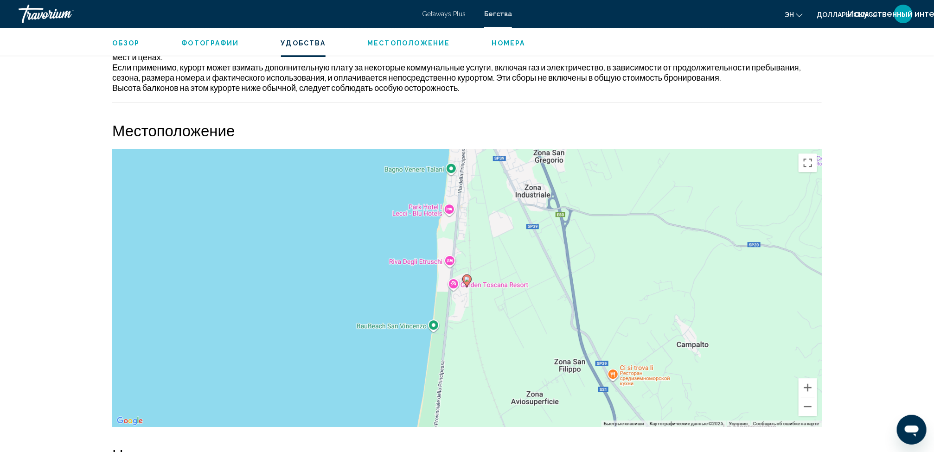
scroll to position [1358, 0]
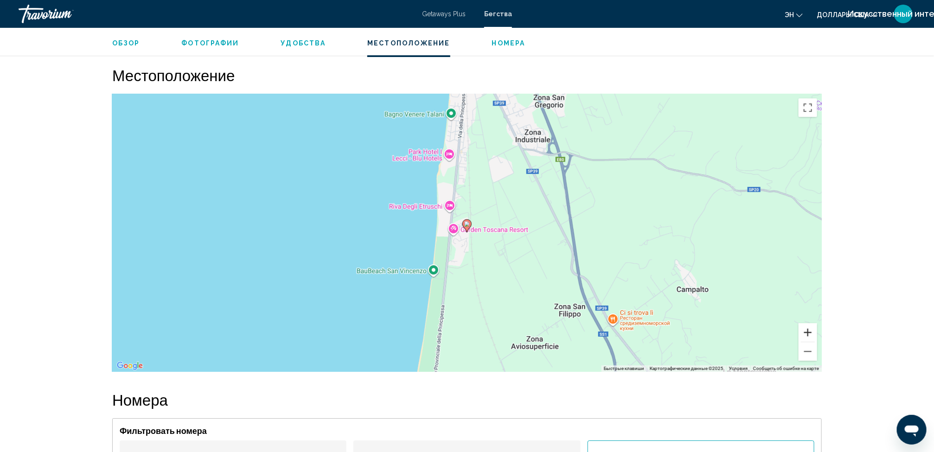
click at [803, 323] on button "Увеличить" at bounding box center [807, 332] width 19 height 19
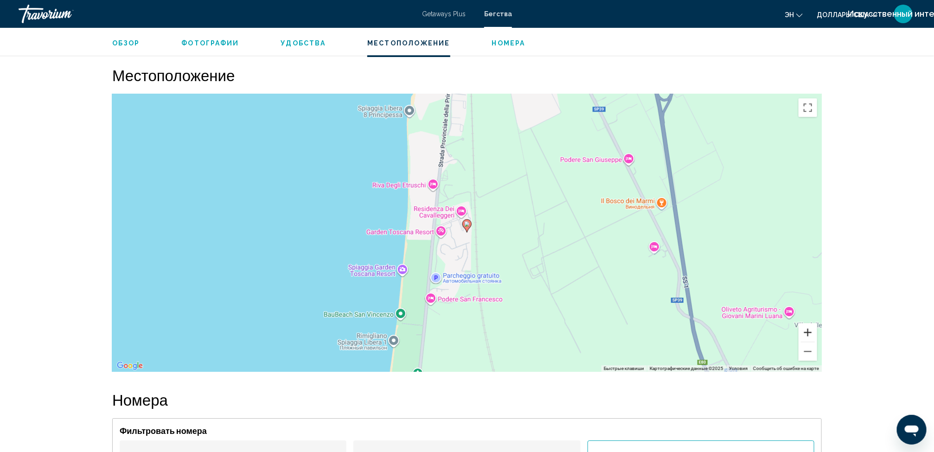
click at [803, 323] on button "Увеличить" at bounding box center [807, 332] width 19 height 19
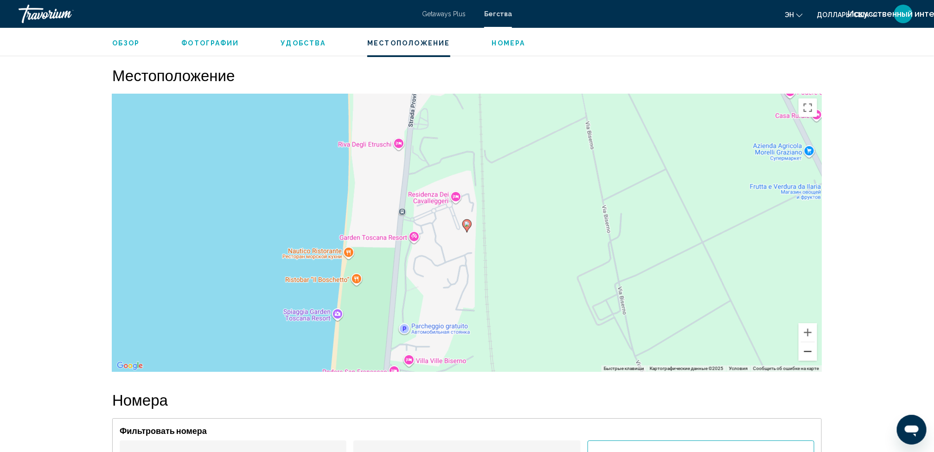
click at [809, 342] on button "Уменьшить" at bounding box center [807, 351] width 19 height 19
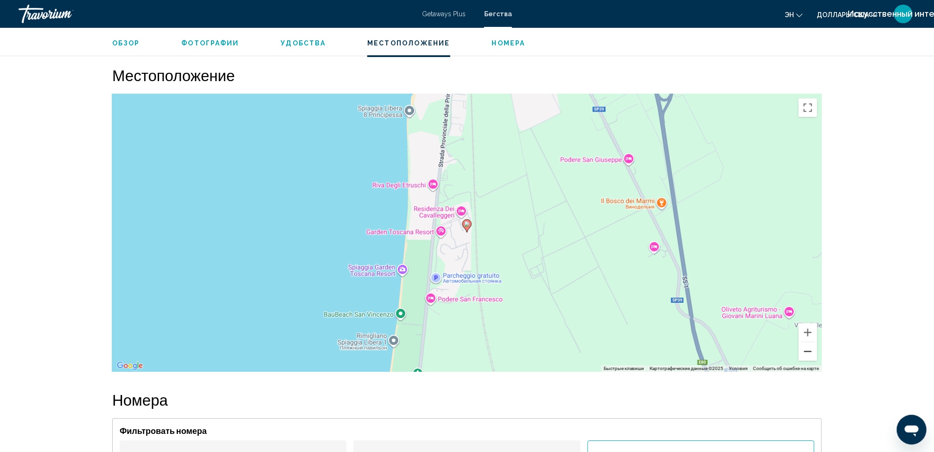
click at [809, 342] on button "Уменьшить" at bounding box center [807, 351] width 19 height 19
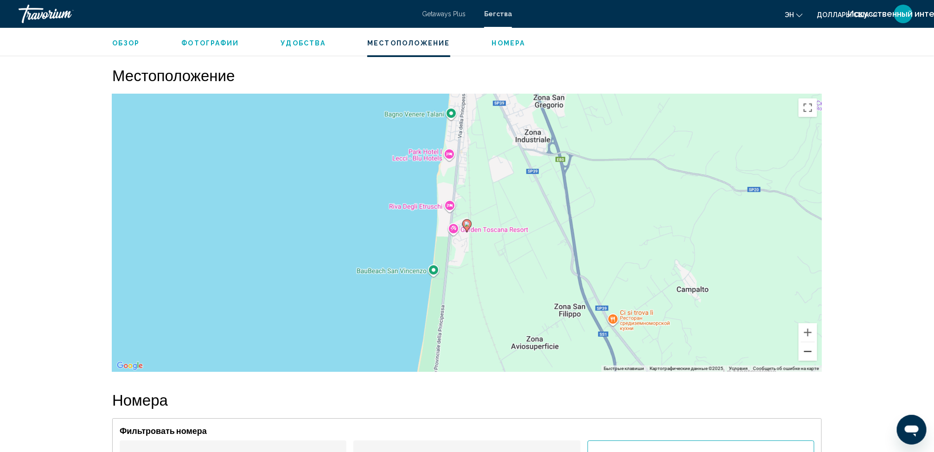
click at [809, 342] on button "Уменьшить" at bounding box center [807, 351] width 19 height 19
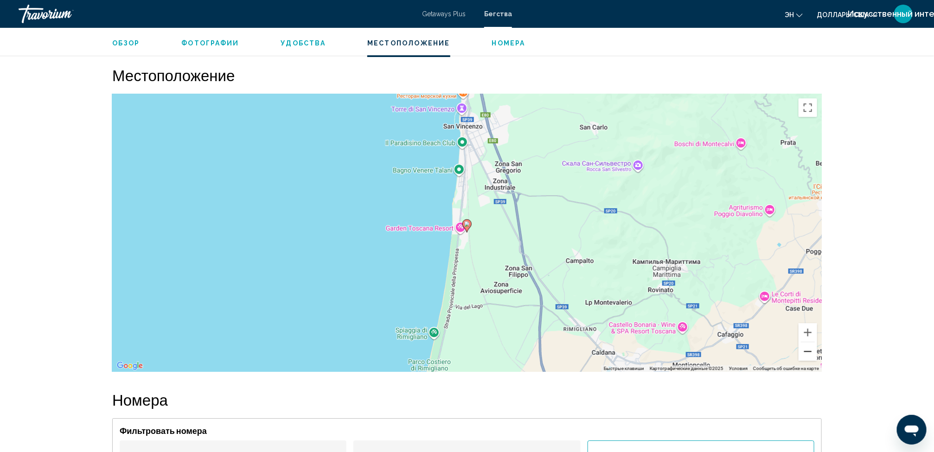
click at [809, 342] on button "Уменьшить" at bounding box center [807, 351] width 19 height 19
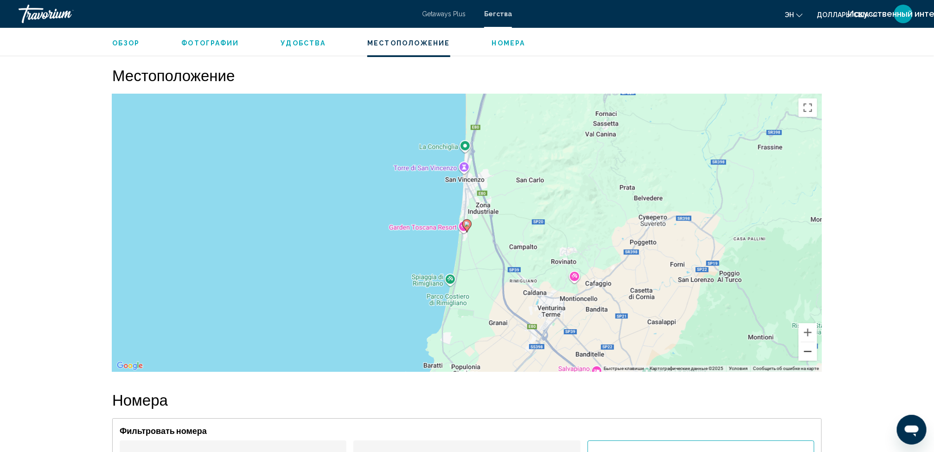
click at [809, 342] on button "Уменьшить" at bounding box center [807, 351] width 19 height 19
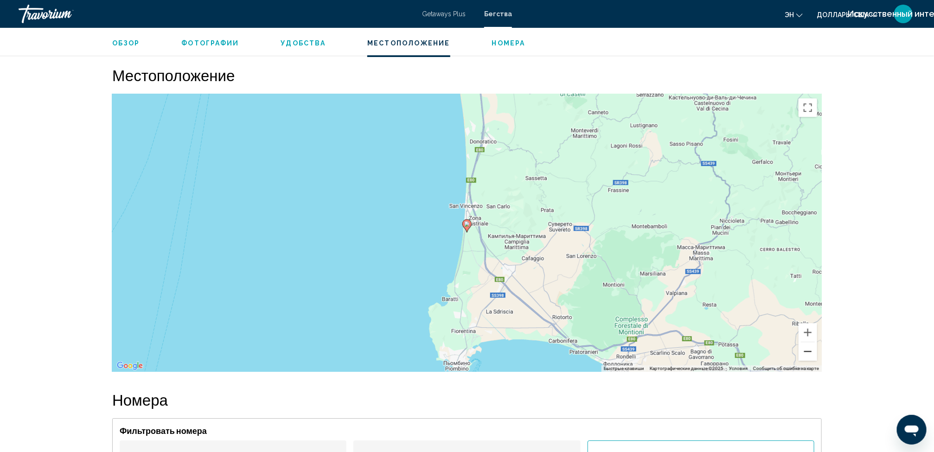
click at [809, 342] on button "Уменьшить" at bounding box center [807, 351] width 19 height 19
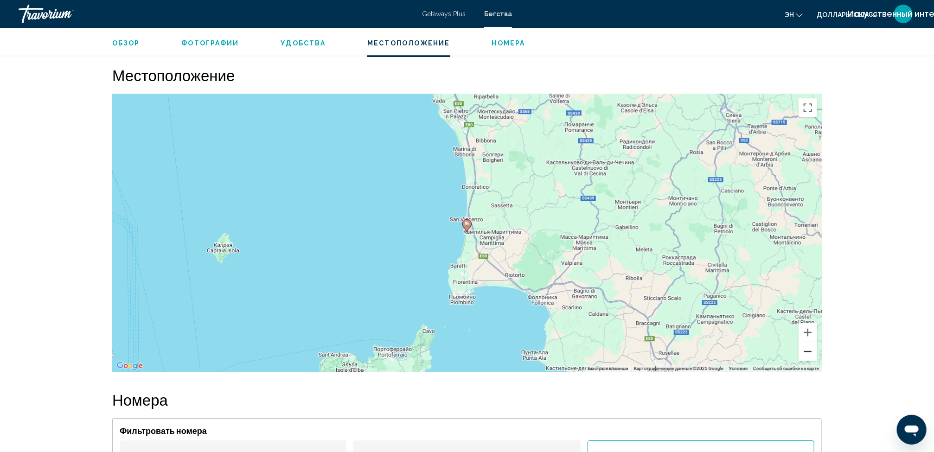
click at [809, 342] on button "Уменьшить" at bounding box center [807, 351] width 19 height 19
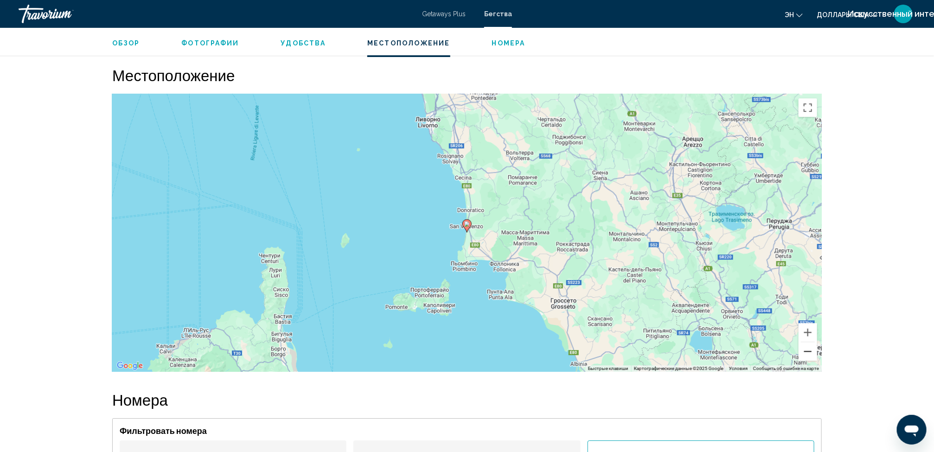
click at [809, 342] on button "Уменьшить" at bounding box center [807, 351] width 19 height 19
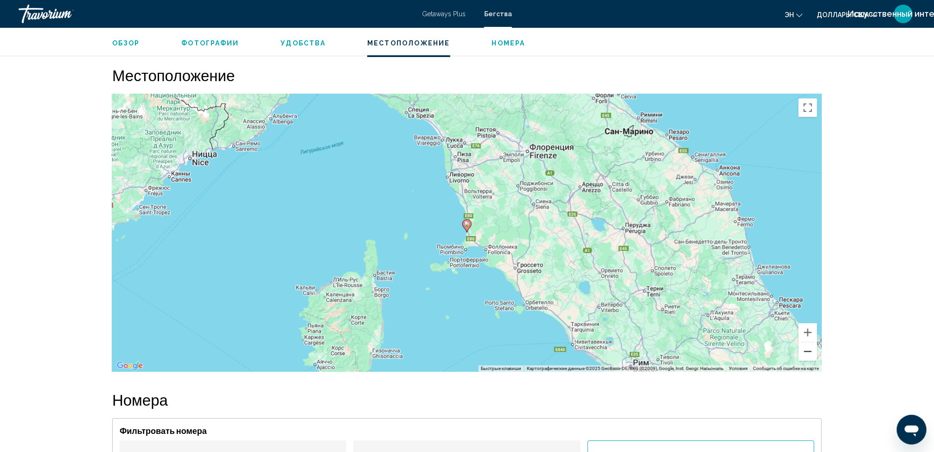
click at [809, 342] on button "Уменьшить" at bounding box center [807, 351] width 19 height 19
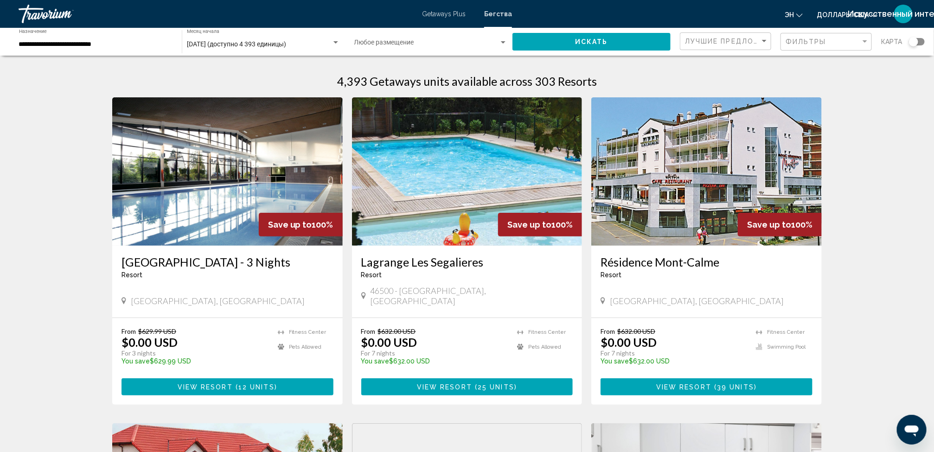
click at [920, 39] on div "Виджет поиска" at bounding box center [917, 41] width 16 height 7
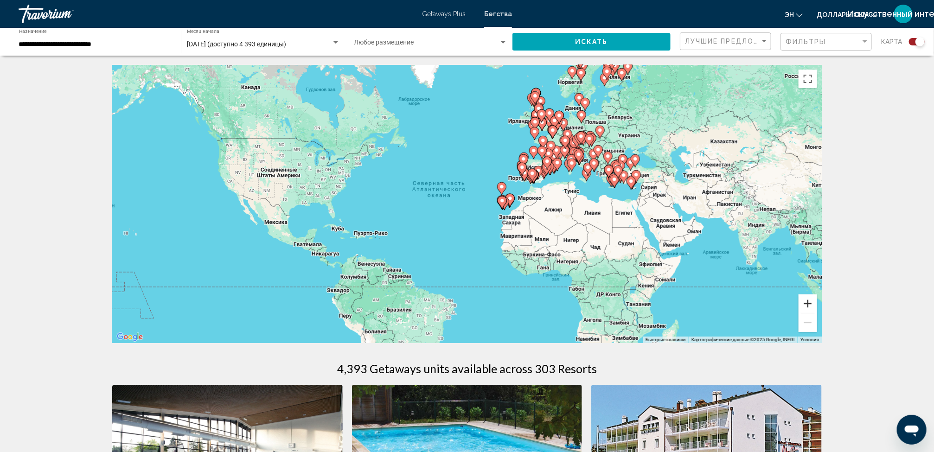
click at [810, 301] on button "Увеличить" at bounding box center [807, 303] width 19 height 19
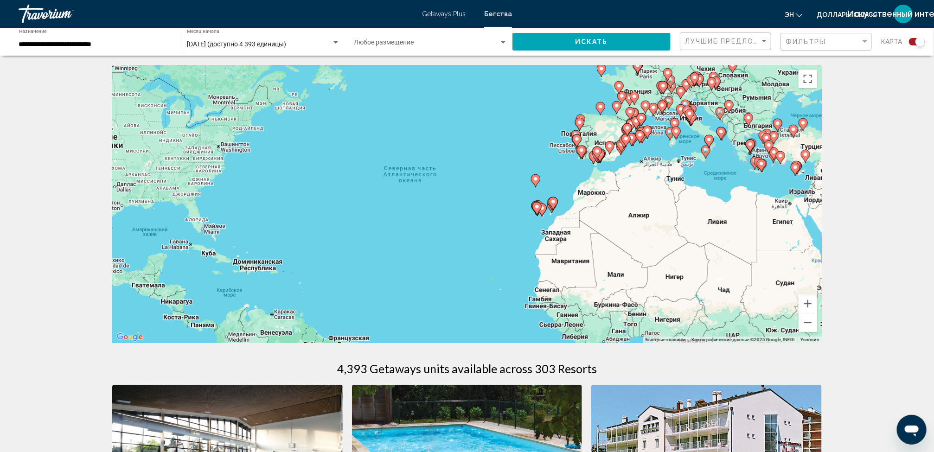
click at [704, 152] on image "Основное содержание" at bounding box center [706, 150] width 6 height 6
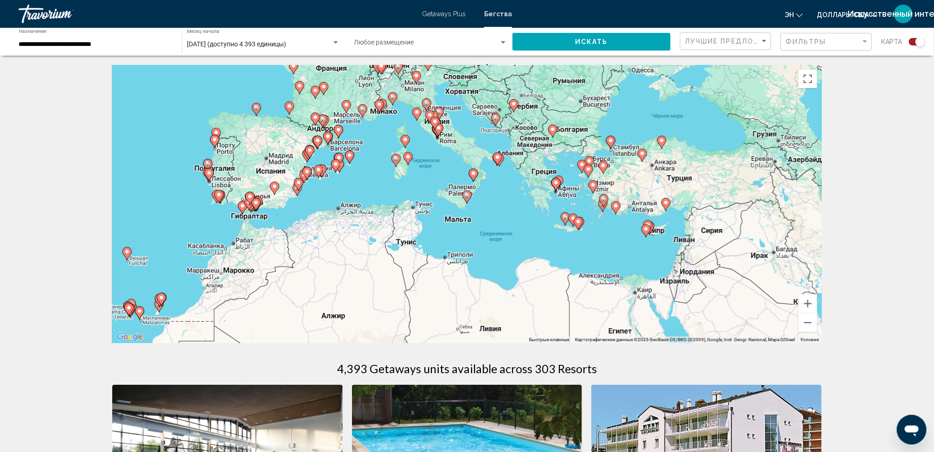
click at [402, 167] on div "Для навигации используйте клавиши со стрелками. Чтобы активировать перетаскиван…" at bounding box center [466, 204] width 709 height 278
click at [404, 156] on icon "Основное содержание" at bounding box center [408, 159] width 8 height 12
type input "**********"
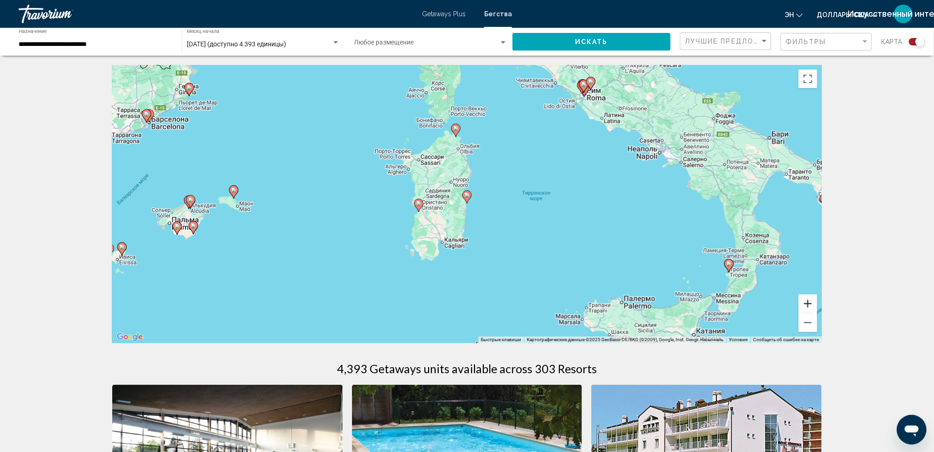
click at [806, 305] on button "Увеличить" at bounding box center [807, 303] width 19 height 19
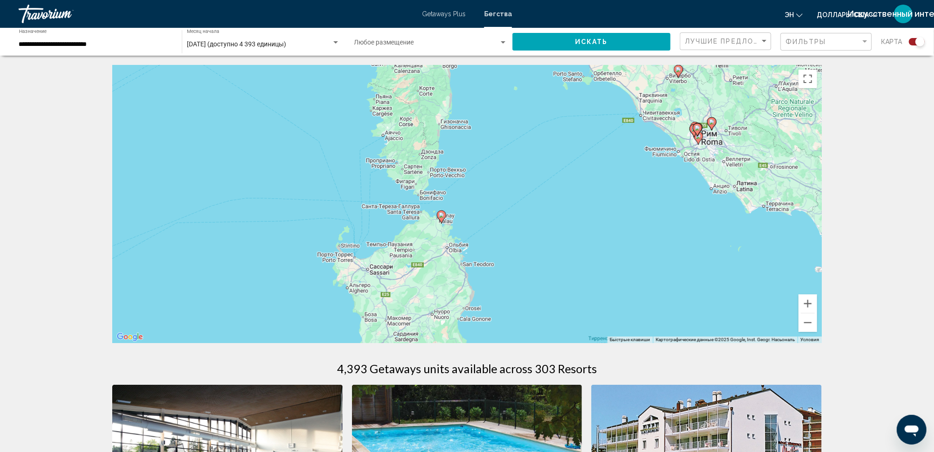
drag, startPoint x: 552, startPoint y: 129, endPoint x: 548, endPoint y: 295, distance: 165.6
click at [548, 295] on div "Чтобы активировать перетаскивание с помощью клавиатуры, нажмите Alt + Ввод. Пос…" at bounding box center [466, 204] width 709 height 278
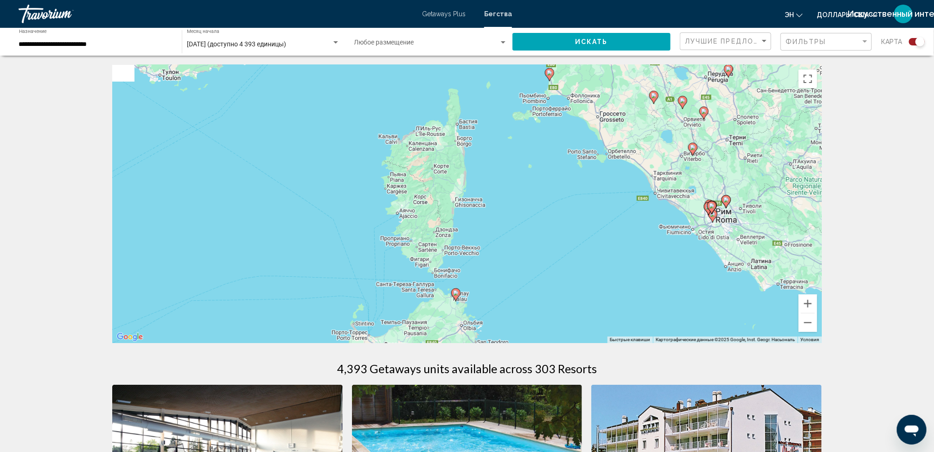
drag, startPoint x: 529, startPoint y: 243, endPoint x: 543, endPoint y: 321, distance: 79.2
click at [543, 321] on div "Чтобы активировать перетаскивание с помощью клавиатуры, нажмите Alt + Ввод. Пос…" at bounding box center [466, 204] width 709 height 278
click at [807, 304] on button "Увеличить" at bounding box center [807, 303] width 19 height 19
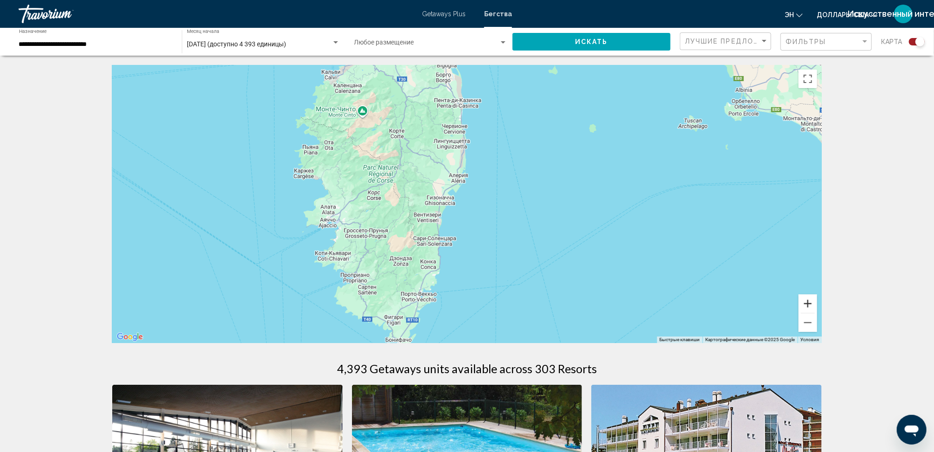
click at [807, 304] on button "Увеличить" at bounding box center [807, 303] width 19 height 19
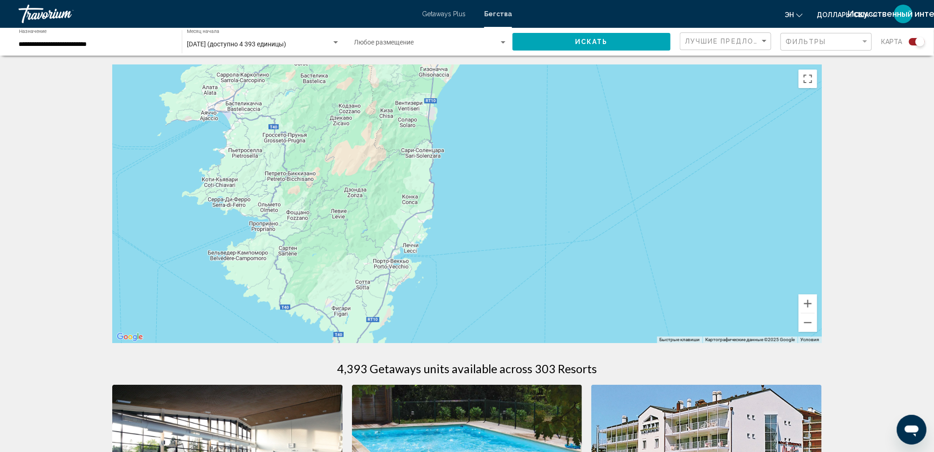
drag, startPoint x: 611, startPoint y: 202, endPoint x: 629, endPoint y: 97, distance: 106.3
click at [629, 97] on div "Чтобы активировать перетаскивание с помощью клавиатуры, нажмите Alt + Ввод. Пос…" at bounding box center [466, 204] width 709 height 278
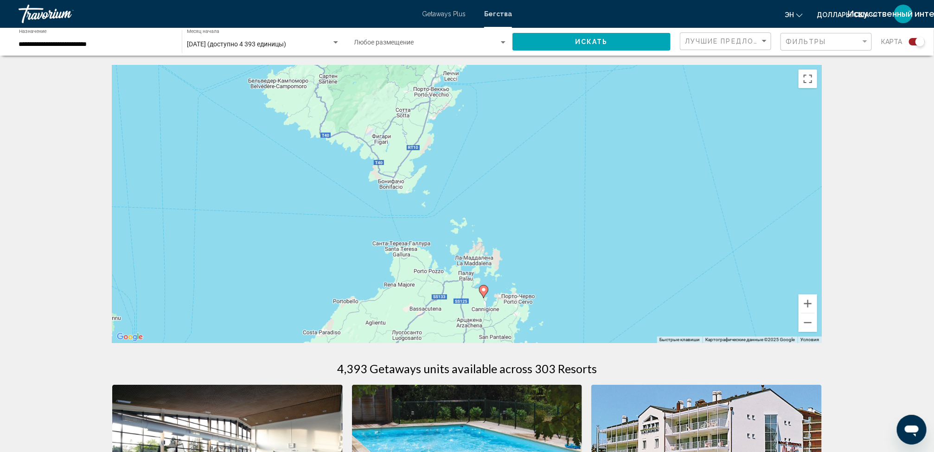
drag, startPoint x: 564, startPoint y: 238, endPoint x: 604, endPoint y: 66, distance: 176.7
click at [604, 66] on div "Чтобы активировать перетаскивание с помощью клавиатуры, нажмите Alt + Ввод. Пос…" at bounding box center [466, 204] width 709 height 278
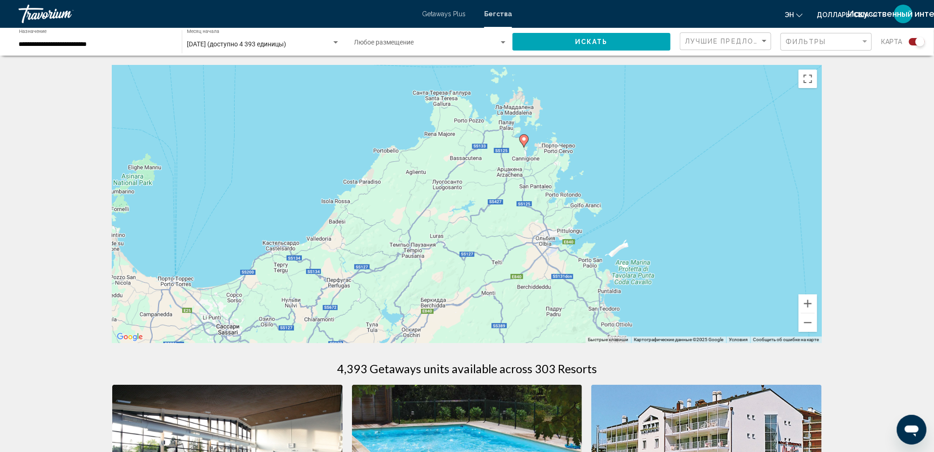
drag, startPoint x: 533, startPoint y: 170, endPoint x: 579, endPoint y: 7, distance: 169.6
click at [579, 7] on div "**********" at bounding box center [467, 226] width 934 height 452
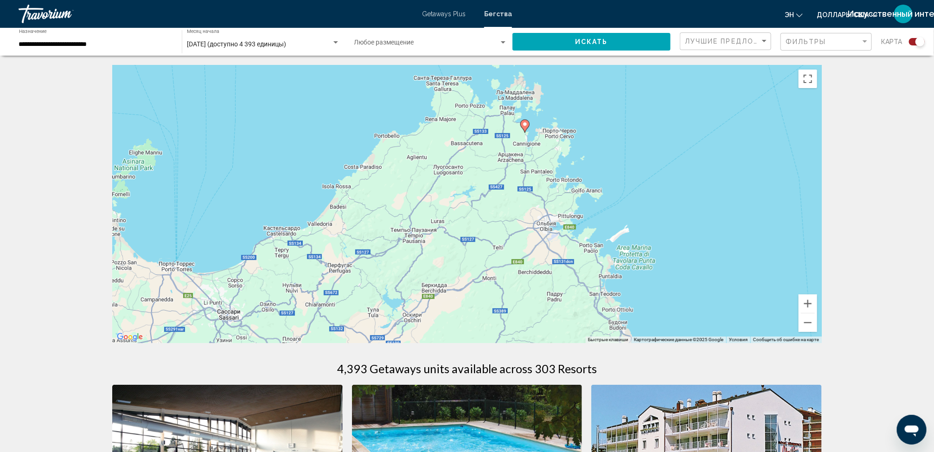
drag, startPoint x: 517, startPoint y: 192, endPoint x: 520, endPoint y: 174, distance: 18.0
click at [520, 174] on div "Чтобы активировать перетаскивание с помощью клавиатуры, нажмите Alt + Ввод. Пос…" at bounding box center [466, 204] width 709 height 278
click at [523, 134] on div "Чтобы активировать перетаскивание с помощью клавиатуры, нажмите Alt + Ввод. Пос…" at bounding box center [466, 204] width 709 height 278
click at [522, 124] on image "Основное содержание" at bounding box center [525, 124] width 6 height 6
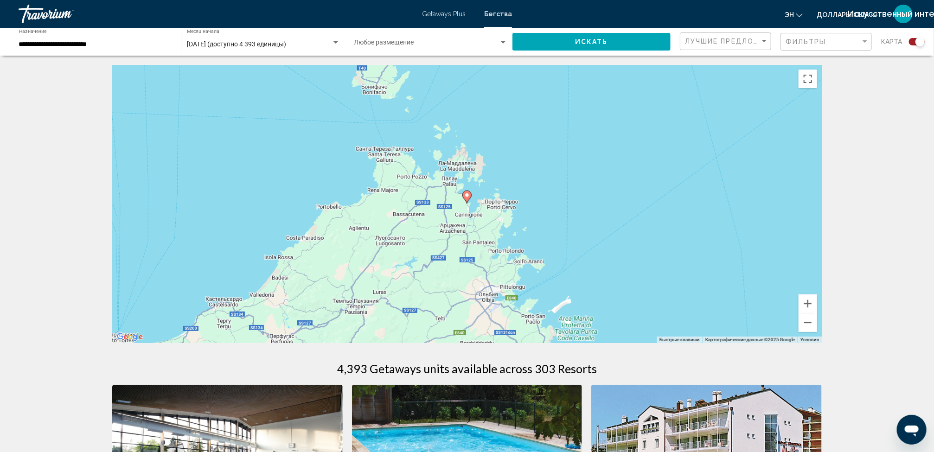
click at [467, 199] on icon "Основное содержание" at bounding box center [467, 197] width 8 height 12
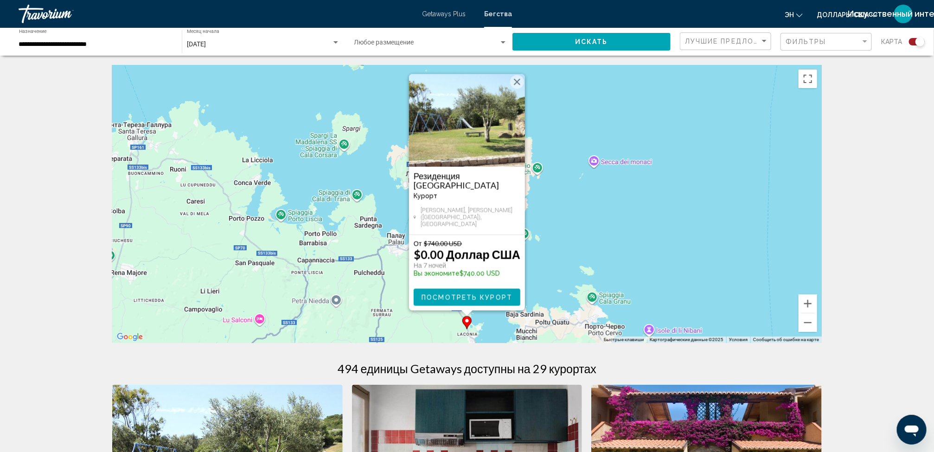
click at [471, 147] on img "Основное содержание" at bounding box center [467, 120] width 116 height 93
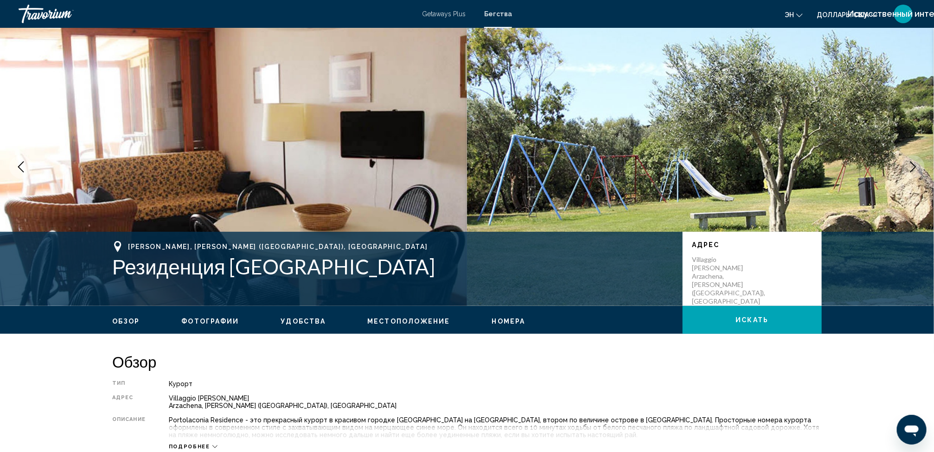
click at [496, 322] on span "Номера" at bounding box center [508, 321] width 33 height 7
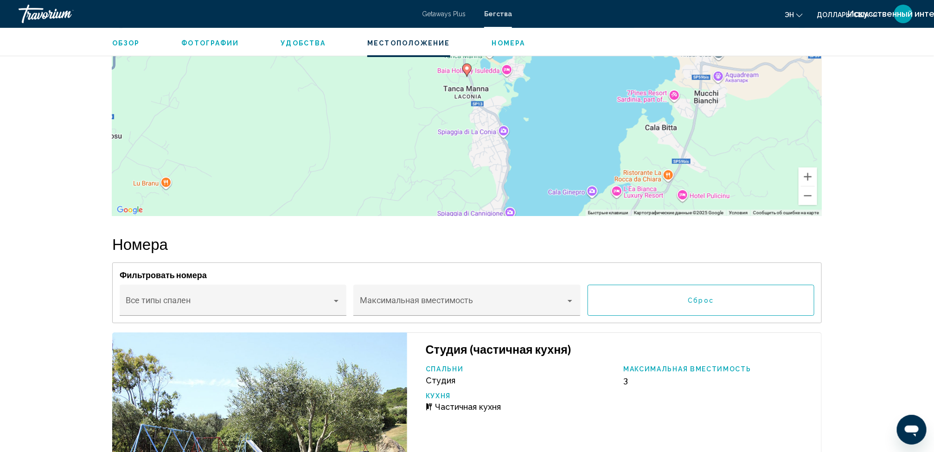
scroll to position [1308, 0]
